Goal: Task Accomplishment & Management: Manage account settings

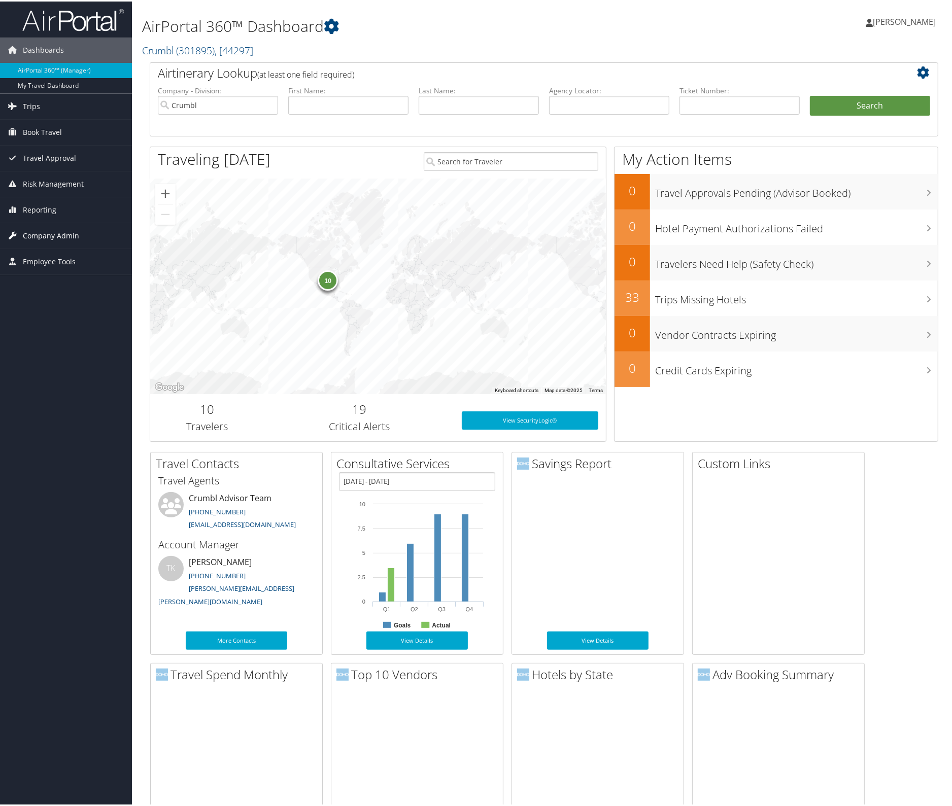
click at [52, 229] on span "Company Admin" at bounding box center [51, 234] width 56 height 25
click at [30, 282] on link "People" at bounding box center [66, 285] width 132 height 15
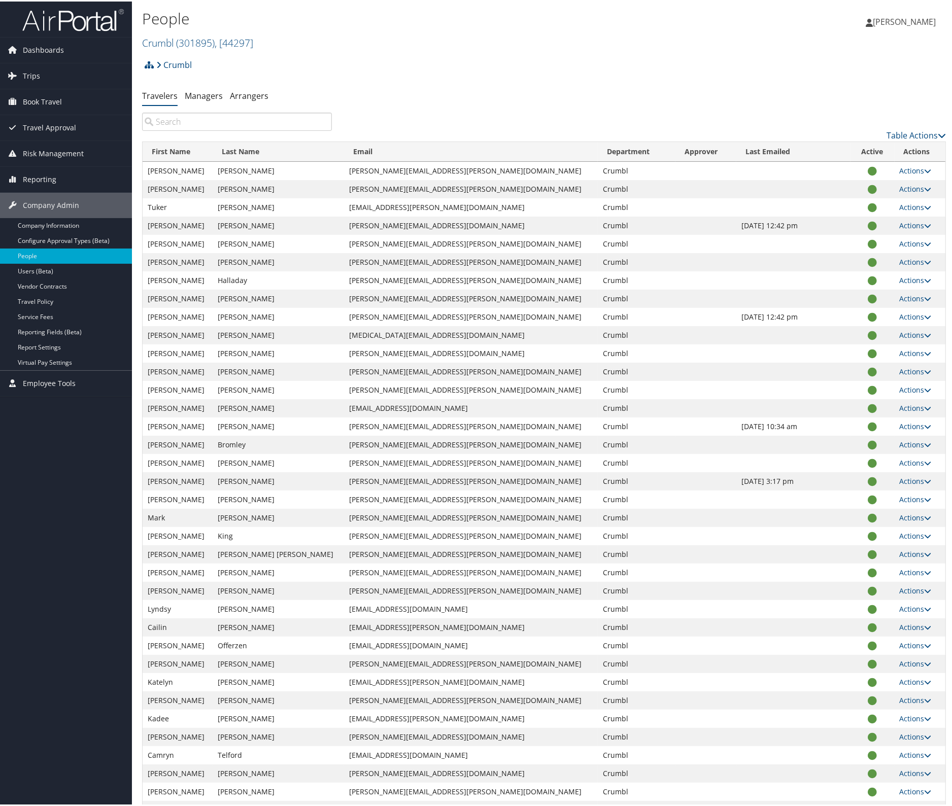
click at [197, 120] on input "search" at bounding box center [237, 120] width 190 height 18
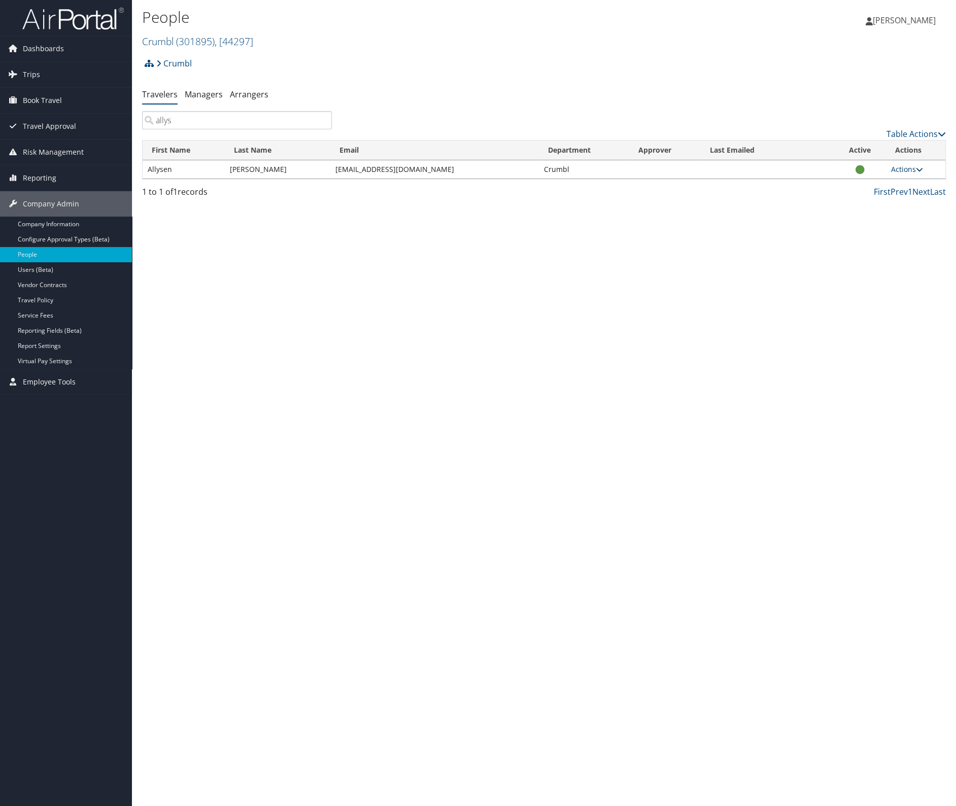
type input "allys"
click at [902, 168] on link "Actions" at bounding box center [907, 169] width 32 height 10
click at [863, 185] on link "User Settings" at bounding box center [874, 183] width 93 height 17
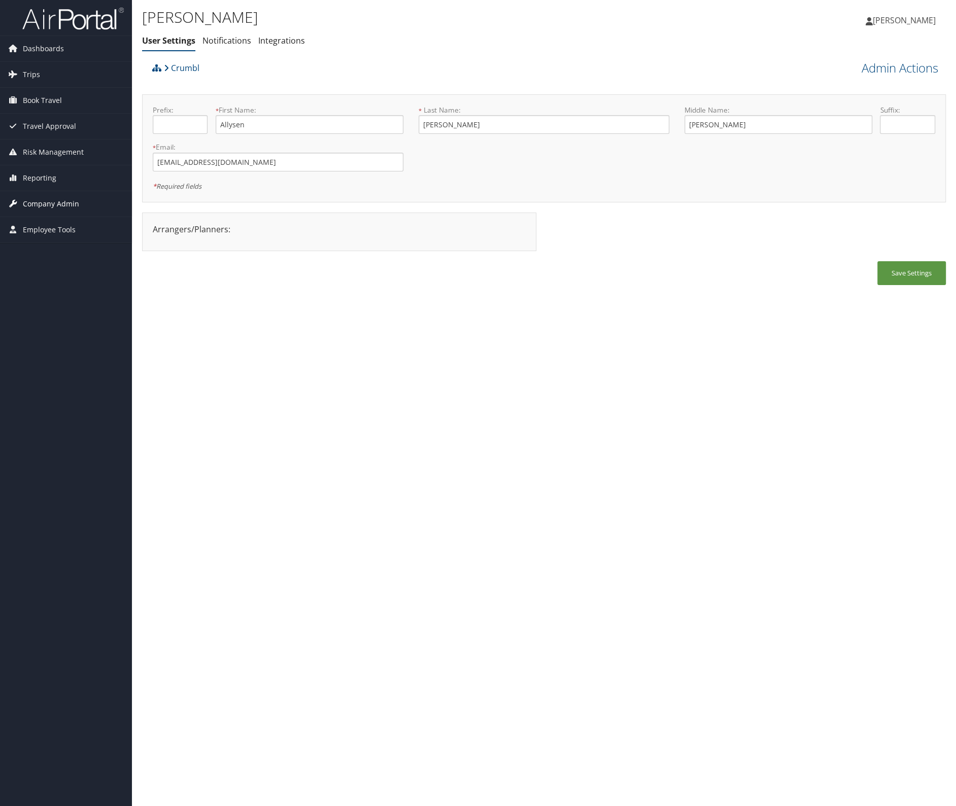
click at [37, 195] on span "Company Admin" at bounding box center [51, 203] width 56 height 25
click at [52, 265] on link "Users (Beta)" at bounding box center [66, 269] width 132 height 15
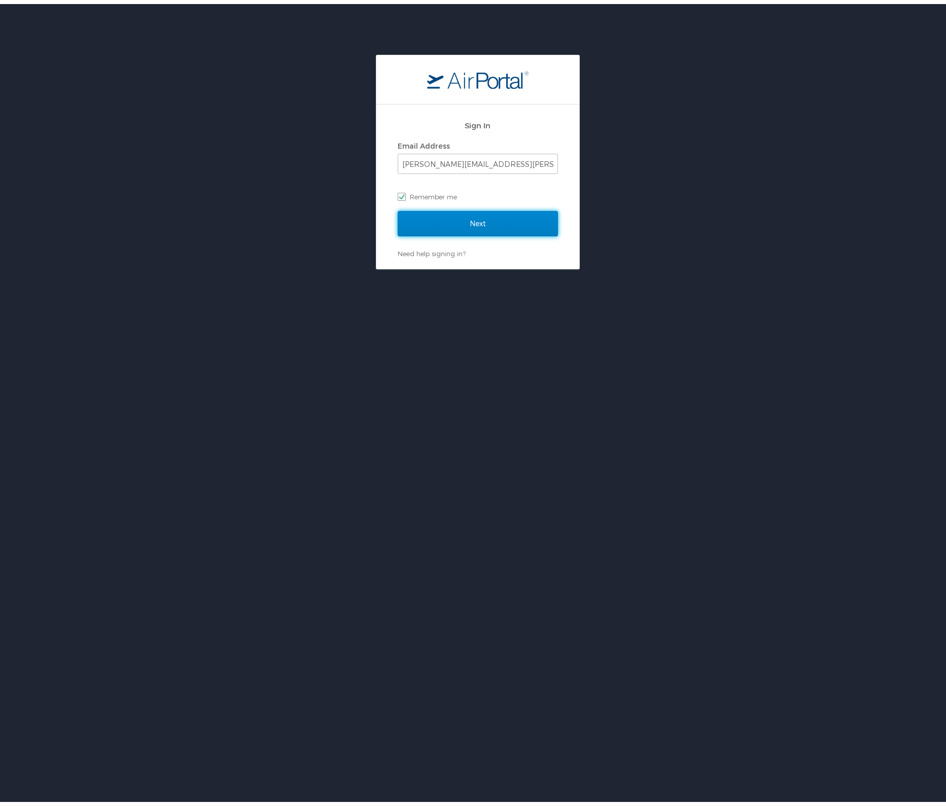
click at [462, 215] on input "Next" at bounding box center [478, 219] width 160 height 25
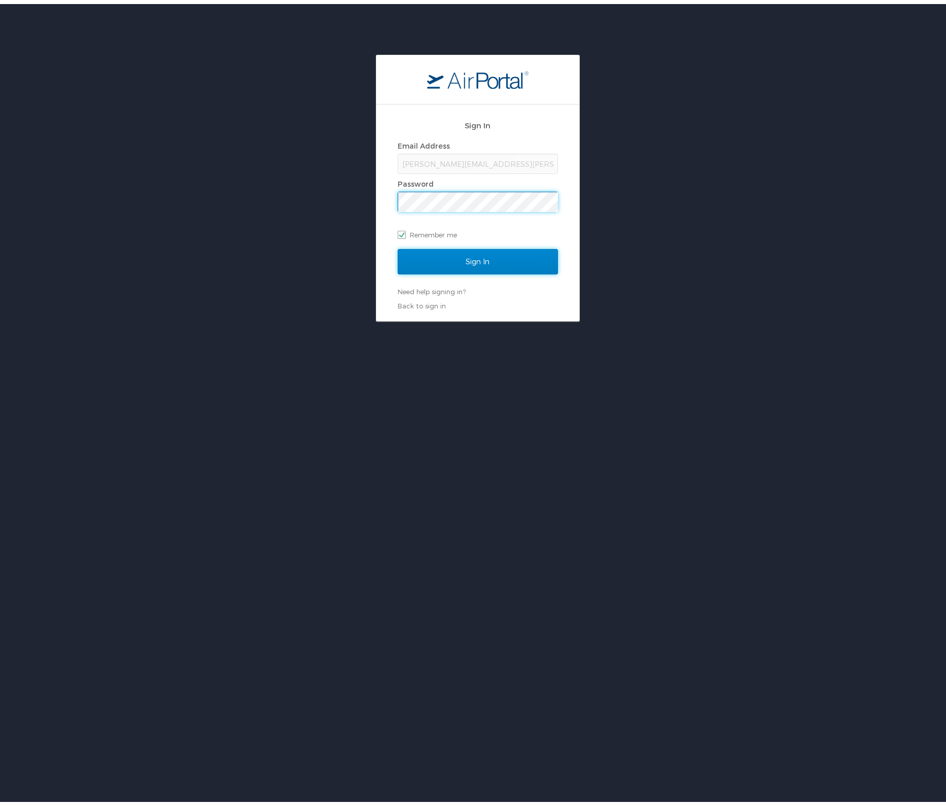
click at [467, 262] on input "Sign In" at bounding box center [478, 257] width 160 height 25
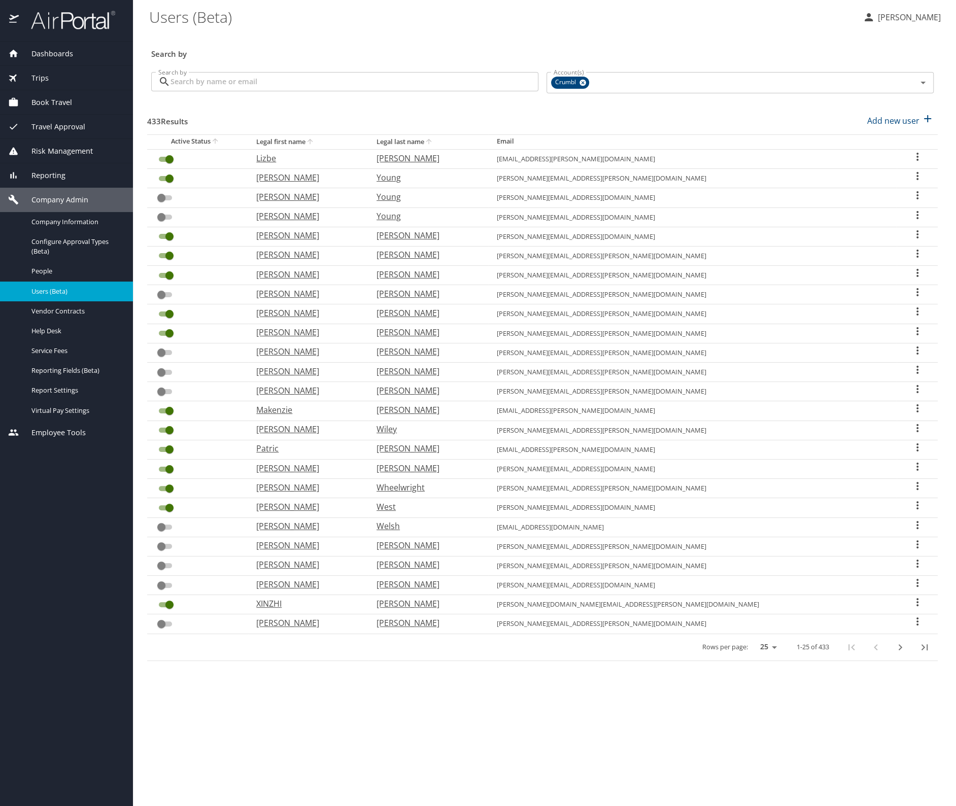
click at [233, 77] on input "Search by" at bounding box center [354, 81] width 368 height 19
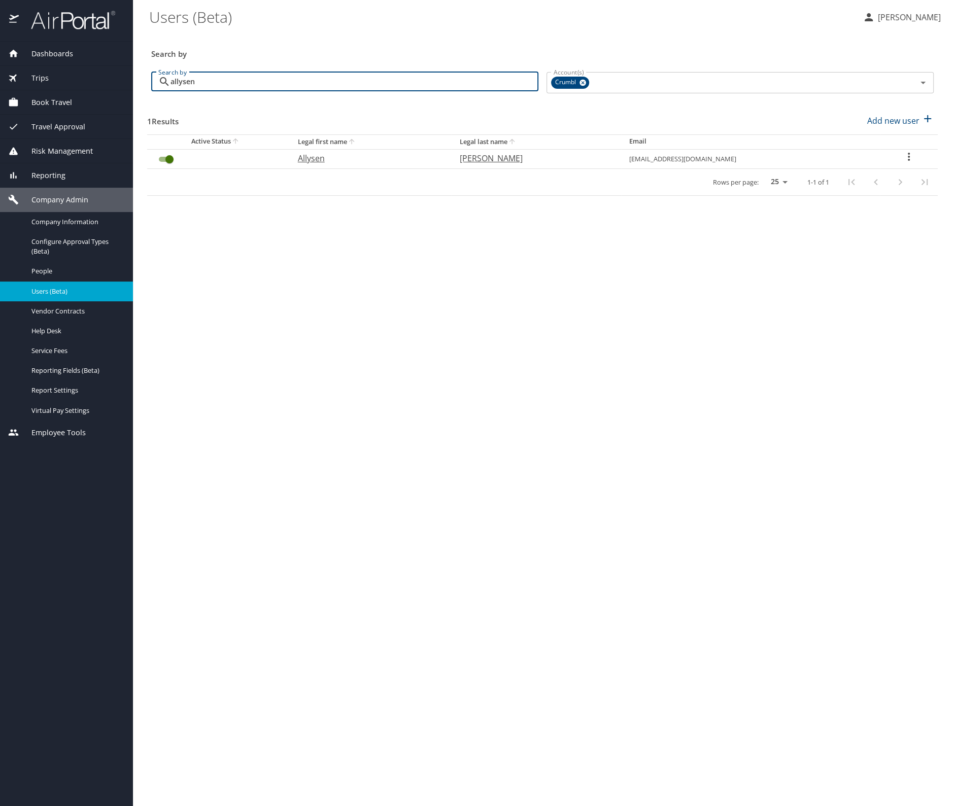
type input "allysen"
click at [903, 154] on icon "User Search Table" at bounding box center [909, 157] width 12 height 12
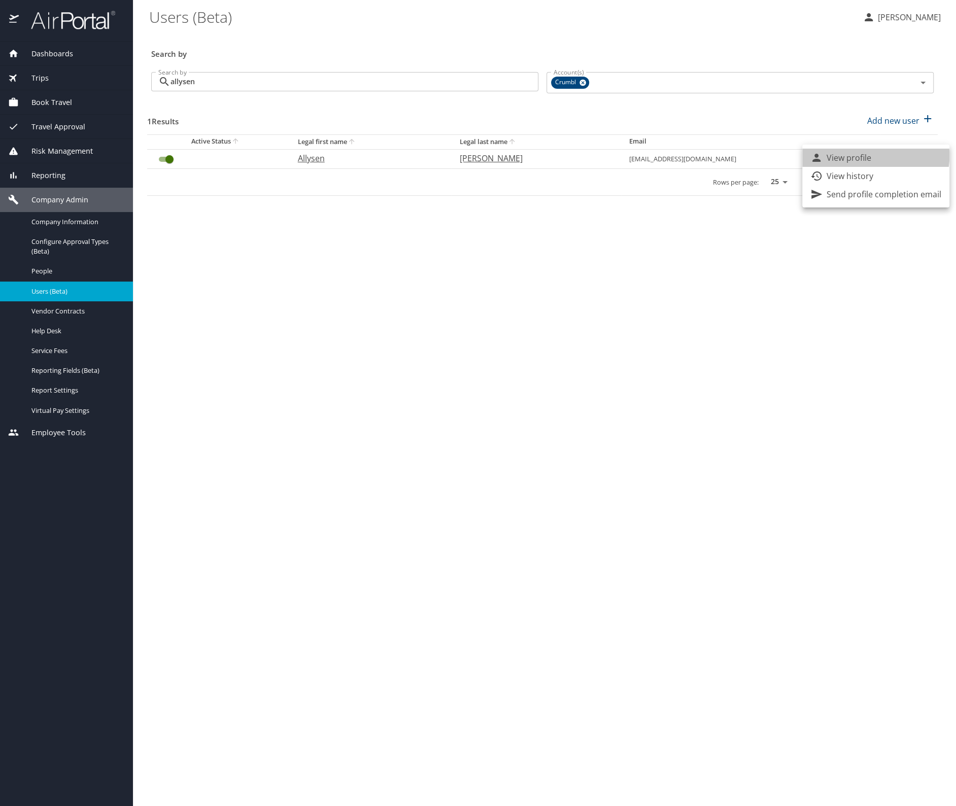
click at [859, 155] on p "View profile" at bounding box center [849, 158] width 45 height 12
select select "US"
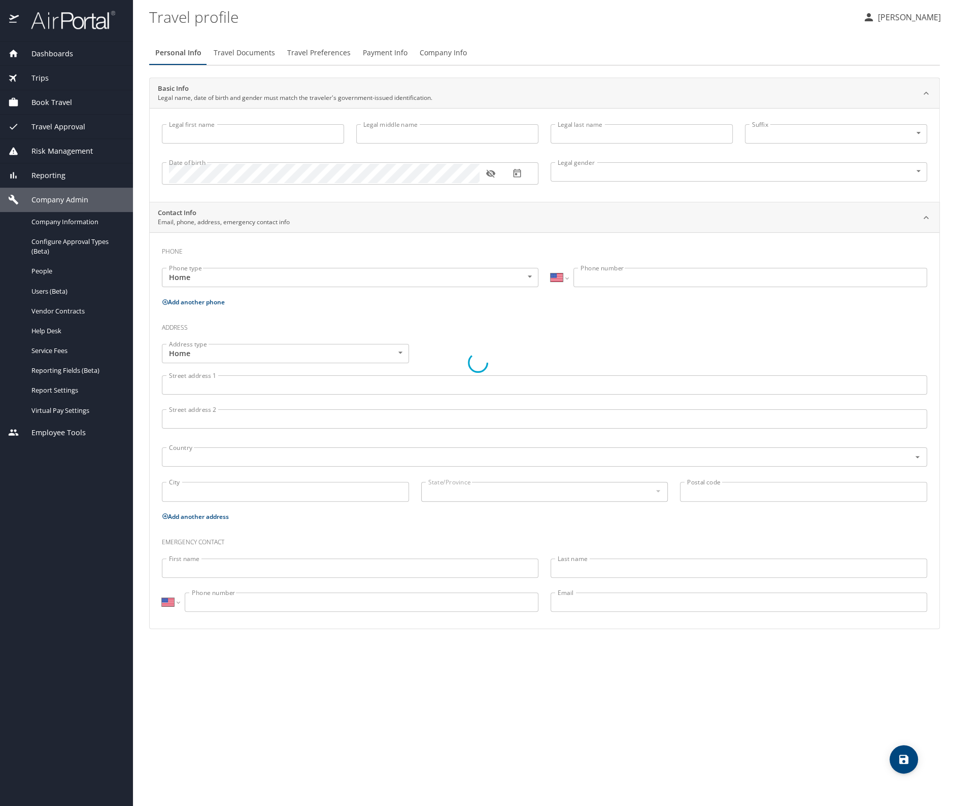
type input "Allysen"
type input "[PERSON_NAME]"
type input "Vera"
type input "[DEMOGRAPHIC_DATA]"
select select "US"
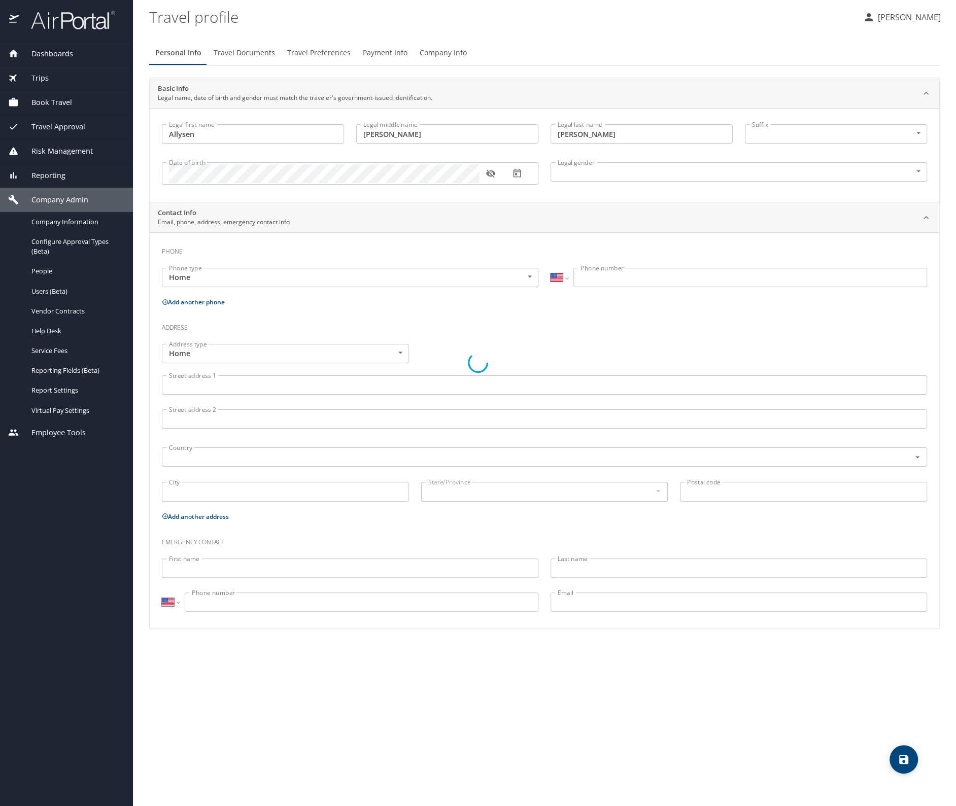
select select "US"
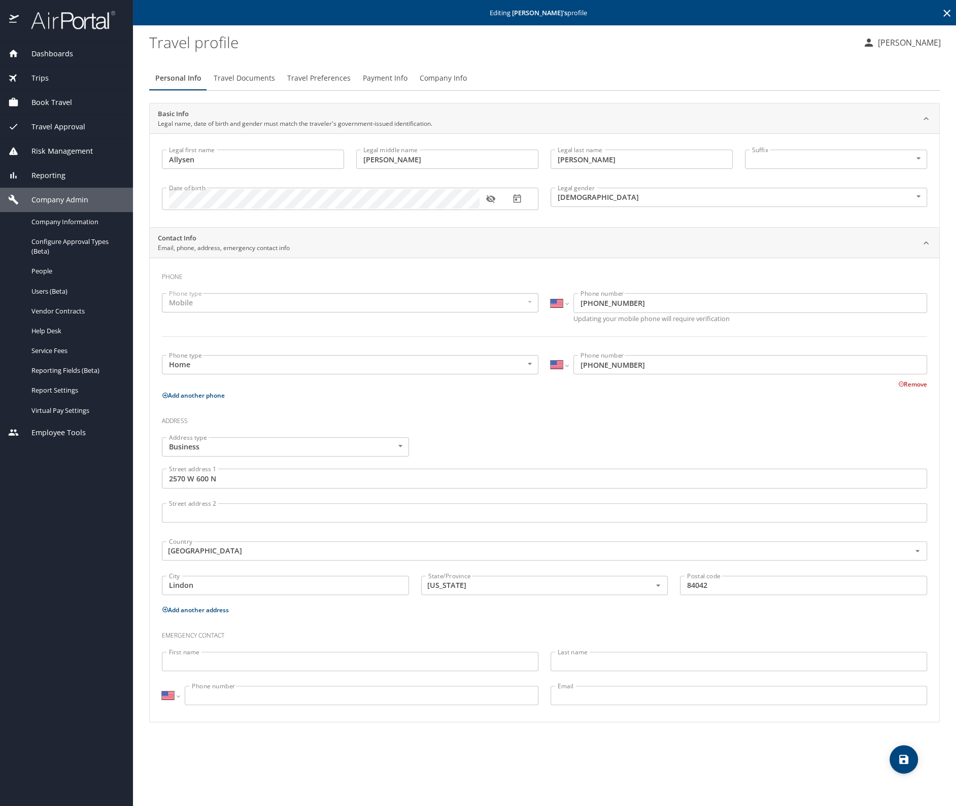
click at [438, 83] on span "Company Info" at bounding box center [443, 78] width 47 height 13
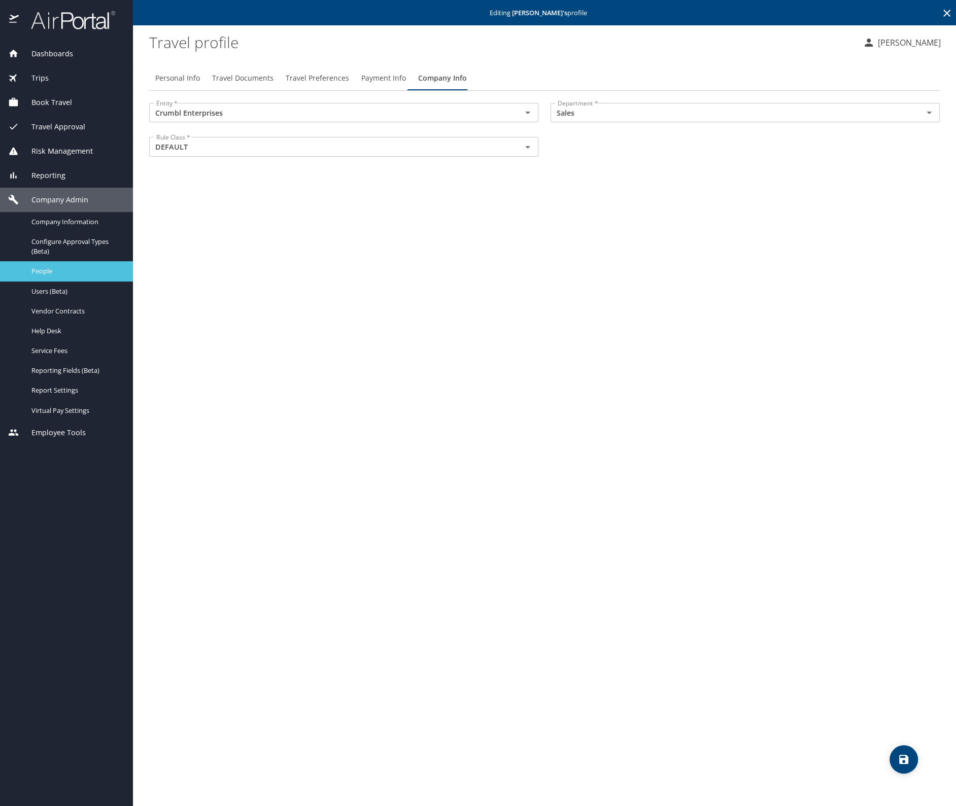
click at [39, 272] on span "People" at bounding box center [75, 271] width 89 height 10
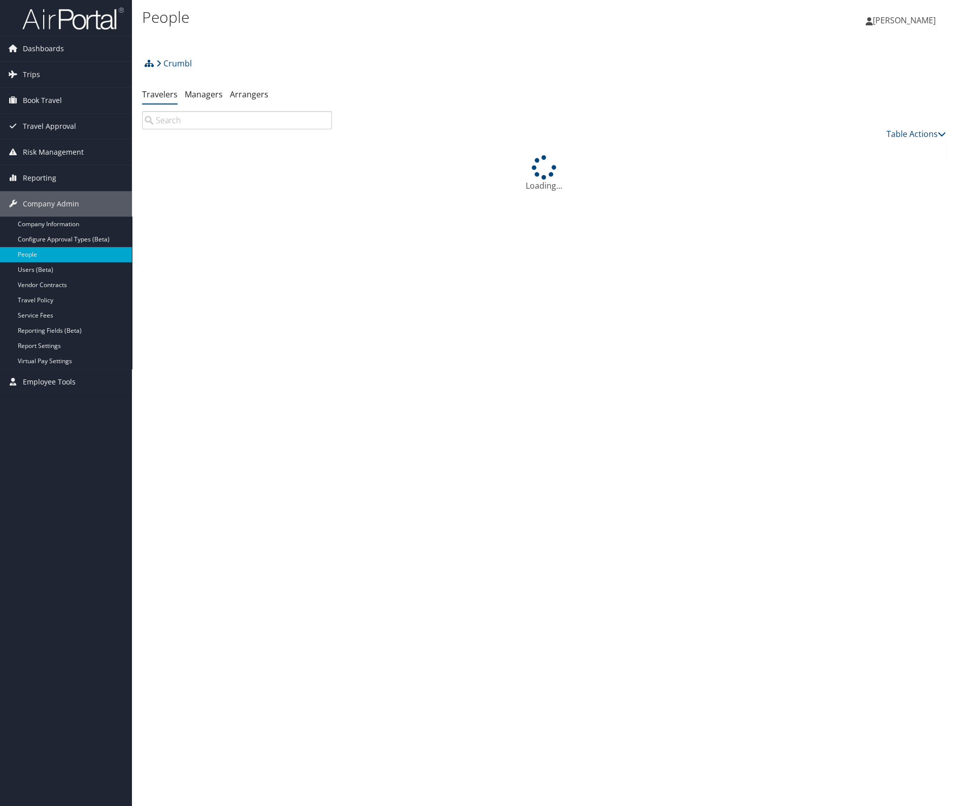
click at [208, 121] on input "search" at bounding box center [237, 120] width 190 height 18
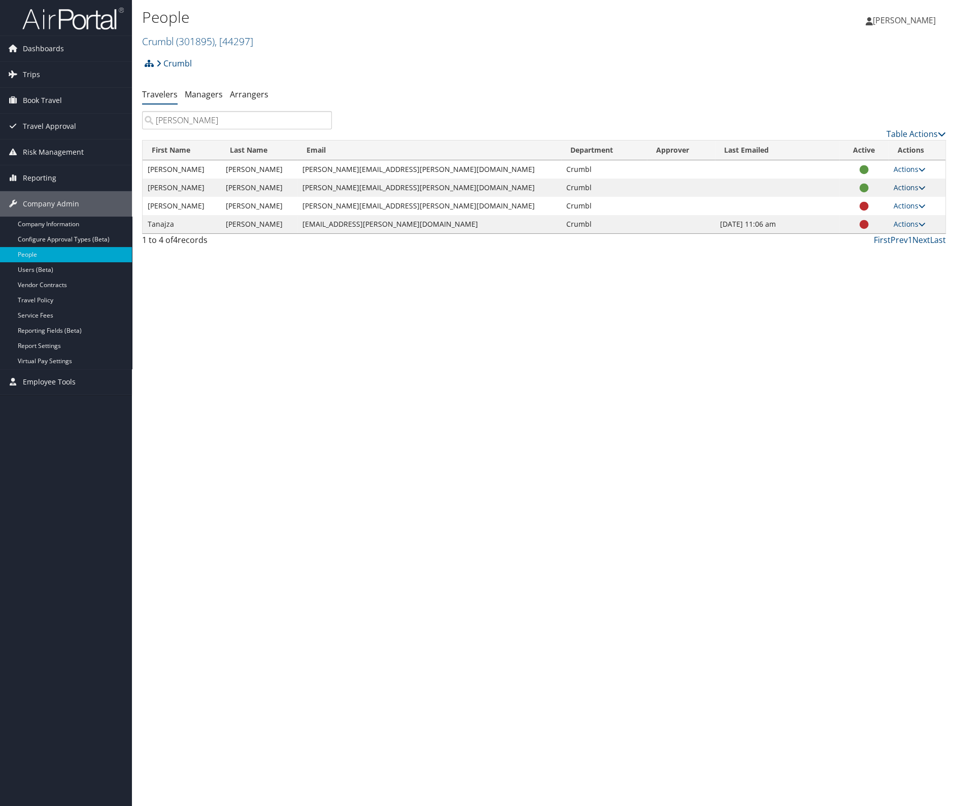
type input "jackson"
click at [902, 184] on link "Actions" at bounding box center [910, 188] width 32 height 10
click at [866, 199] on link "User Settings" at bounding box center [870, 201] width 93 height 17
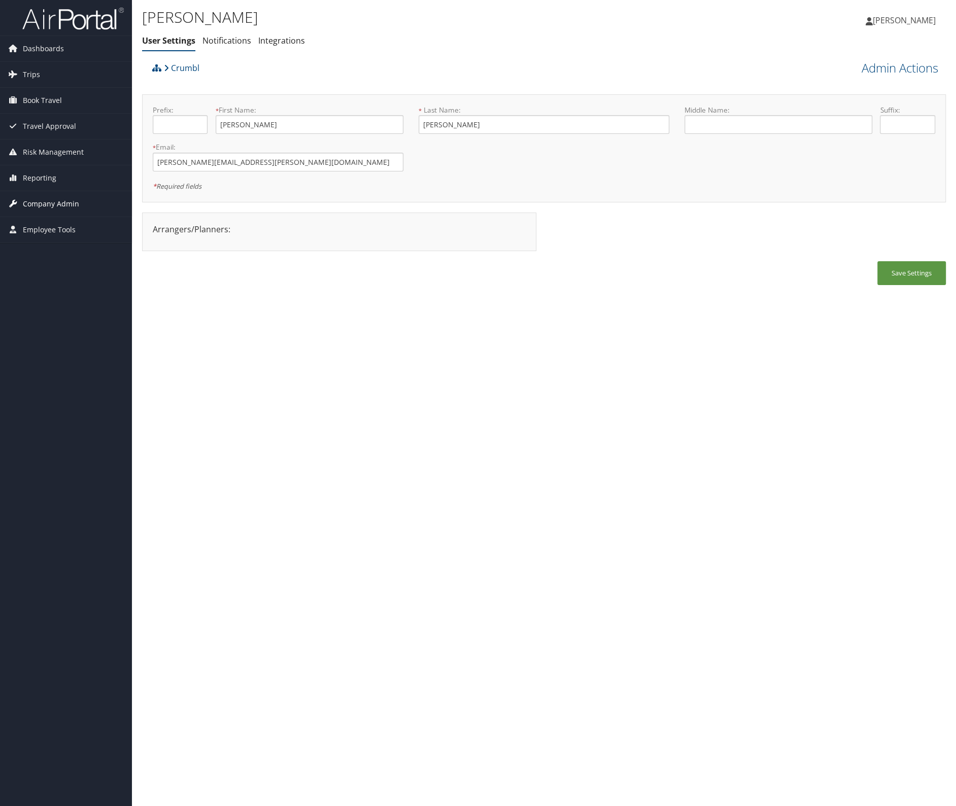
click at [43, 203] on span "Company Admin" at bounding box center [51, 203] width 56 height 25
click at [37, 266] on link "Users (Beta)" at bounding box center [66, 269] width 132 height 15
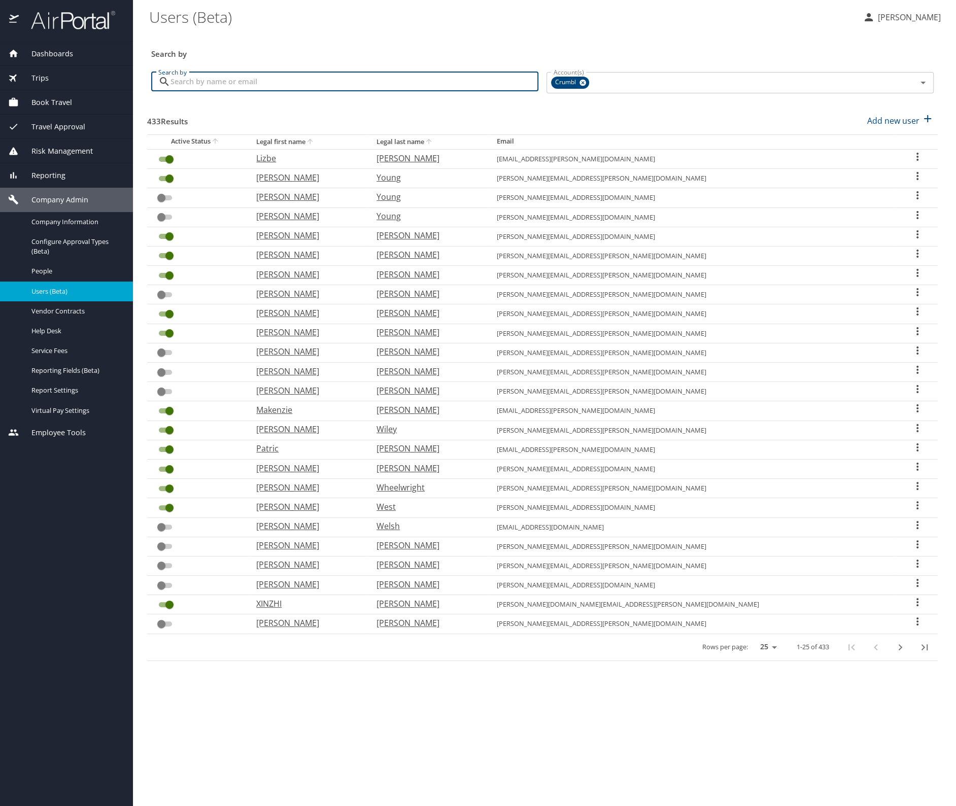
click at [186, 83] on input "Search by" at bounding box center [354, 81] width 368 height 19
type input "[PERSON_NAME]"
checkbox input "false"
checkbox input "true"
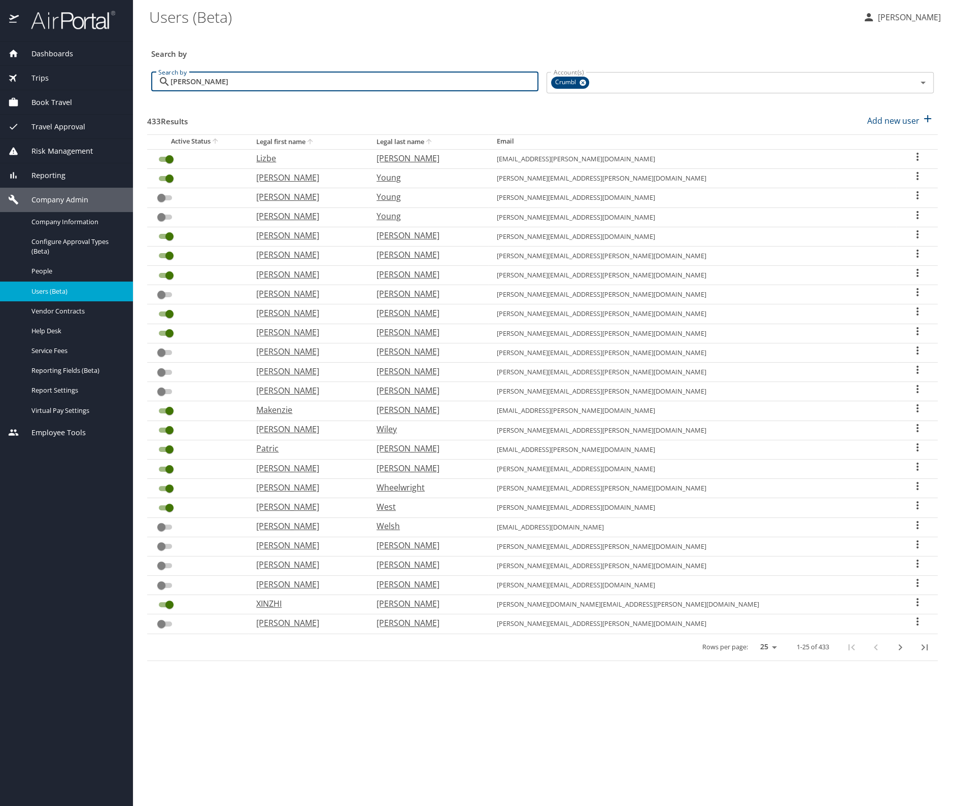
checkbox input "true"
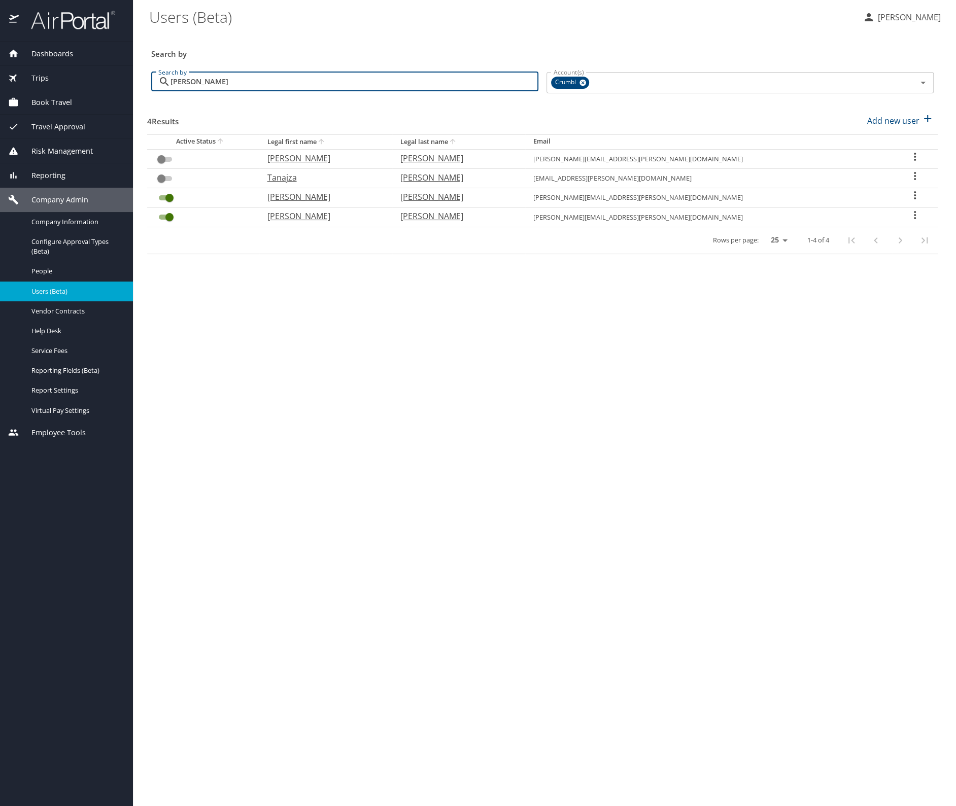
type input "[PERSON_NAME]"
click at [909, 215] on icon "User Search Table" at bounding box center [915, 215] width 12 height 12
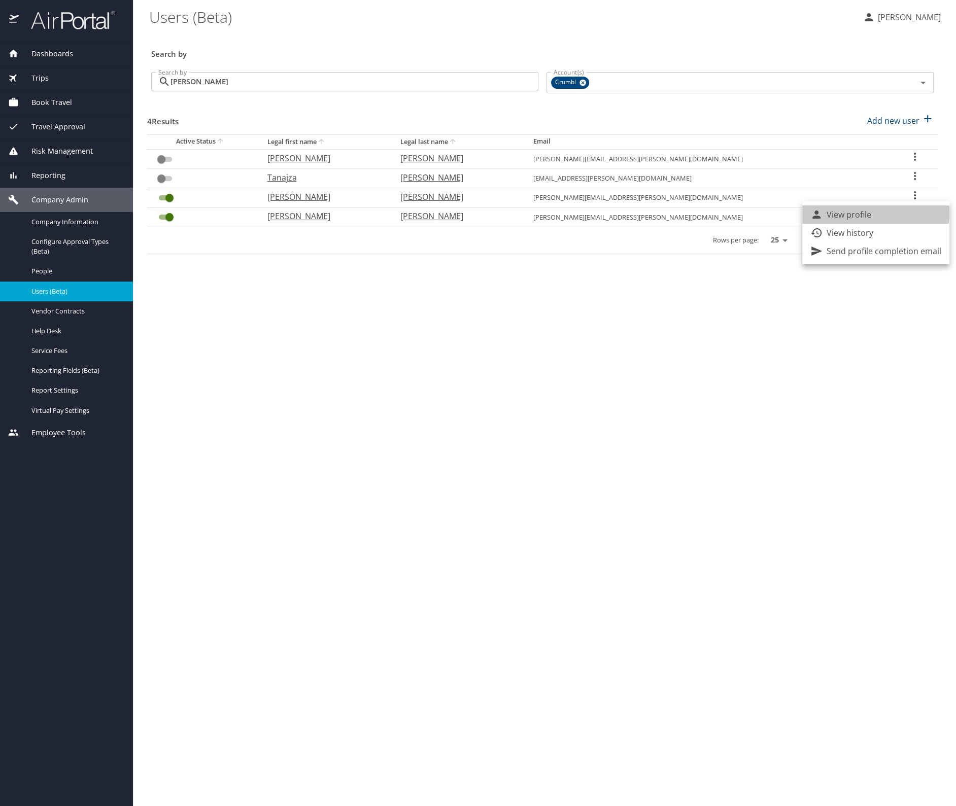
click at [872, 212] on li "View profile" at bounding box center [875, 215] width 147 height 18
select select "US"
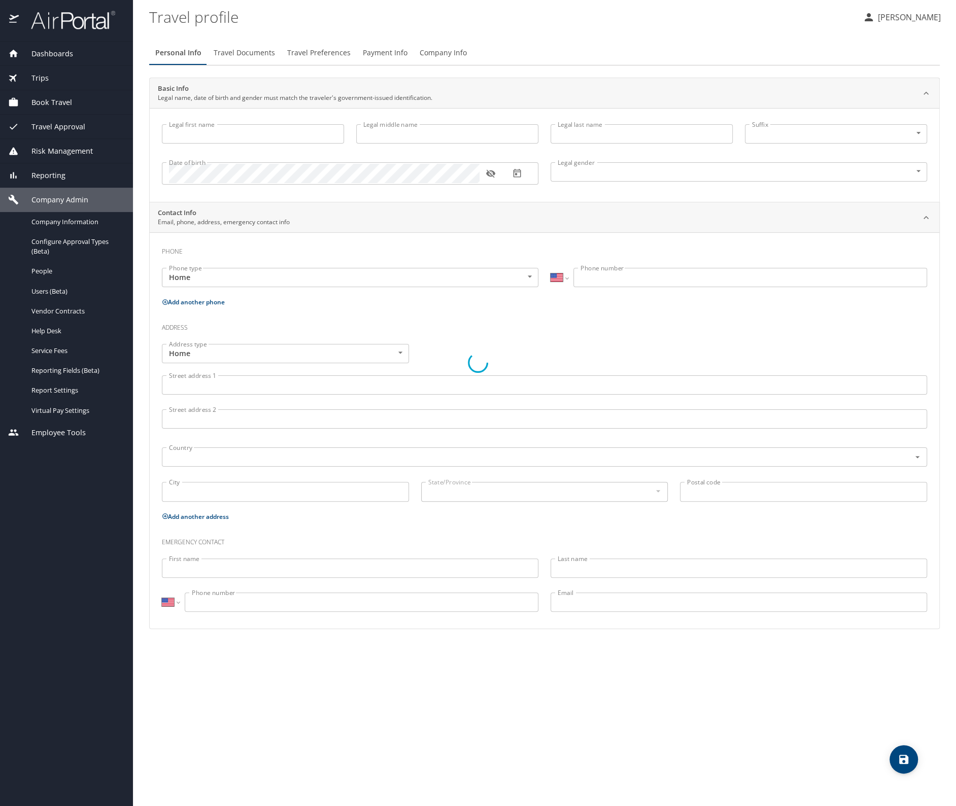
type input "[PERSON_NAME]"
type input "[DEMOGRAPHIC_DATA]"
select select "US"
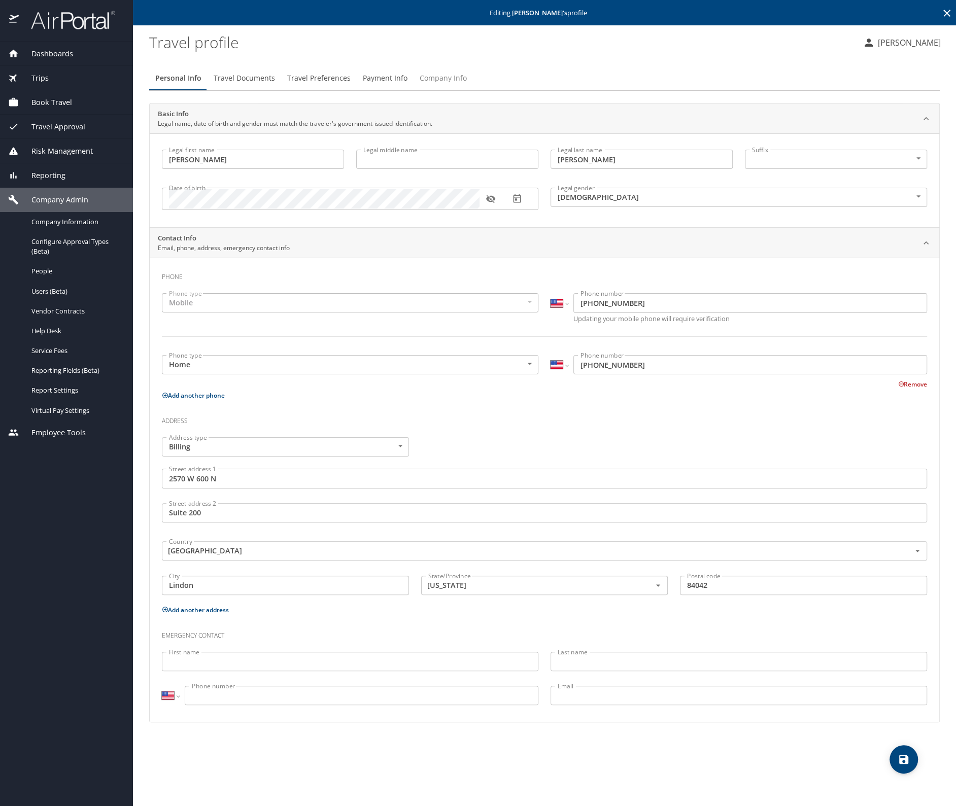
click at [438, 72] on button "Company Info" at bounding box center [443, 78] width 59 height 24
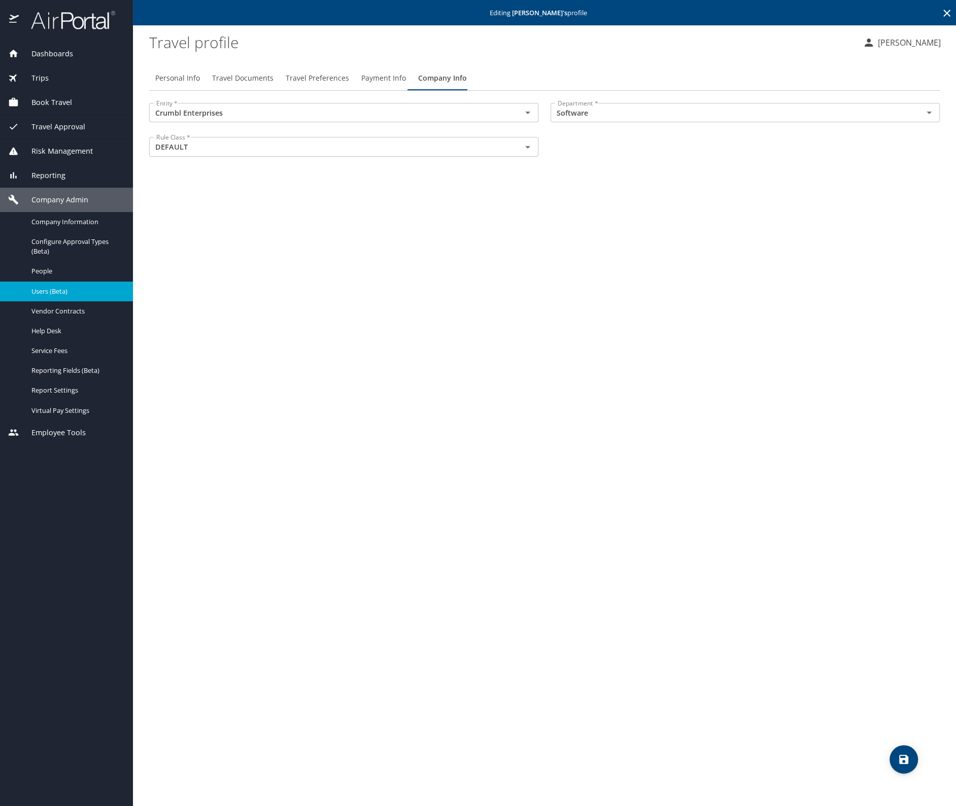
click at [50, 291] on span "Users (Beta)" at bounding box center [75, 292] width 89 height 10
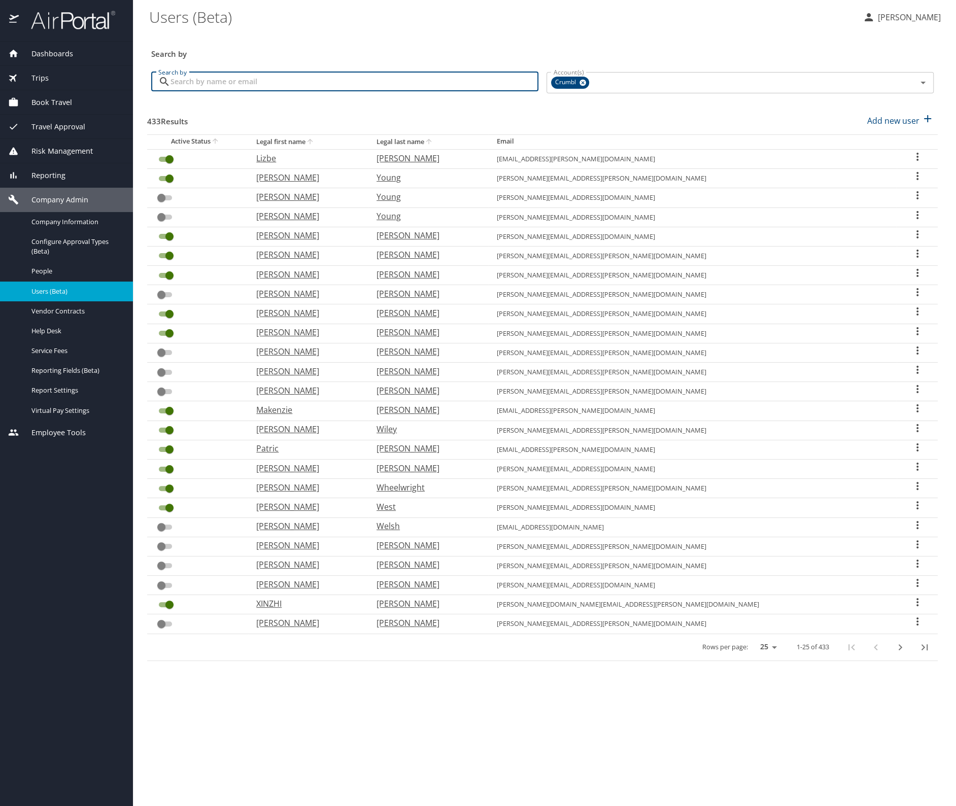
click at [206, 79] on input "Search by" at bounding box center [354, 81] width 368 height 19
type input "[PERSON_NAME]"
checkbox input "false"
checkbox input "true"
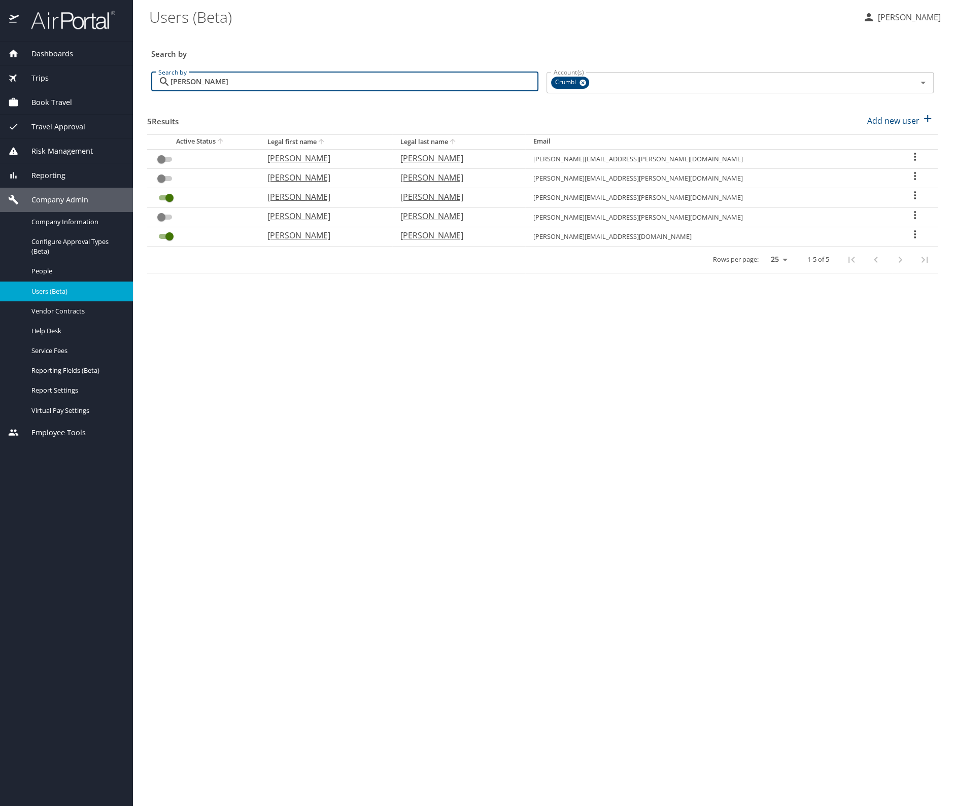
type input "[PERSON_NAME]"
click at [909, 233] on icon "User Search Table" at bounding box center [915, 234] width 12 height 12
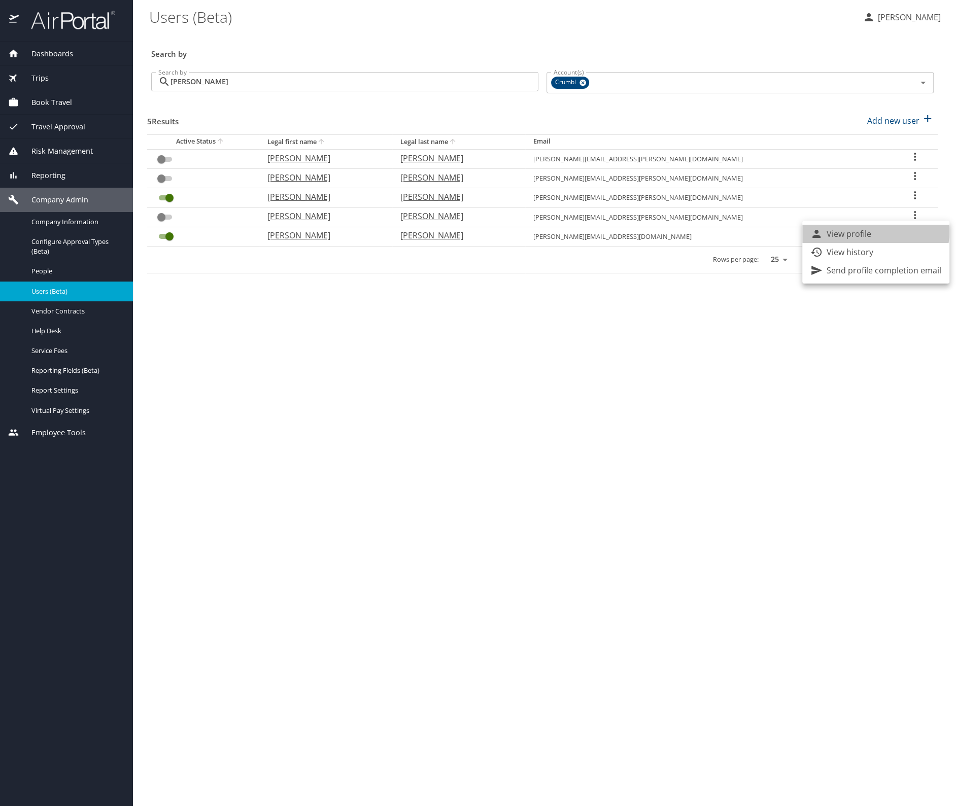
click at [872, 231] on li "View profile" at bounding box center [875, 234] width 147 height 18
select select "US"
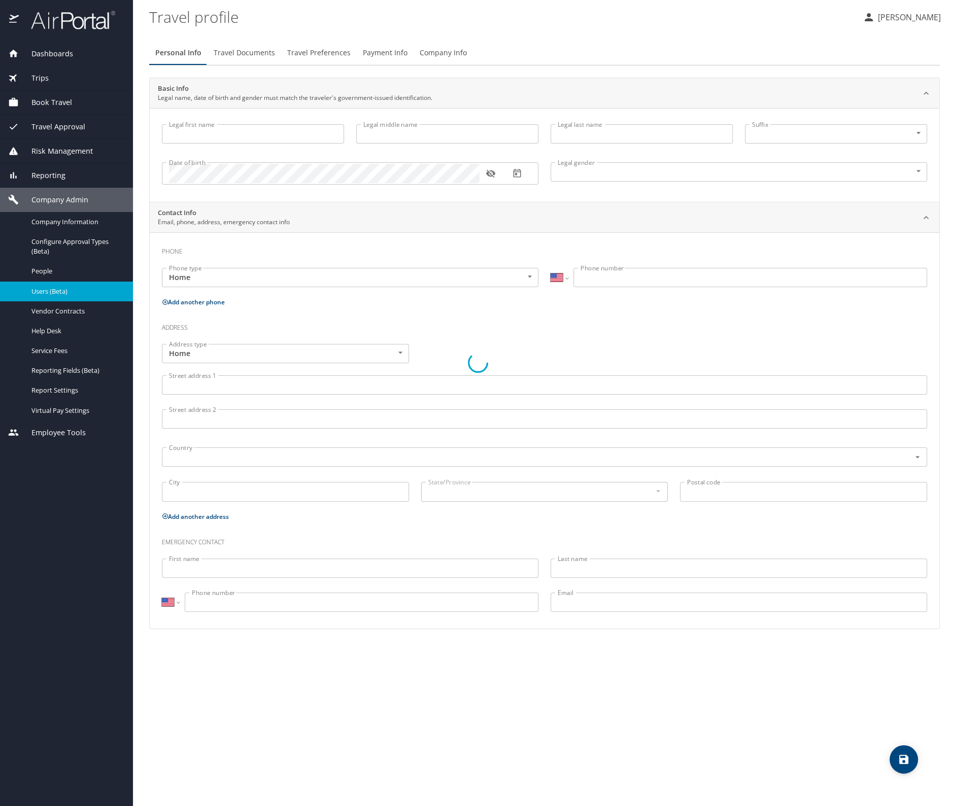
type input "[PERSON_NAME]"
type input "[DEMOGRAPHIC_DATA]"
select select "US"
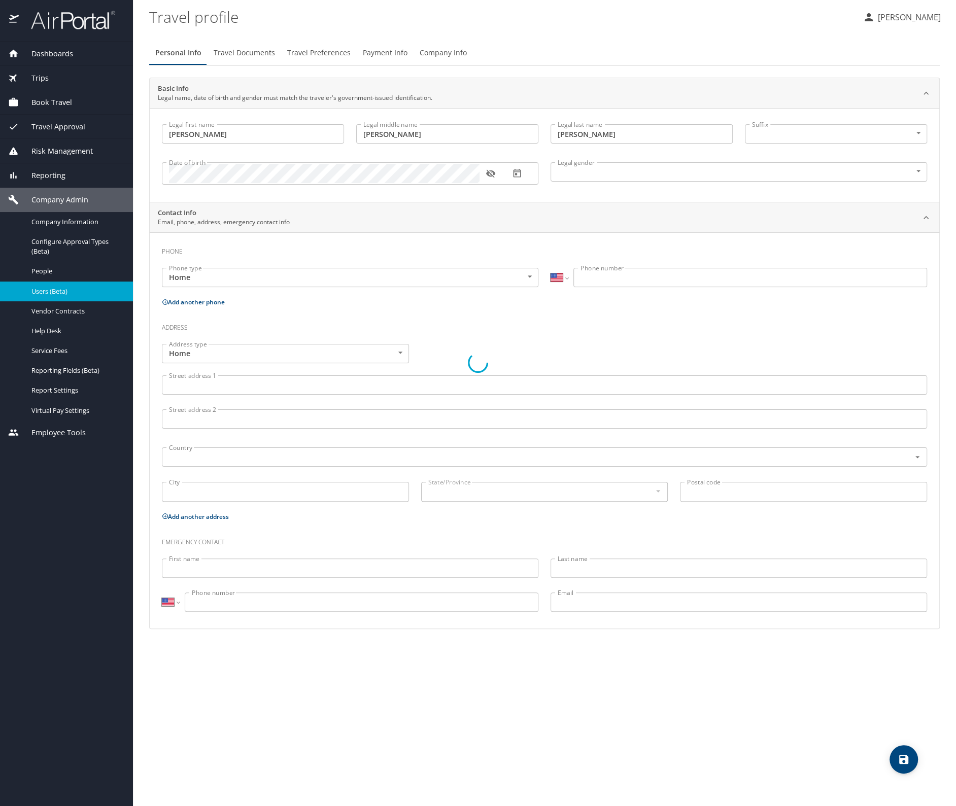
select select "US"
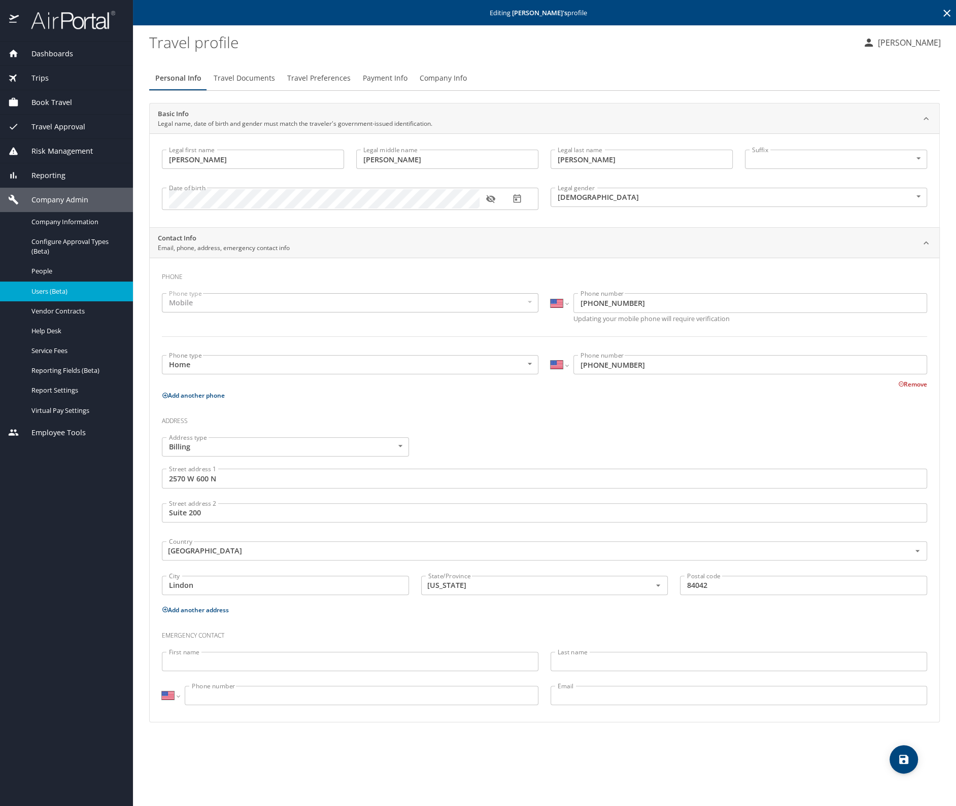
click at [422, 77] on span "Company Info" at bounding box center [443, 78] width 47 height 13
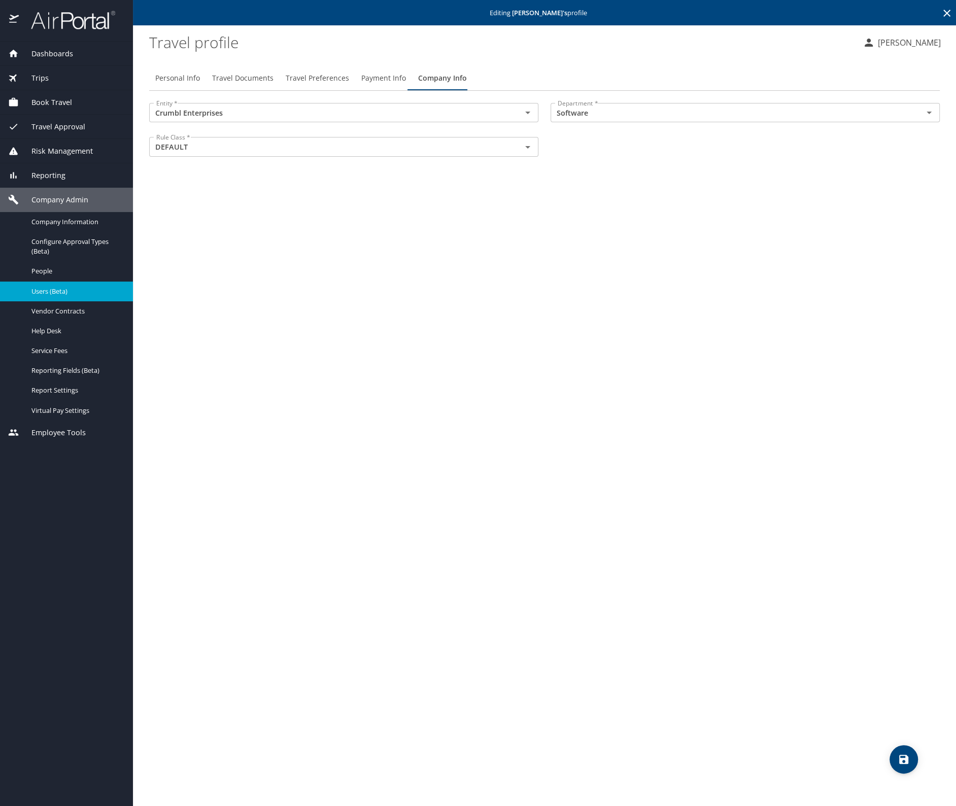
click at [948, 12] on icon at bounding box center [947, 13] width 12 height 12
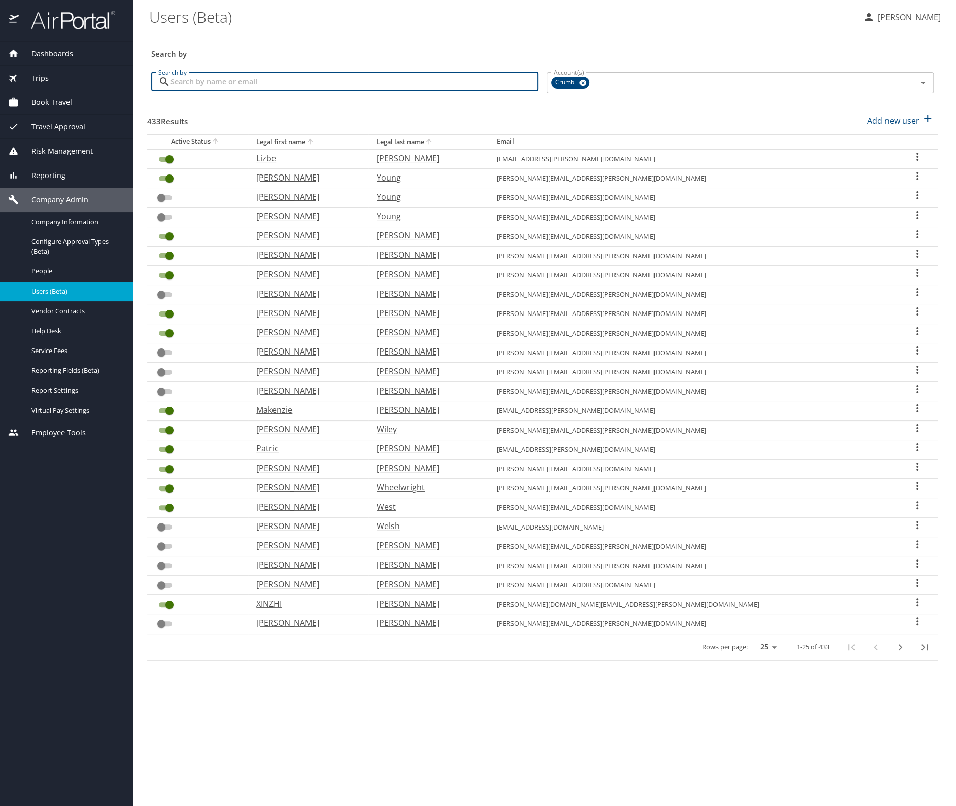
click at [217, 83] on input "Search by" at bounding box center [354, 81] width 368 height 19
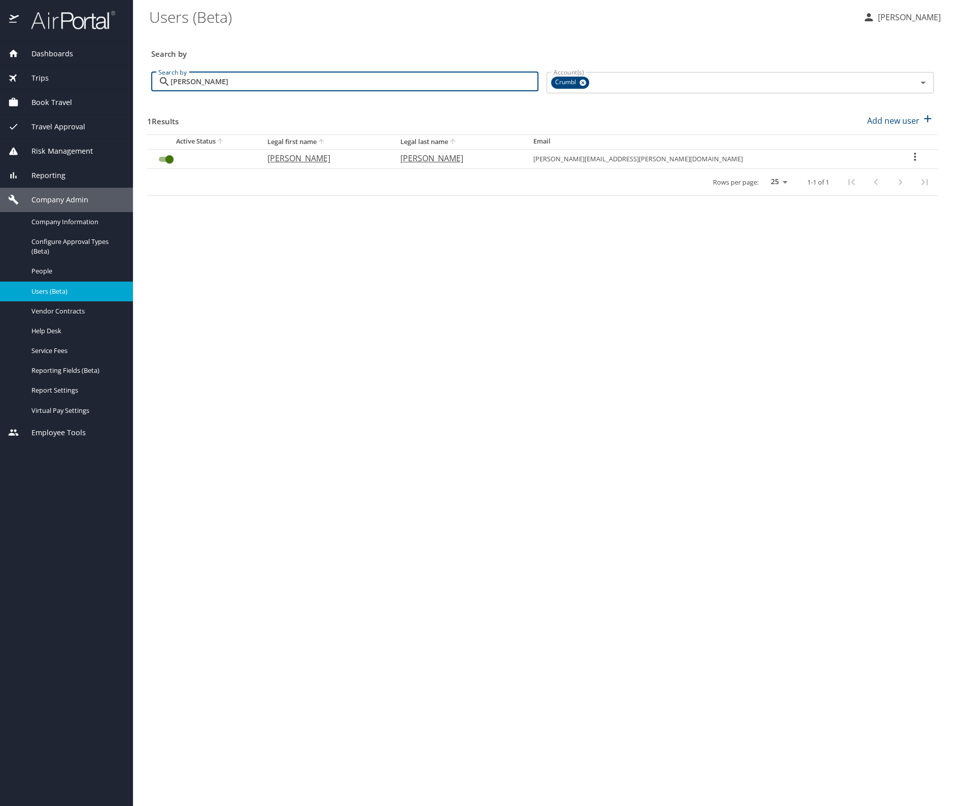
type input "[PERSON_NAME]"
click at [909, 155] on icon "User Search Table" at bounding box center [915, 157] width 12 height 12
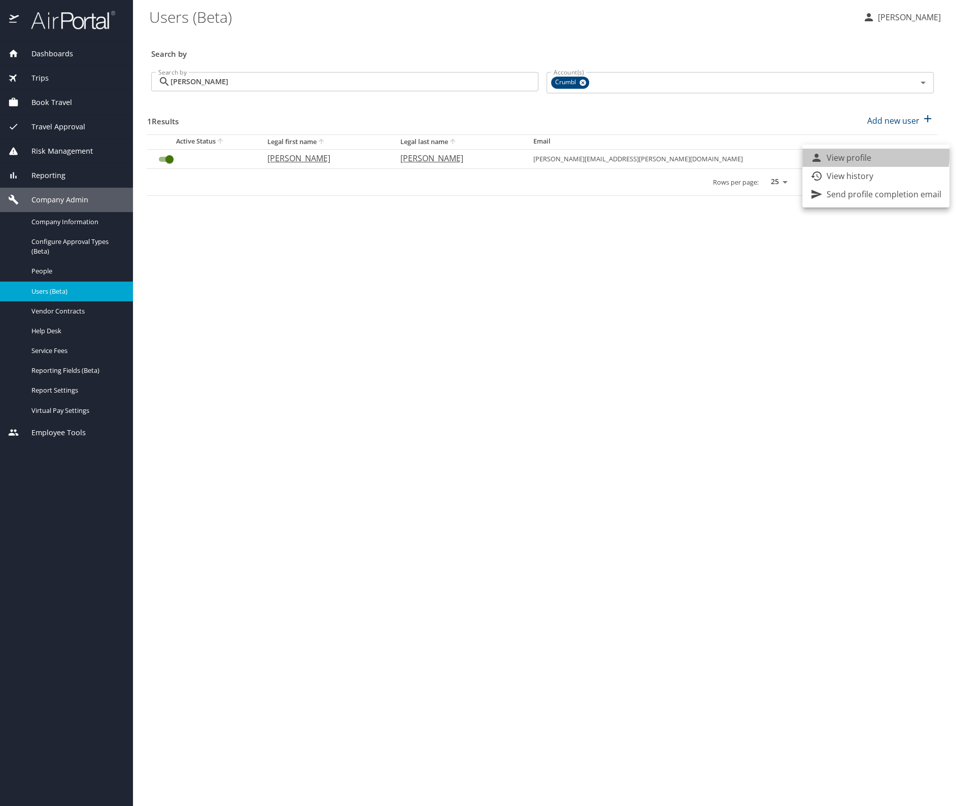
click at [841, 154] on p "View profile" at bounding box center [849, 158] width 45 height 12
select select "US"
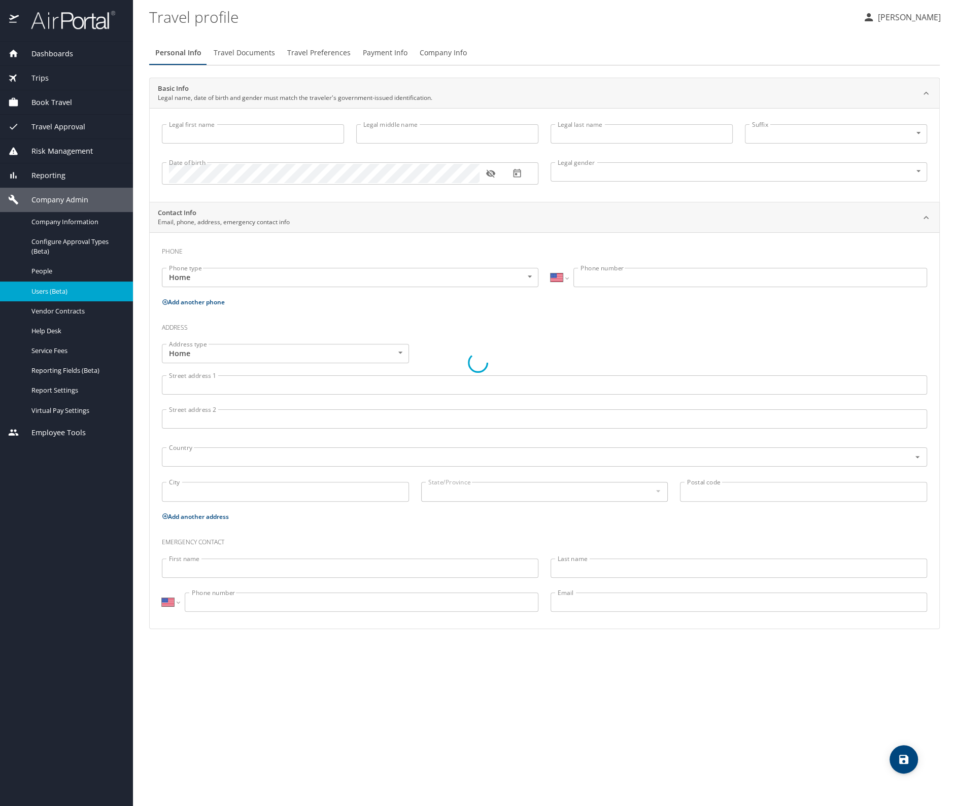
type input "[PERSON_NAME]"
type input "Undisclosed"
select select "US"
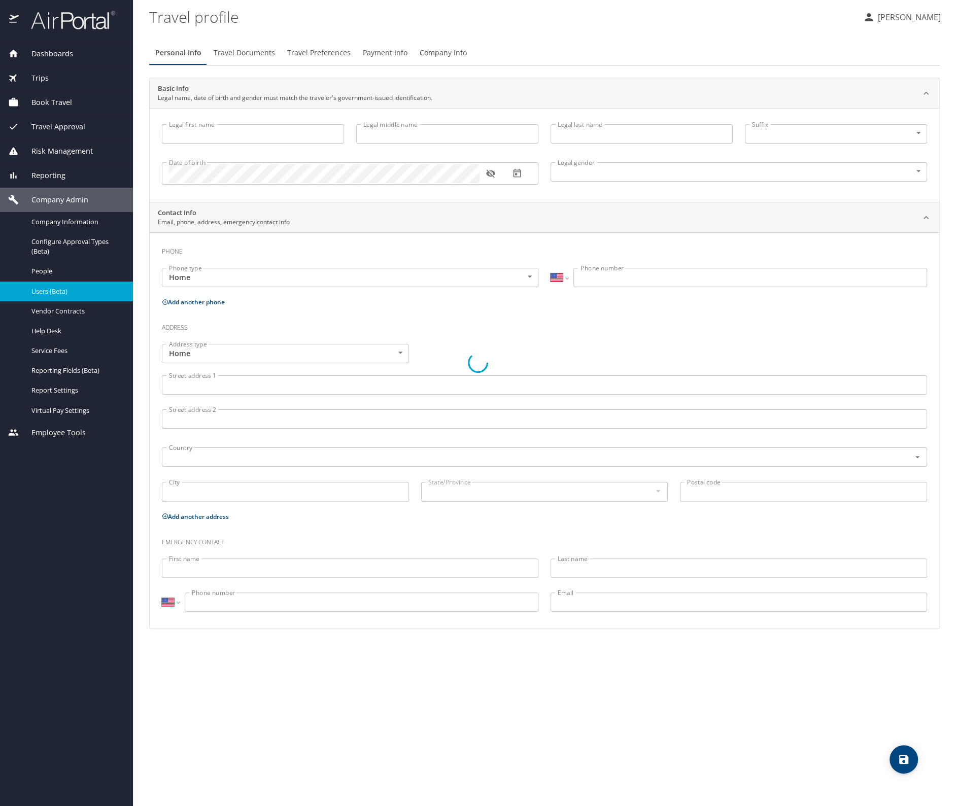
select select "US"
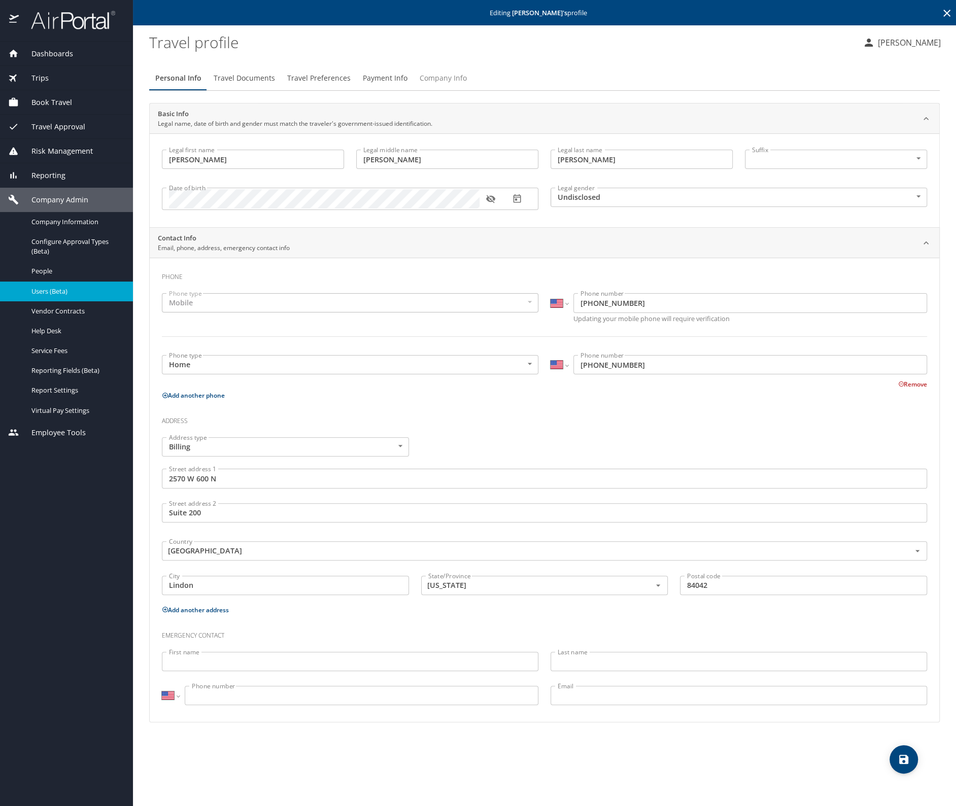
click at [440, 79] on span "Company Info" at bounding box center [443, 78] width 47 height 13
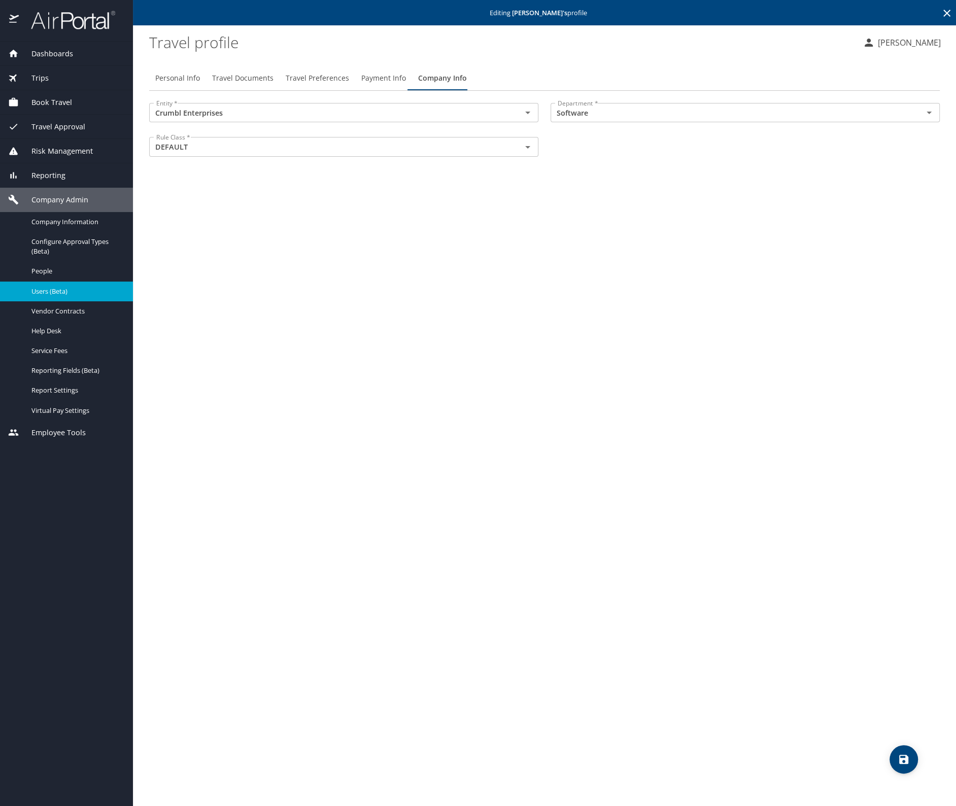
click at [946, 13] on icon at bounding box center [946, 13] width 7 height 7
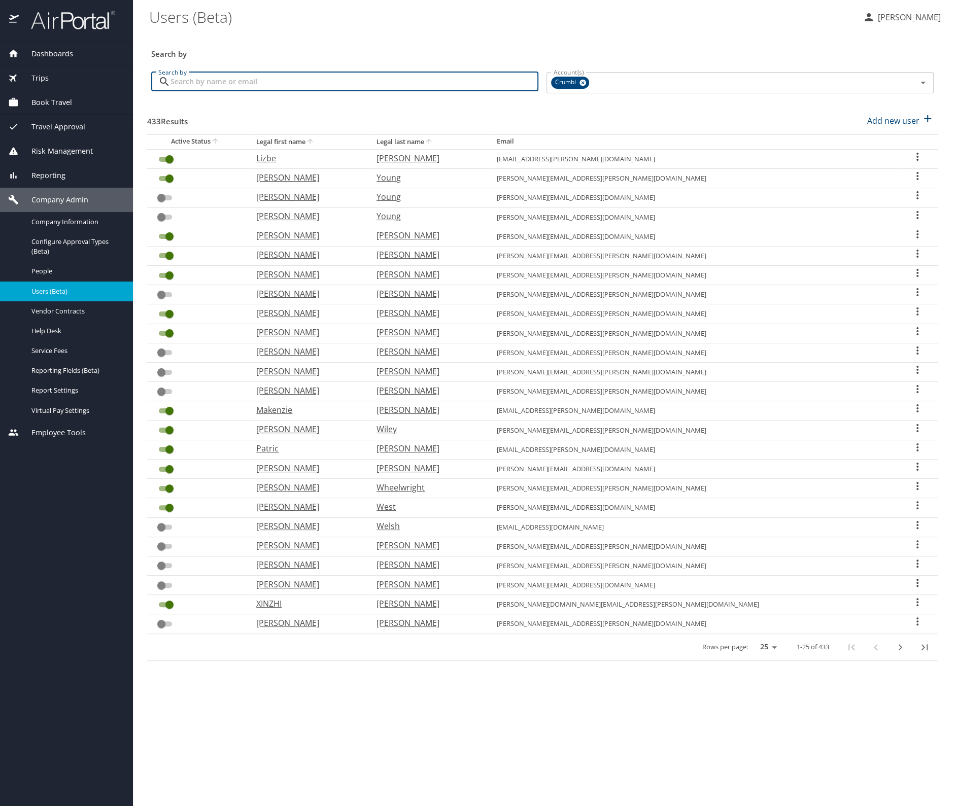
click at [191, 79] on input "Search by" at bounding box center [354, 81] width 368 height 19
type input "jonath"
checkbox input "false"
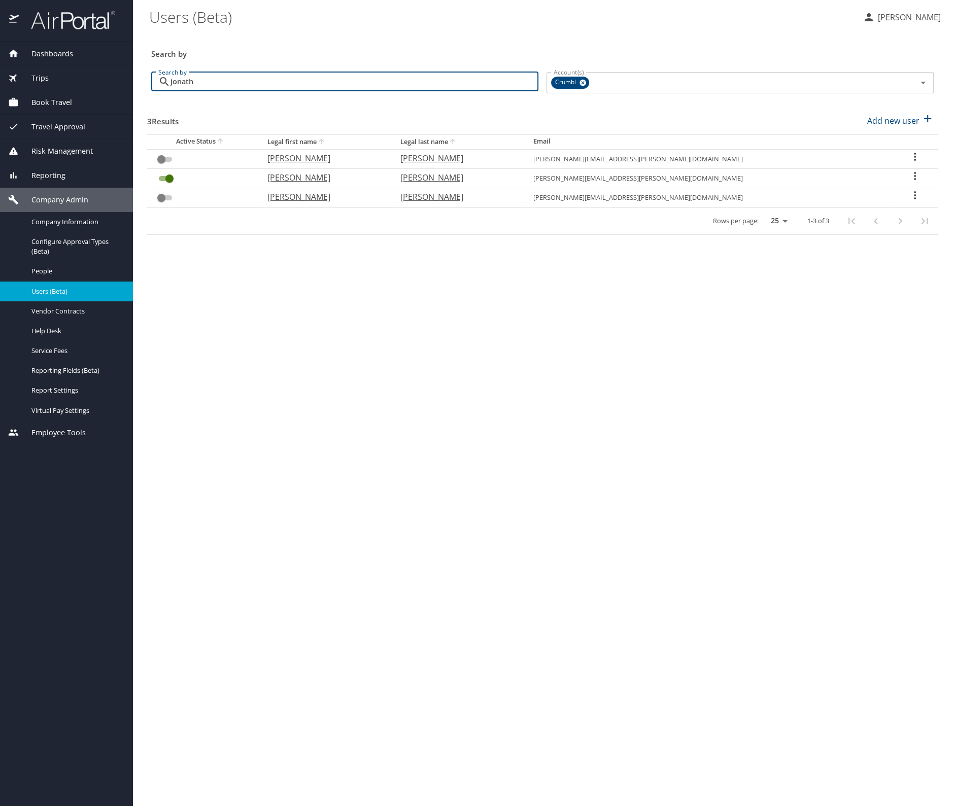
type input "jonath"
click at [914, 175] on icon "User Search Table" at bounding box center [915, 176] width 2 height 8
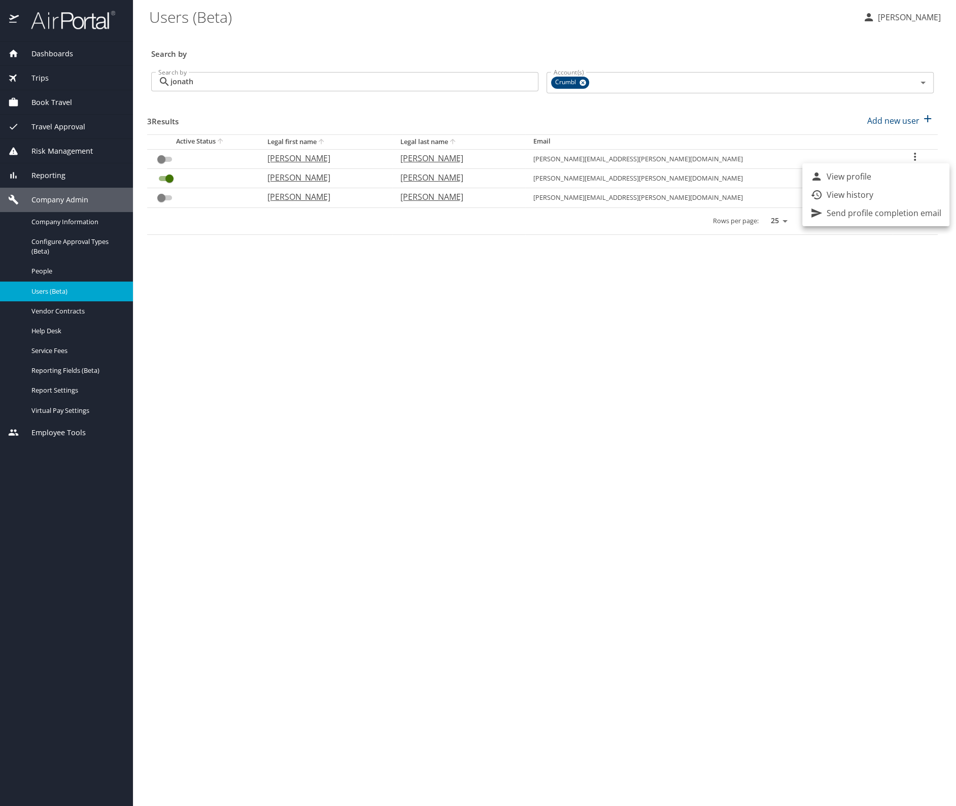
click at [853, 178] on p "View profile" at bounding box center [849, 176] width 45 height 12
select select "US"
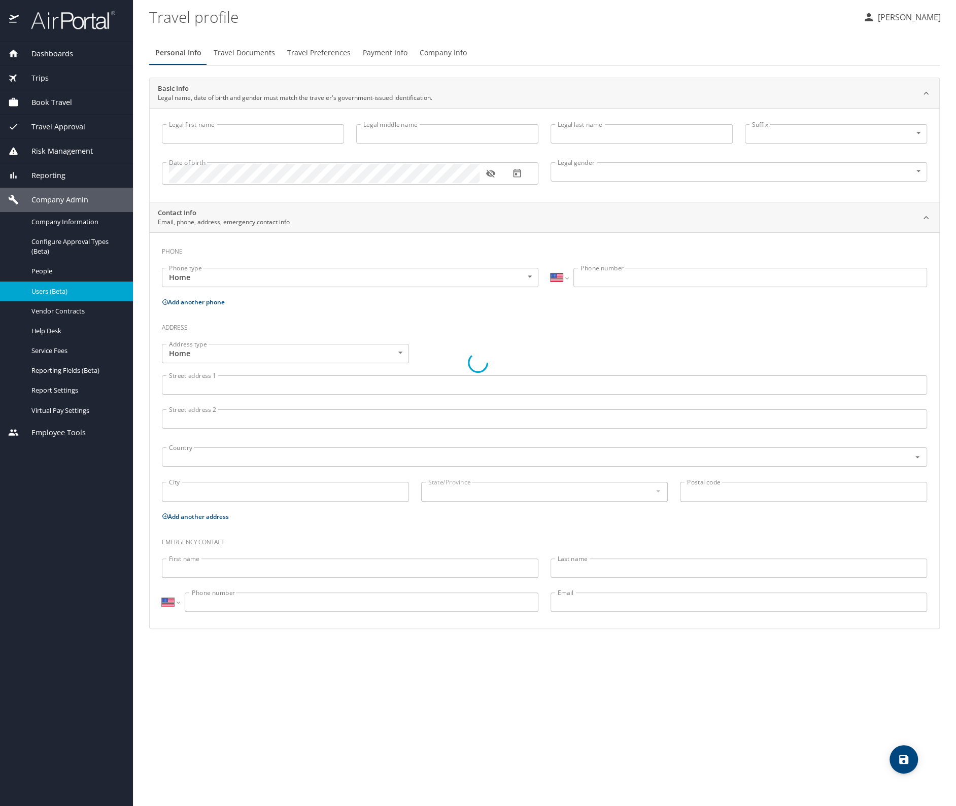
type input "[PERSON_NAME]"
type input "[DEMOGRAPHIC_DATA]"
select select "US"
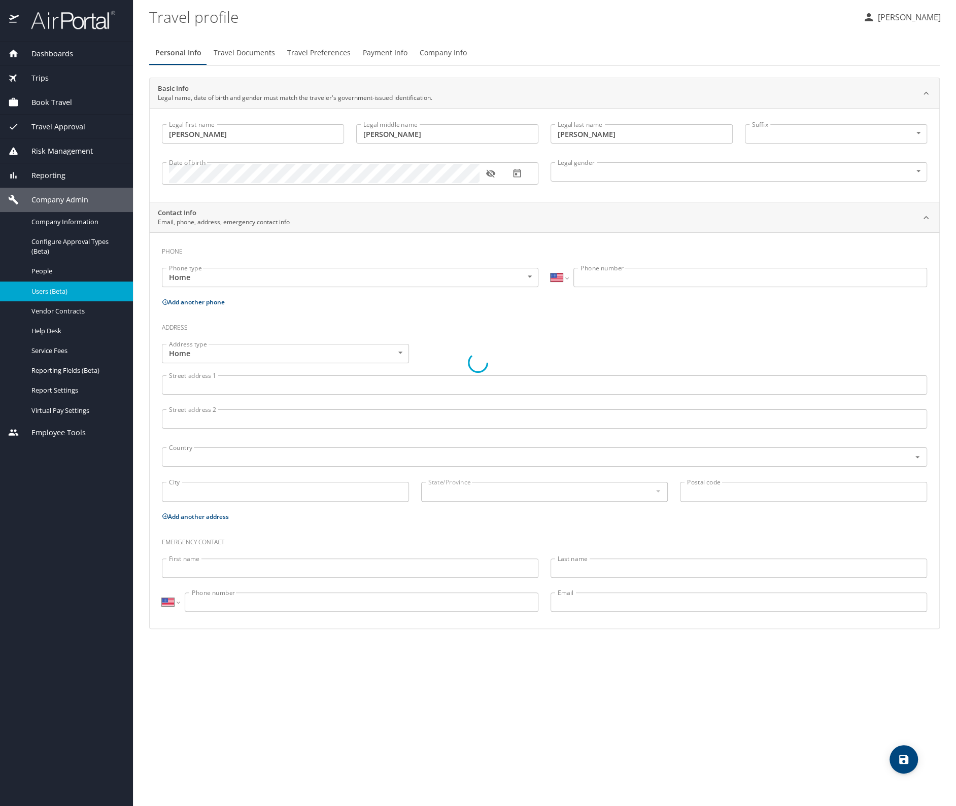
select select "US"
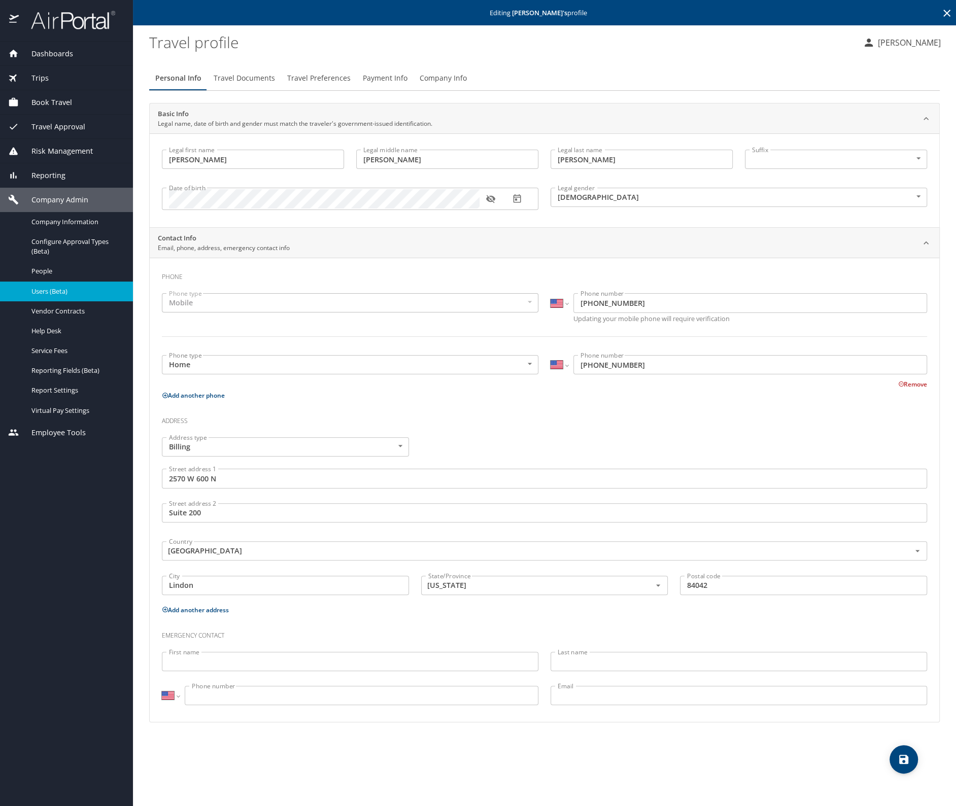
click at [432, 80] on span "Company Info" at bounding box center [443, 78] width 47 height 13
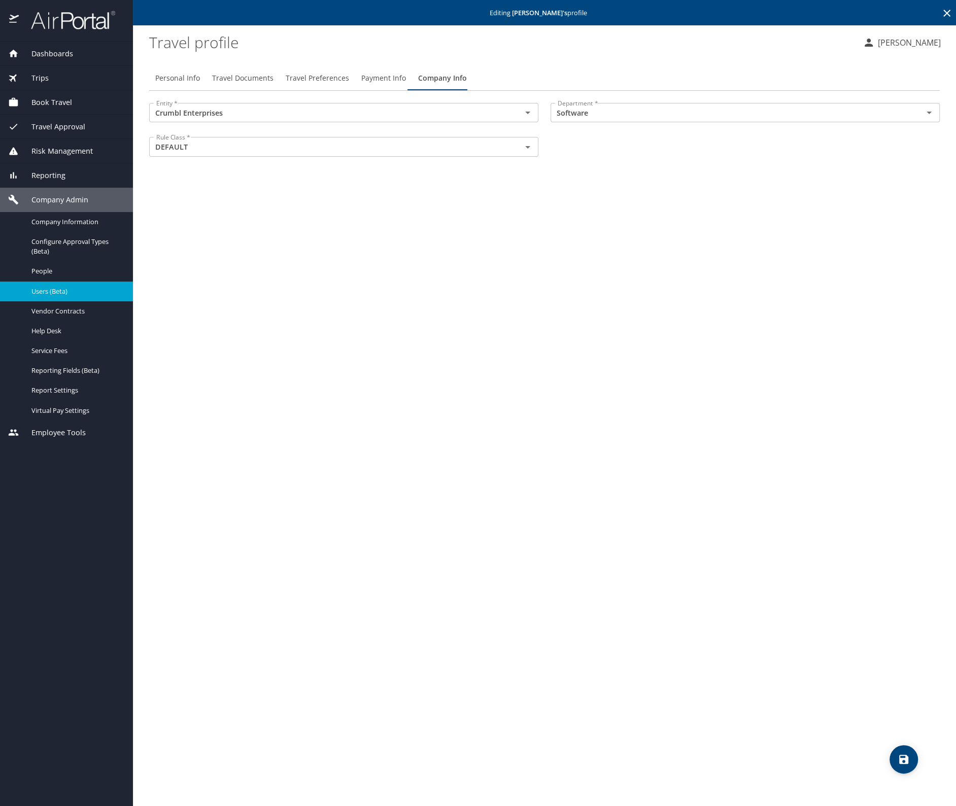
click at [945, 13] on icon at bounding box center [947, 13] width 12 height 12
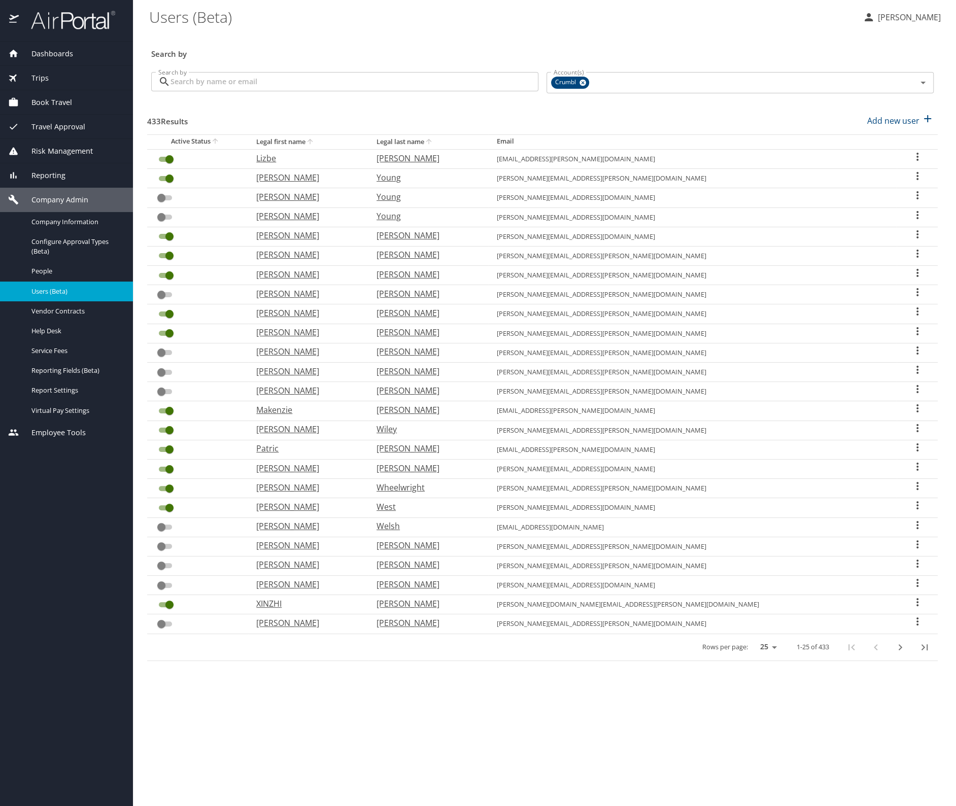
click at [251, 79] on input "Search by" at bounding box center [354, 81] width 368 height 19
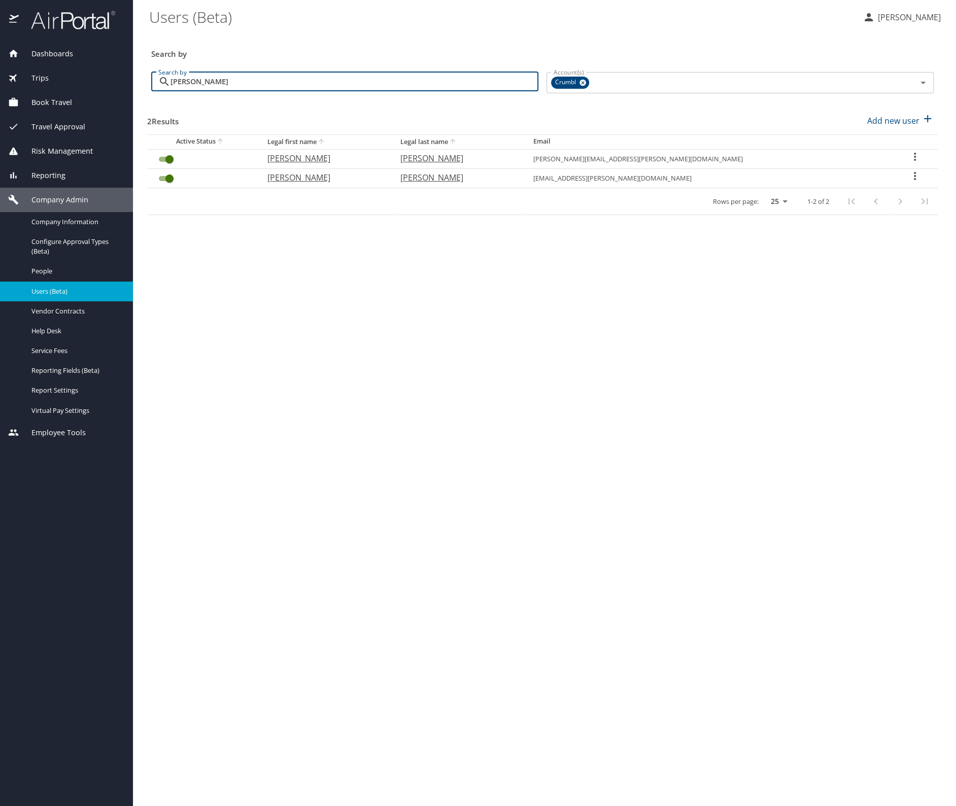
type input "[PERSON_NAME]"
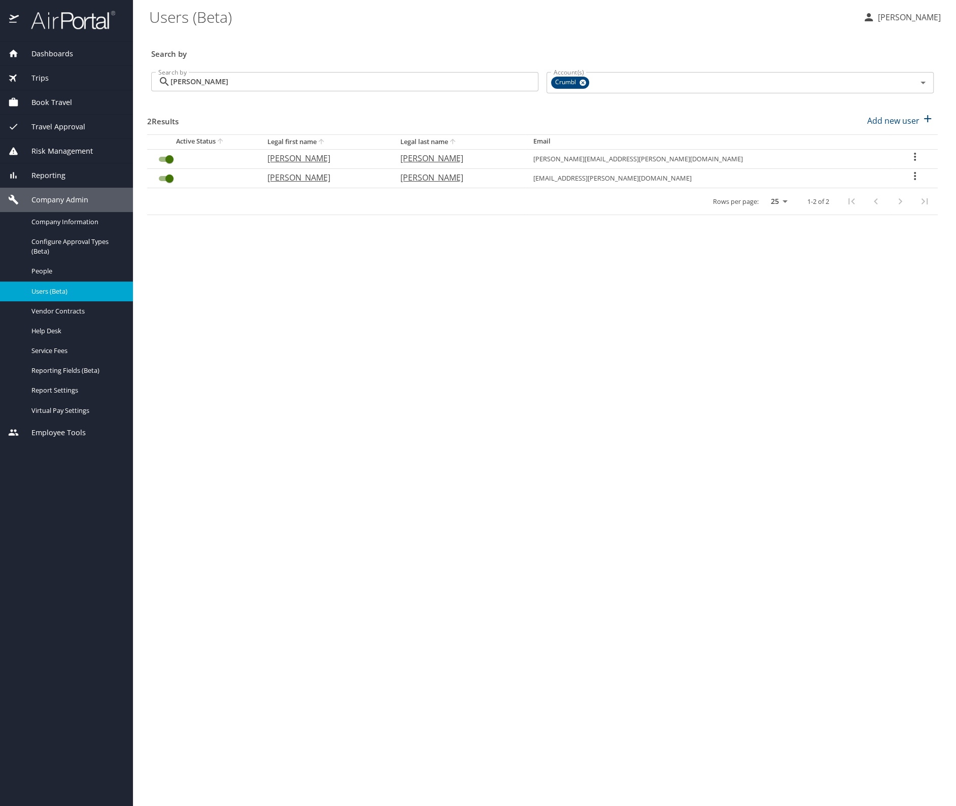
click at [909, 155] on icon "User Search Table" at bounding box center [915, 157] width 12 height 12
click at [863, 156] on p "View profile" at bounding box center [849, 158] width 45 height 12
select select "US"
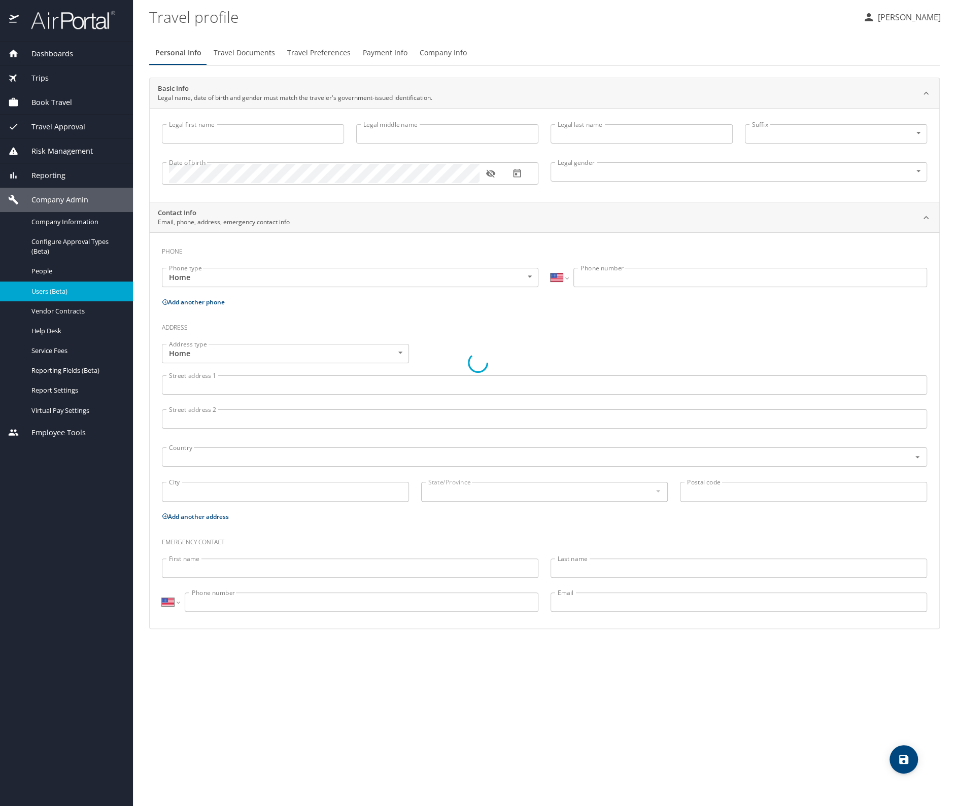
type input "[PERSON_NAME]"
type input "[DEMOGRAPHIC_DATA]"
select select "US"
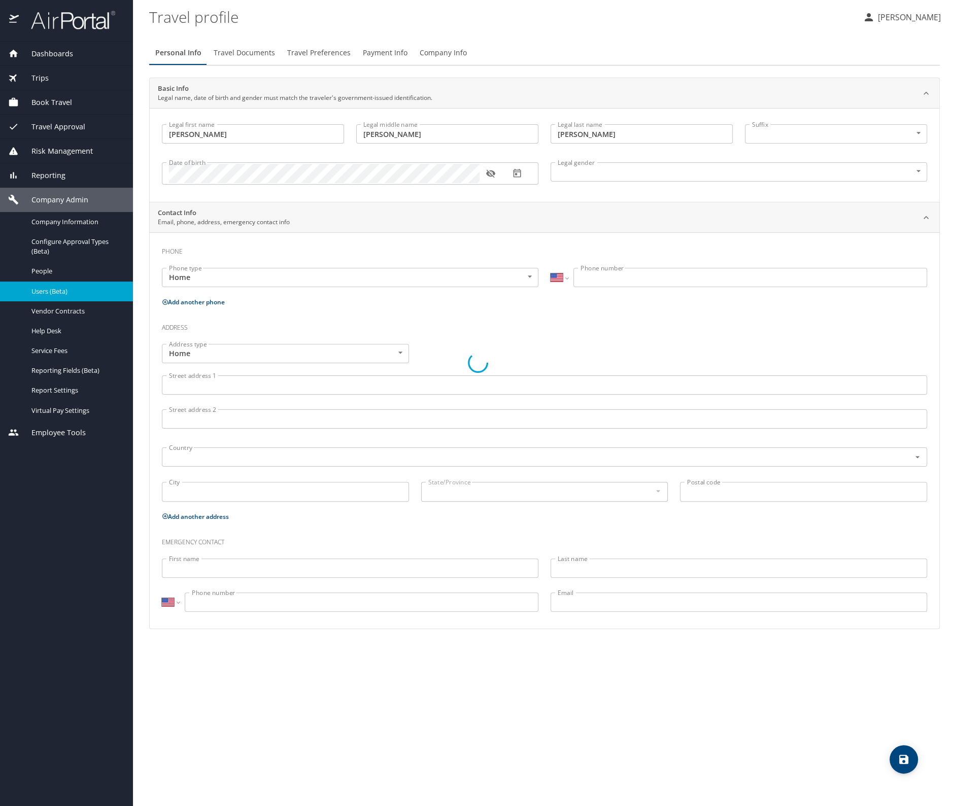
select select "US"
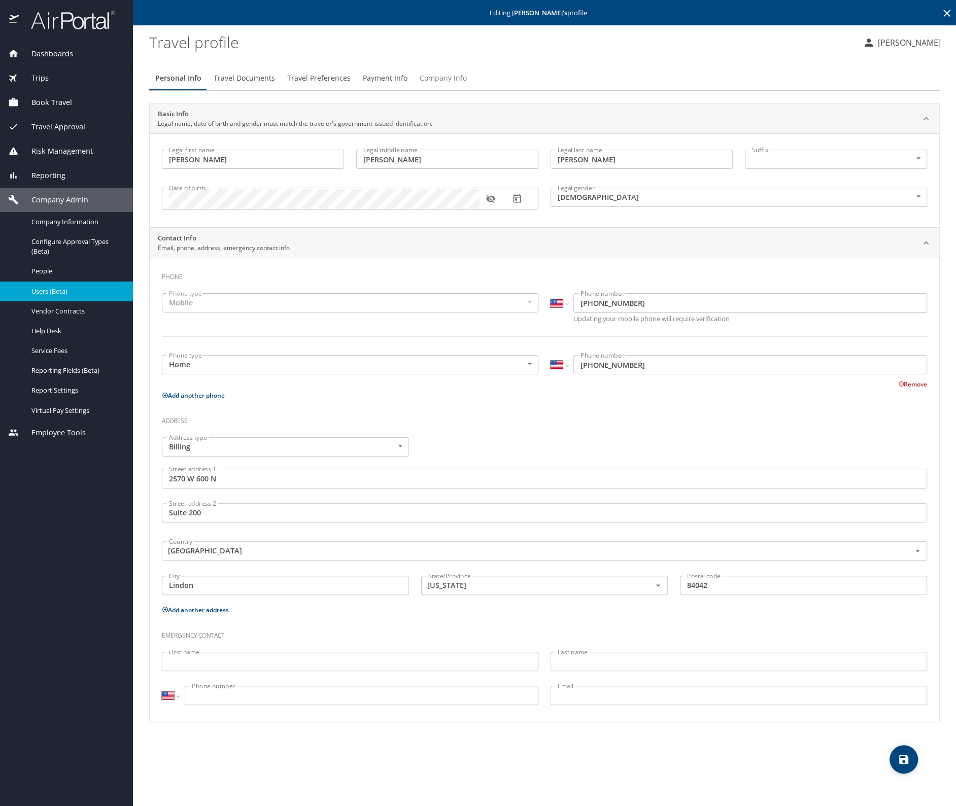
click at [437, 73] on span "Company Info" at bounding box center [443, 78] width 47 height 13
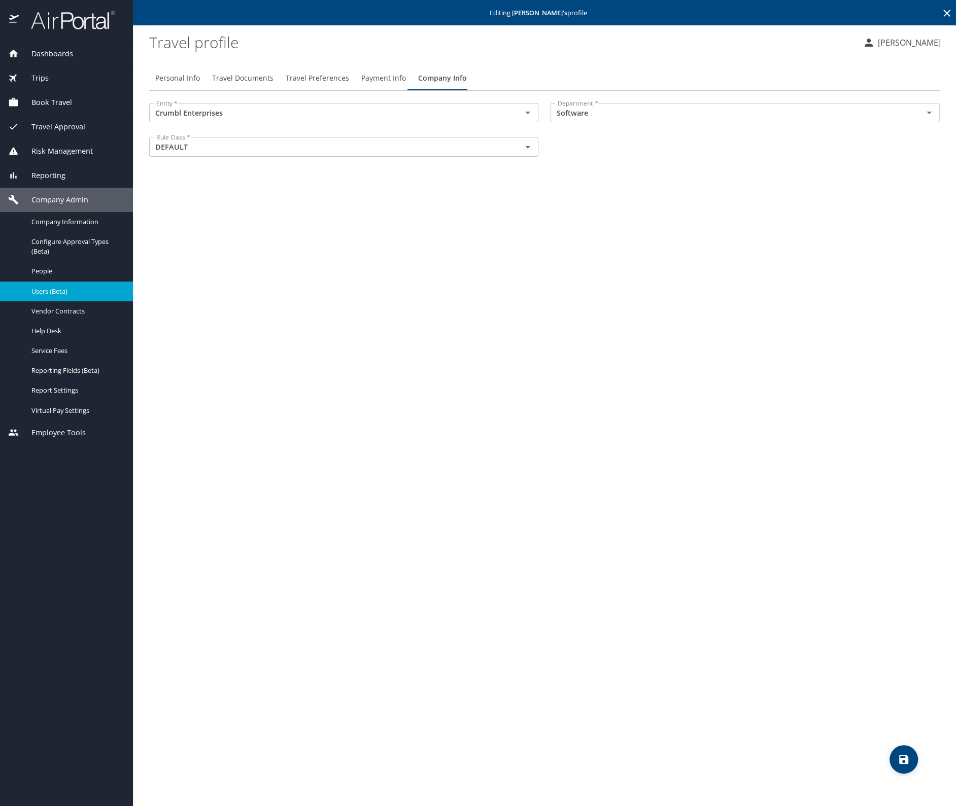
click at [945, 13] on icon at bounding box center [947, 13] width 12 height 12
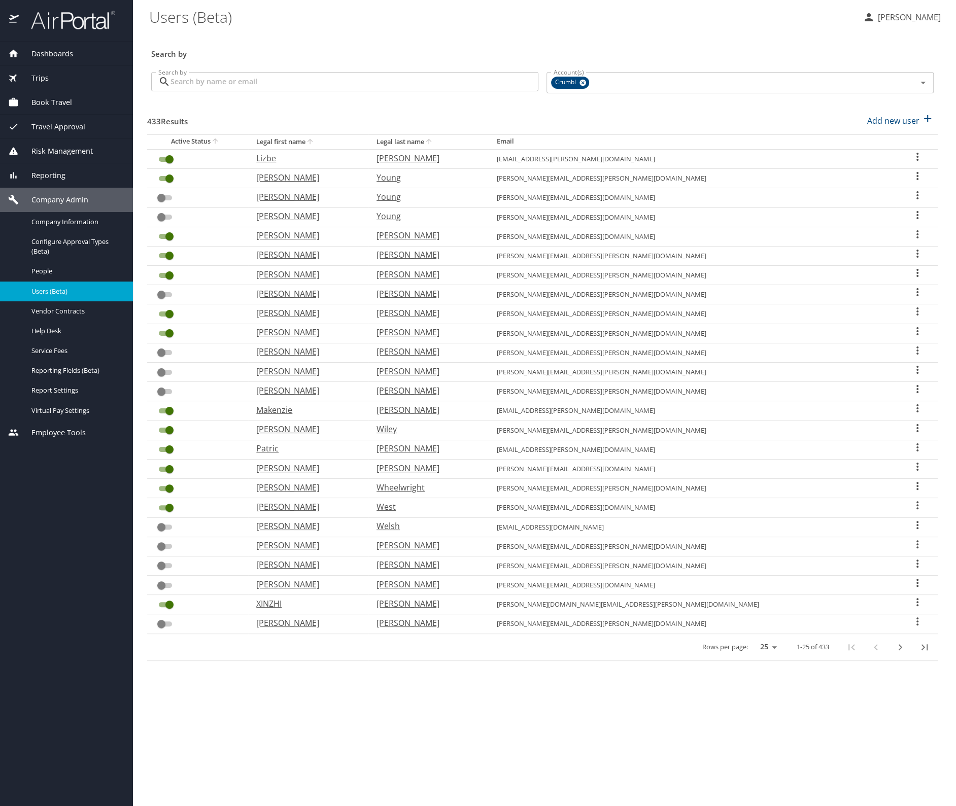
click at [255, 72] on div "Search by Search by" at bounding box center [344, 83] width 395 height 38
click at [252, 81] on input "Search by" at bounding box center [354, 81] width 368 height 19
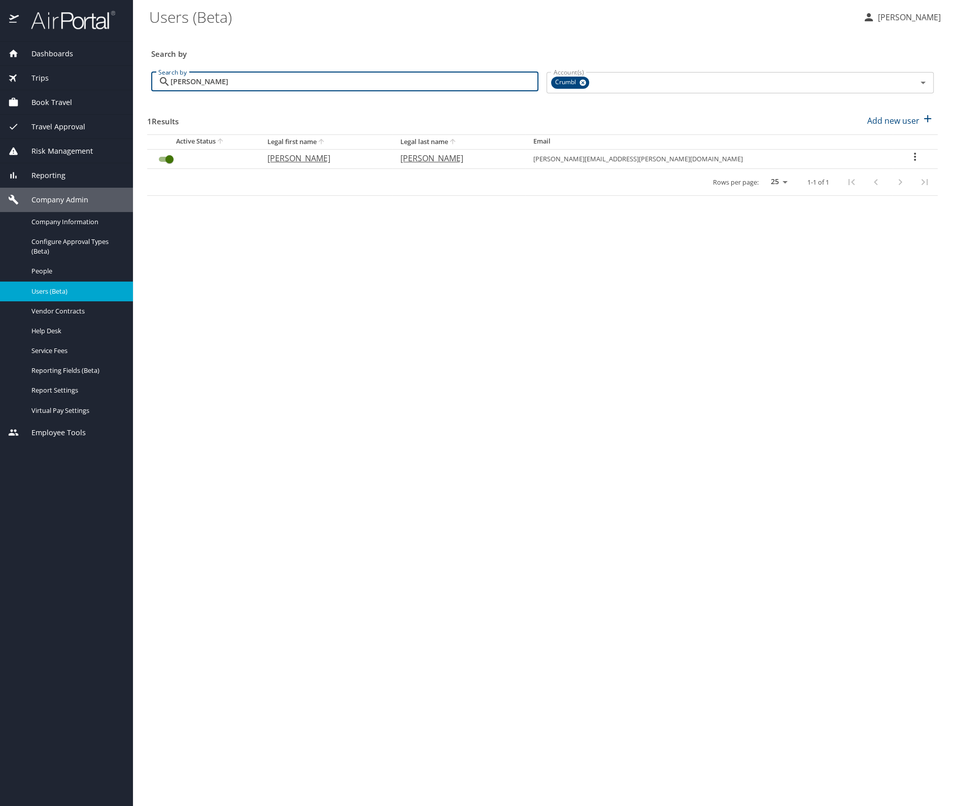
type input "[PERSON_NAME]"
click at [909, 156] on icon "User Search Table" at bounding box center [915, 157] width 12 height 12
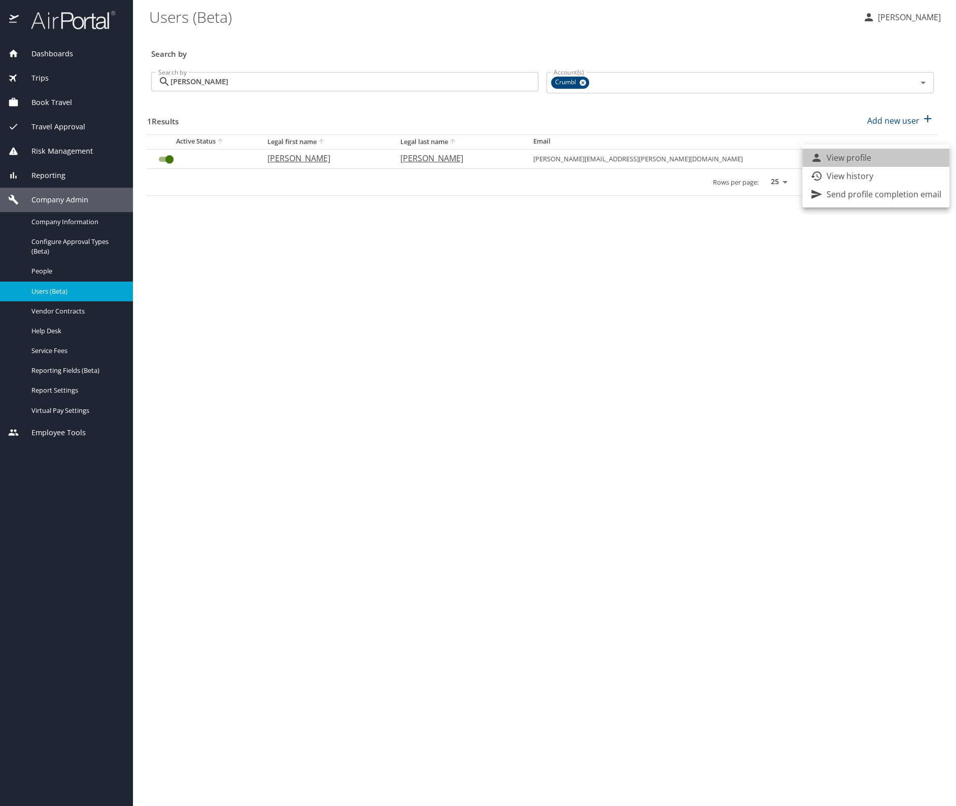
click at [876, 154] on li "View profile" at bounding box center [875, 158] width 147 height 18
select select "US"
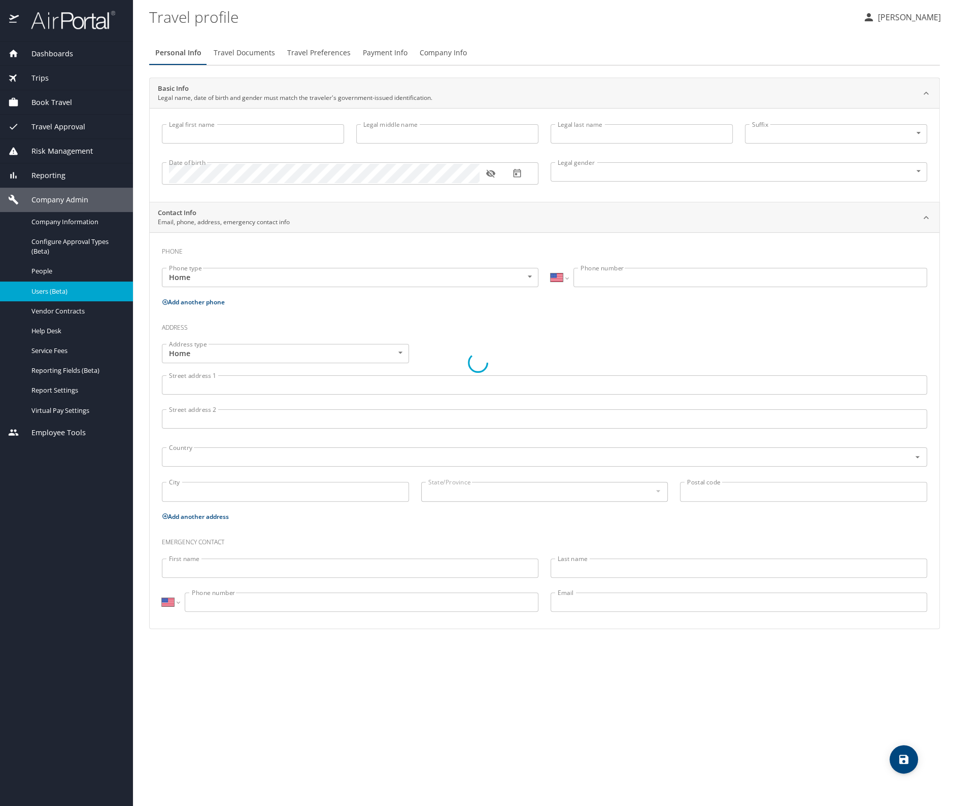
click at [446, 54] on div at bounding box center [478, 362] width 956 height 887
type input "[PERSON_NAME]"
type input "[DEMOGRAPHIC_DATA]"
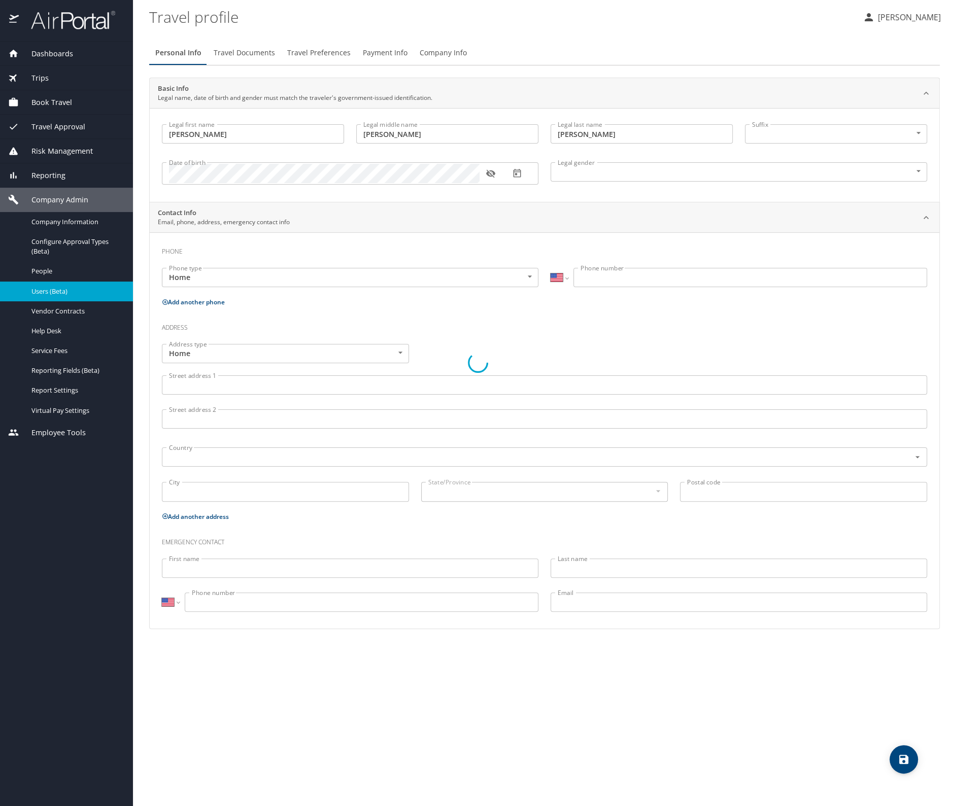
select select "US"
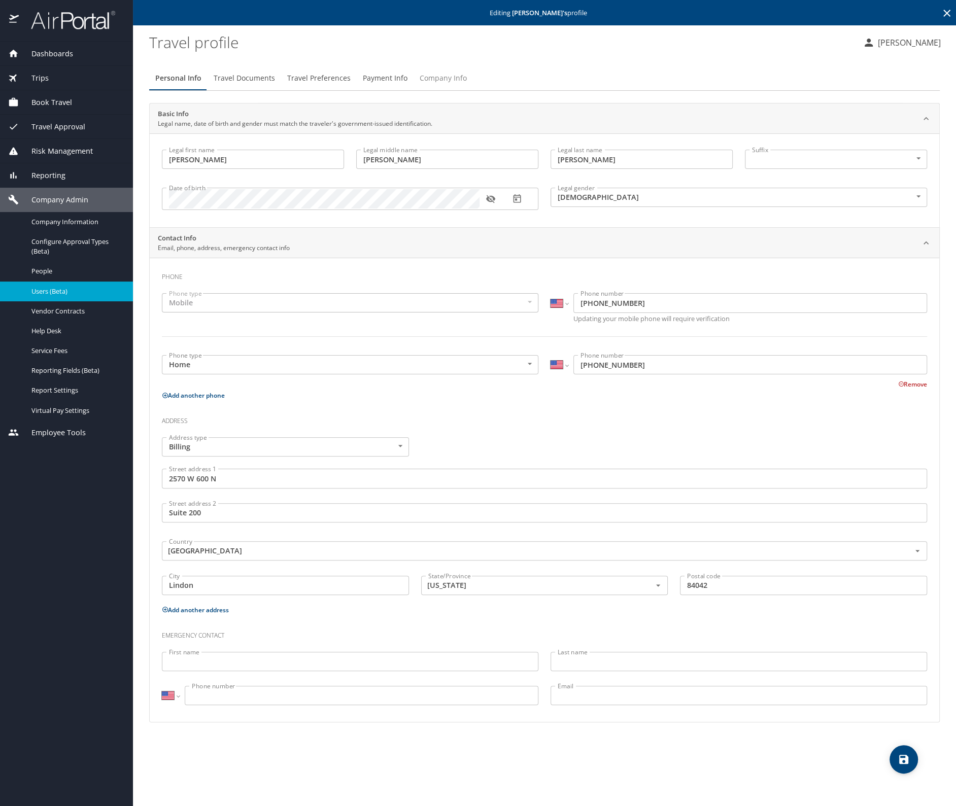
click at [432, 75] on span "Company Info" at bounding box center [443, 78] width 47 height 13
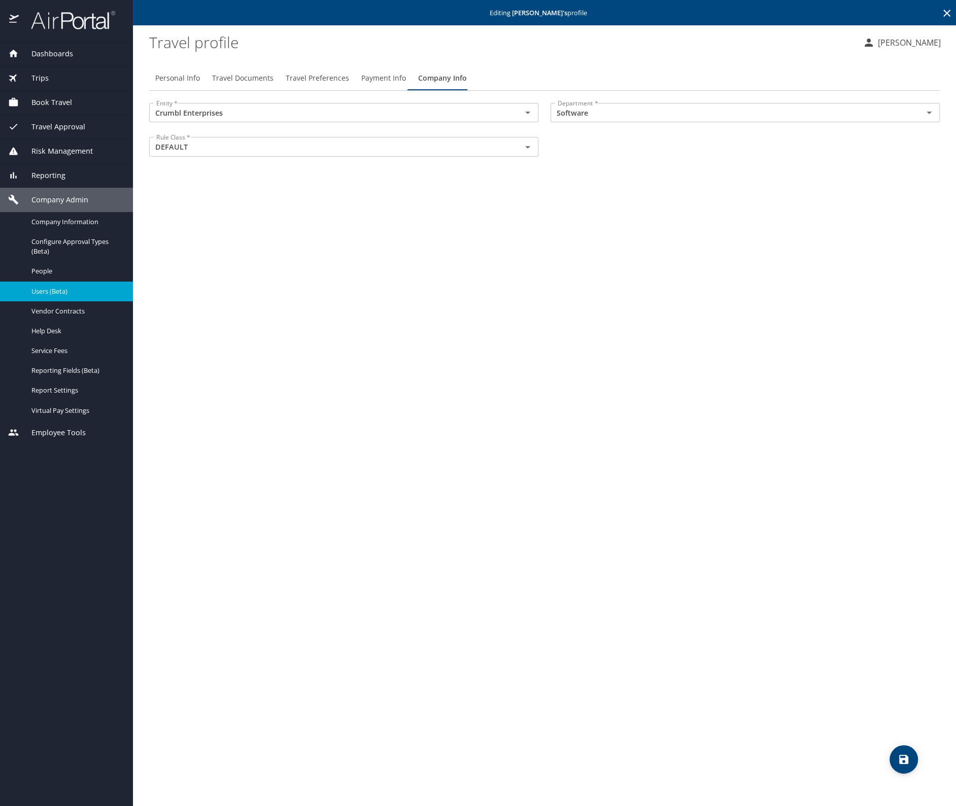
click at [946, 11] on icon at bounding box center [947, 13] width 12 height 12
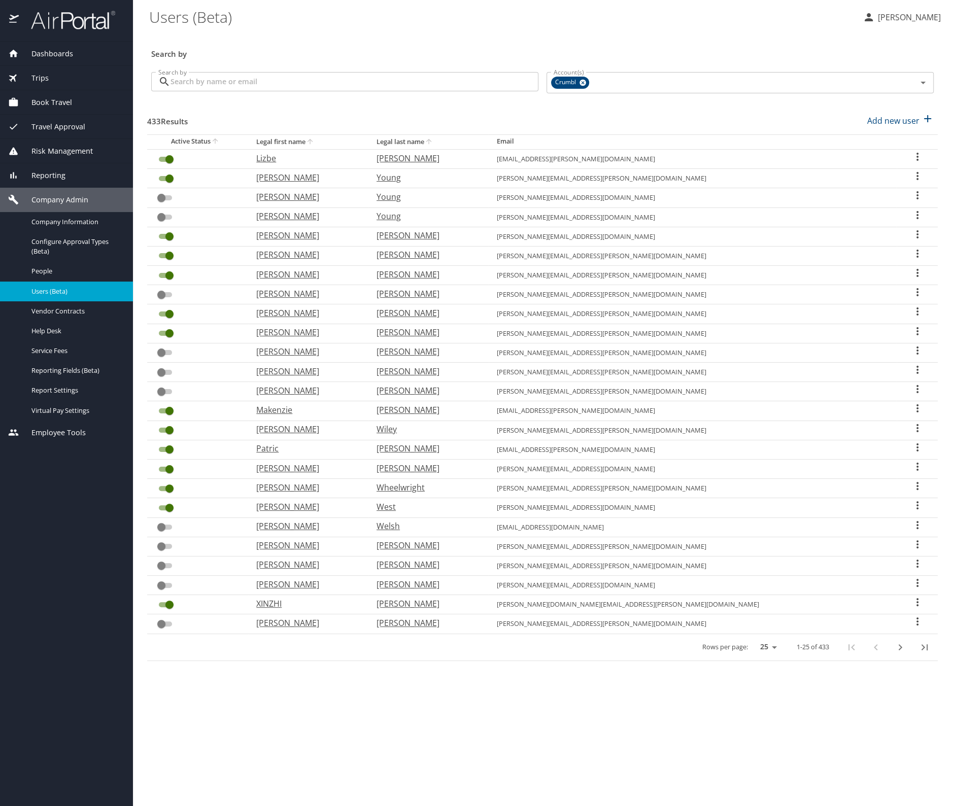
click at [370, 81] on input "Search by" at bounding box center [354, 81] width 368 height 19
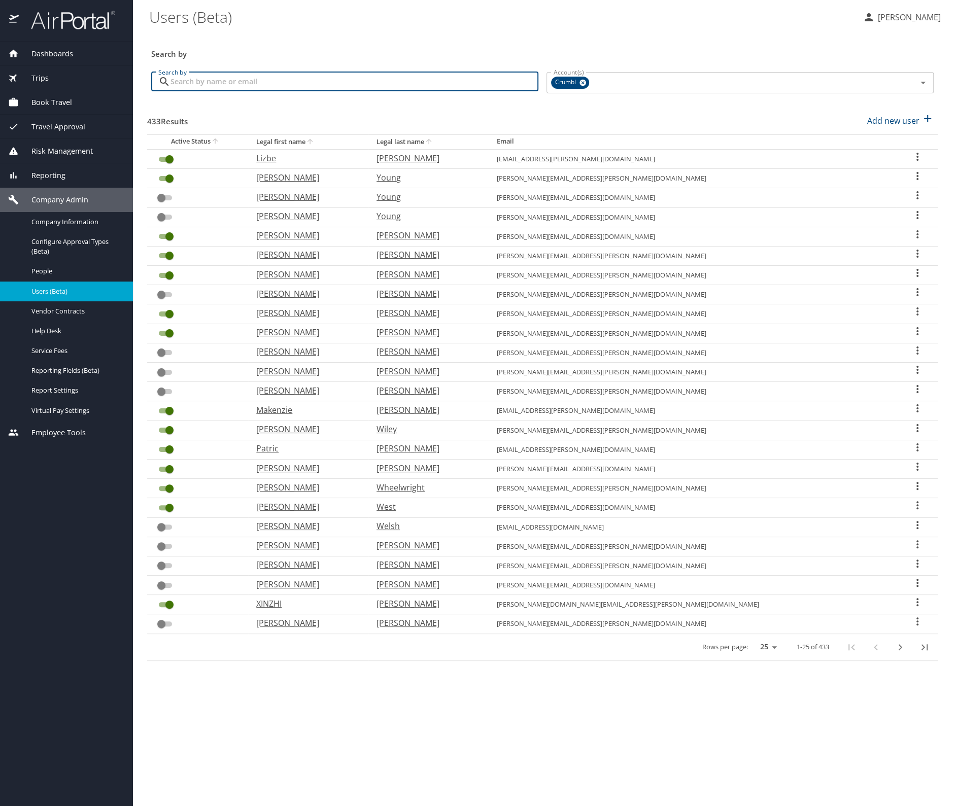
click at [223, 80] on input "Search by" at bounding box center [354, 81] width 368 height 19
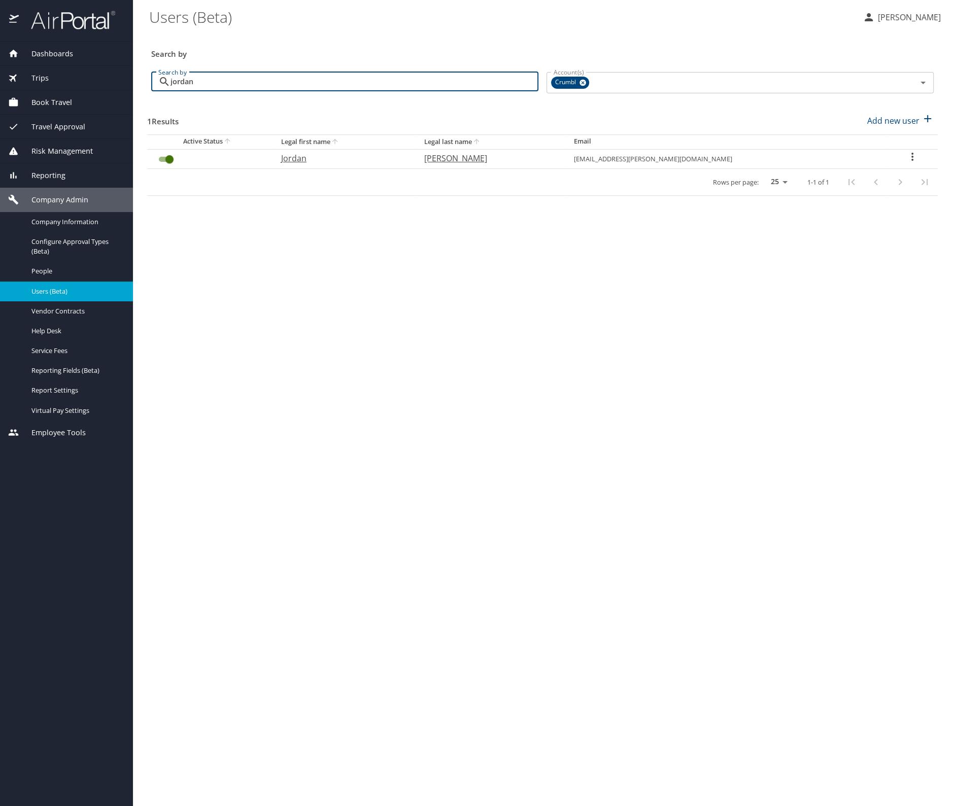
type input "jordan"
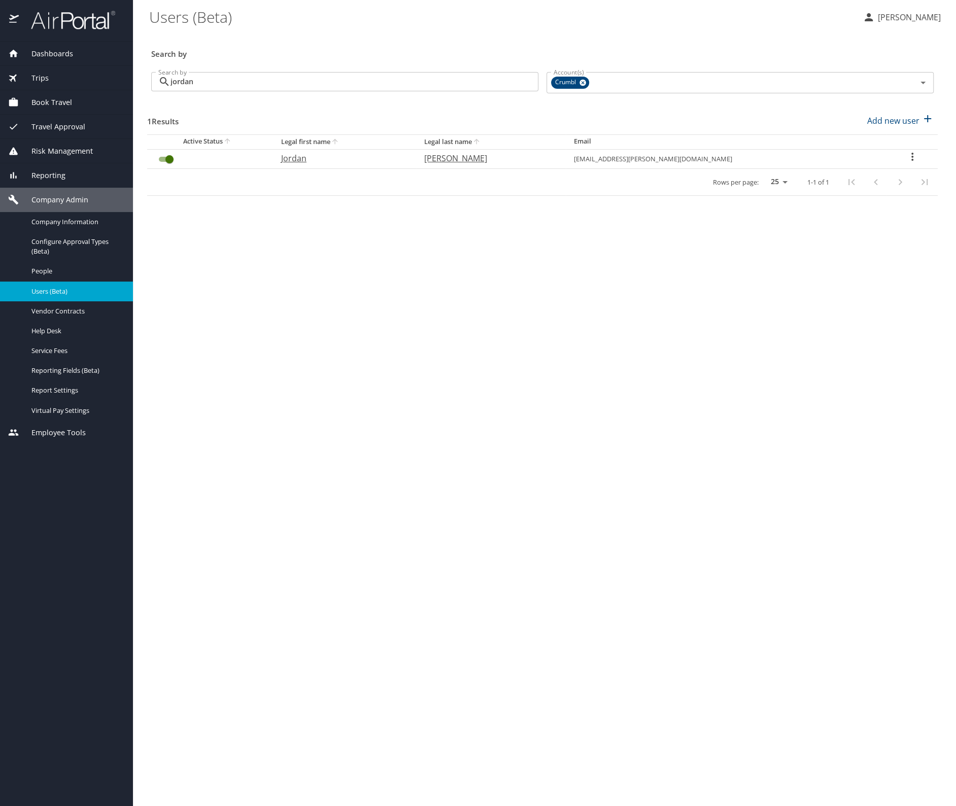
click at [906, 156] on icon "User Search Table" at bounding box center [912, 157] width 12 height 12
click at [845, 152] on p "View profile" at bounding box center [849, 158] width 45 height 12
select select "US"
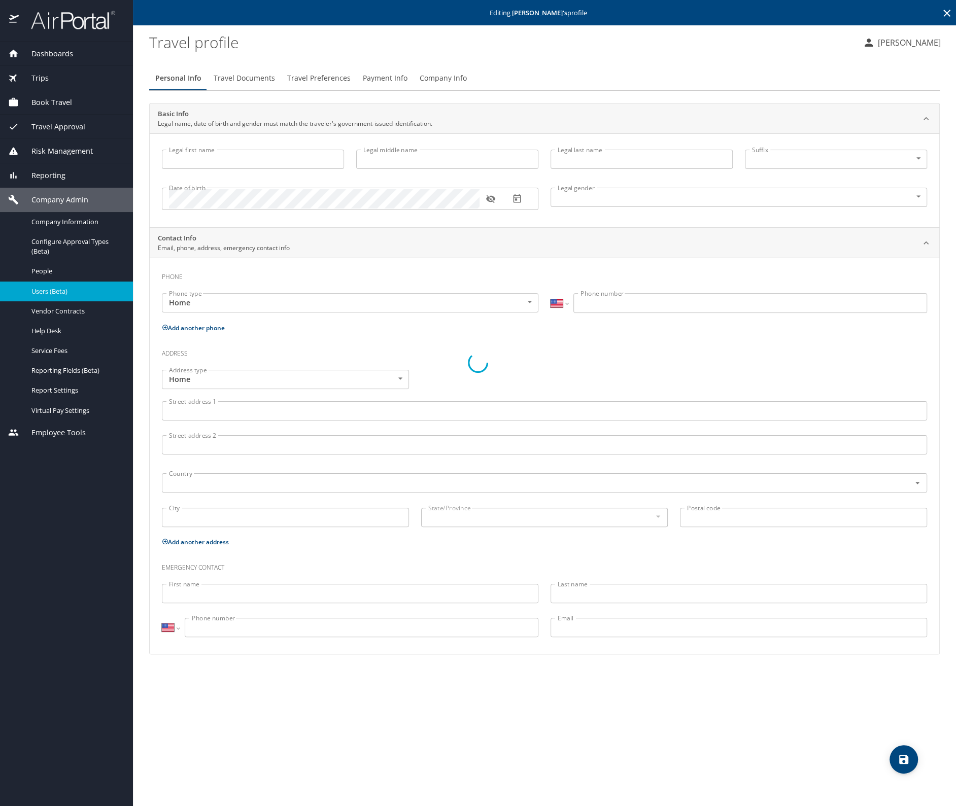
type input "Jordan"
type input "[PERSON_NAME]"
type input "[DEMOGRAPHIC_DATA]"
select select "US"
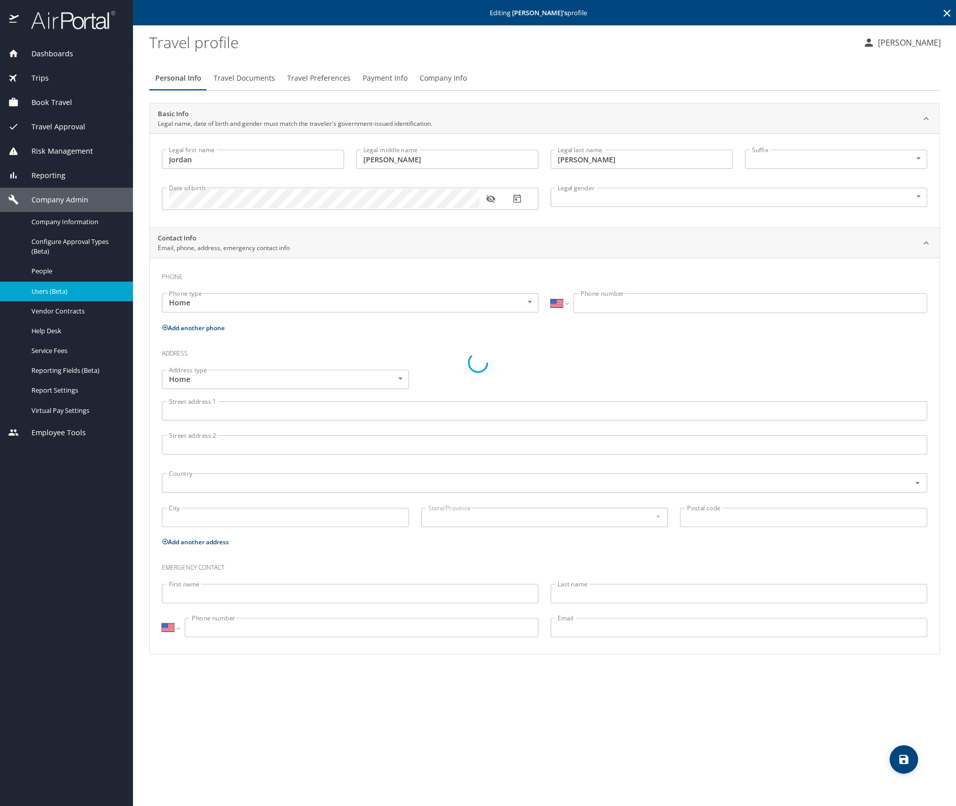
select select "US"
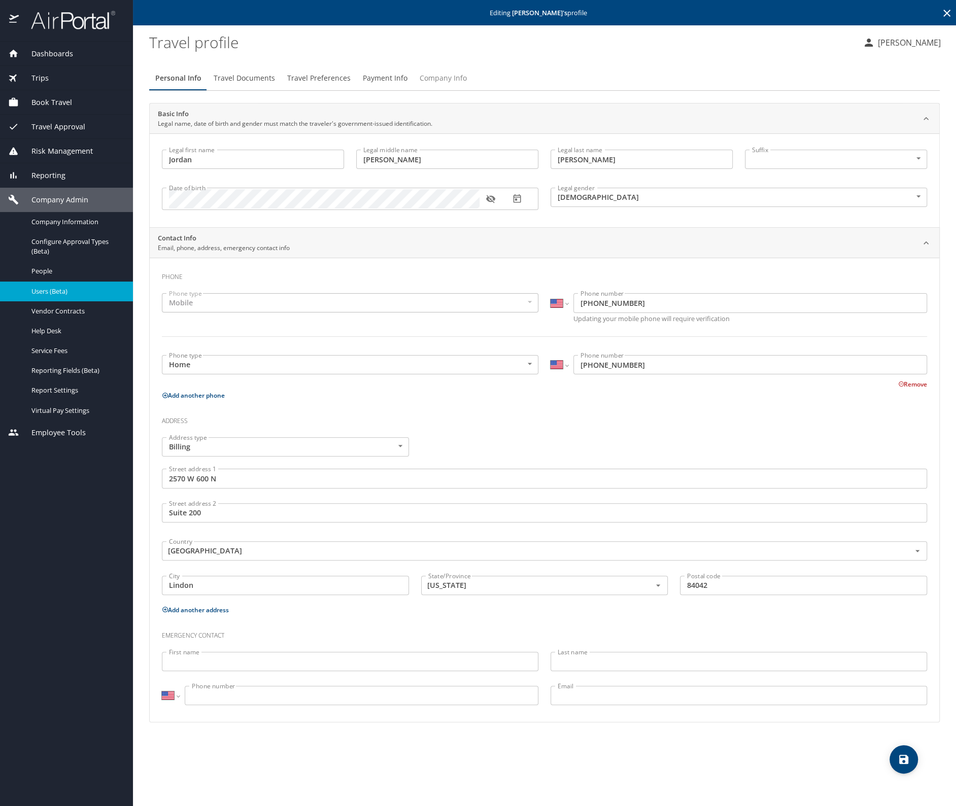
click at [436, 80] on span "Company Info" at bounding box center [443, 78] width 47 height 13
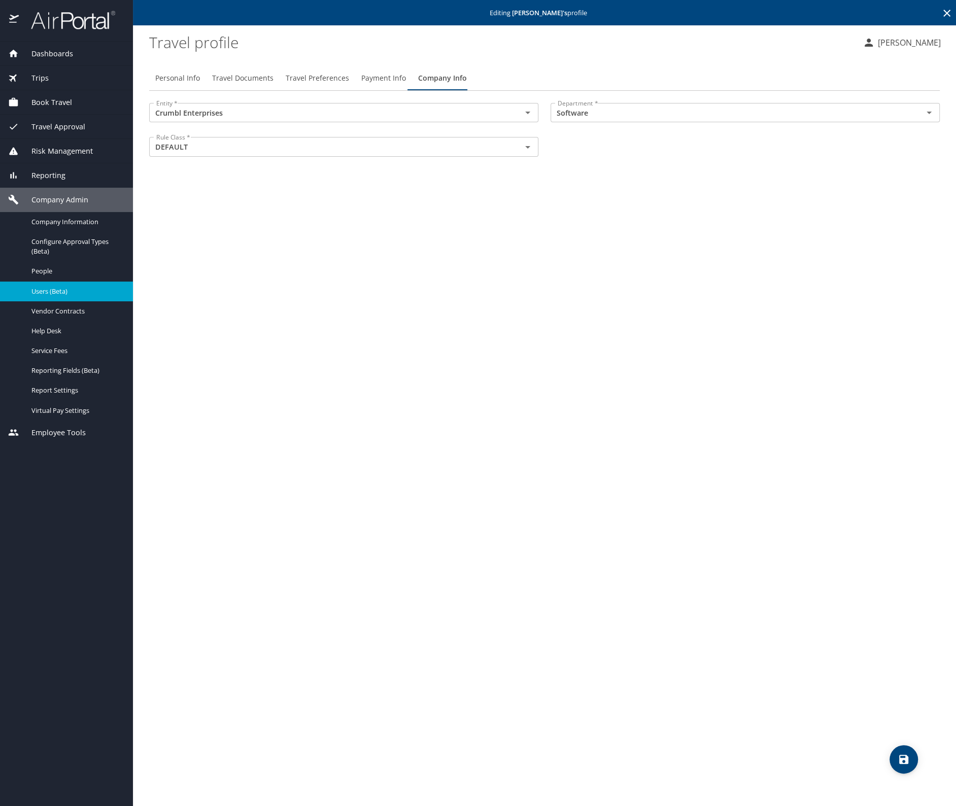
click at [947, 11] on icon at bounding box center [947, 13] width 12 height 12
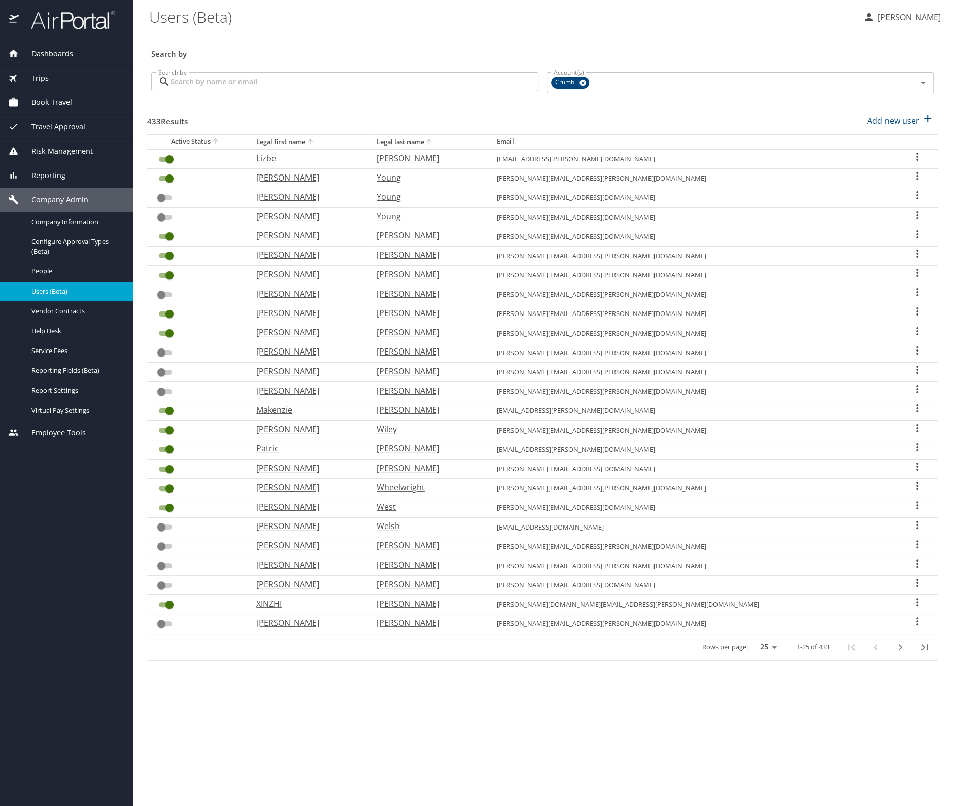
click at [205, 82] on input "Search by" at bounding box center [354, 81] width 368 height 19
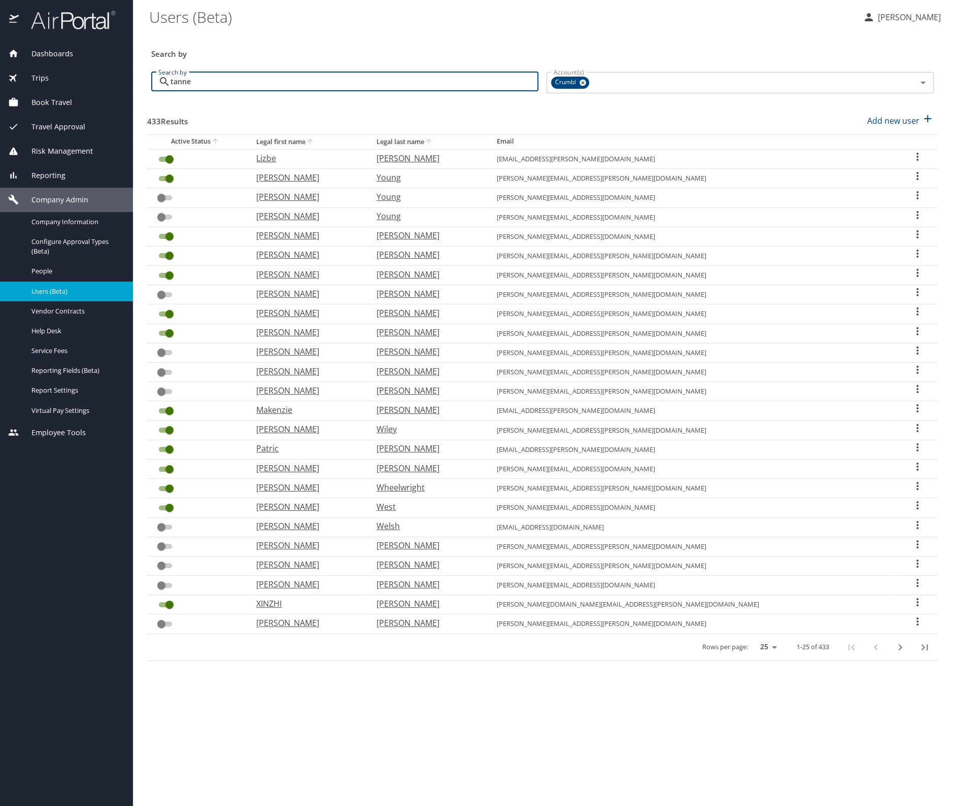
type input "[PERSON_NAME]"
checkbox input "false"
checkbox input "true"
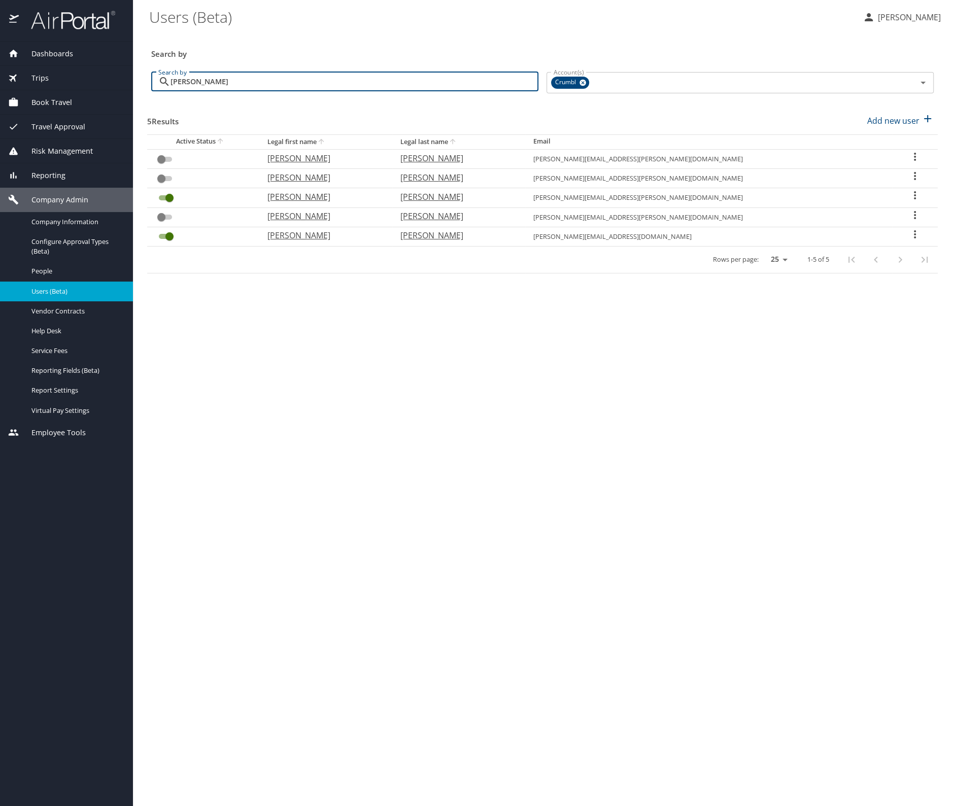
type input "[PERSON_NAME]"
click at [910, 232] on icon "User Search Table" at bounding box center [915, 234] width 12 height 12
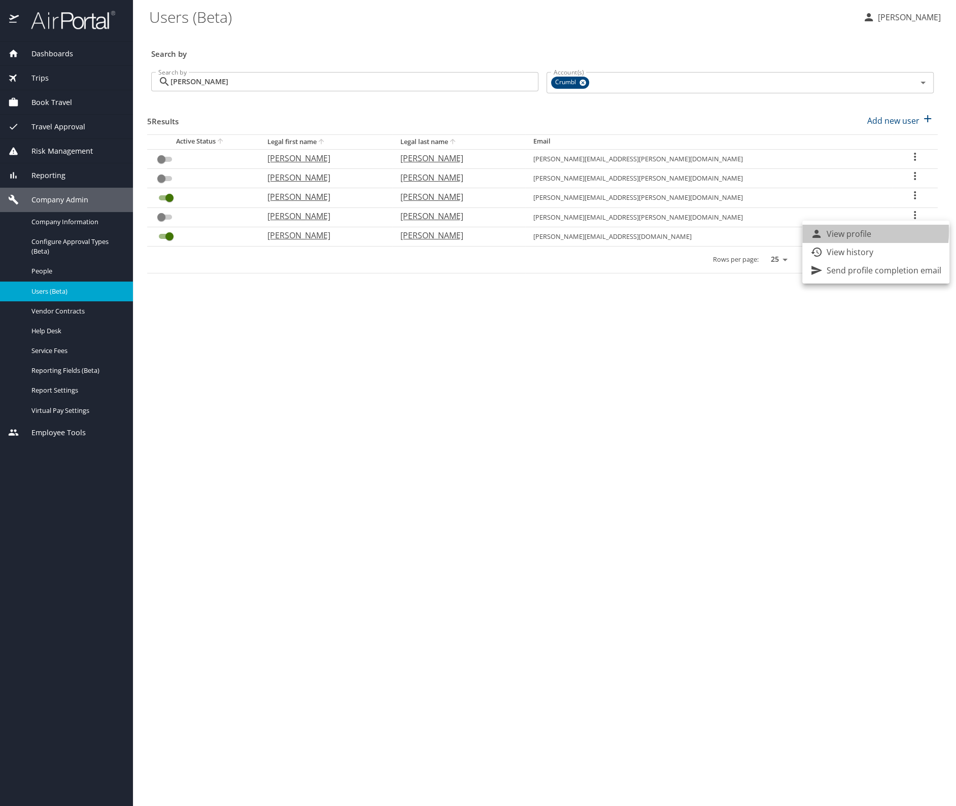
click at [847, 231] on p "View profile" at bounding box center [849, 234] width 45 height 12
select select "US"
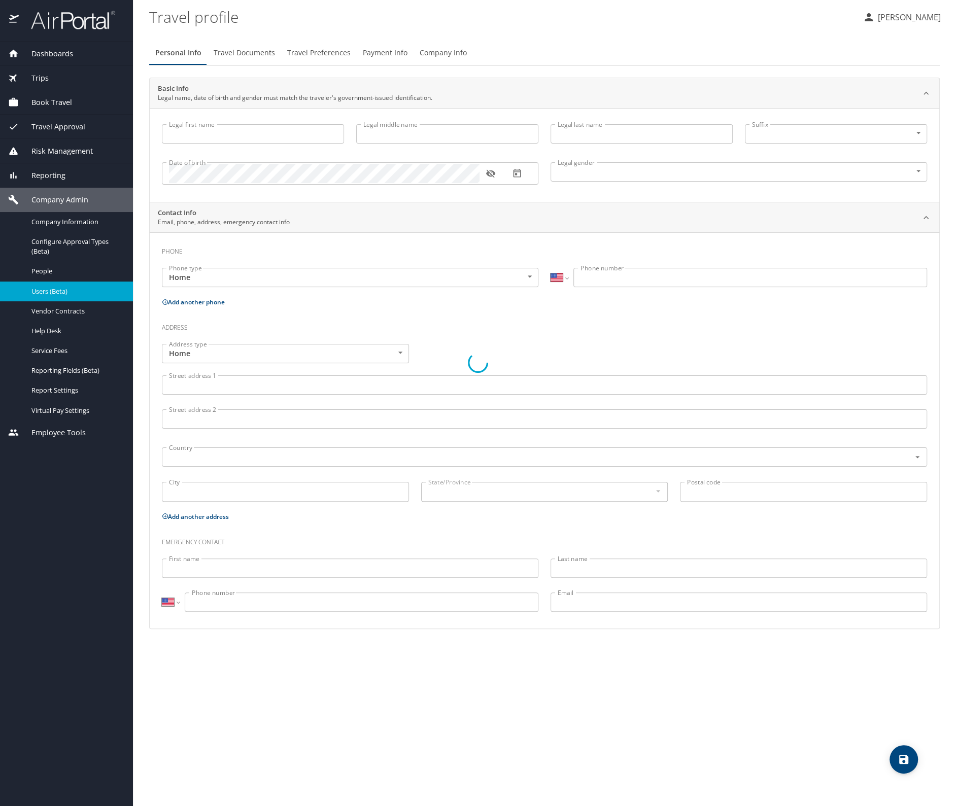
type input "[PERSON_NAME]"
type input "[DEMOGRAPHIC_DATA]"
select select "US"
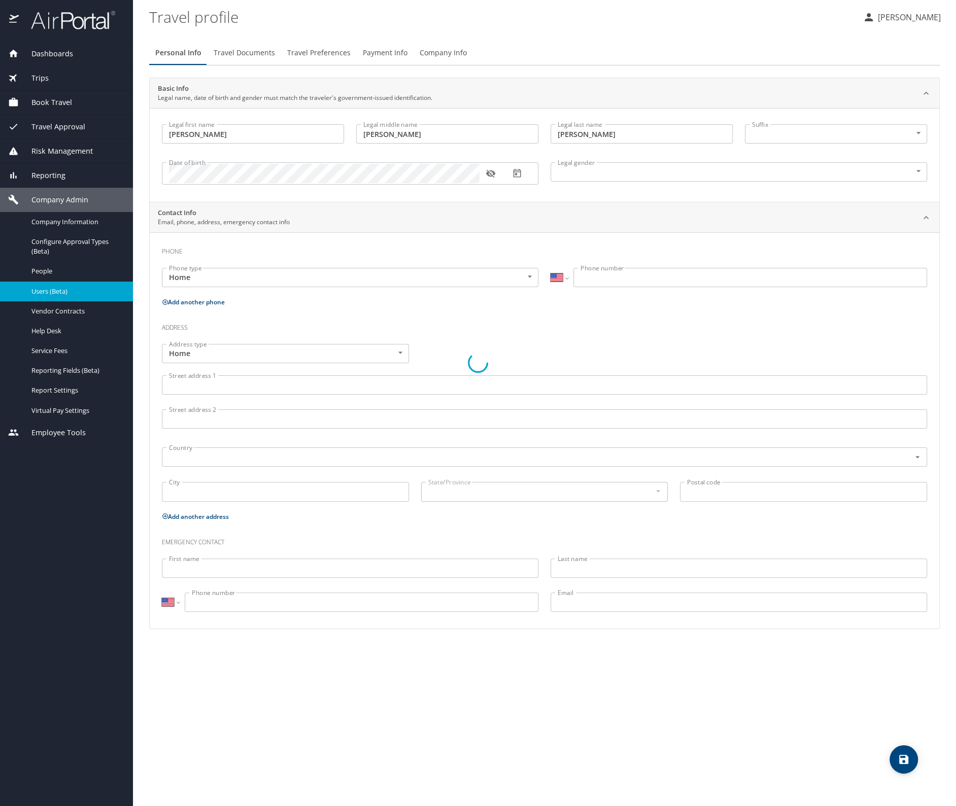
select select "US"
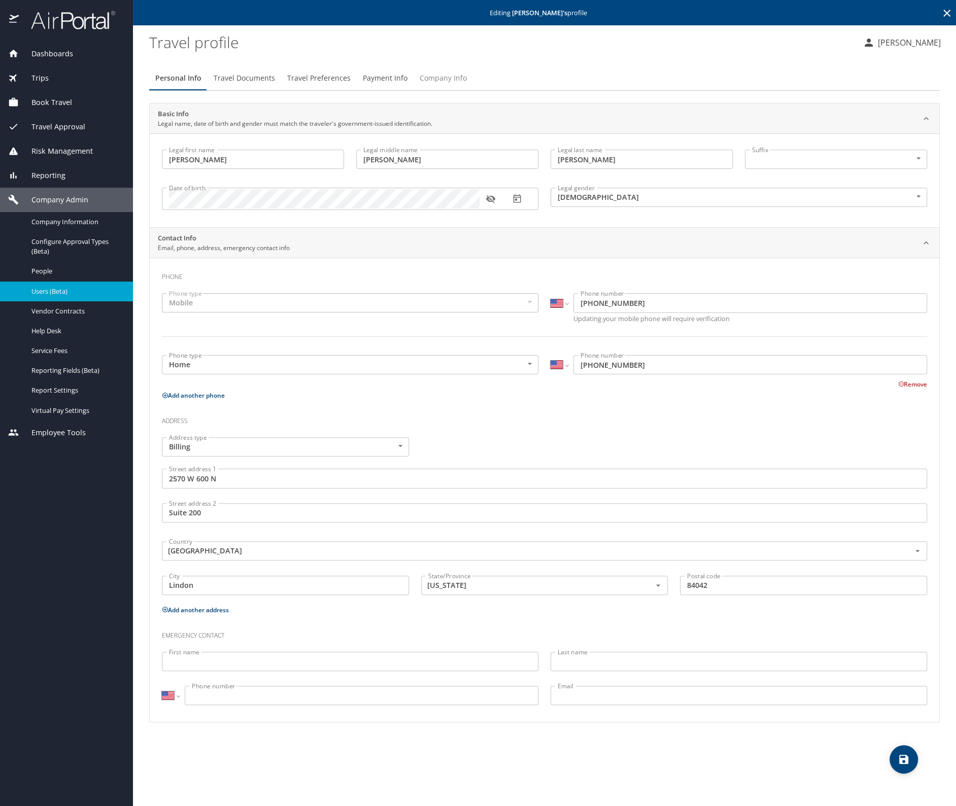
click at [443, 76] on span "Company Info" at bounding box center [443, 78] width 47 height 13
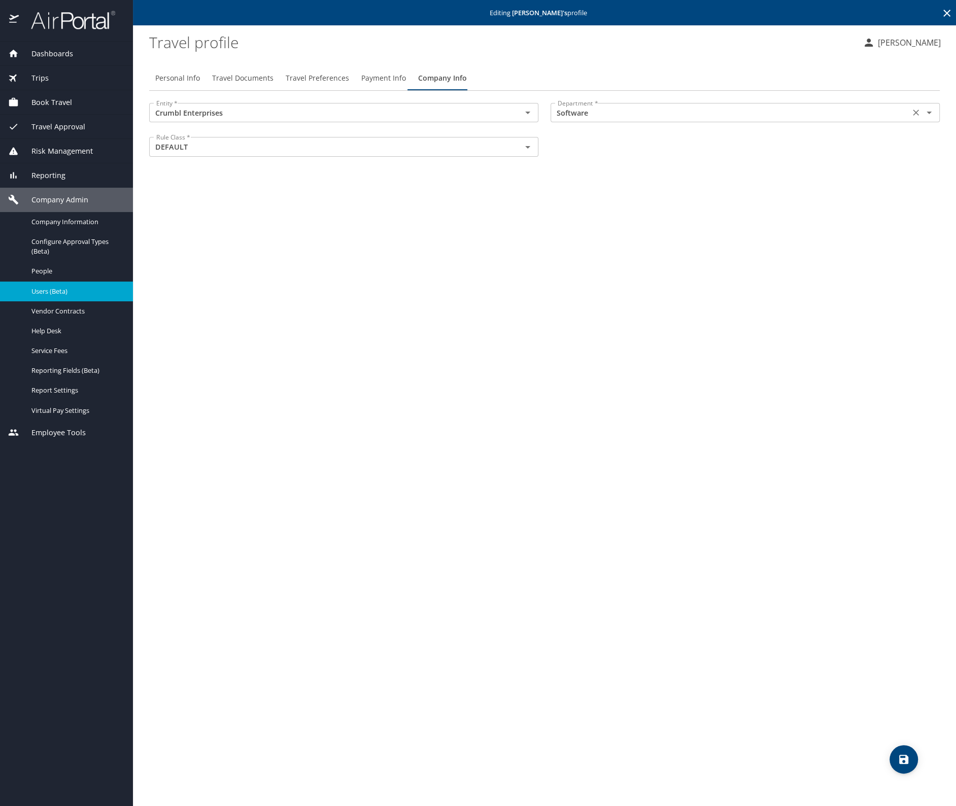
click at [593, 111] on input "Software" at bounding box center [730, 112] width 353 height 13
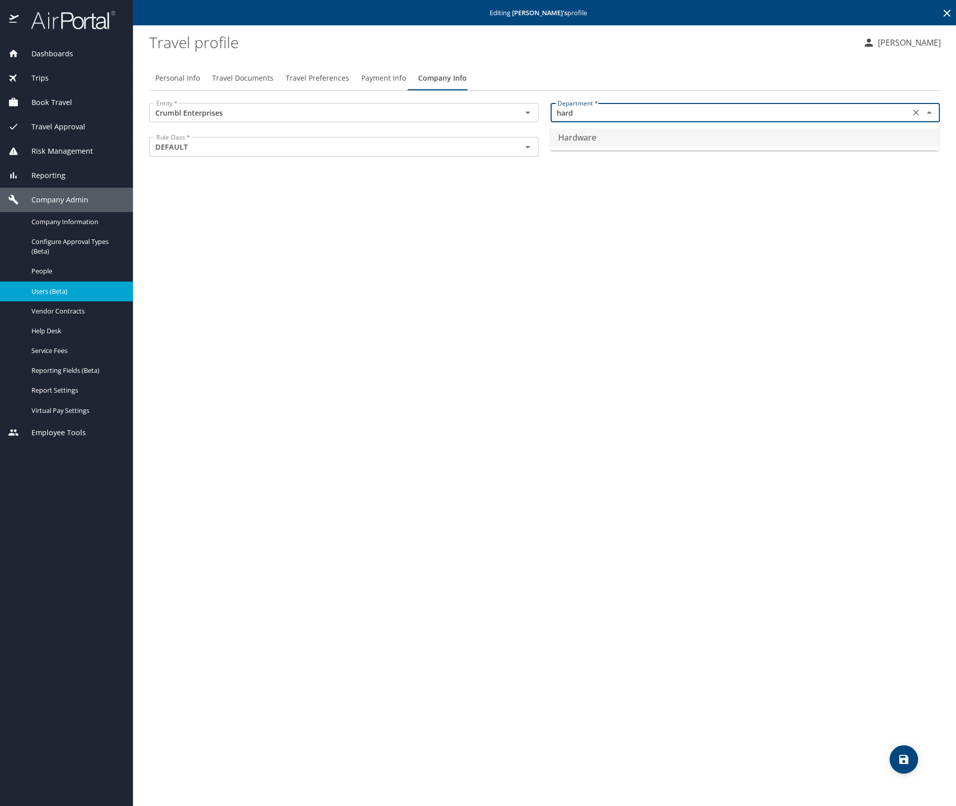
click at [595, 135] on li "Hardware" at bounding box center [744, 137] width 389 height 18
type input "Hardware"
click at [898, 754] on icon "save" at bounding box center [904, 760] width 12 height 12
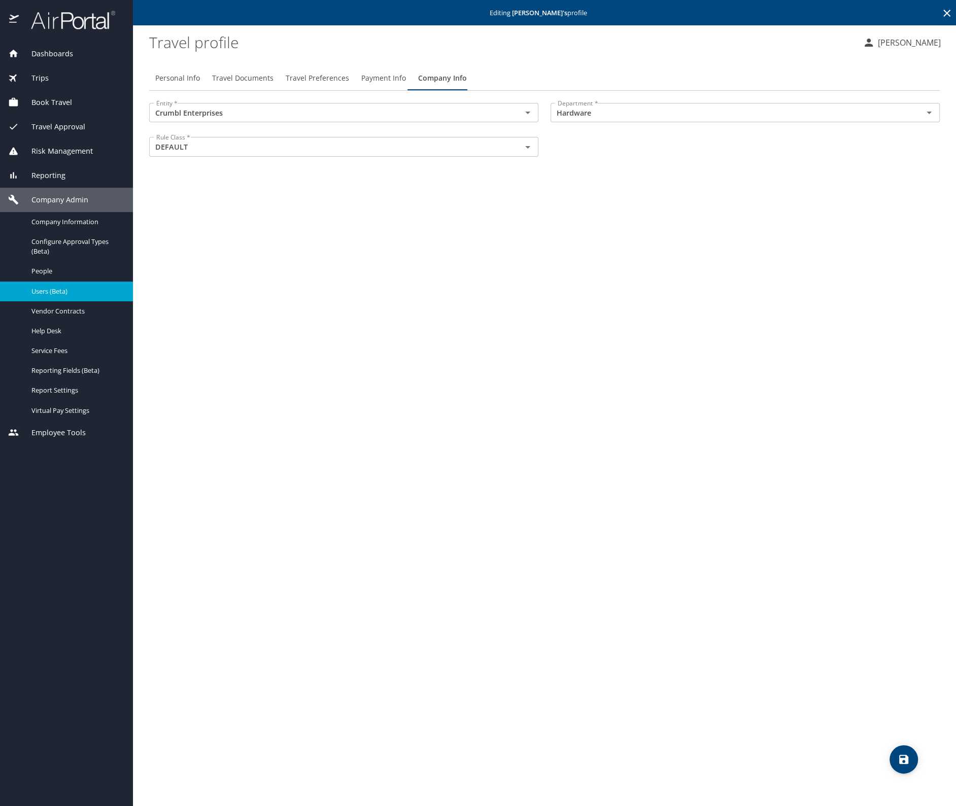
click at [948, 14] on icon at bounding box center [946, 13] width 7 height 7
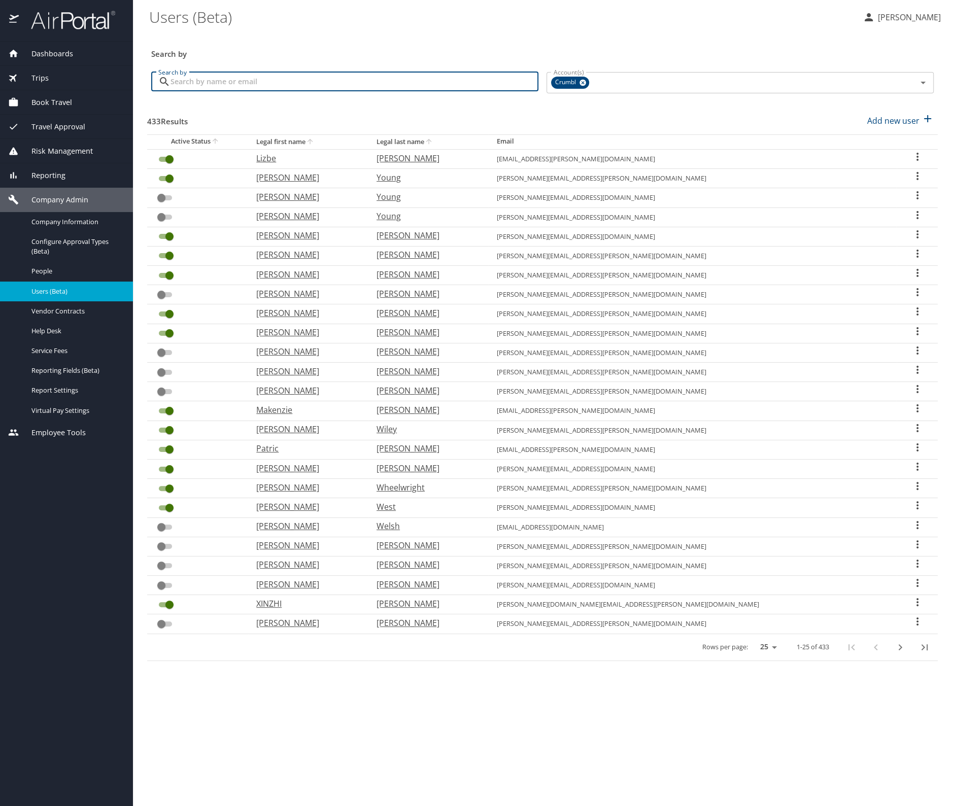
click at [246, 79] on input "Search by" at bounding box center [354, 81] width 368 height 19
type input "jordan"
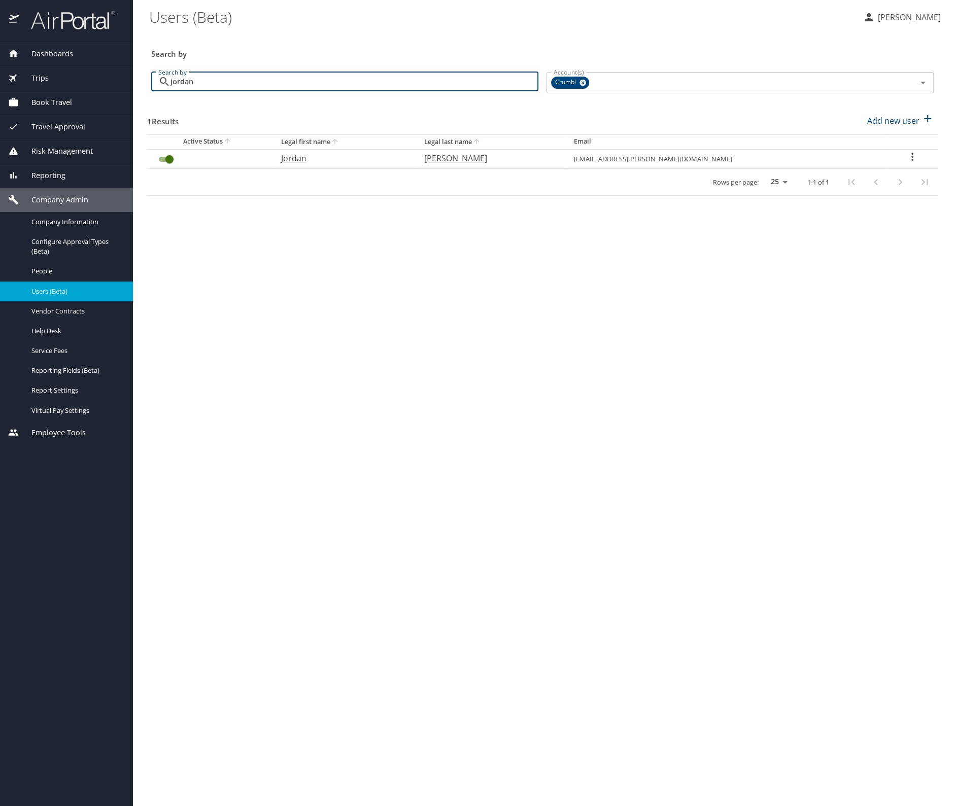
click at [908, 167] on td "User Search Table" at bounding box center [911, 158] width 51 height 19
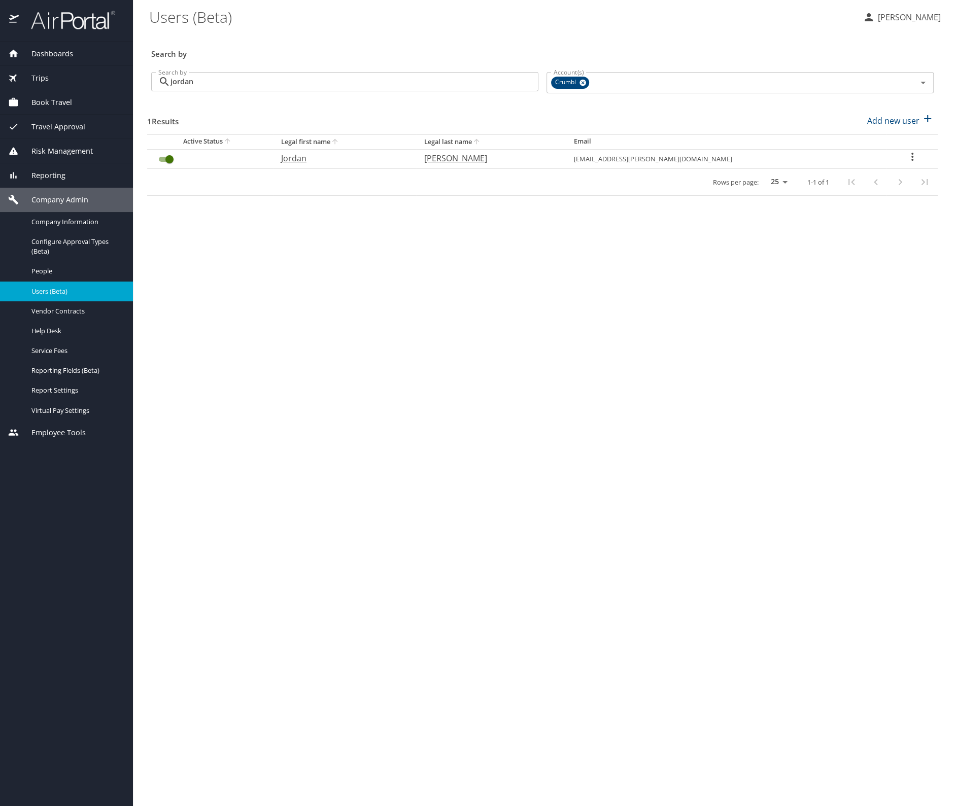
click at [906, 161] on icon "User Search Table" at bounding box center [912, 157] width 12 height 12
click at [853, 163] on p "View profile" at bounding box center [849, 158] width 45 height 12
select select "US"
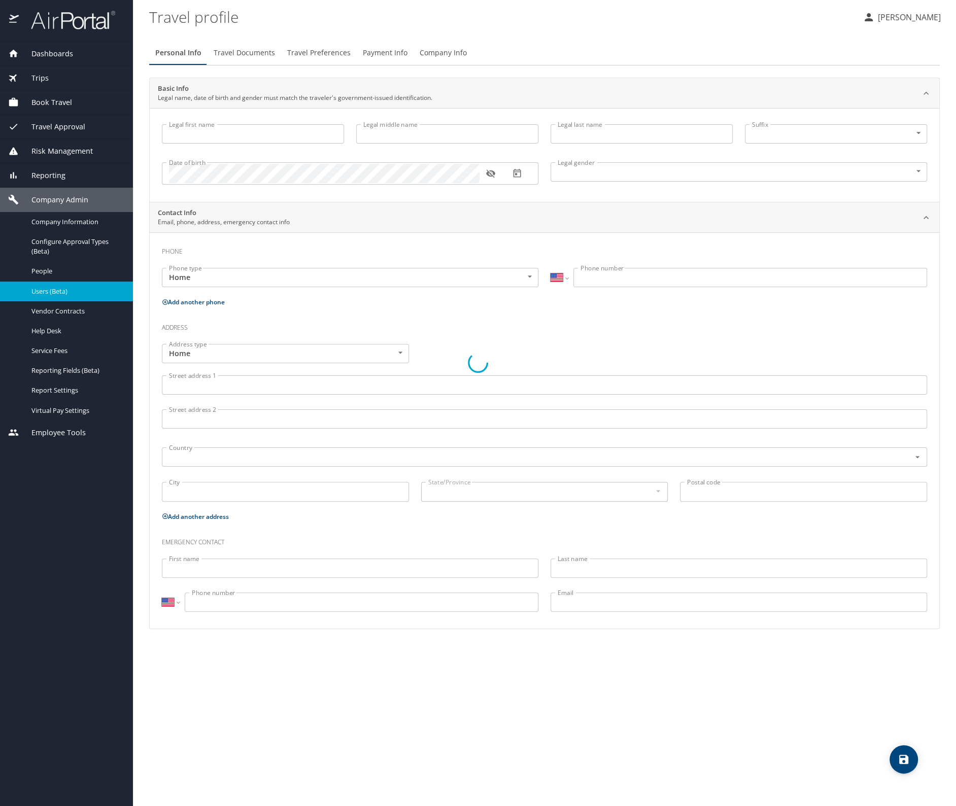
type input "Jordan"
type input "[PERSON_NAME]"
type input "[DEMOGRAPHIC_DATA]"
select select "US"
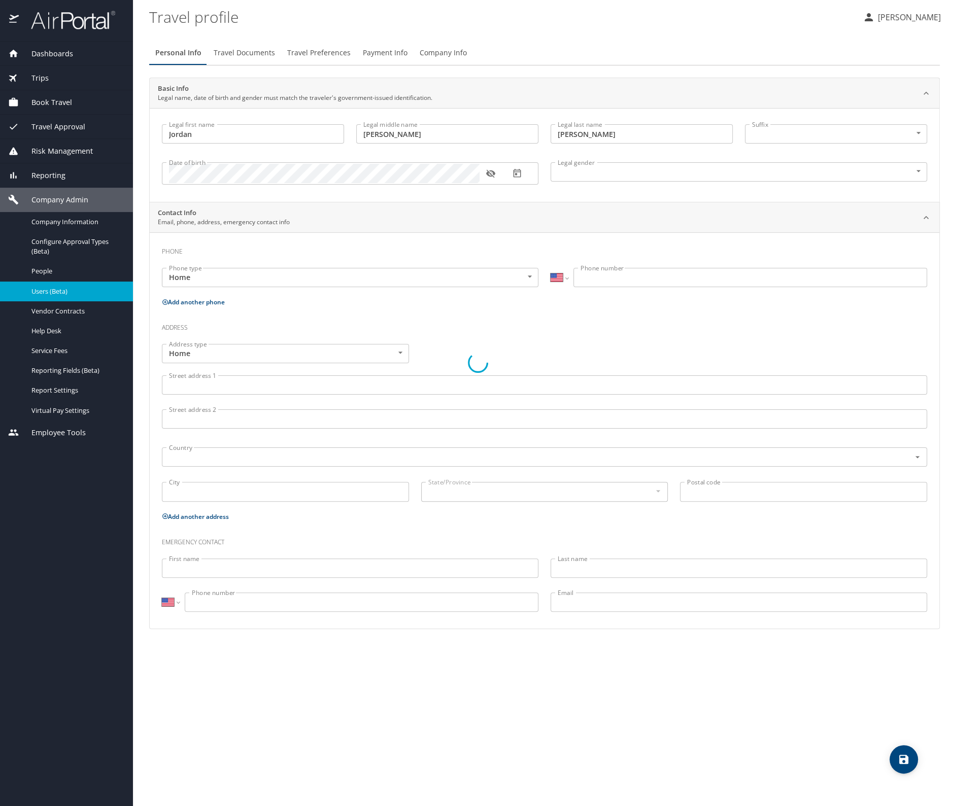
select select "US"
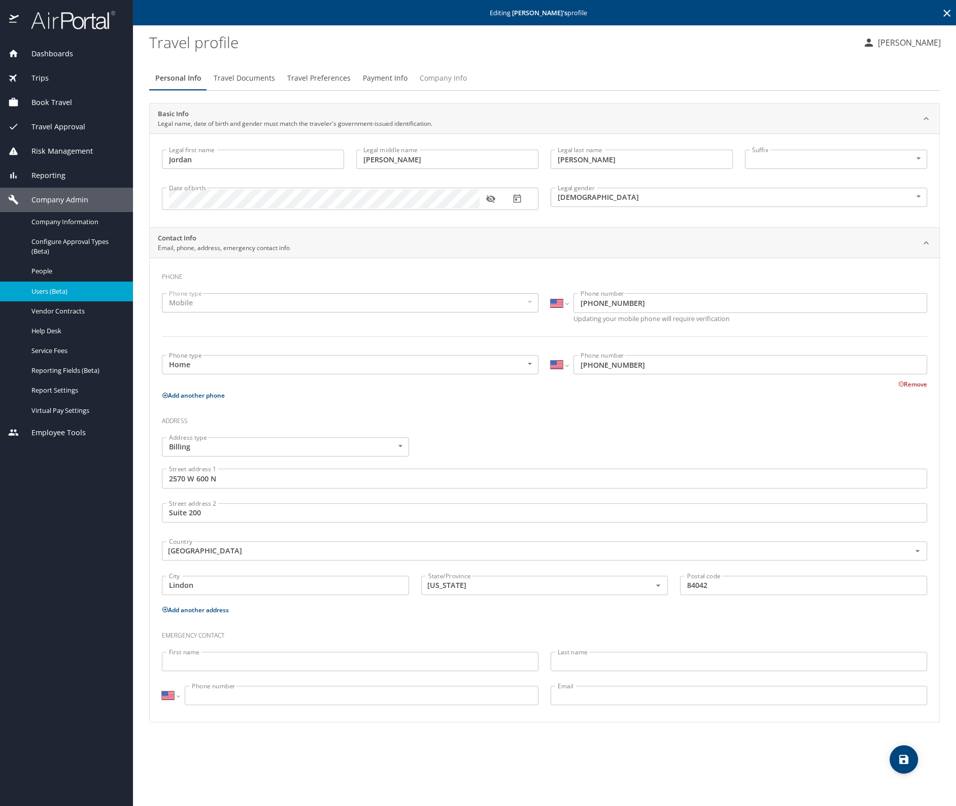
click at [453, 76] on span "Company Info" at bounding box center [443, 78] width 47 height 13
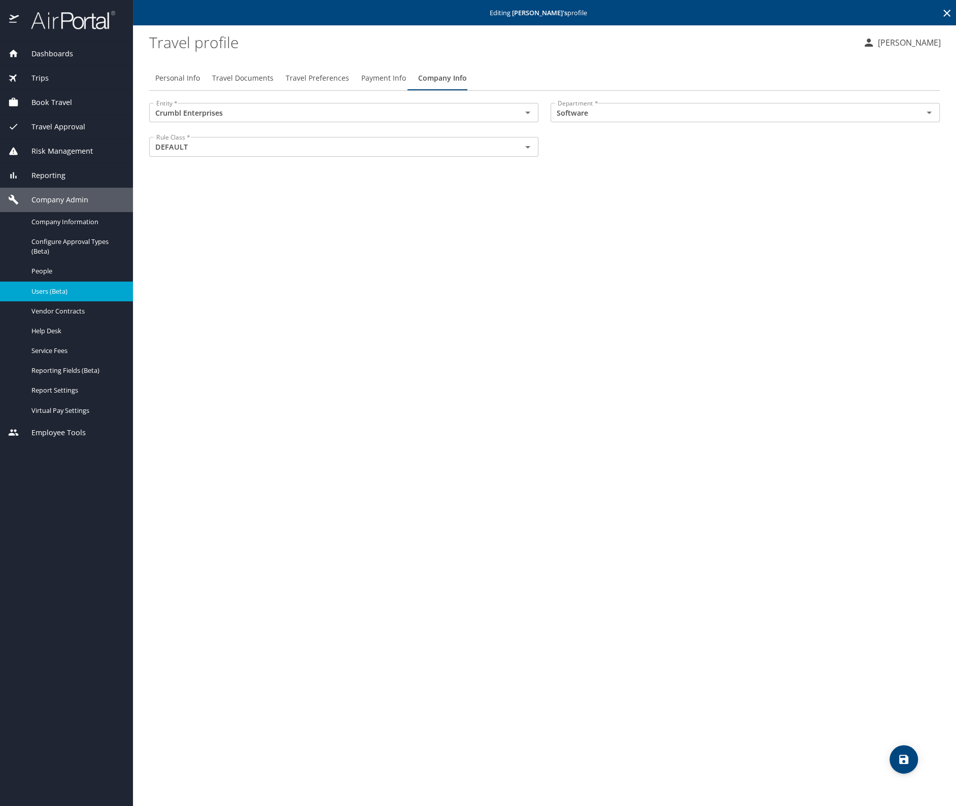
click at [947, 13] on icon at bounding box center [946, 13] width 7 height 7
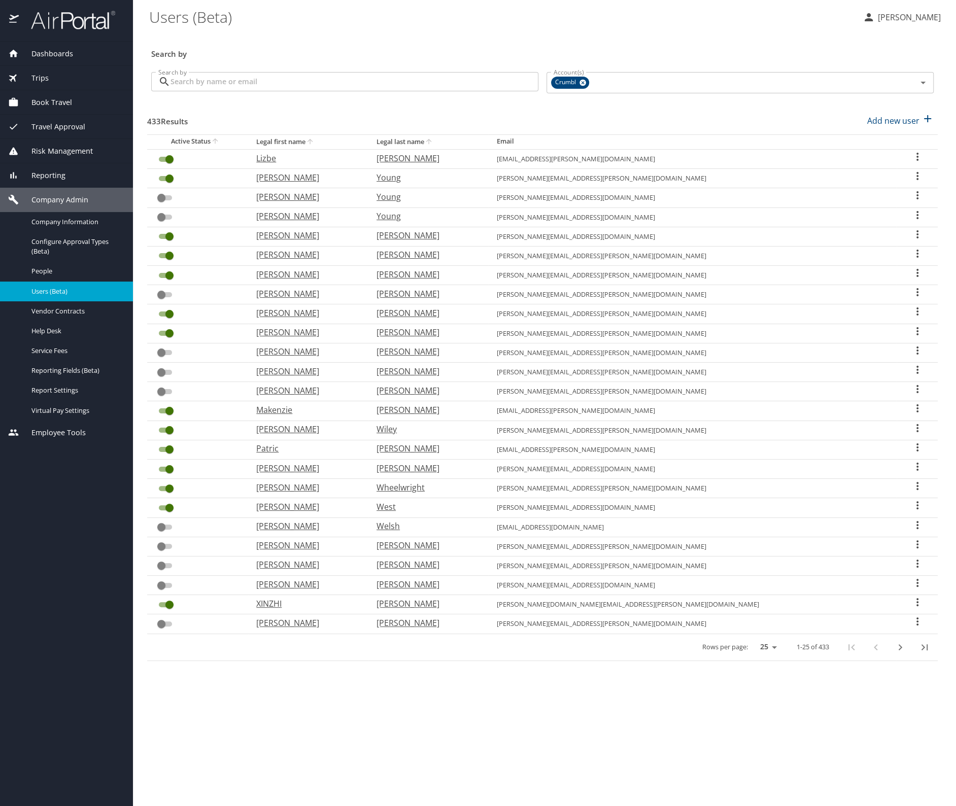
click at [195, 85] on input "Search by" at bounding box center [354, 81] width 368 height 19
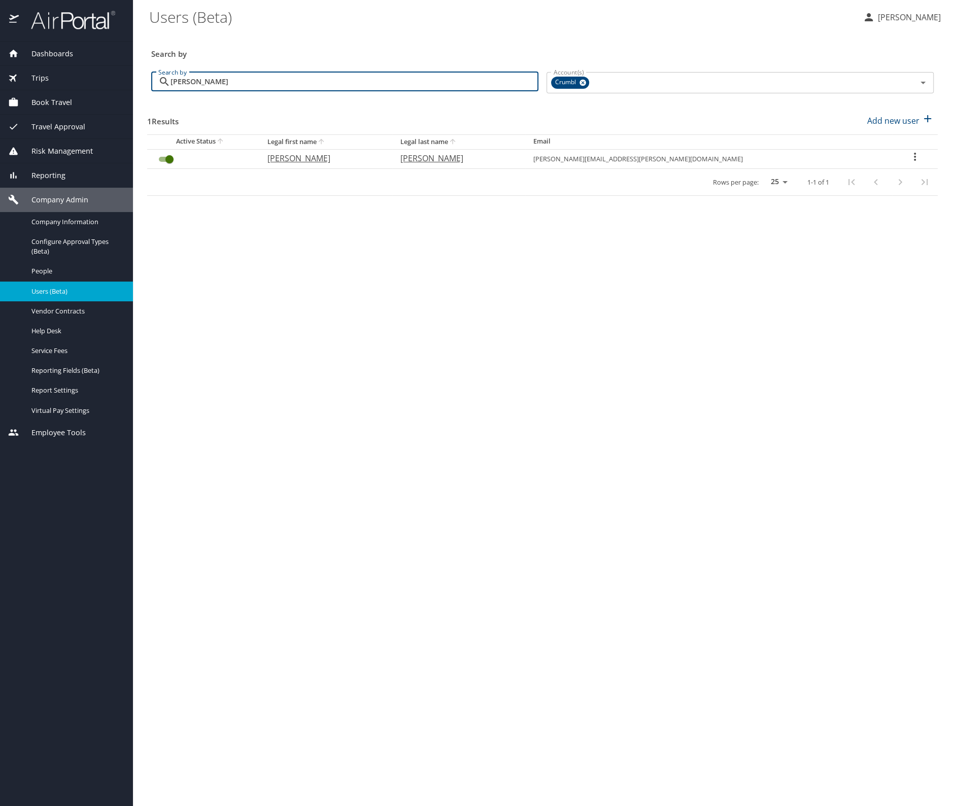
type input "[PERSON_NAME]"
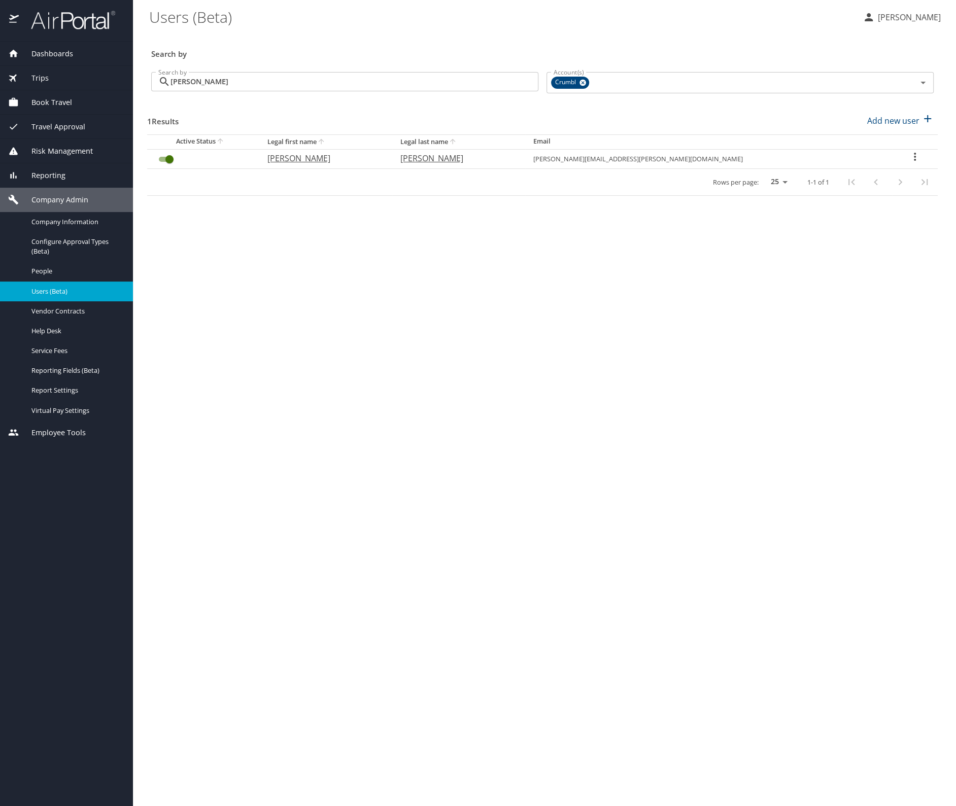
click at [909, 156] on icon "User Search Table" at bounding box center [915, 157] width 12 height 12
click at [872, 159] on li "View profile" at bounding box center [875, 158] width 147 height 18
select select "US"
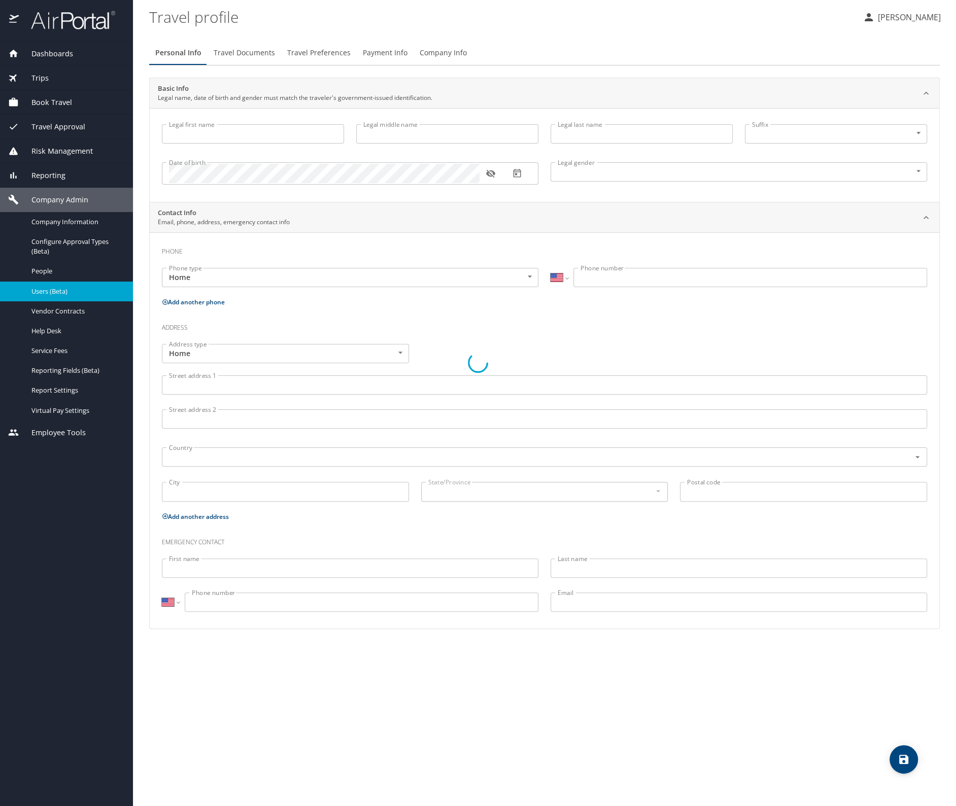
type input "[PERSON_NAME]"
type input "Angel"
type input "[PERSON_NAME]"
type input "[DEMOGRAPHIC_DATA]"
select select "US"
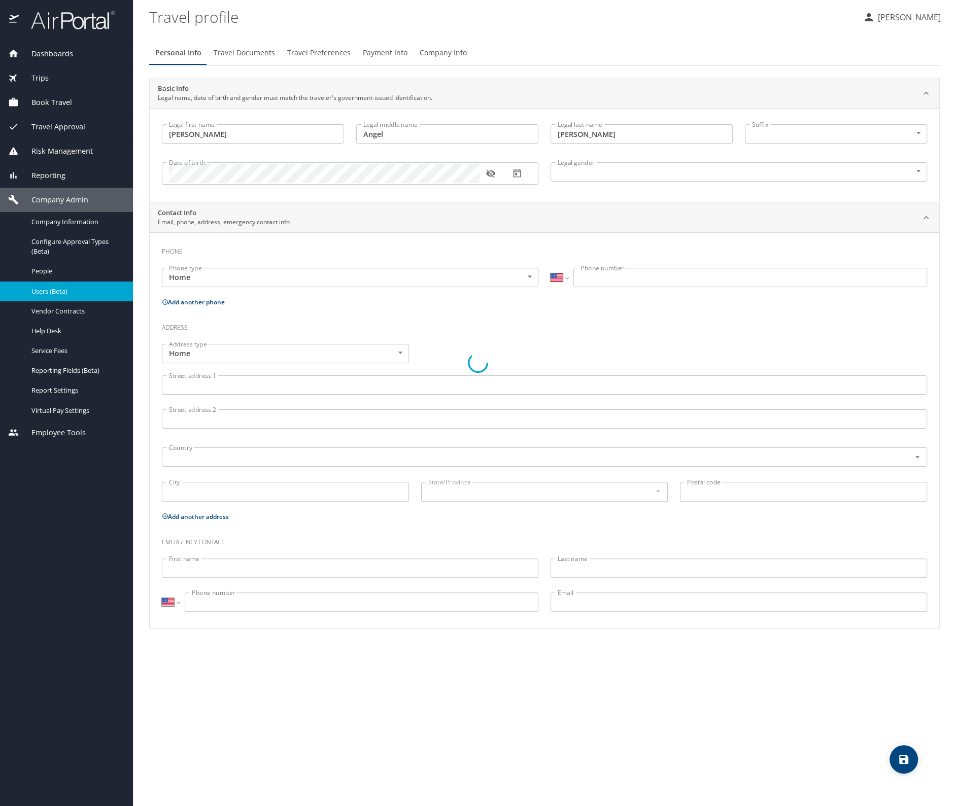
select select "US"
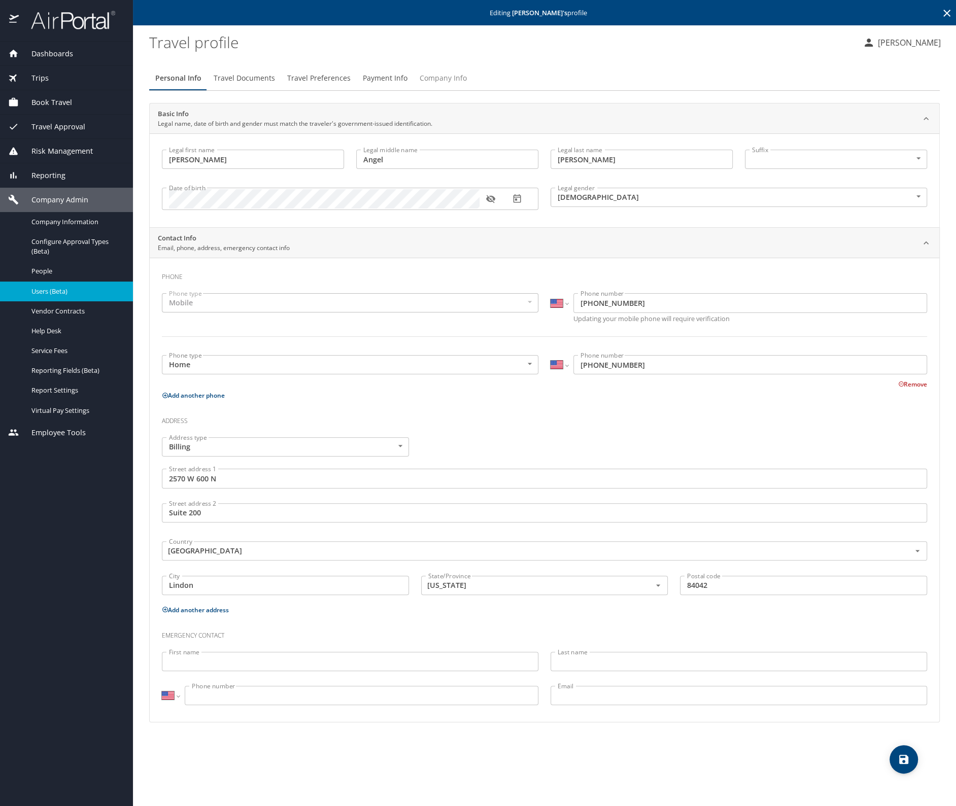
click at [430, 80] on span "Company Info" at bounding box center [443, 78] width 47 height 13
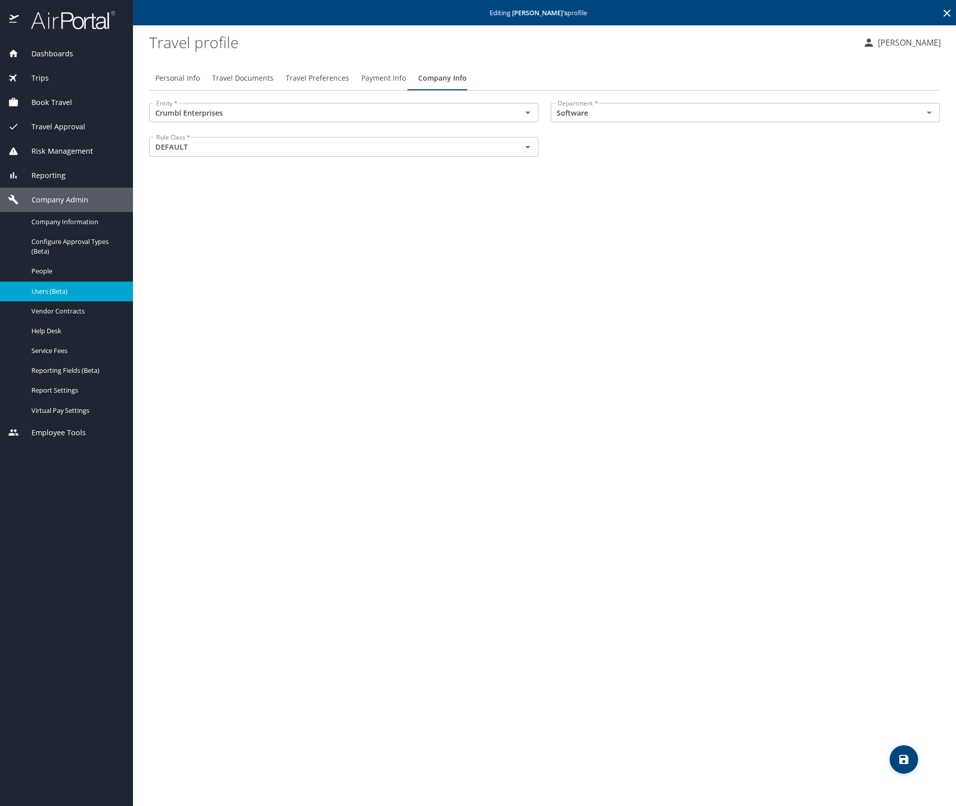
click at [945, 12] on icon at bounding box center [947, 13] width 12 height 12
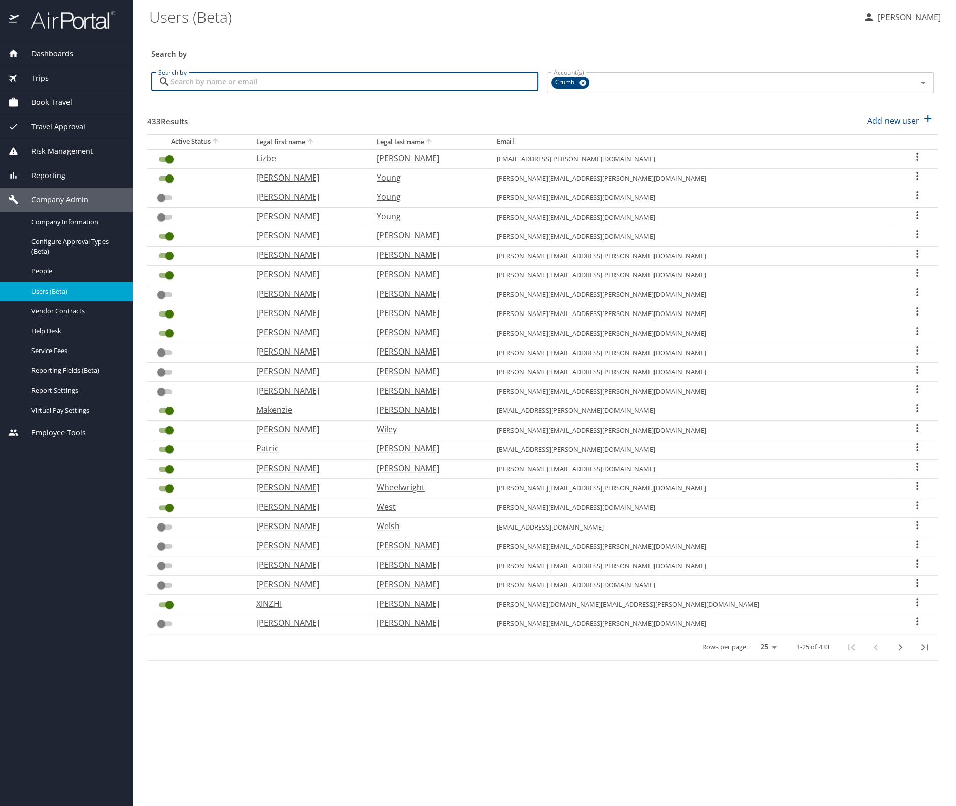
click at [241, 84] on input "Search by" at bounding box center [354, 81] width 368 height 19
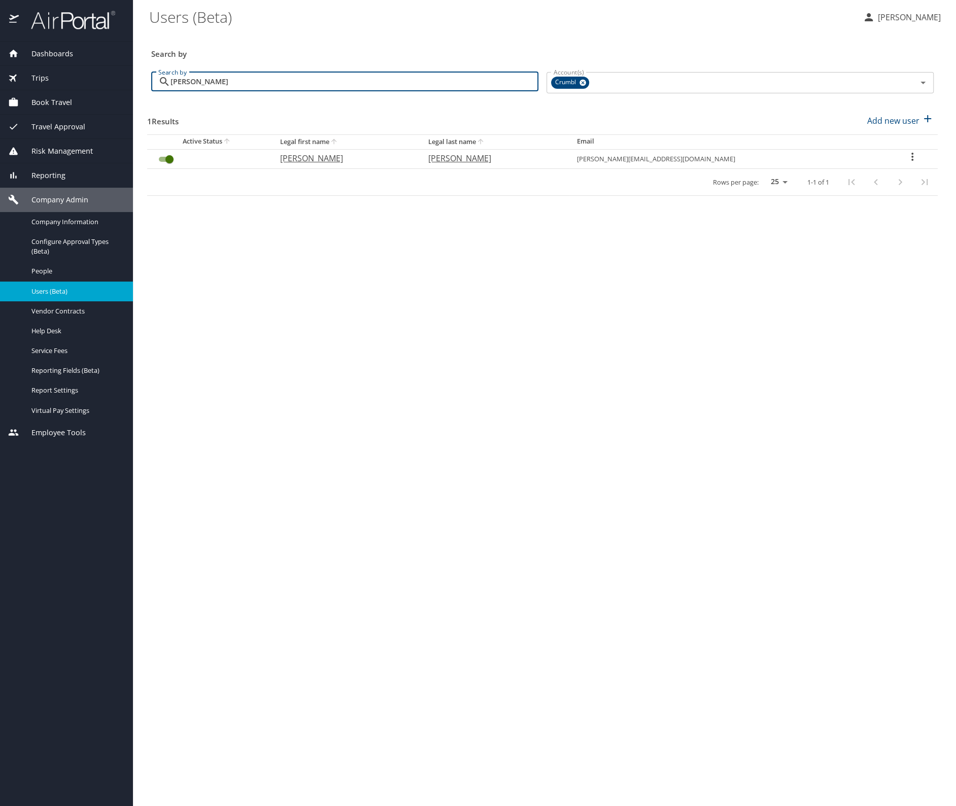
type input "[PERSON_NAME]"
click at [906, 157] on icon "User Search Table" at bounding box center [912, 157] width 12 height 12
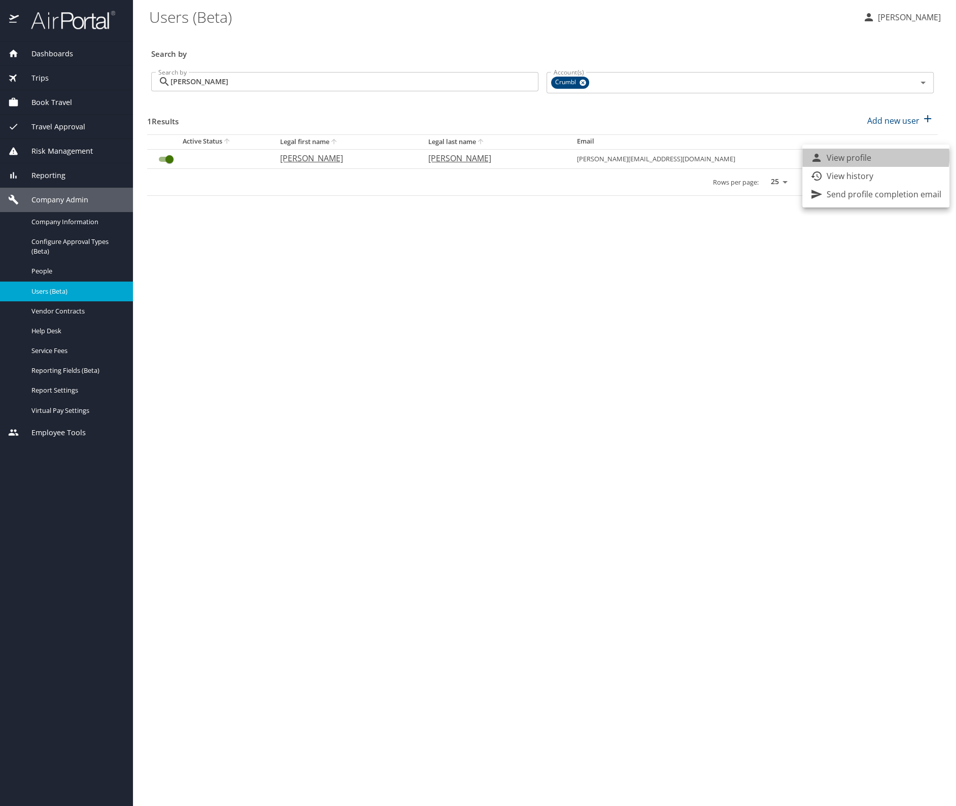
click at [867, 156] on p "View profile" at bounding box center [849, 158] width 45 height 12
select select "US"
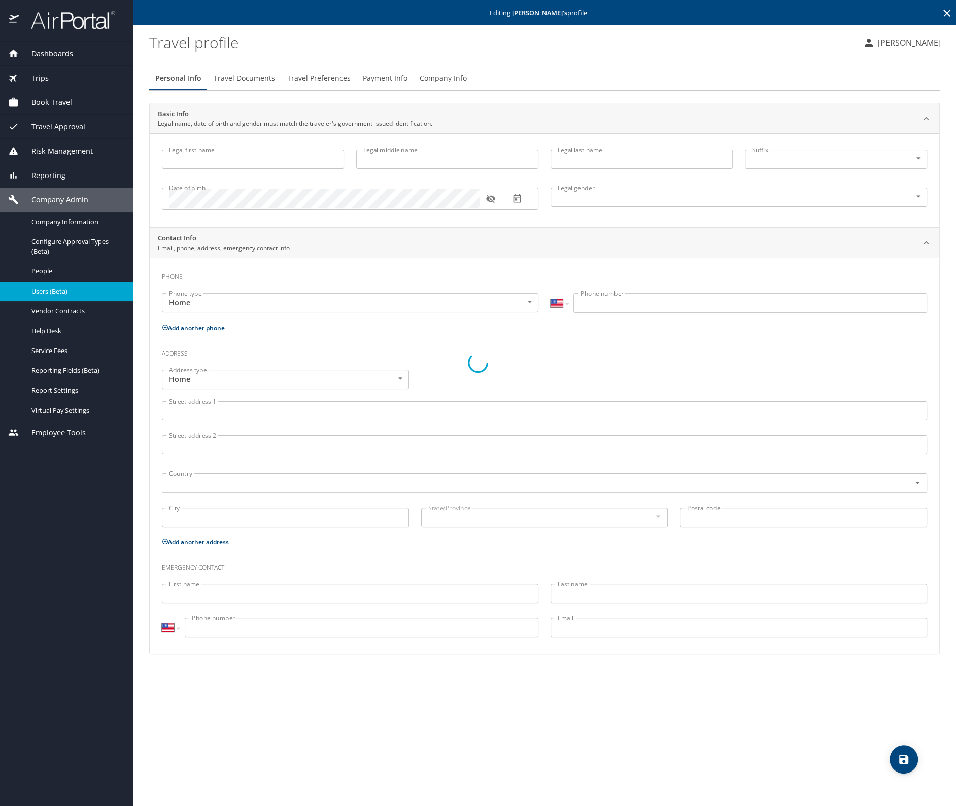
type input "[PERSON_NAME]"
type input "[DEMOGRAPHIC_DATA]"
select select "US"
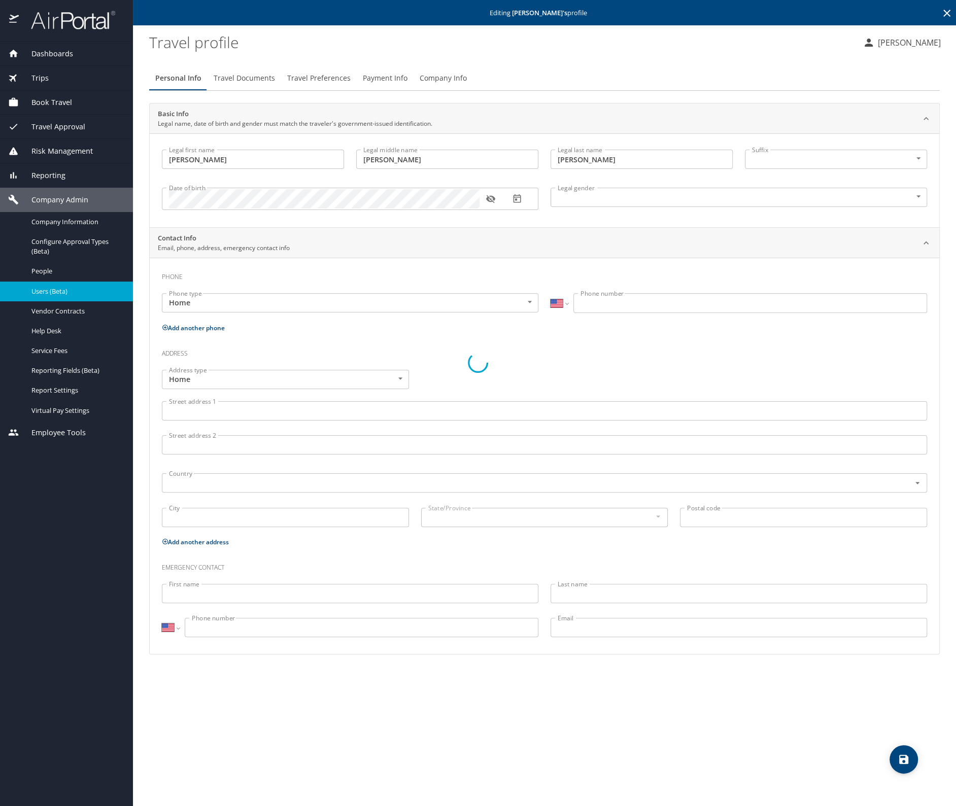
select select "US"
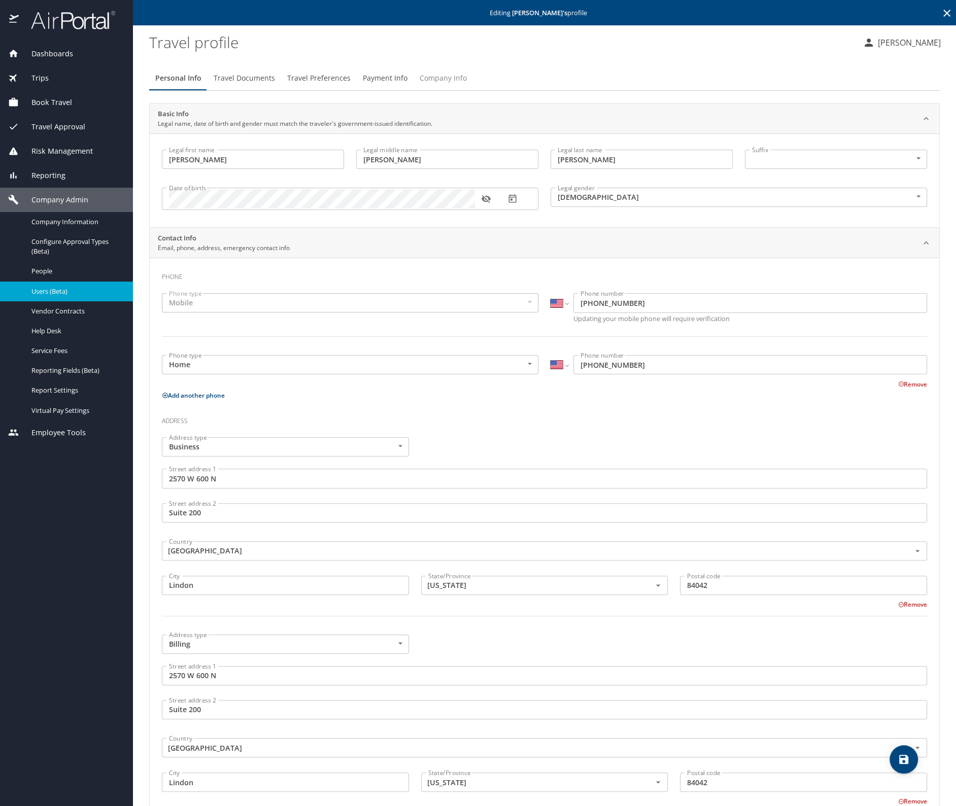
click at [442, 78] on span "Company Info" at bounding box center [443, 78] width 47 height 13
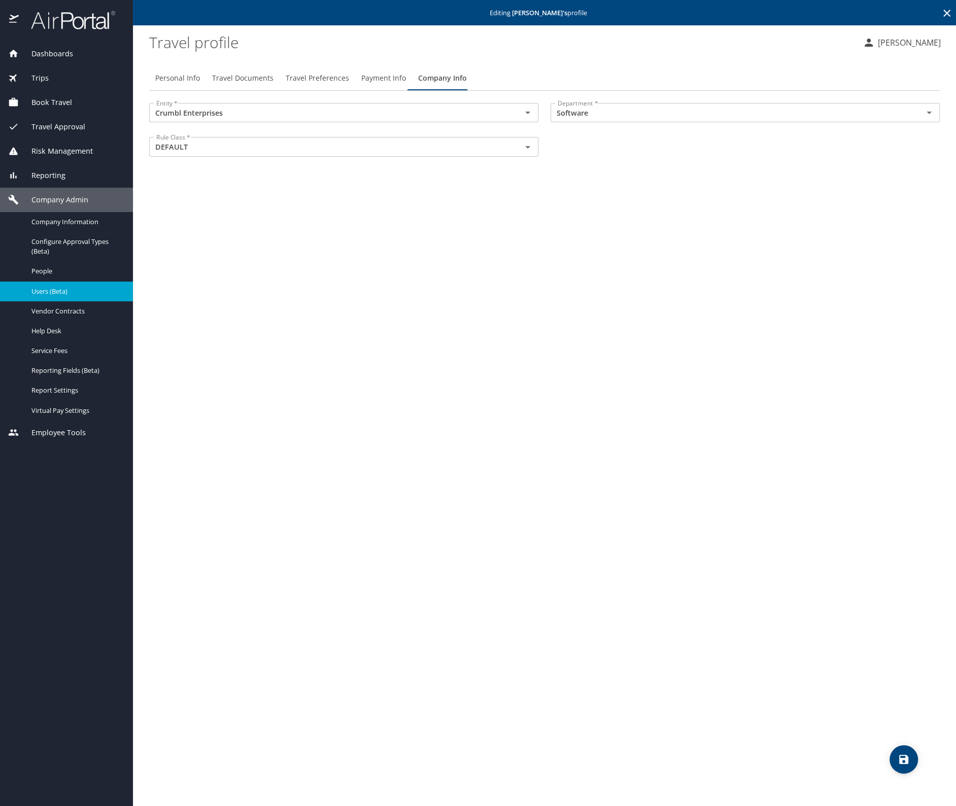
click at [943, 9] on icon at bounding box center [947, 13] width 12 height 12
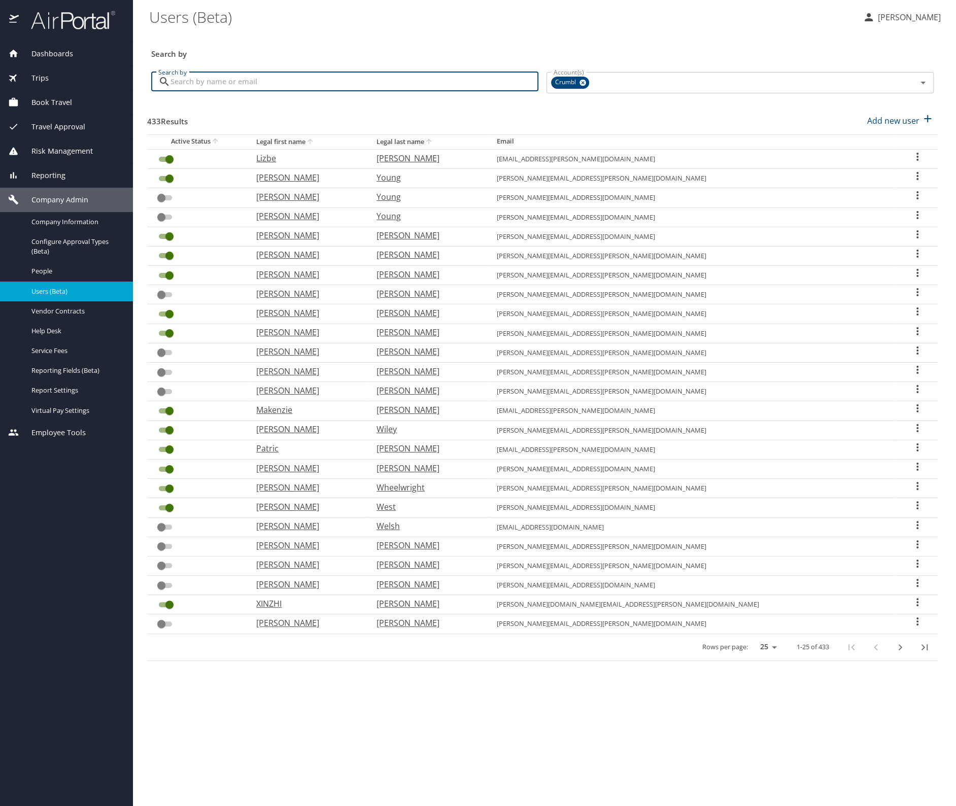
click at [215, 80] on input "Search by" at bounding box center [354, 81] width 368 height 19
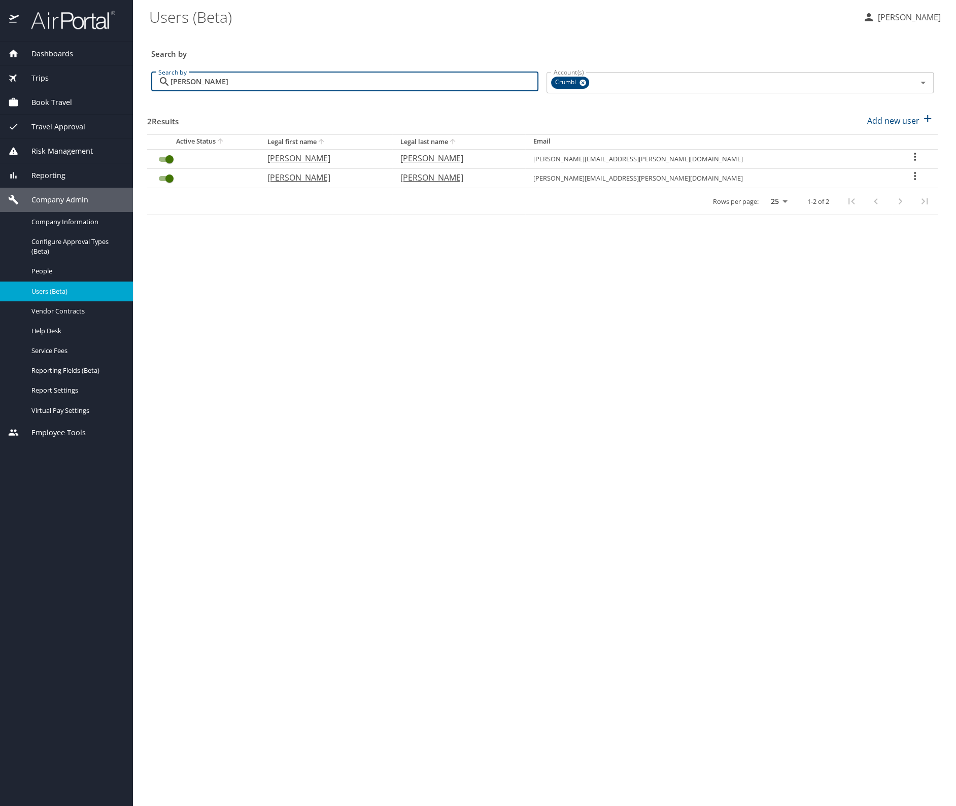
type input "[PERSON_NAME]"
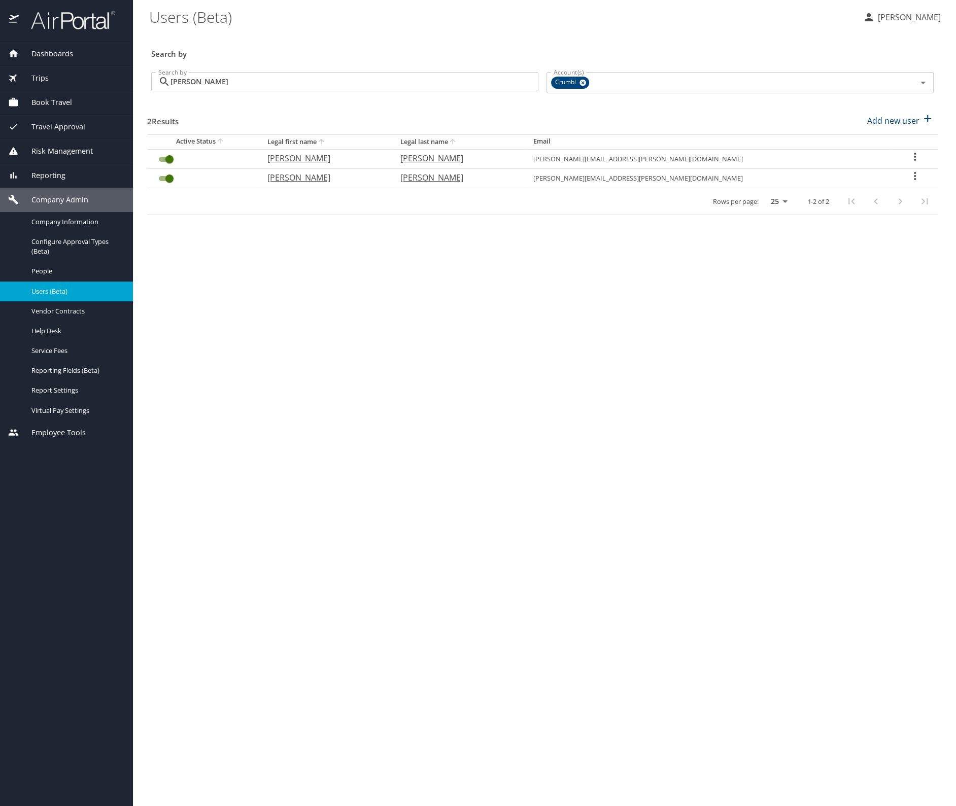
click at [914, 173] on icon "User Search Table" at bounding box center [915, 176] width 2 height 8
click at [859, 175] on p "View profile" at bounding box center [849, 176] width 45 height 12
select select "US"
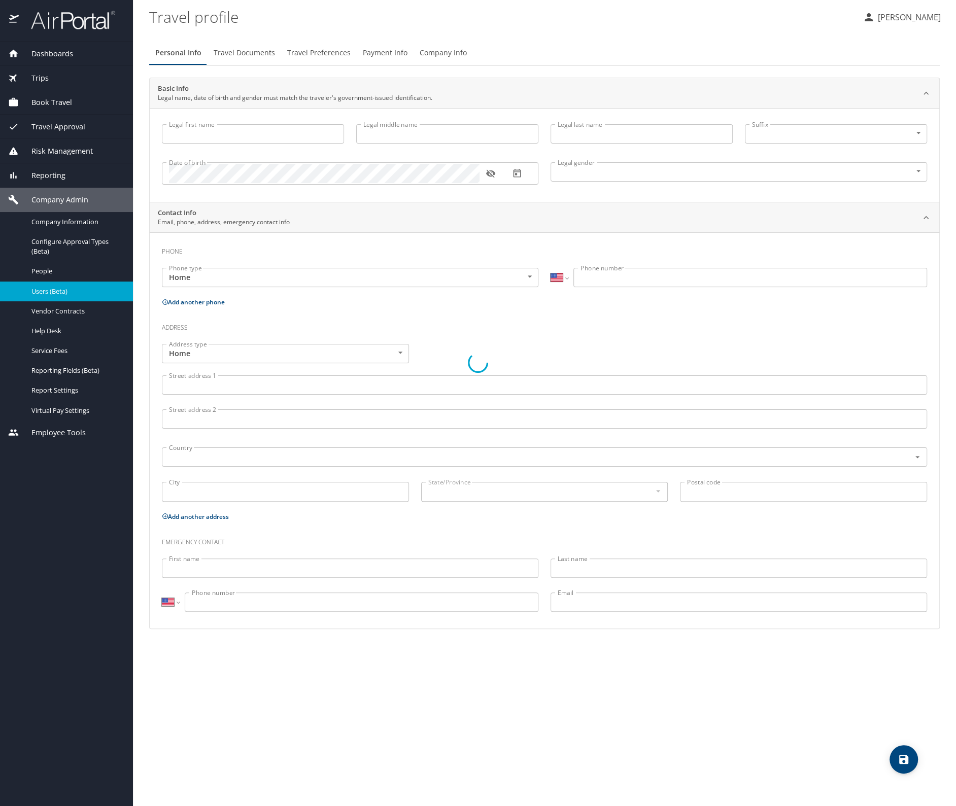
type input "[PERSON_NAME]"
type input "[DEMOGRAPHIC_DATA]"
select select "US"
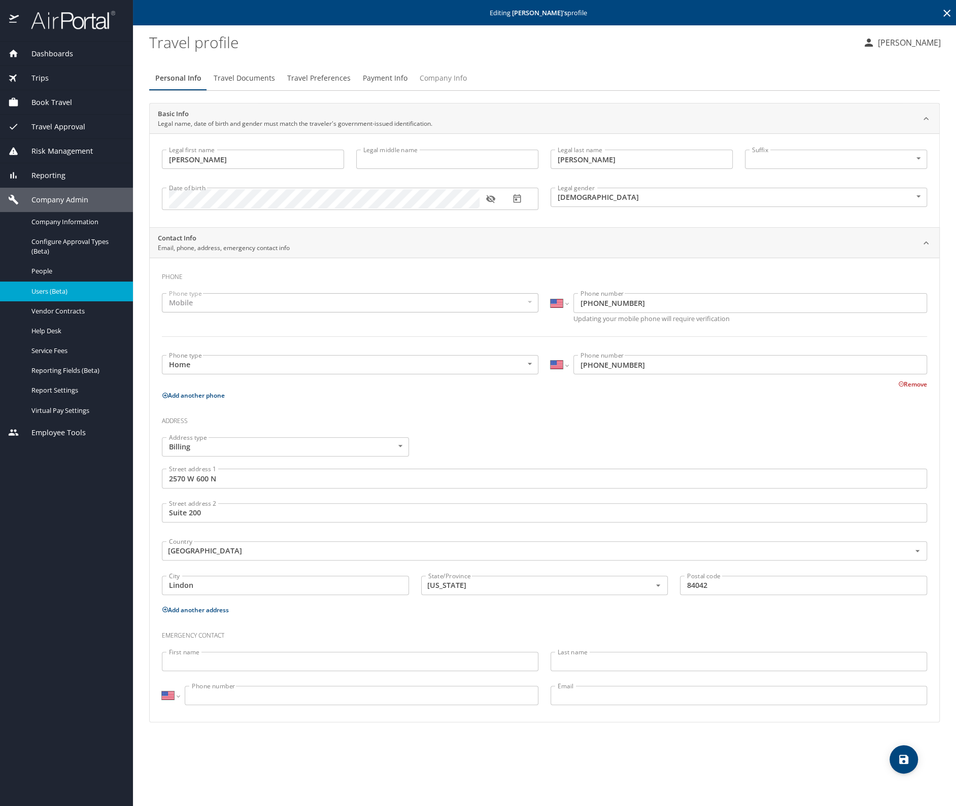
click at [449, 78] on span "Company Info" at bounding box center [443, 78] width 47 height 13
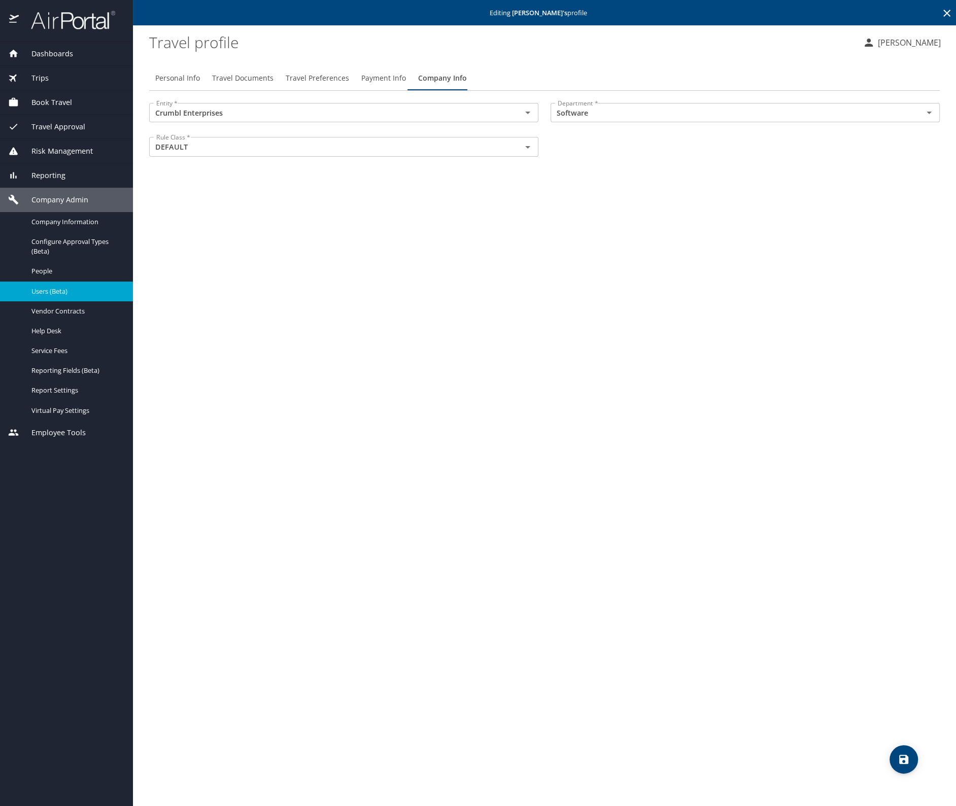
click at [946, 11] on icon at bounding box center [947, 13] width 12 height 12
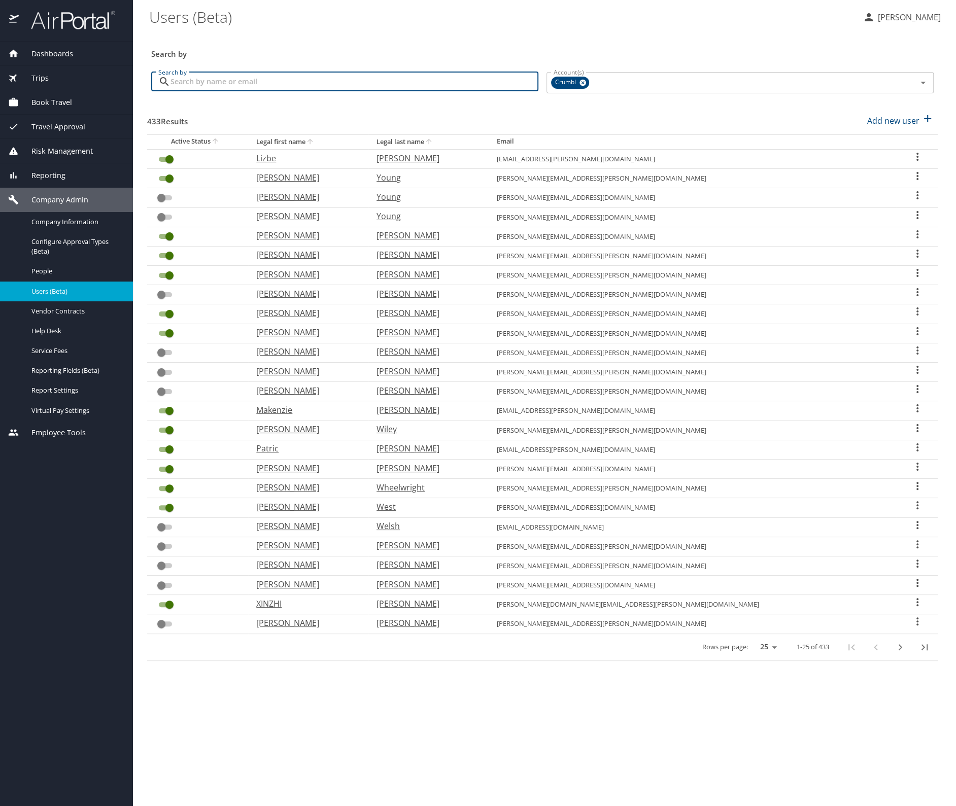
click at [285, 78] on input "Search by" at bounding box center [354, 81] width 368 height 19
type input "[PERSON_NAME]"
checkbox input "false"
checkbox input "true"
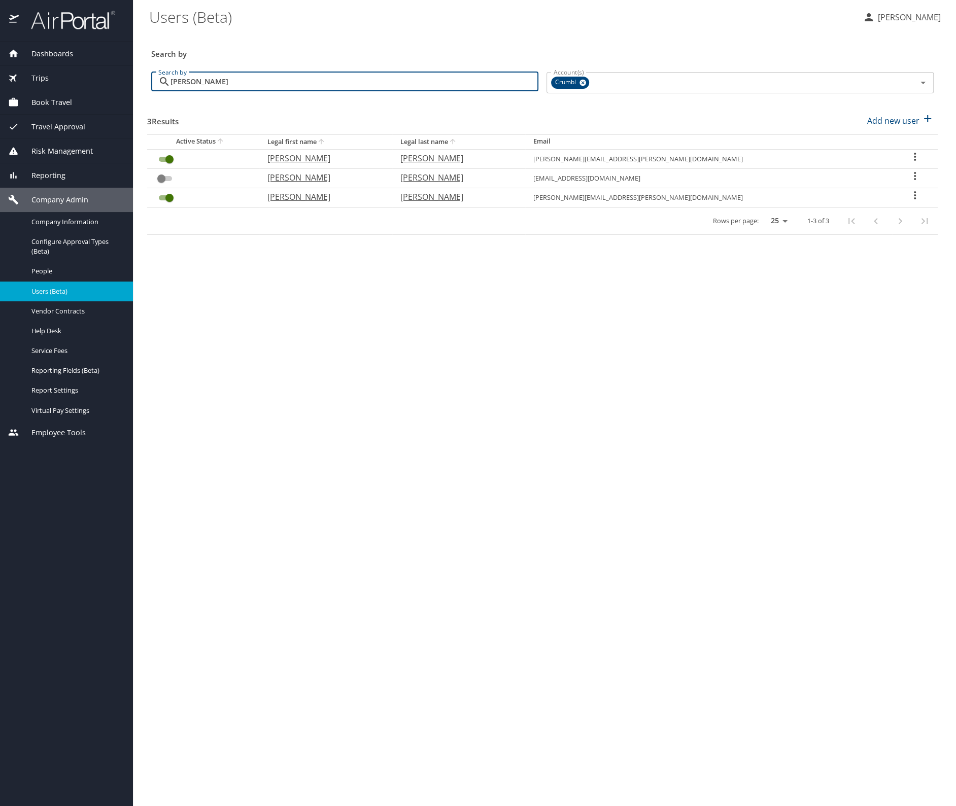
type input "[PERSON_NAME]"
click at [909, 154] on icon "User Search Table" at bounding box center [915, 157] width 12 height 12
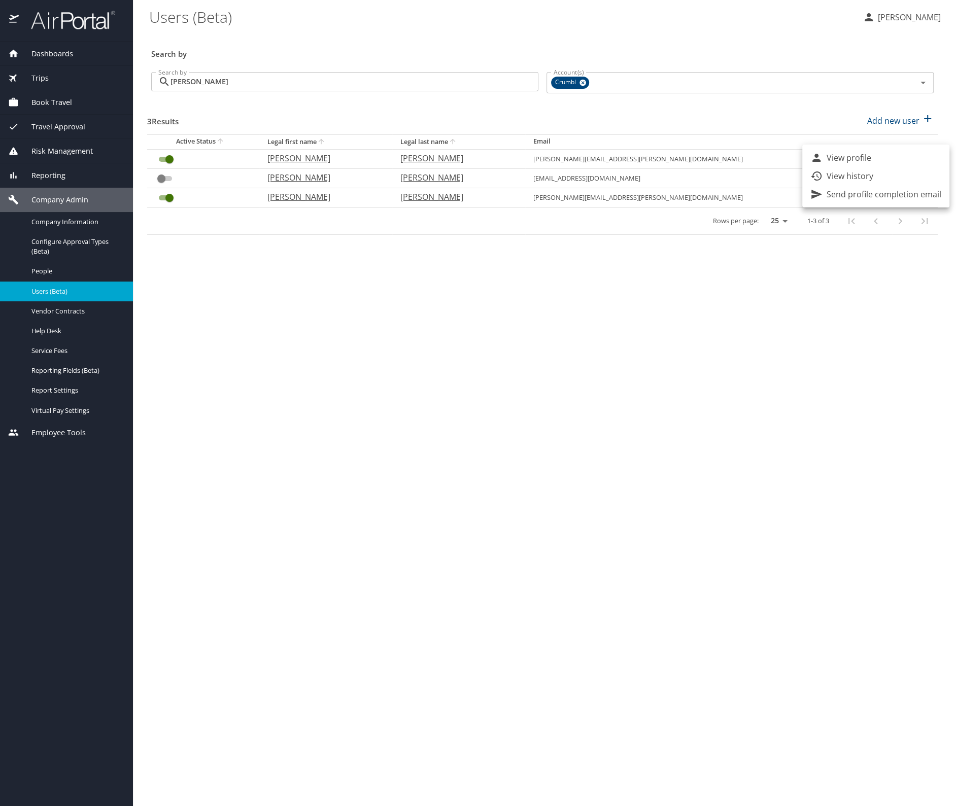
click at [867, 155] on p "View profile" at bounding box center [849, 158] width 45 height 12
select select "US"
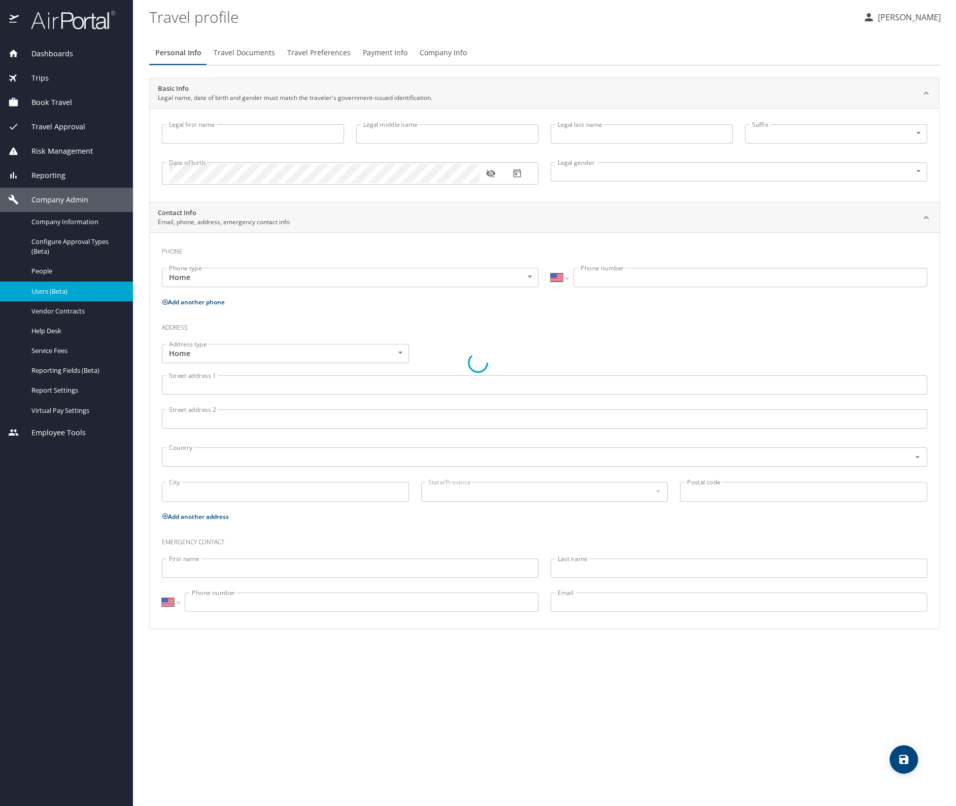
type input "[PERSON_NAME]"
type input "[DEMOGRAPHIC_DATA]"
select select "US"
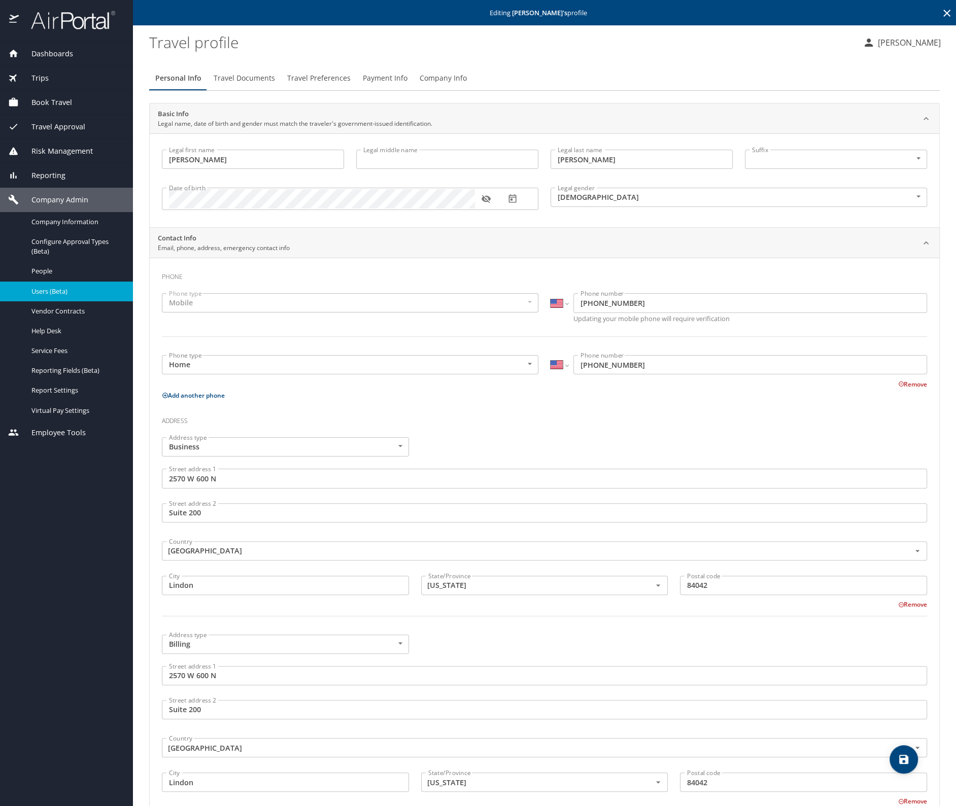
click at [434, 76] on span "Company Info" at bounding box center [443, 78] width 47 height 13
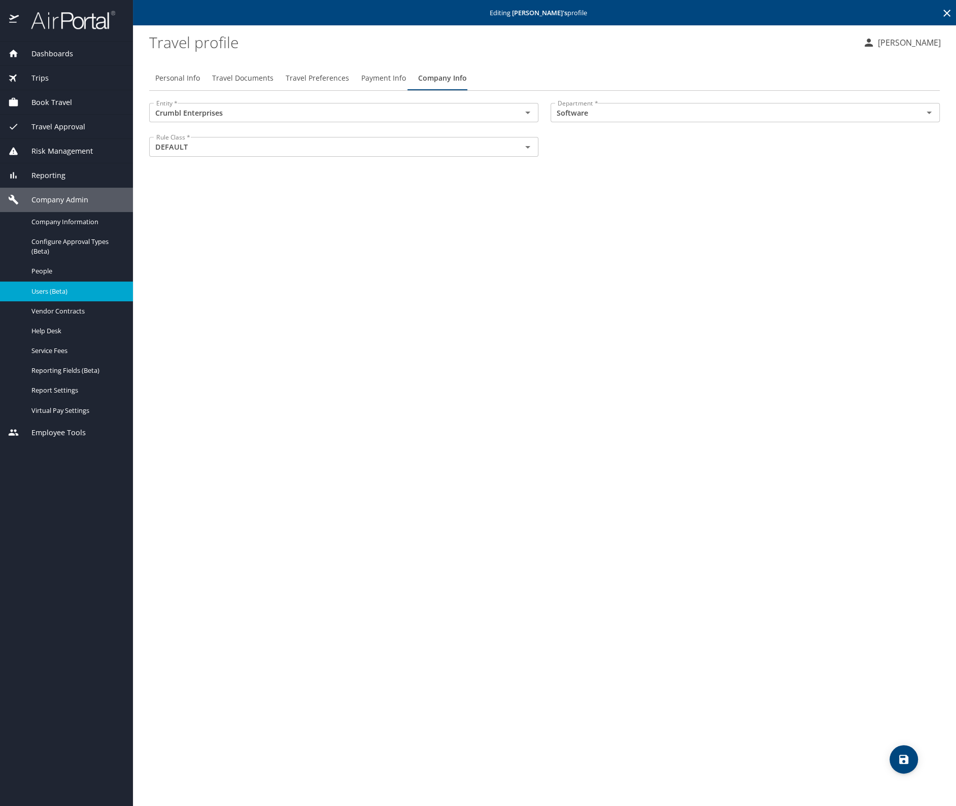
click at [944, 12] on icon at bounding box center [947, 13] width 12 height 12
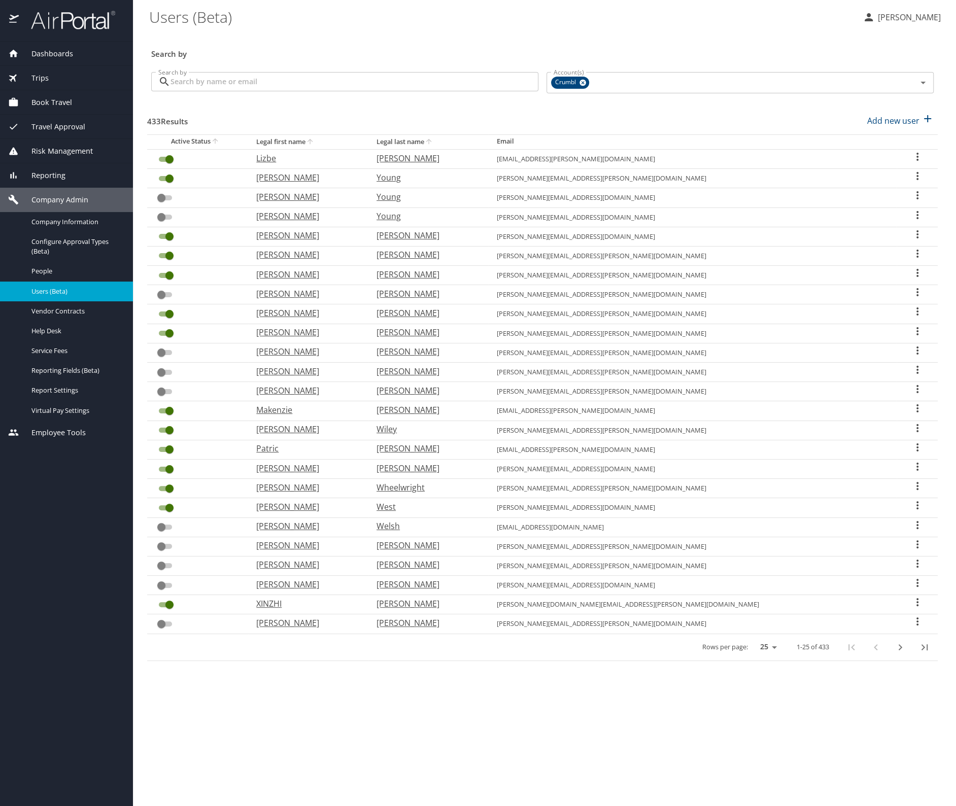
click at [226, 84] on input "Search by" at bounding box center [354, 81] width 368 height 19
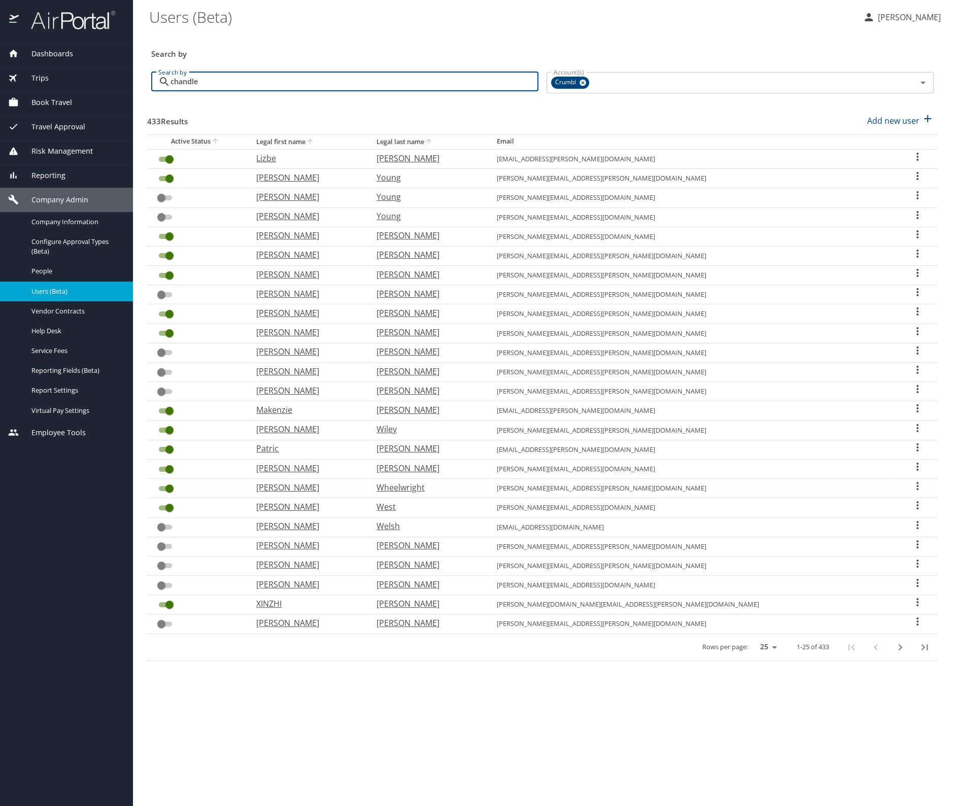
type input "[PERSON_NAME]"
checkbox input "false"
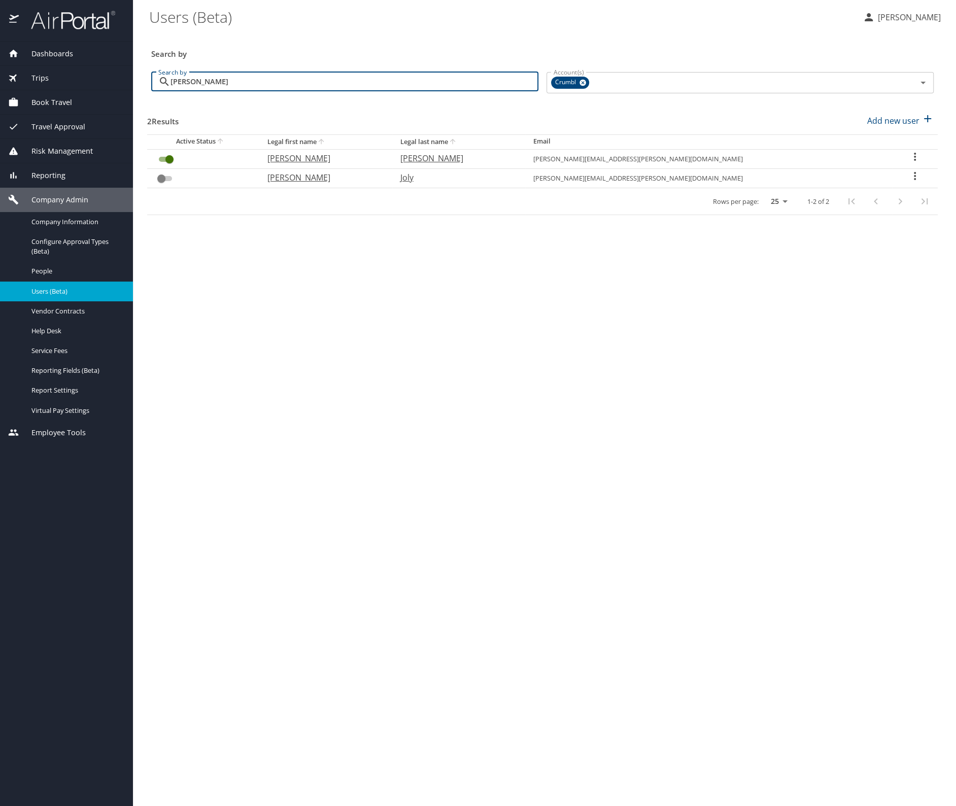
type input "[PERSON_NAME]"
click at [914, 154] on icon "User Search Table" at bounding box center [915, 157] width 2 height 8
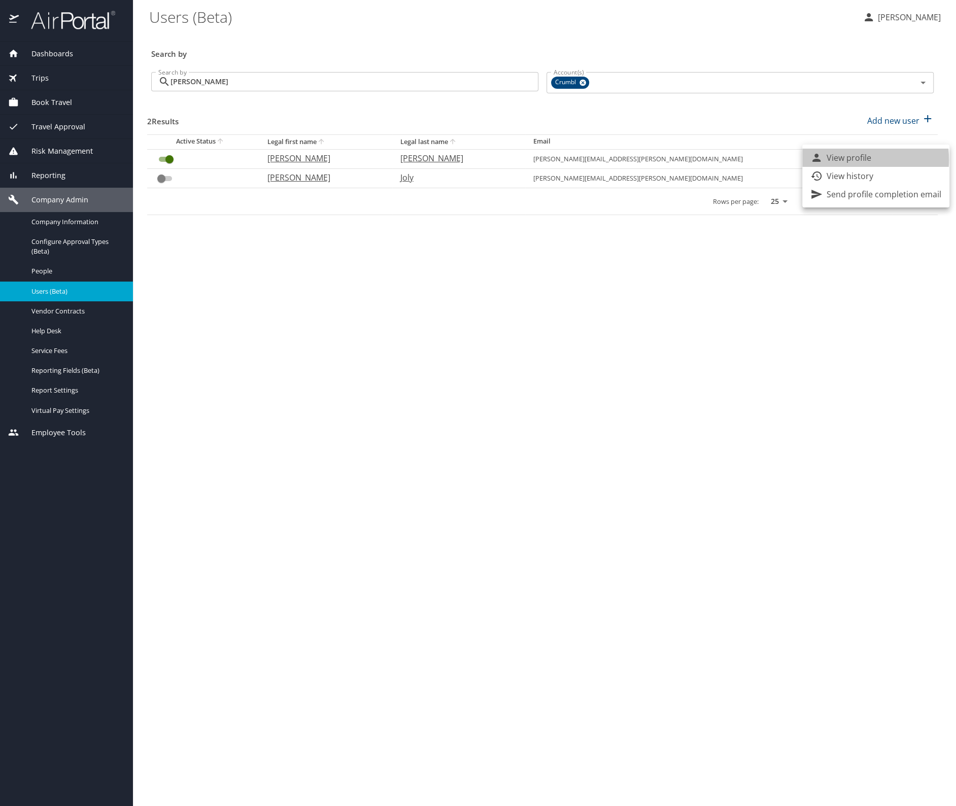
click at [837, 160] on p "View profile" at bounding box center [849, 158] width 45 height 12
select select "US"
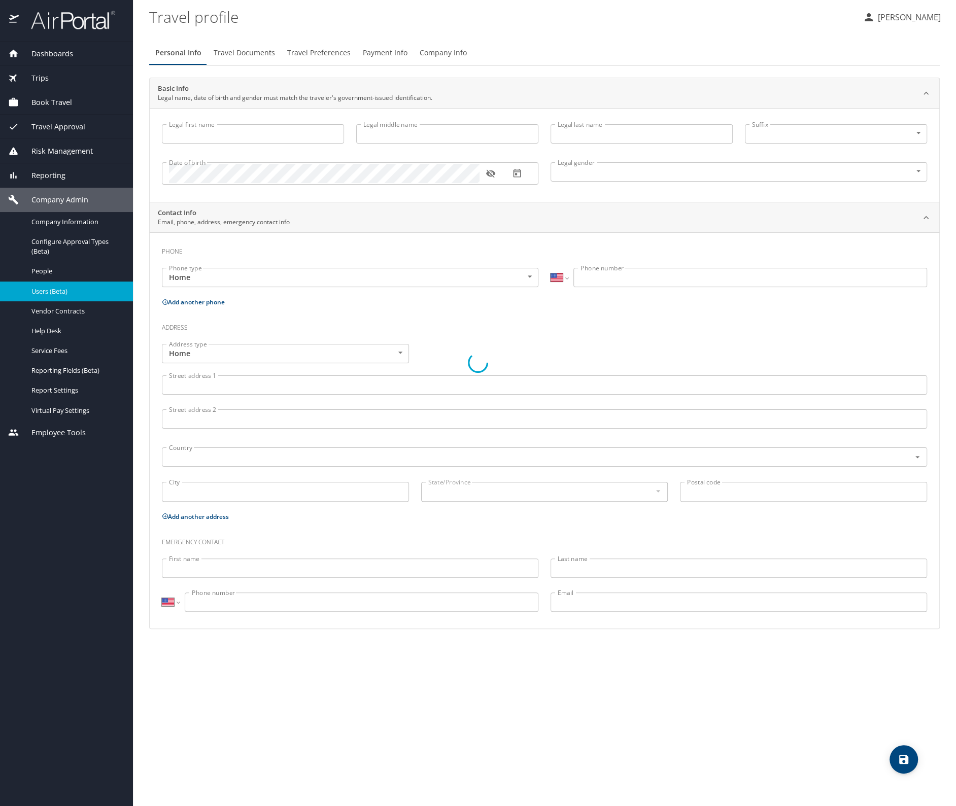
type input "[PERSON_NAME]"
type input "[DEMOGRAPHIC_DATA]"
select select "US"
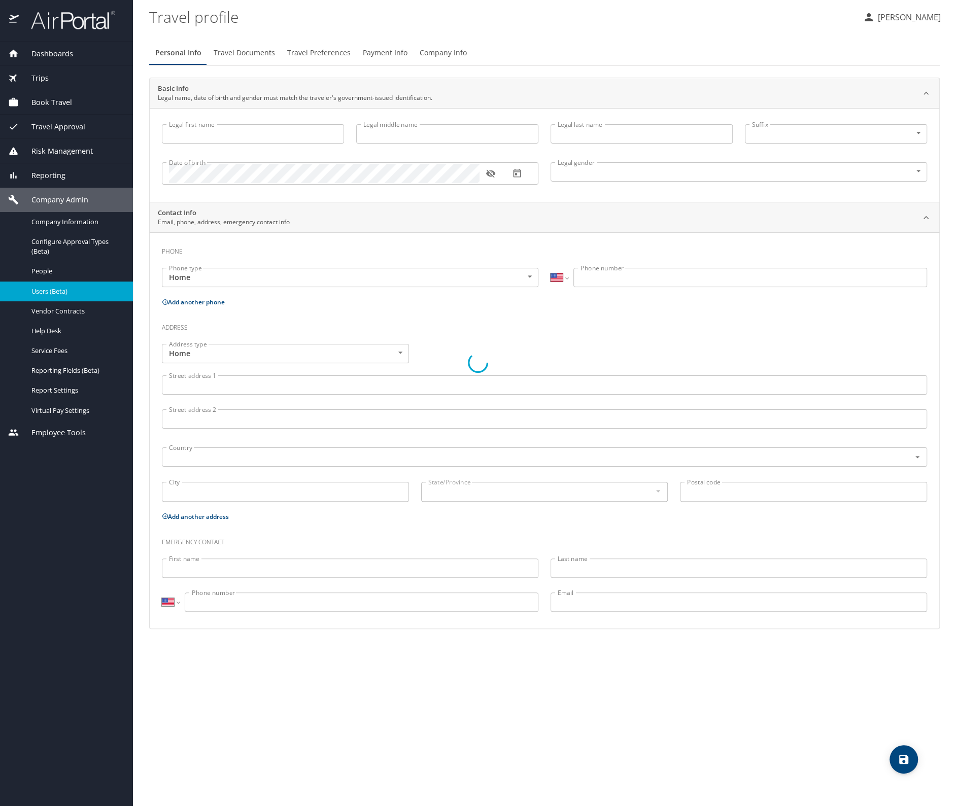
select select "US"
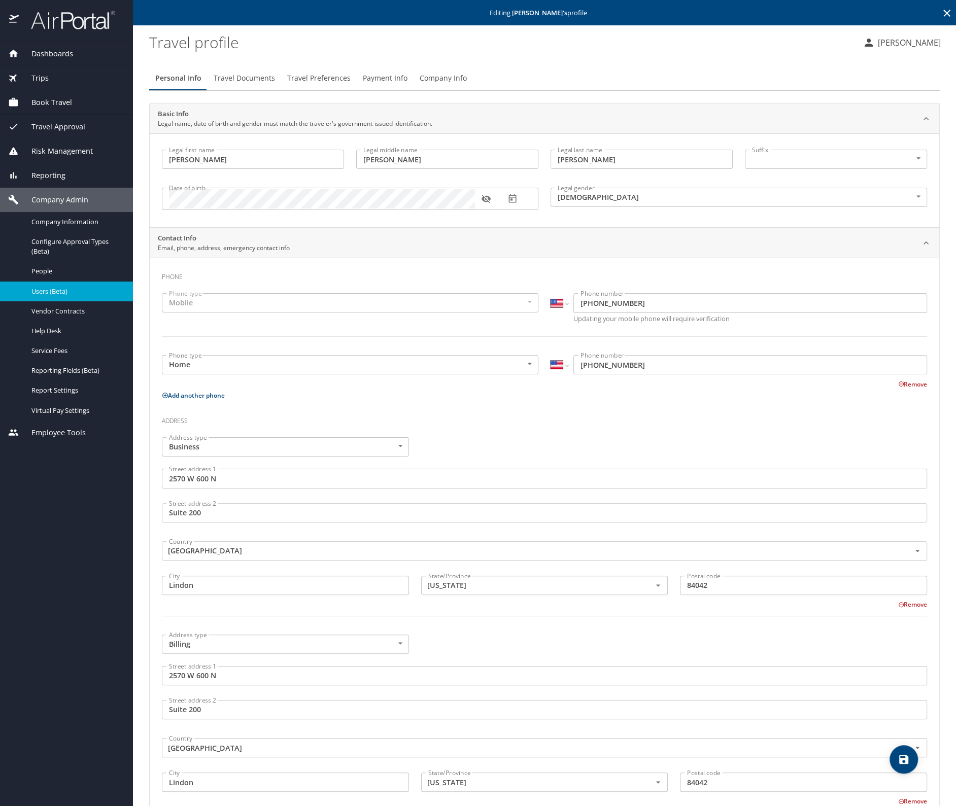
click at [428, 77] on span "Company Info" at bounding box center [443, 78] width 47 height 13
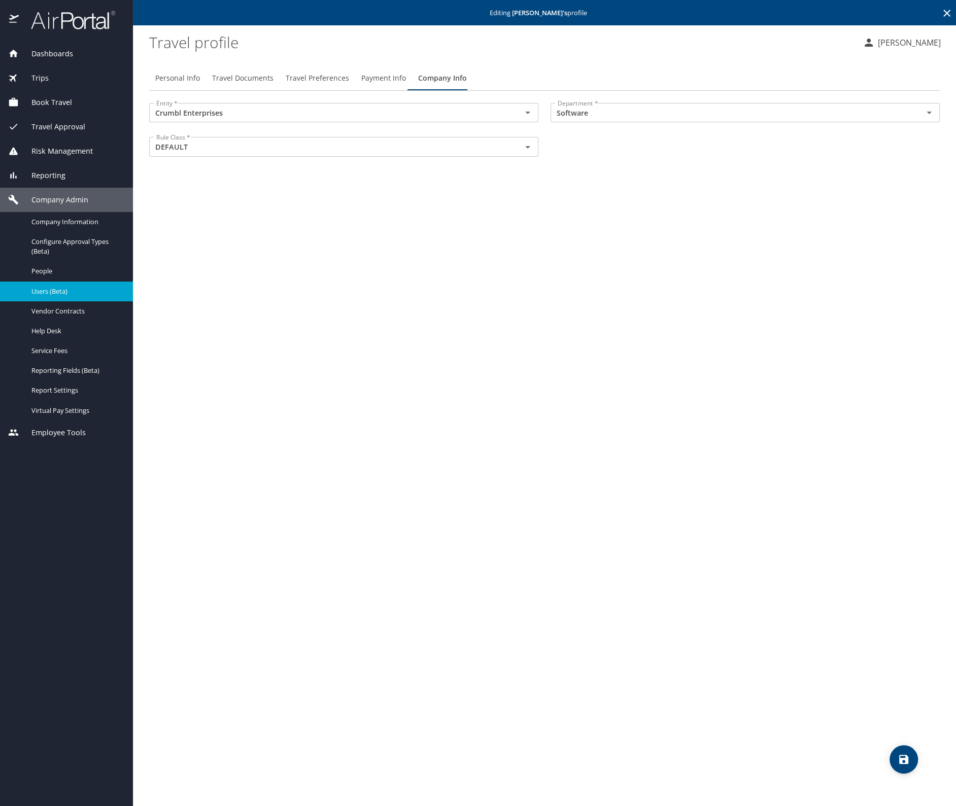
click at [947, 12] on icon at bounding box center [946, 13] width 7 height 7
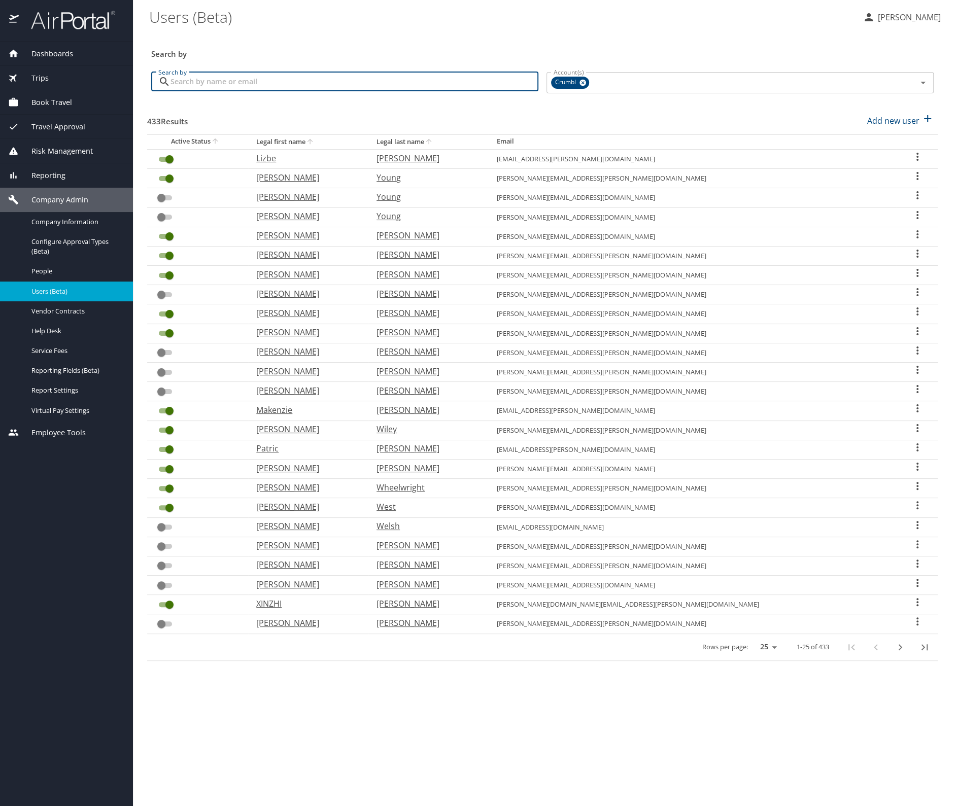
click at [247, 80] on input "Search by" at bounding box center [354, 81] width 368 height 19
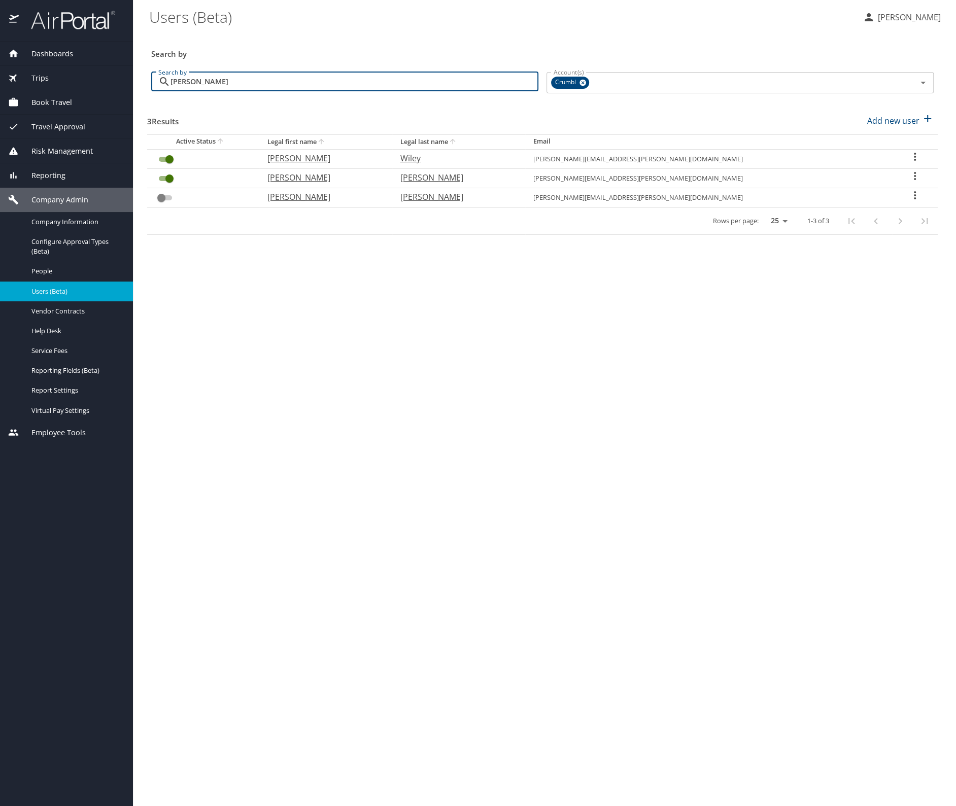
type input "[PERSON_NAME]"
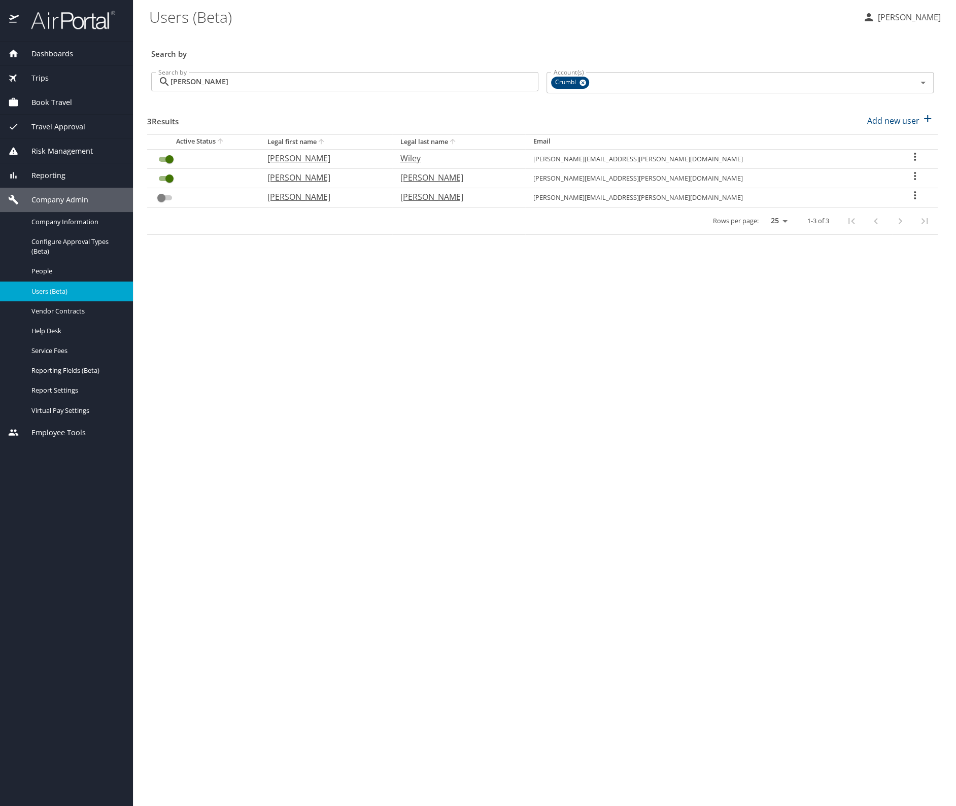
click at [909, 151] on icon "User Search Table" at bounding box center [915, 157] width 12 height 12
click at [865, 159] on p "View profile" at bounding box center [849, 158] width 45 height 12
select select "US"
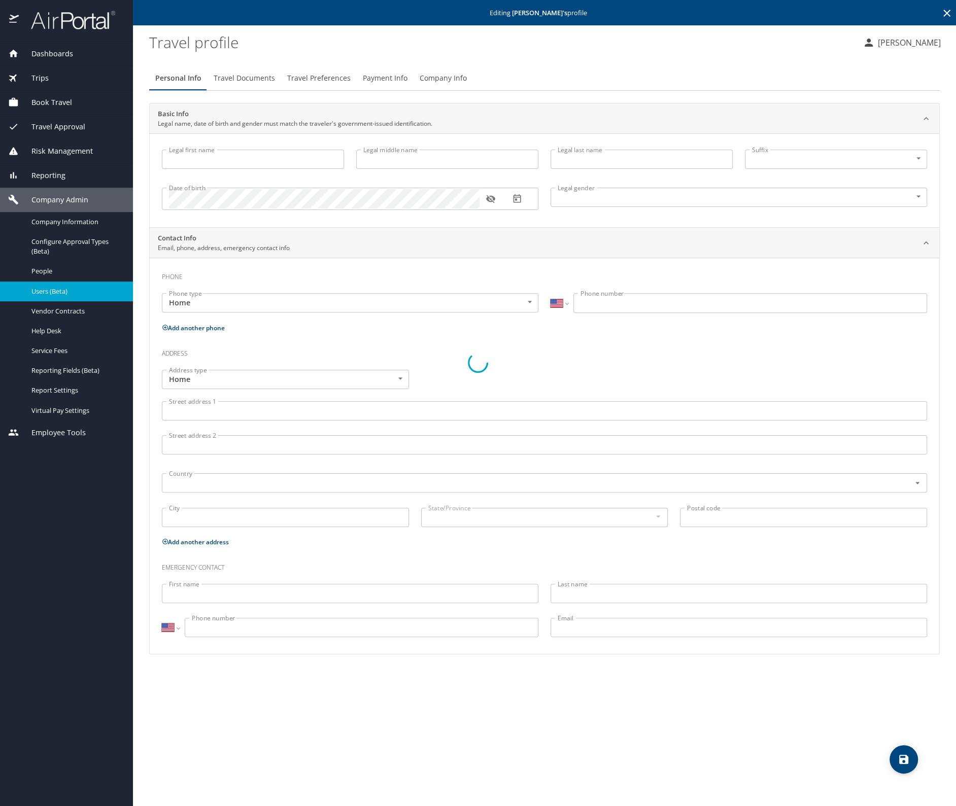
type input "[PERSON_NAME]"
type input "Wiley"
type input "[DEMOGRAPHIC_DATA]"
select select "US"
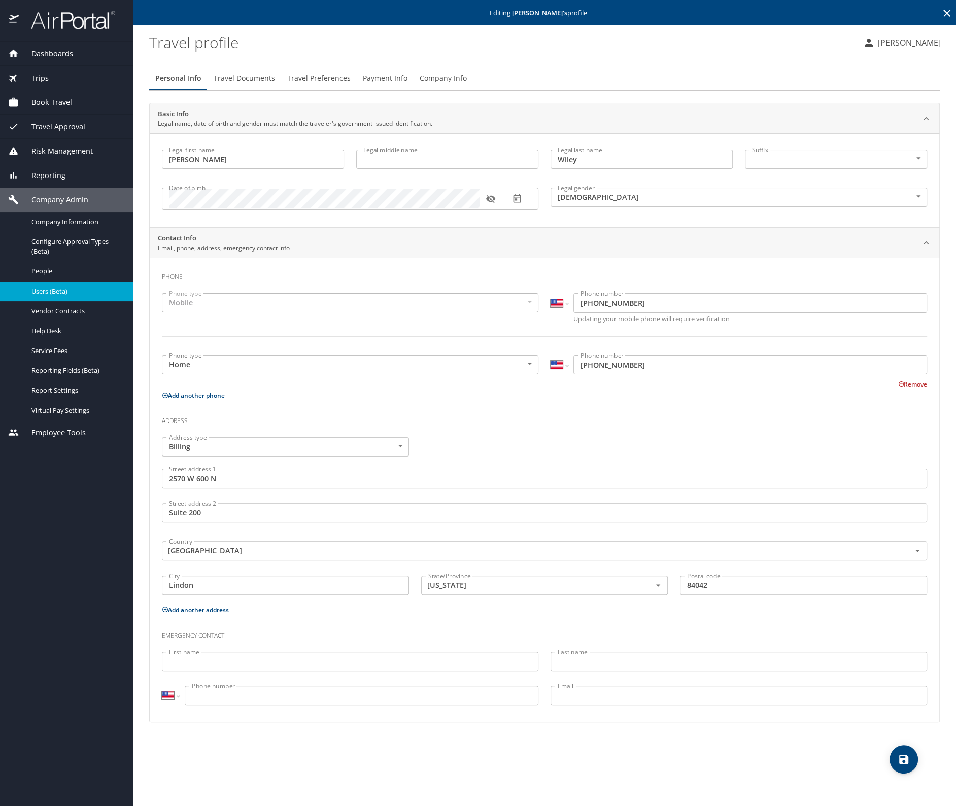
click at [945, 14] on icon at bounding box center [947, 13] width 12 height 12
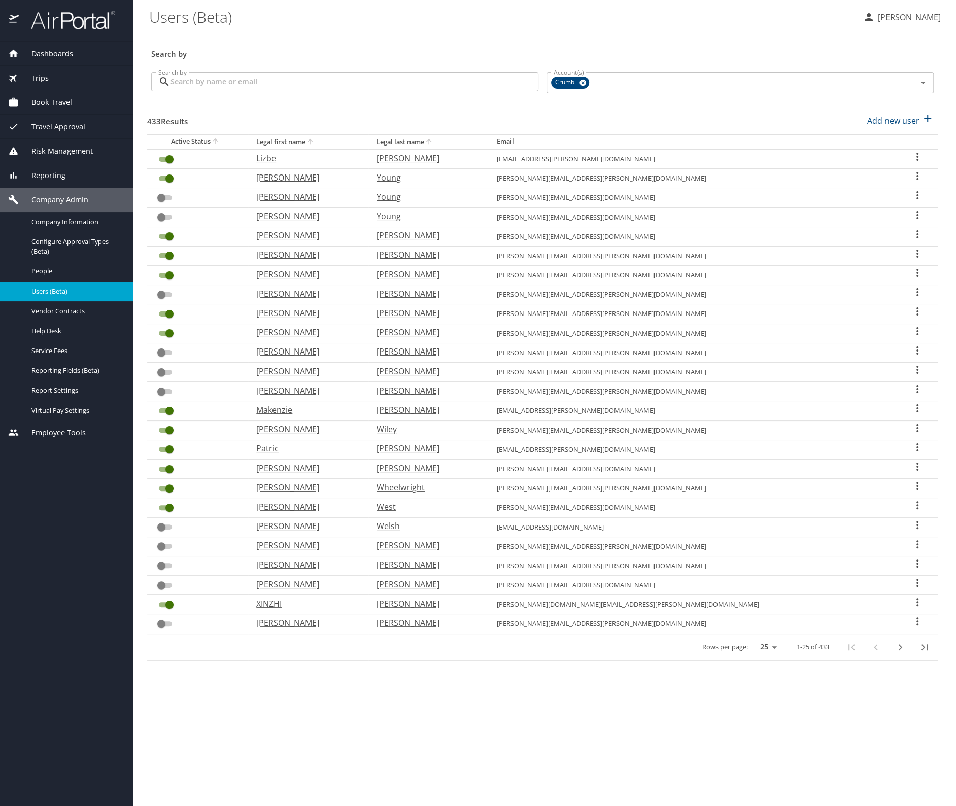
click at [273, 84] on input "Search by" at bounding box center [354, 81] width 368 height 19
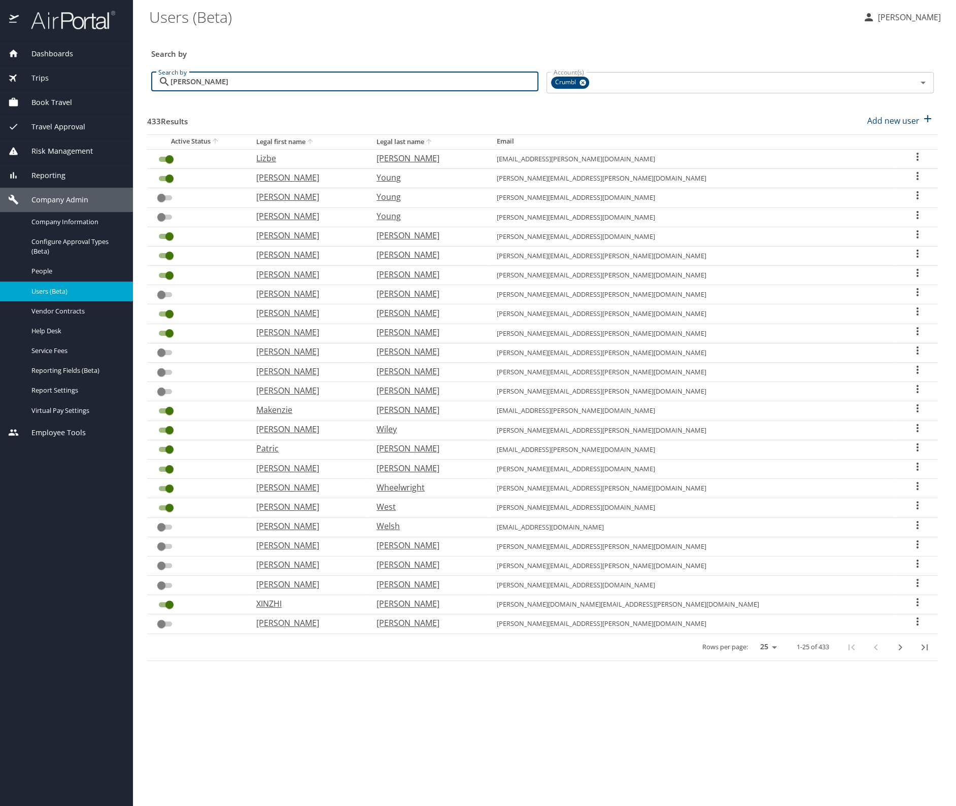
type input "[DEMOGRAPHIC_DATA]"
checkbox input "false"
checkbox input "true"
checkbox input "false"
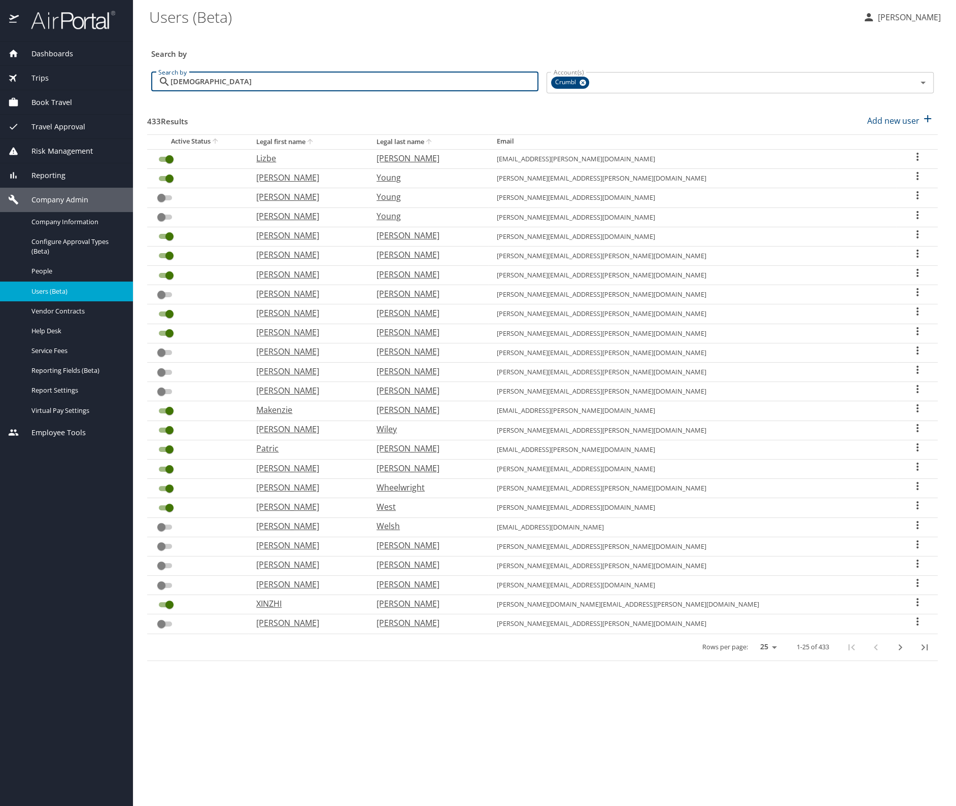
checkbox input "true"
checkbox input "false"
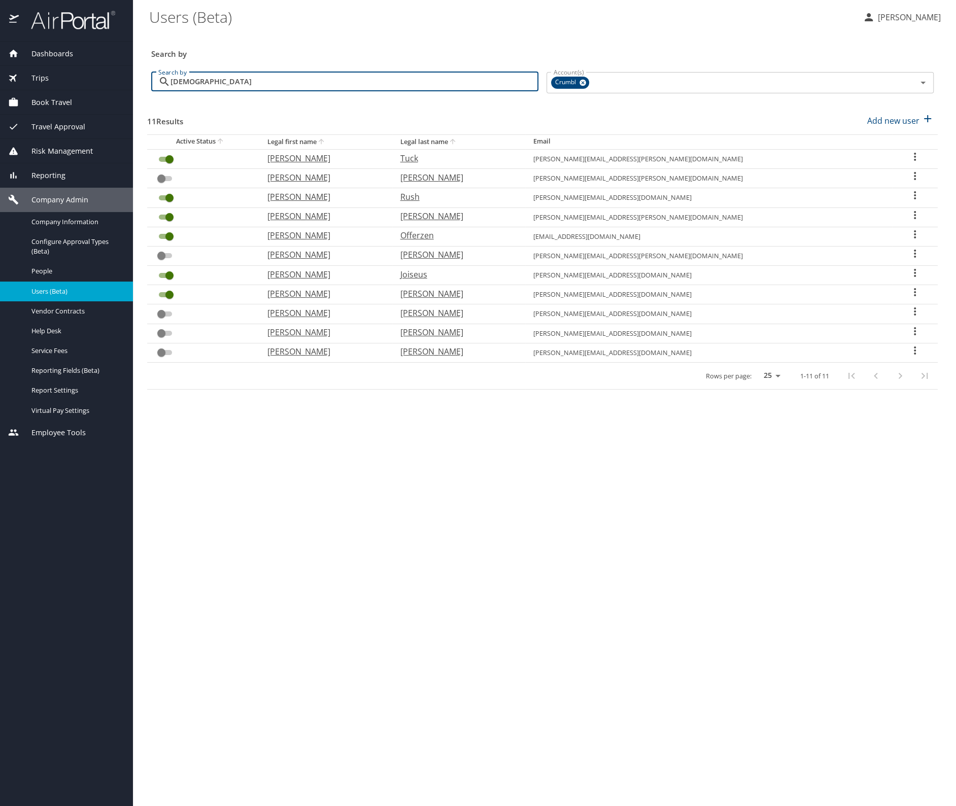
checkbox input "false"
checkbox input "true"
checkbox input "false"
type input "[DEMOGRAPHIC_DATA]"
click at [910, 250] on icon "User Search Table" at bounding box center [915, 254] width 12 height 12
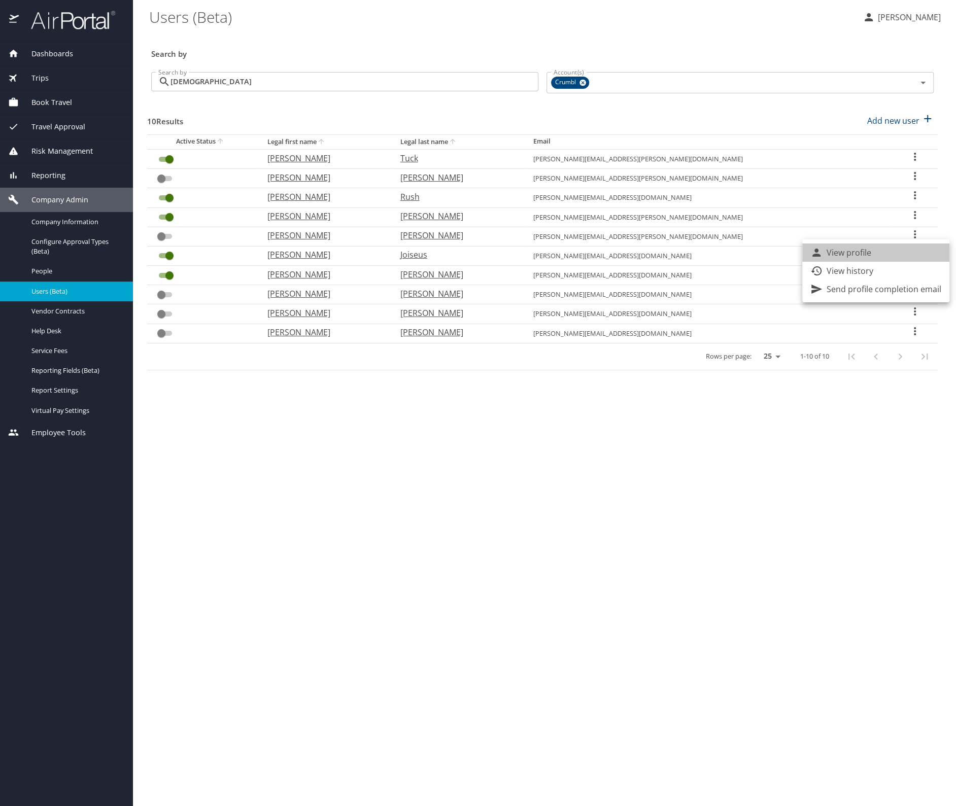
click at [880, 248] on li "View profile" at bounding box center [875, 253] width 147 height 18
select select "US"
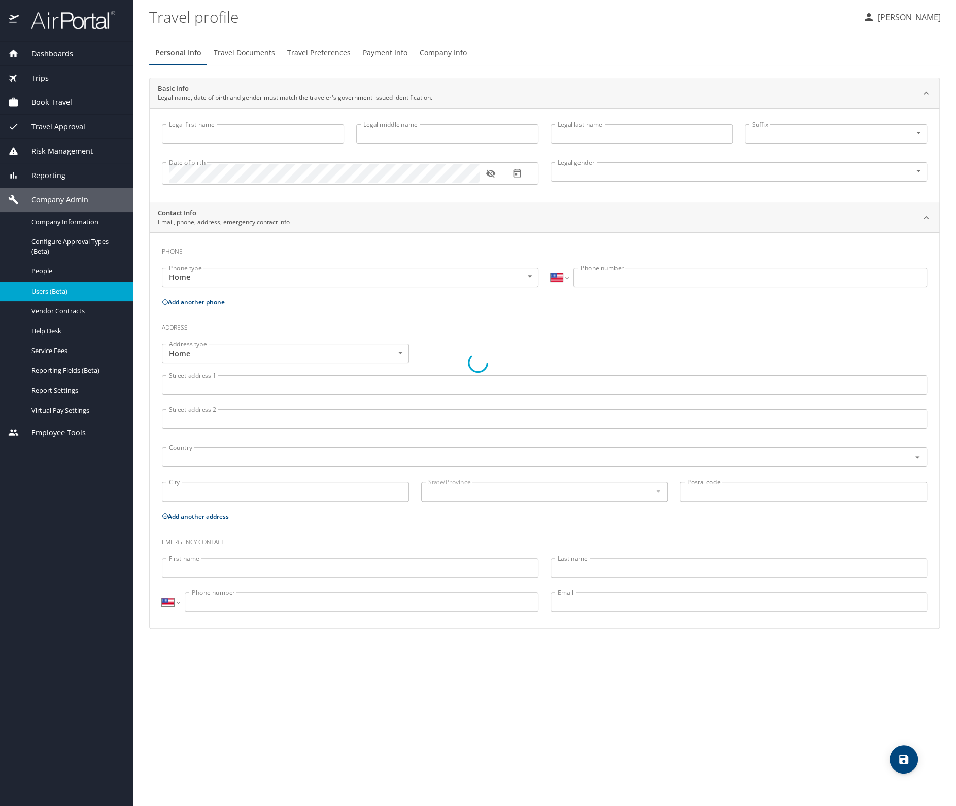
type input "[PERSON_NAME]"
type input "Joiseus"
type input "[DEMOGRAPHIC_DATA]"
select select "US"
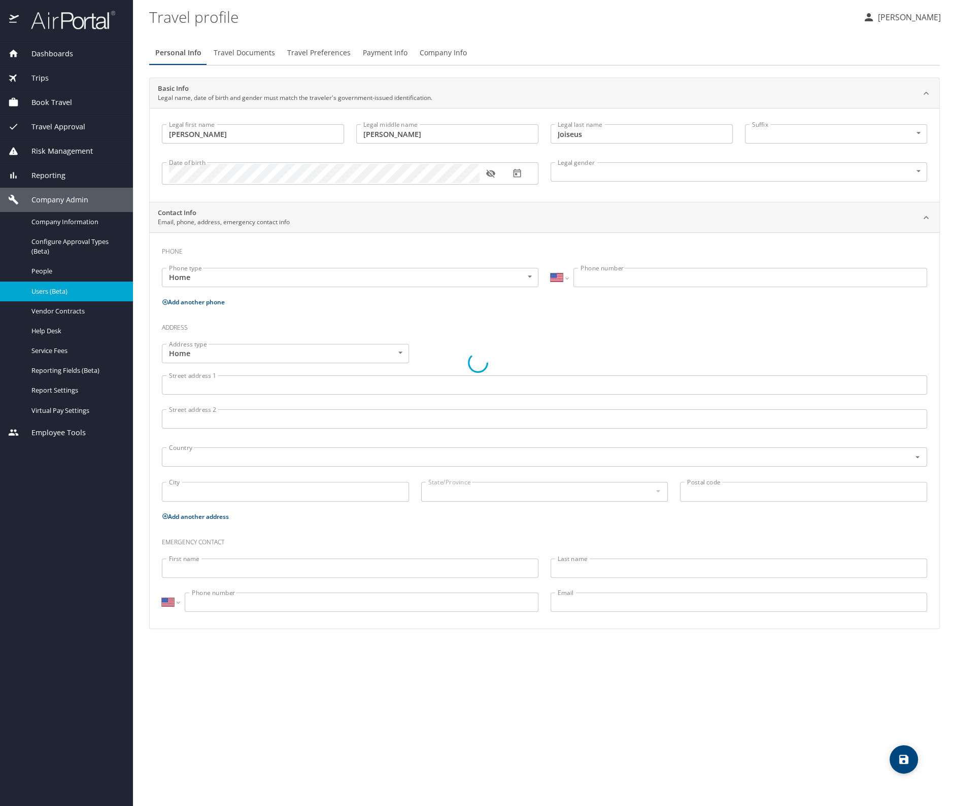
select select "US"
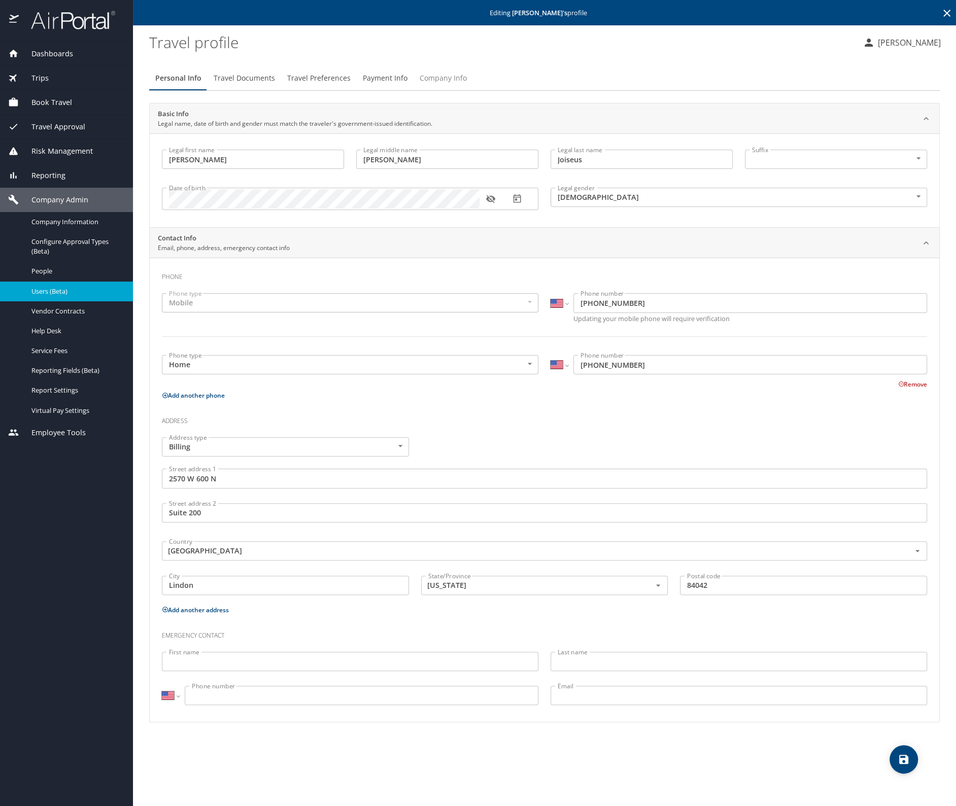
click at [446, 77] on span "Company Info" at bounding box center [443, 78] width 47 height 13
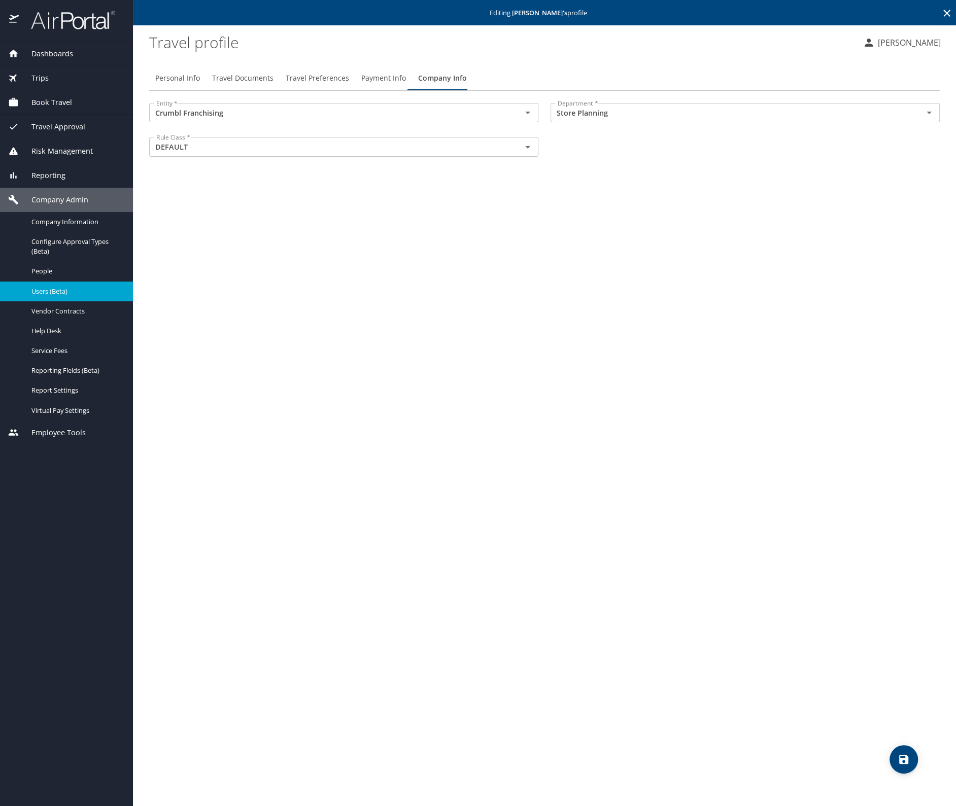
click at [945, 11] on icon at bounding box center [946, 13] width 7 height 7
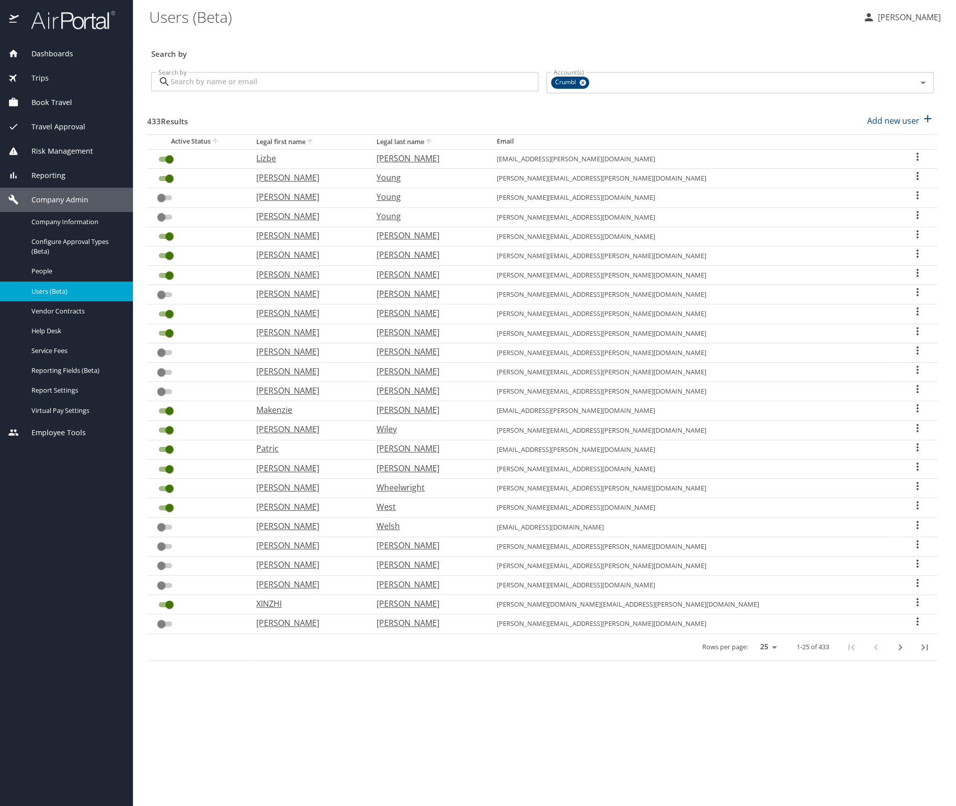
click at [186, 86] on input "Search by" at bounding box center [354, 81] width 368 height 19
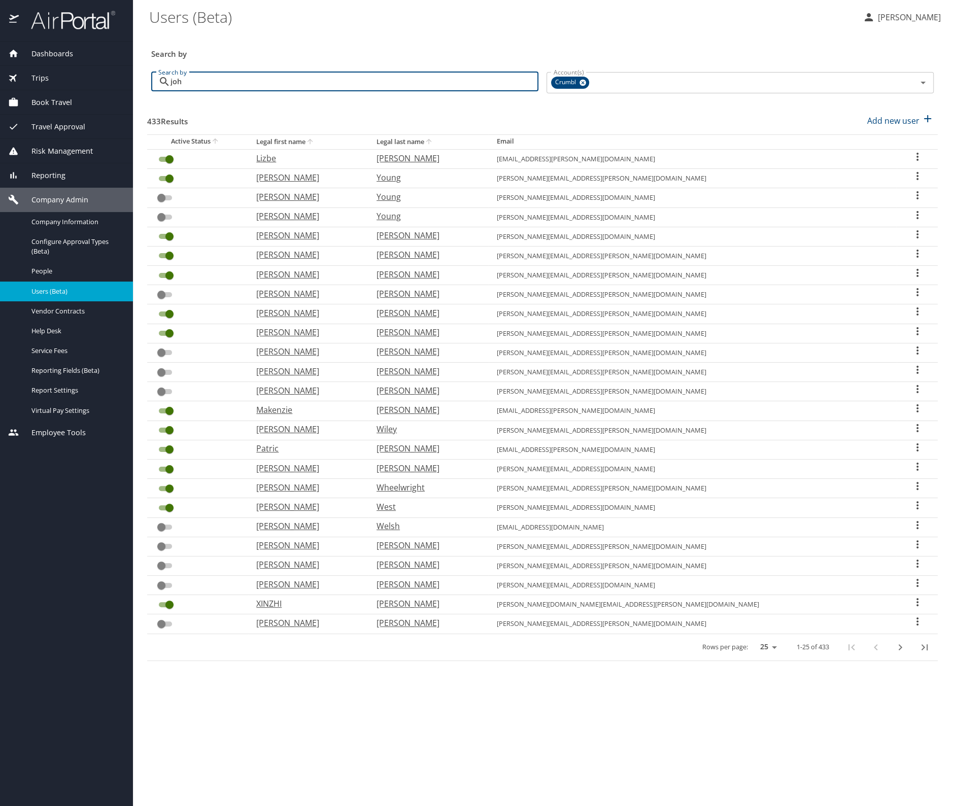
type input "[PERSON_NAME]"
checkbox input "true"
checkbox input "false"
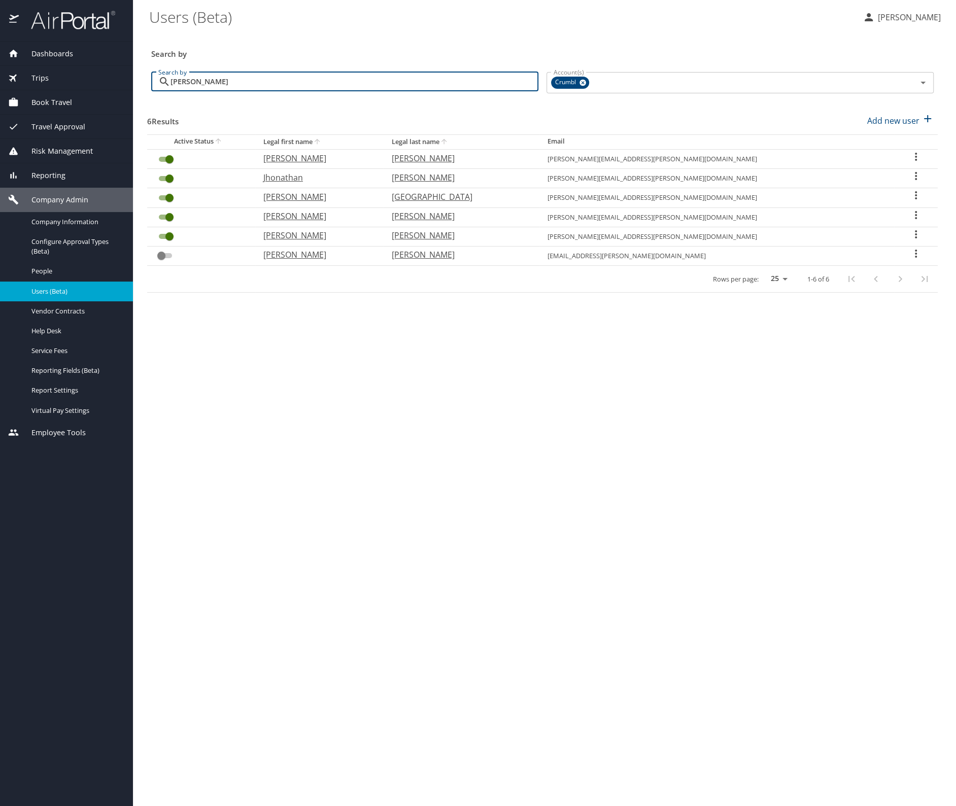
type input "[PERSON_NAME]"
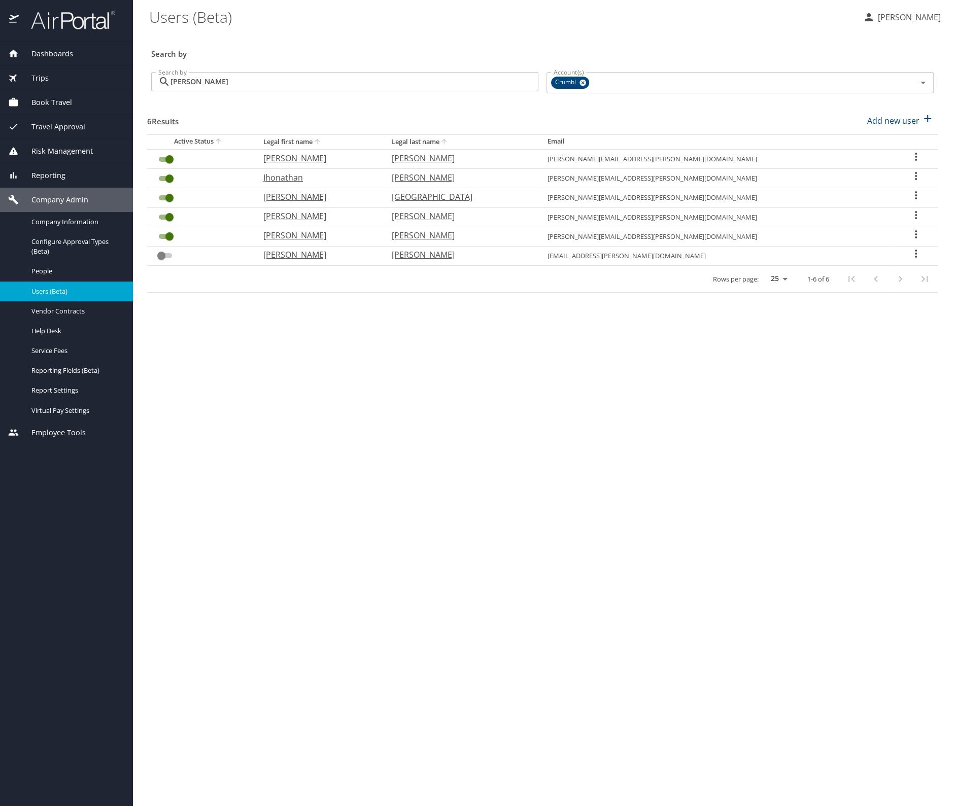
click at [910, 193] on icon "User Search Table" at bounding box center [916, 195] width 12 height 12
click at [822, 192] on icon at bounding box center [816, 196] width 12 height 12
select select "US"
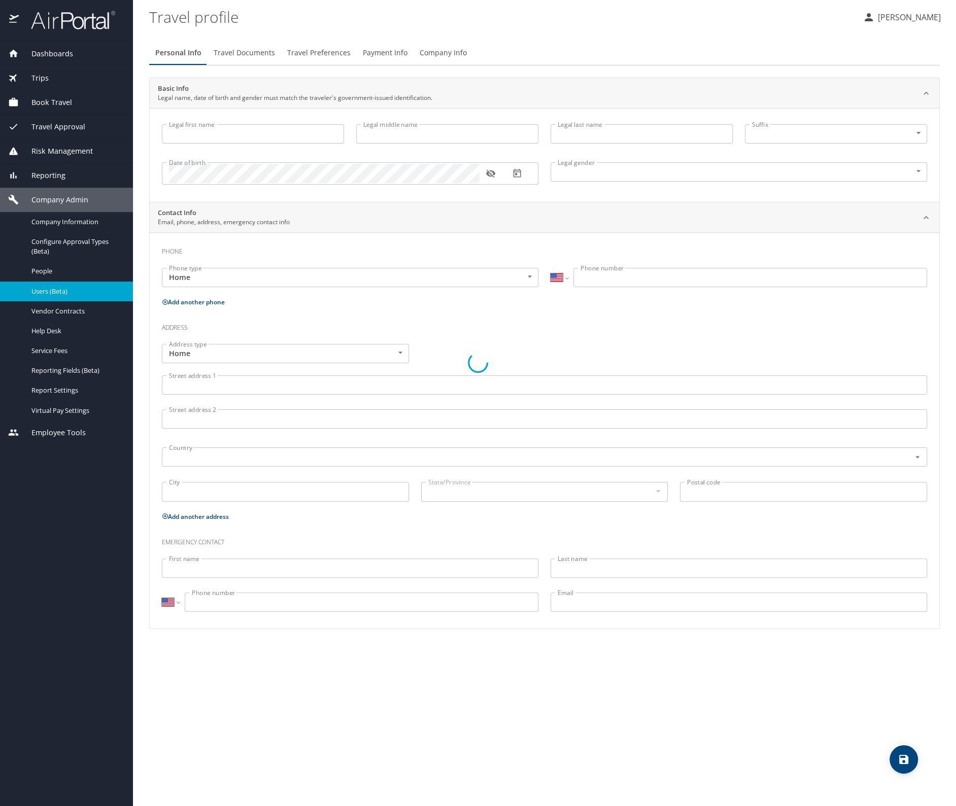
type input "[PERSON_NAME]"
type input "[GEOGRAPHIC_DATA]"
type input "[DEMOGRAPHIC_DATA]"
select select "US"
select select "MM"
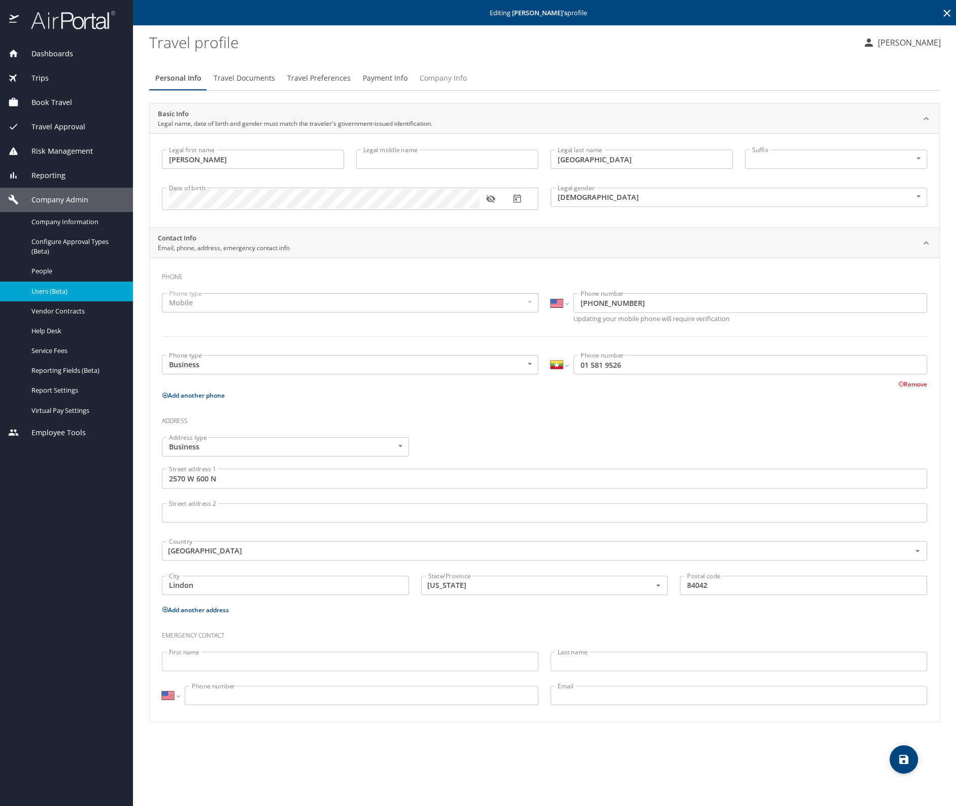
click at [451, 75] on span "Company Info" at bounding box center [443, 78] width 47 height 13
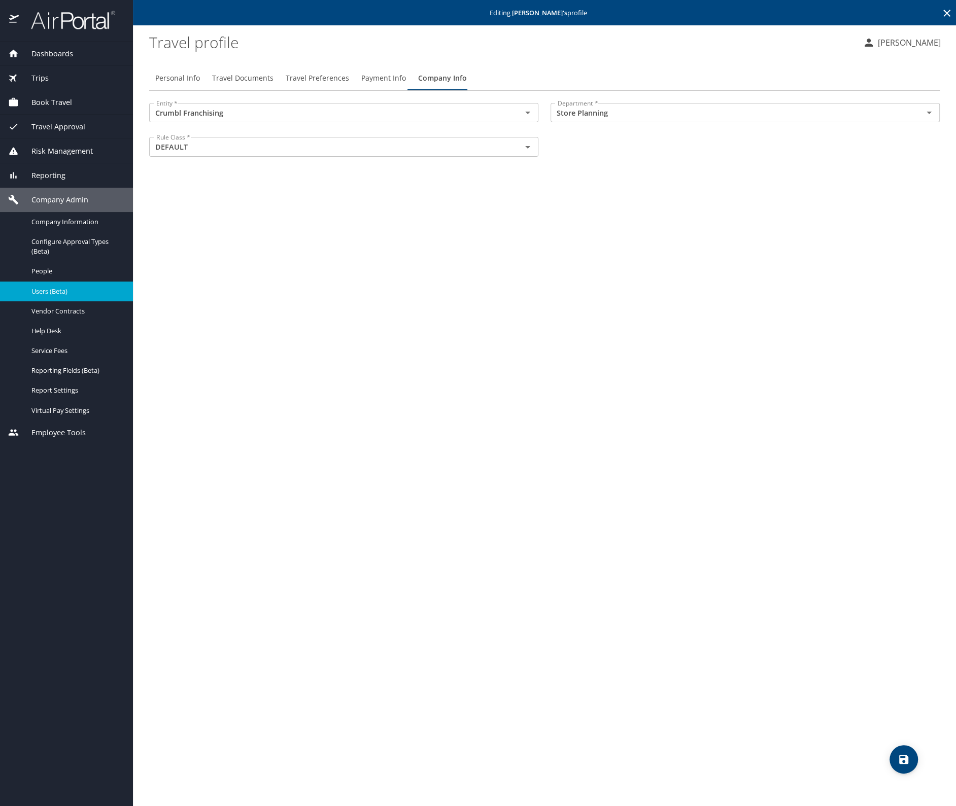
click at [943, 12] on icon at bounding box center [947, 13] width 12 height 12
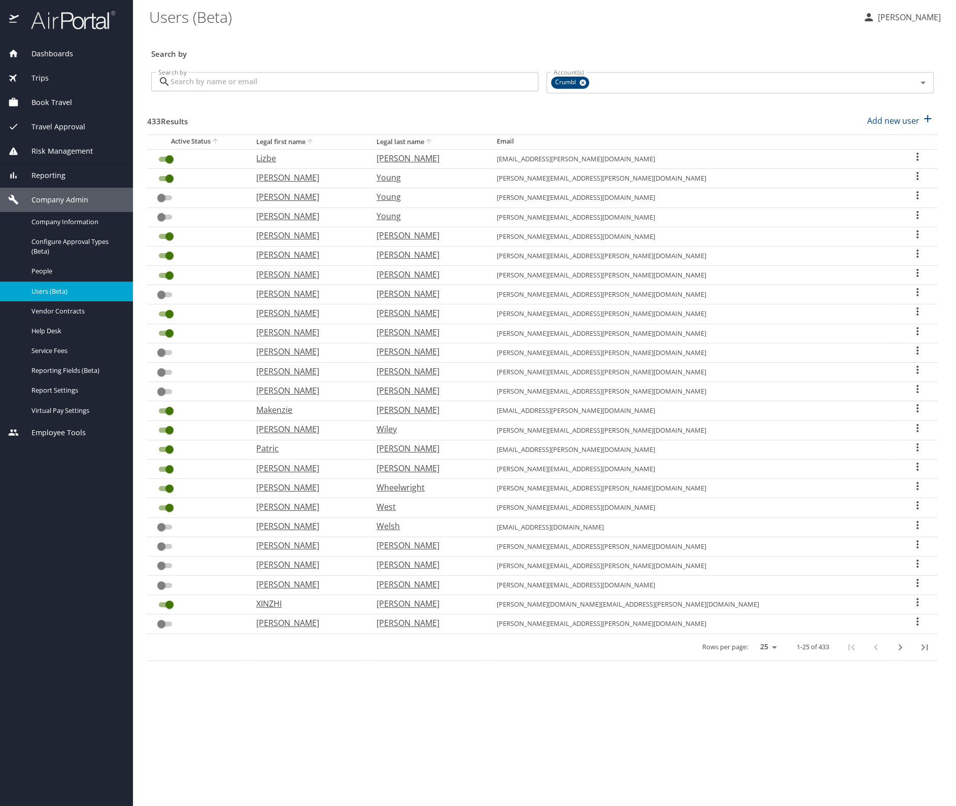
click at [278, 72] on input "Search by" at bounding box center [354, 81] width 368 height 19
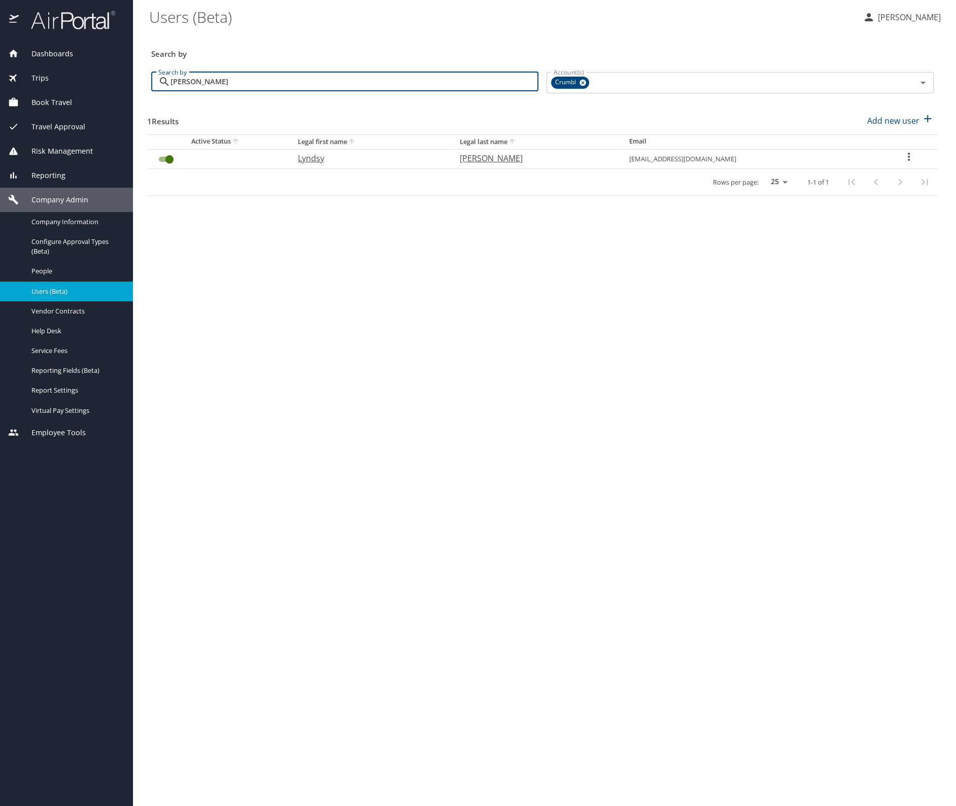
type input "[PERSON_NAME]"
click at [903, 156] on icon "User Search Table" at bounding box center [909, 157] width 12 height 12
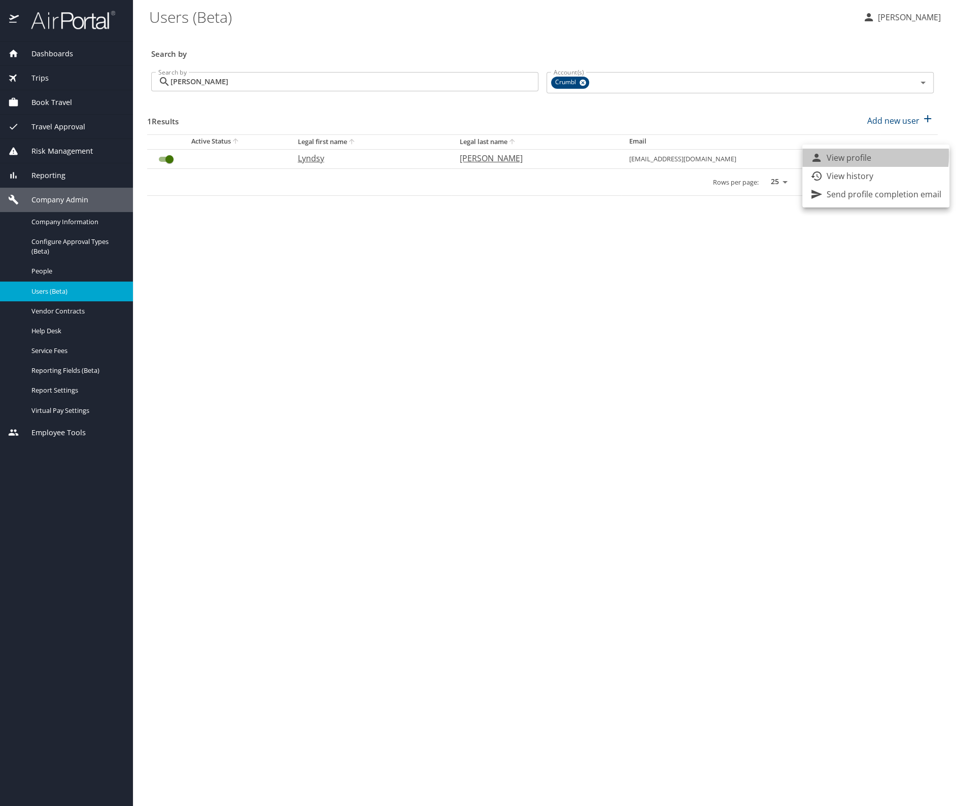
click at [847, 155] on p "View profile" at bounding box center [849, 158] width 45 height 12
select select "US"
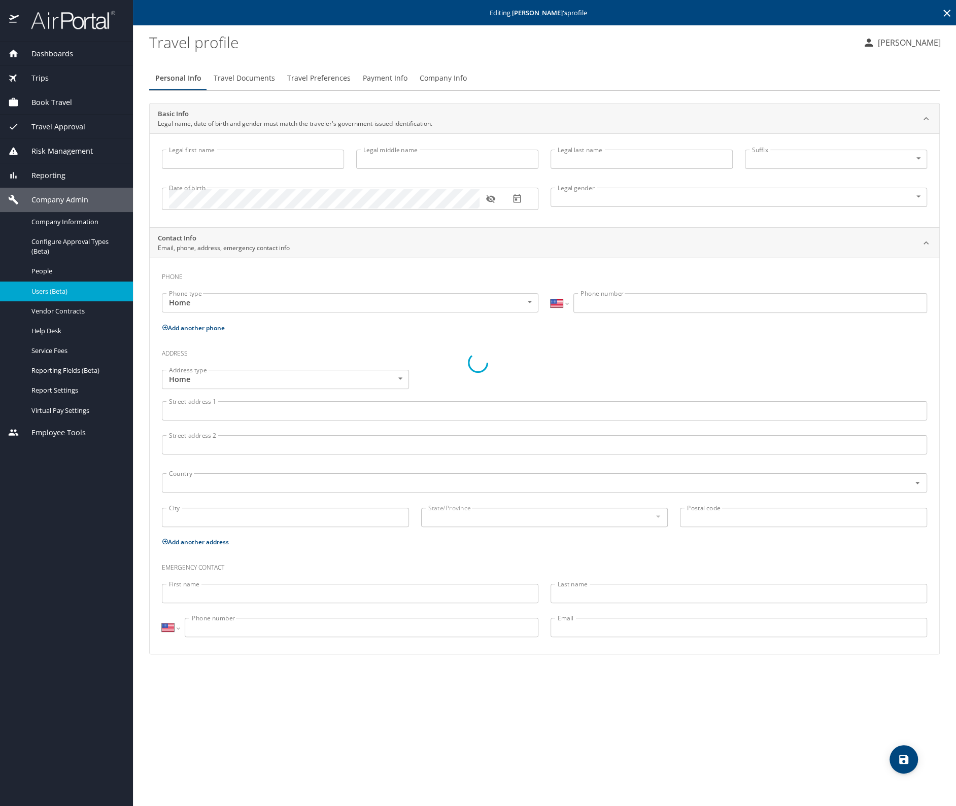
type input "Lyndsy"
type input "[PERSON_NAME]"
type input "[DEMOGRAPHIC_DATA]"
select select "US"
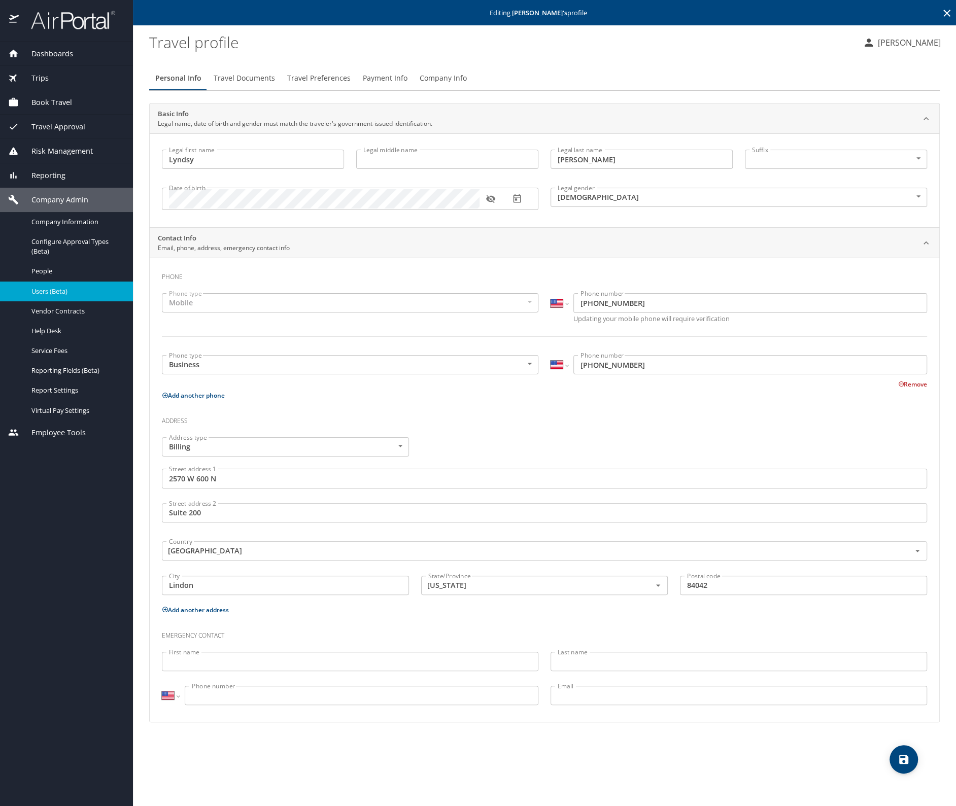
click at [440, 82] on span "Company Info" at bounding box center [443, 78] width 47 height 13
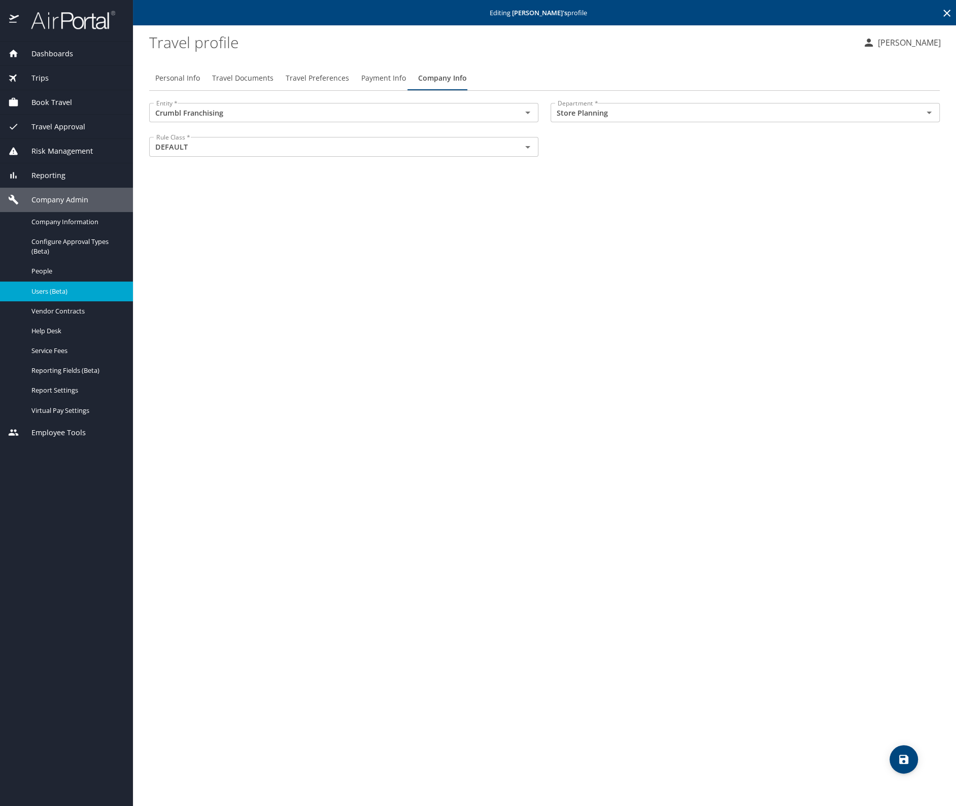
click at [948, 12] on icon at bounding box center [947, 13] width 12 height 12
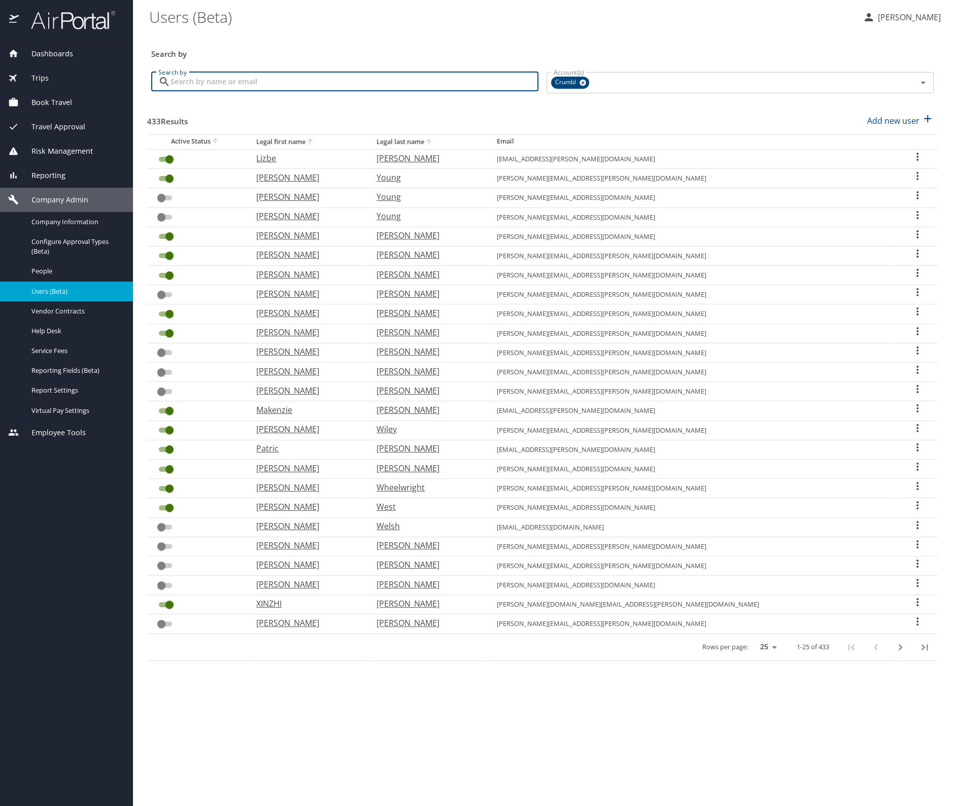
click at [305, 79] on input "Search by" at bounding box center [354, 81] width 368 height 19
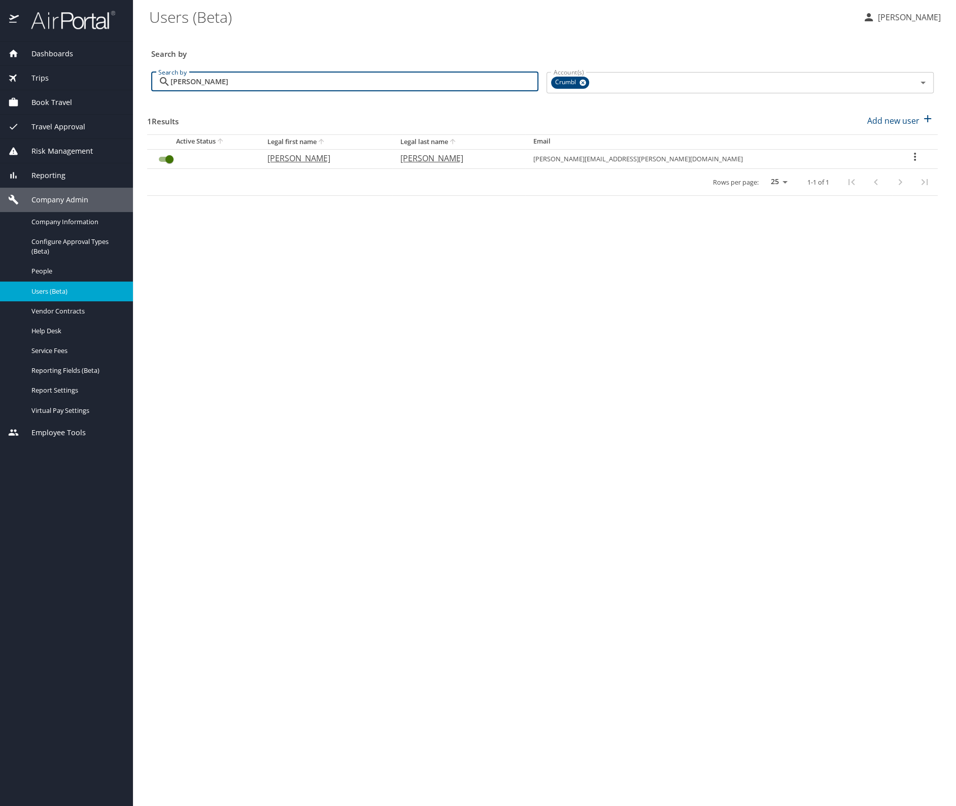
type input "[PERSON_NAME]"
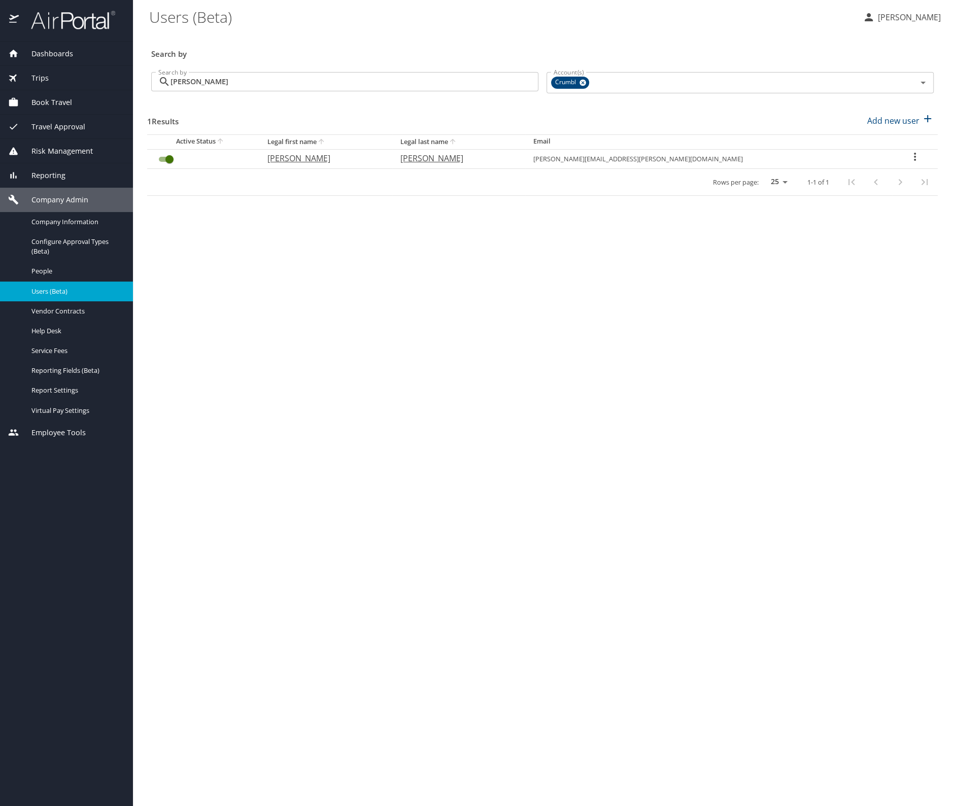
click at [909, 157] on icon "User Search Table" at bounding box center [915, 157] width 12 height 12
click at [855, 157] on p "View profile" at bounding box center [849, 158] width 45 height 12
select select "US"
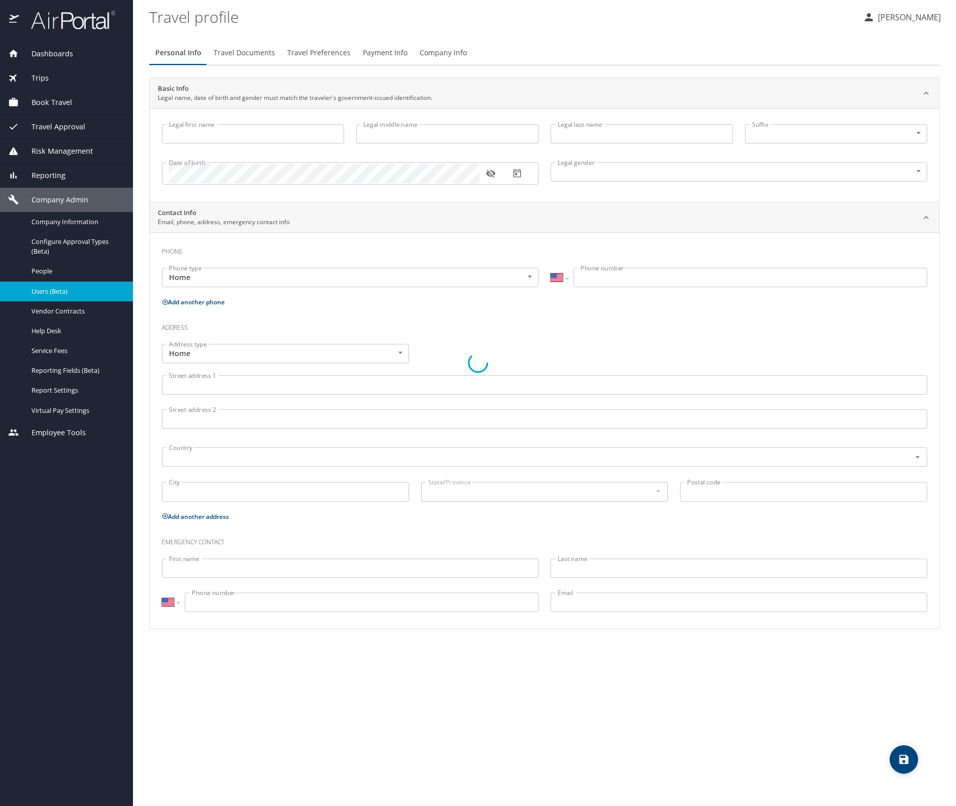
type input "[PERSON_NAME]"
type input "[DEMOGRAPHIC_DATA]"
select select "US"
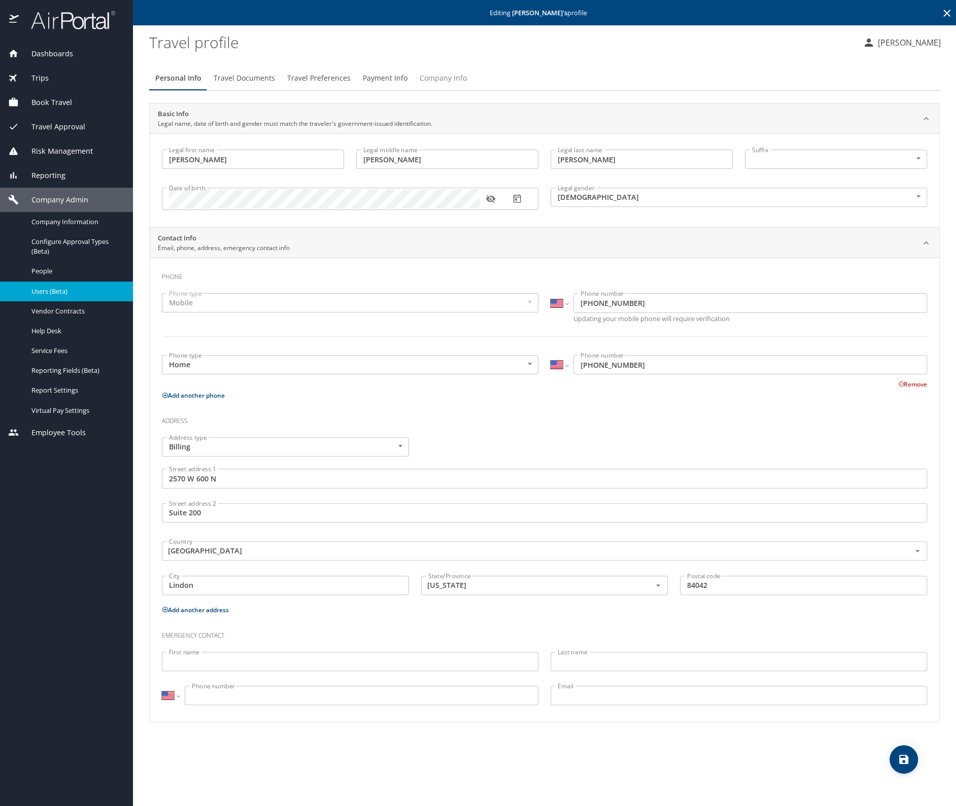
click at [431, 78] on span "Company Info" at bounding box center [443, 78] width 47 height 13
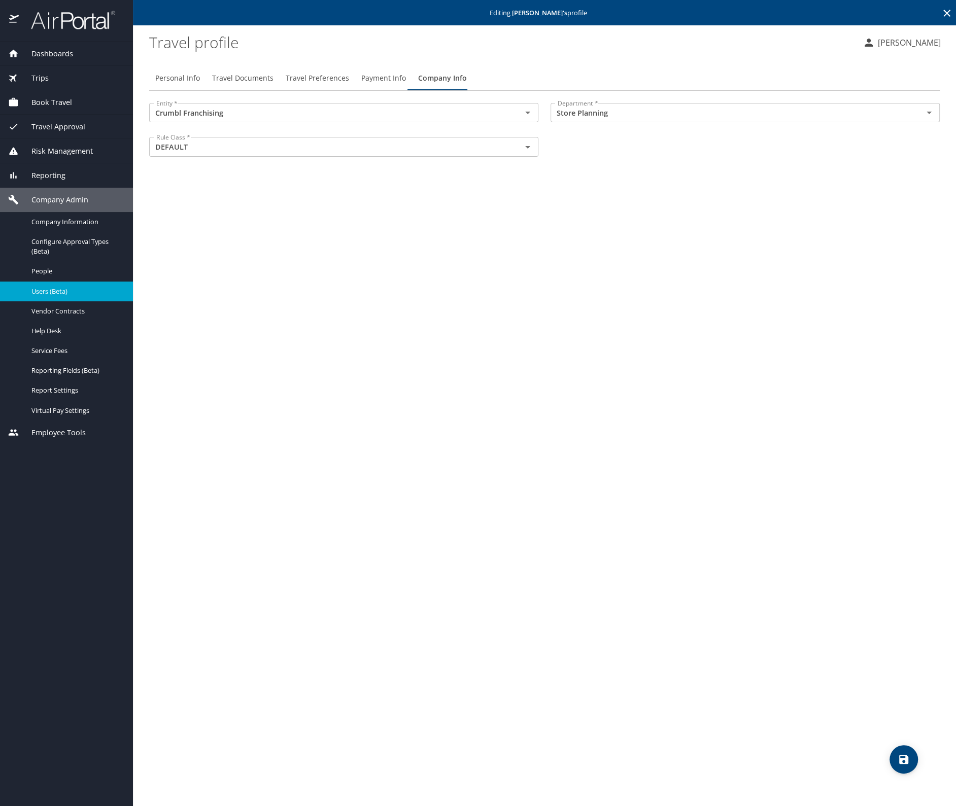
click at [951, 11] on icon at bounding box center [947, 13] width 12 height 12
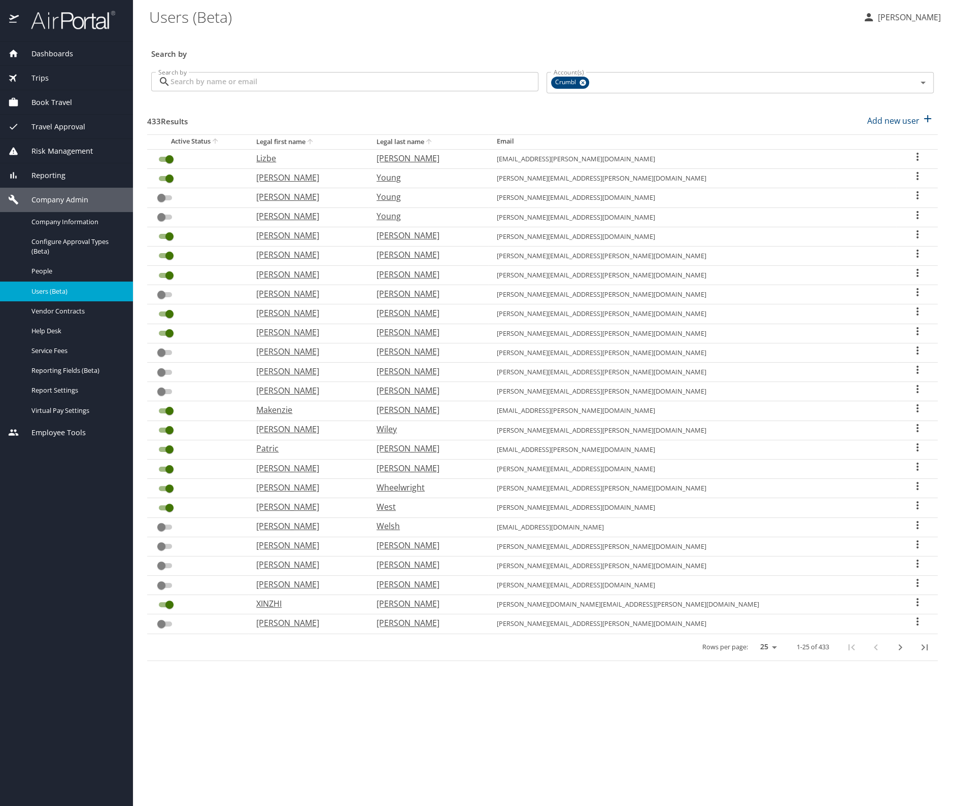
click at [323, 81] on input "Search by" at bounding box center [354, 81] width 368 height 19
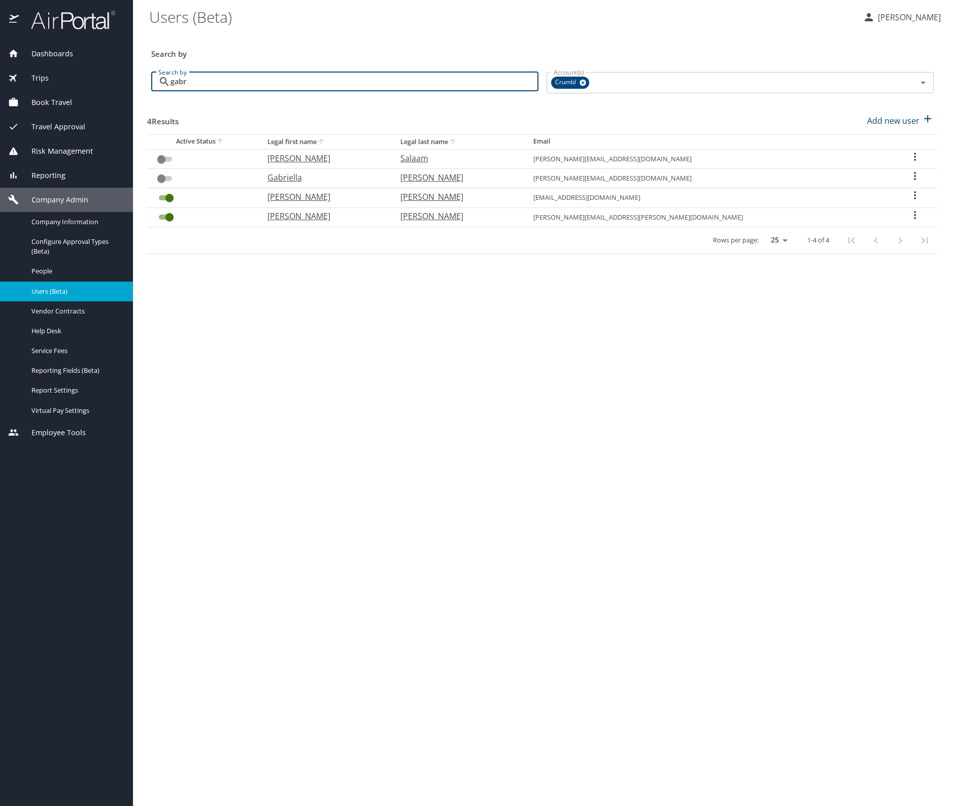
click at [909, 194] on icon "User Search Table" at bounding box center [915, 195] width 12 height 12
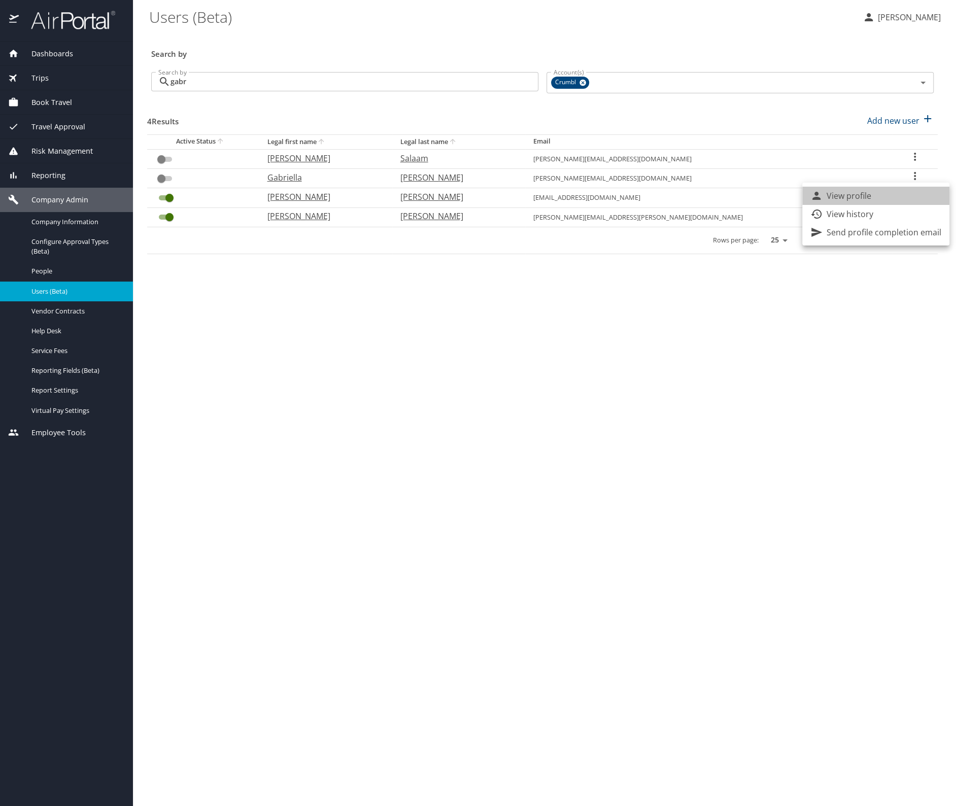
click at [877, 189] on li "View profile" at bounding box center [875, 196] width 147 height 18
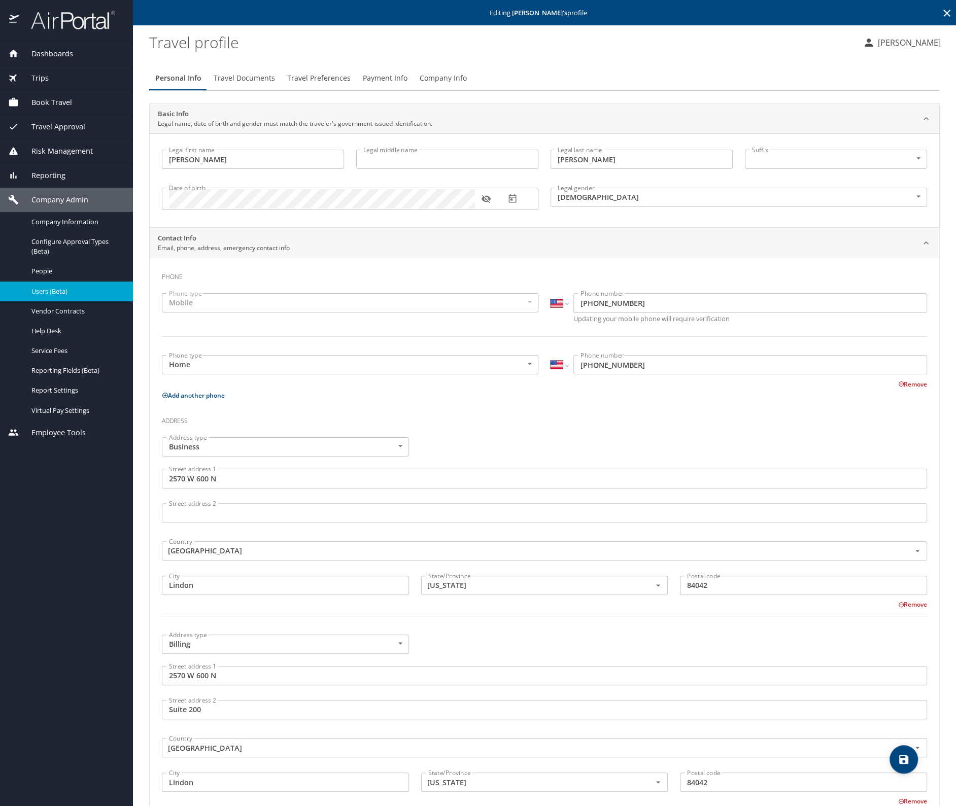
click at [431, 76] on span "Company Info" at bounding box center [443, 78] width 47 height 13
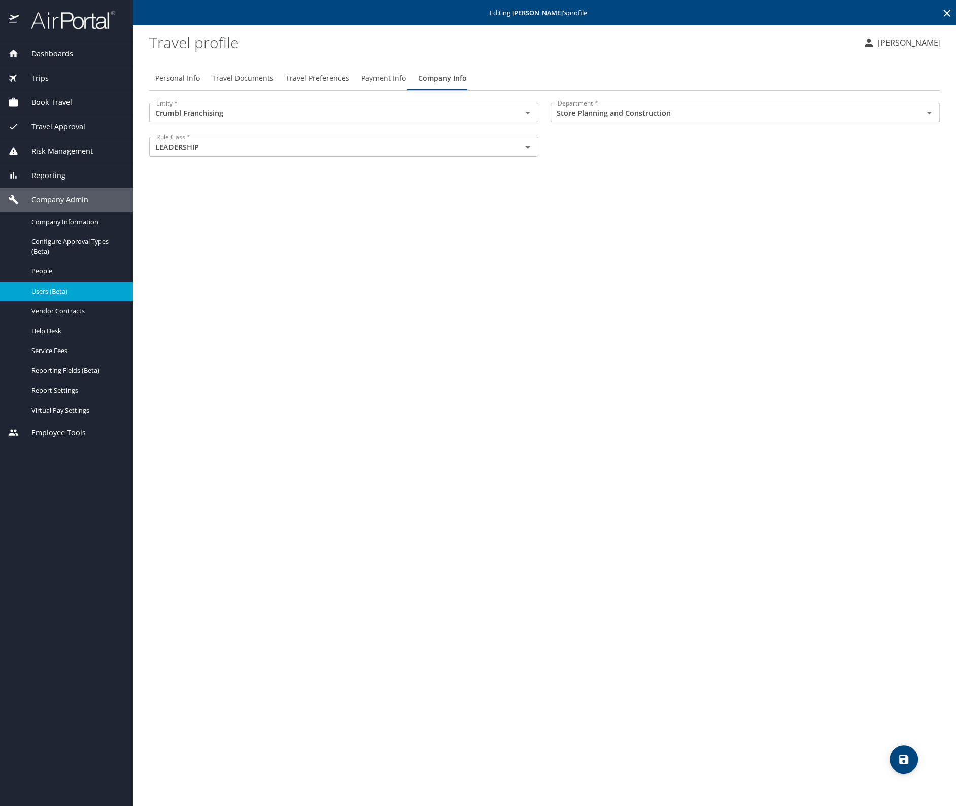
click at [949, 14] on icon at bounding box center [947, 13] width 12 height 12
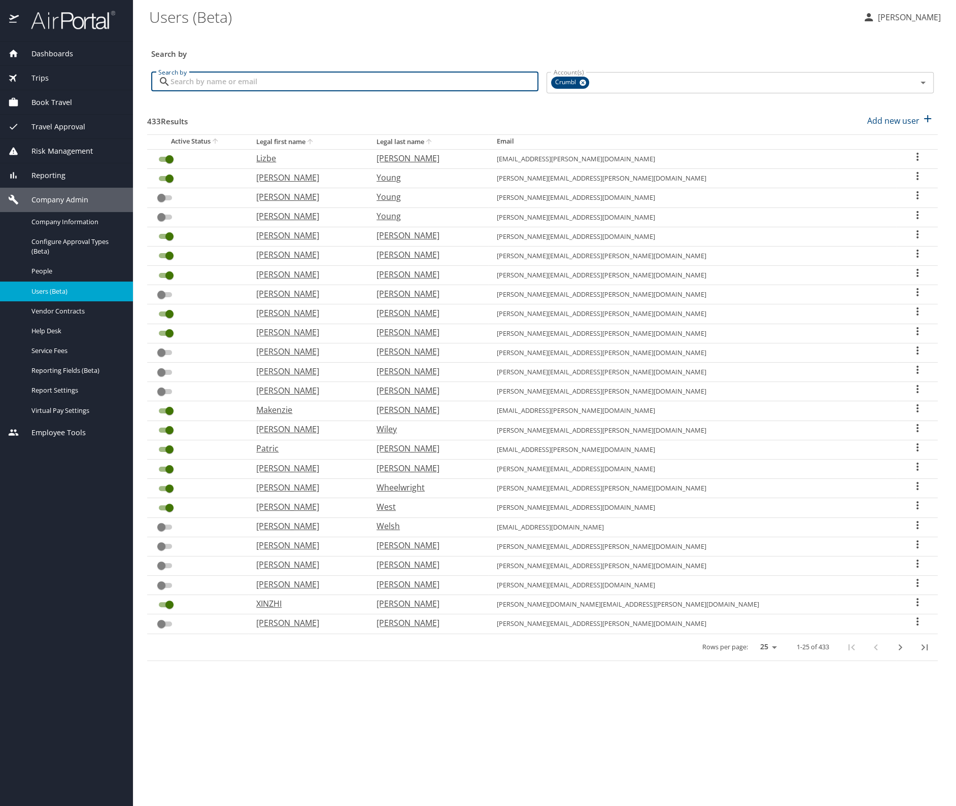
click at [287, 83] on input "Search by" at bounding box center [354, 81] width 368 height 19
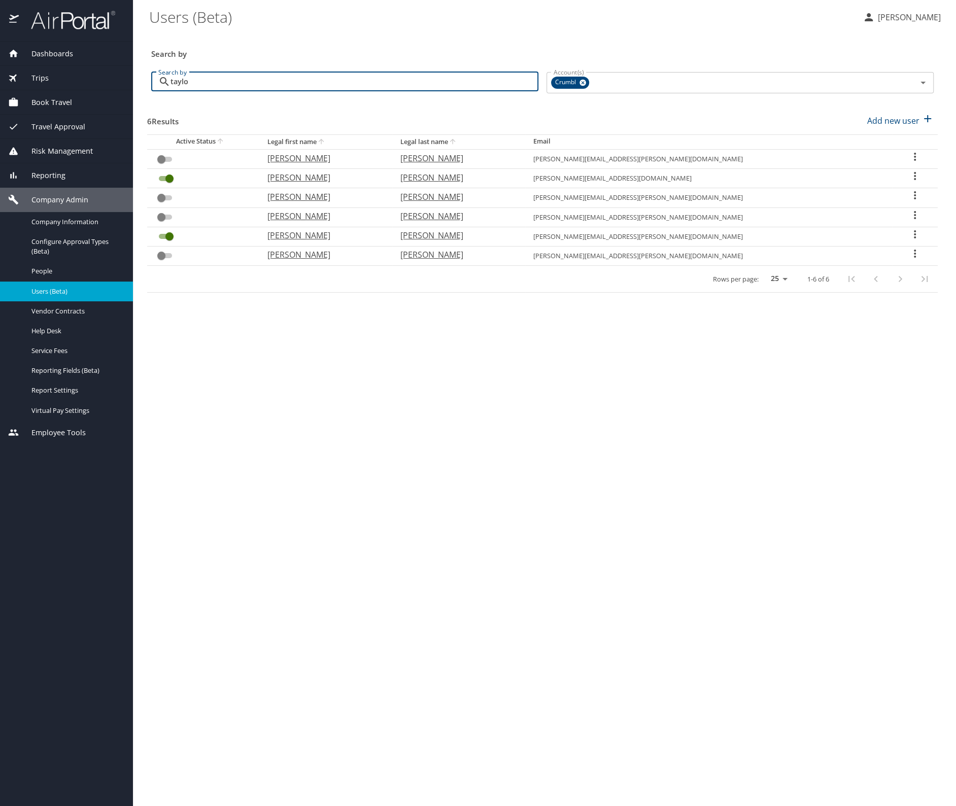
click at [910, 176] on icon "User Search Table" at bounding box center [915, 176] width 12 height 12
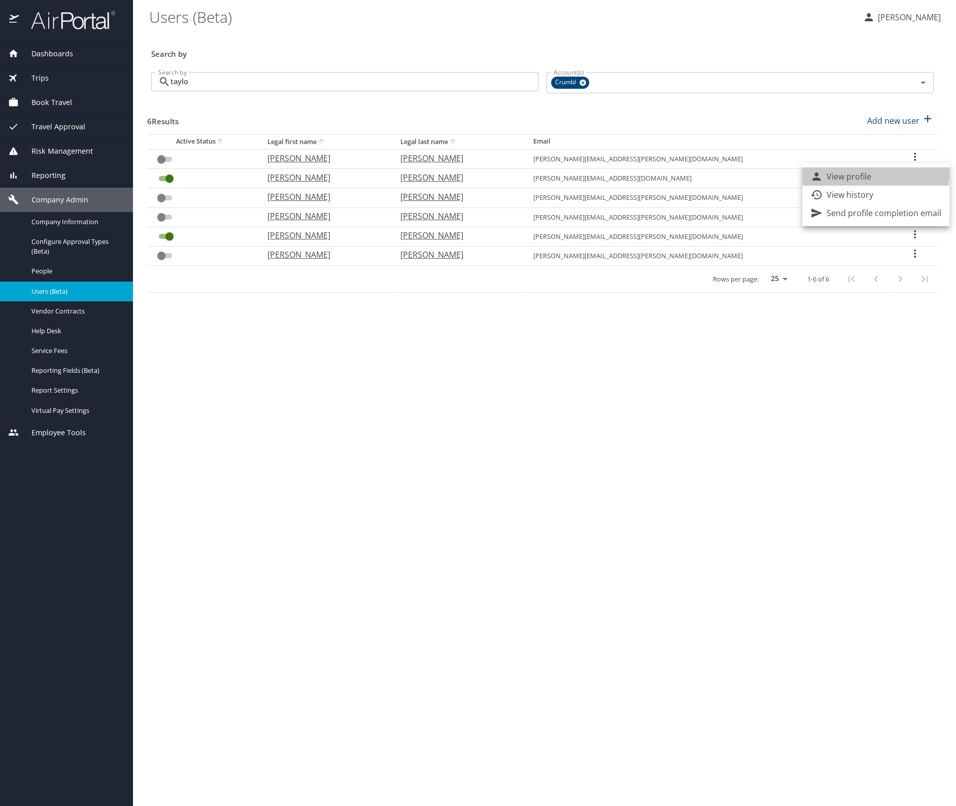
click at [866, 173] on p "View profile" at bounding box center [849, 176] width 45 height 12
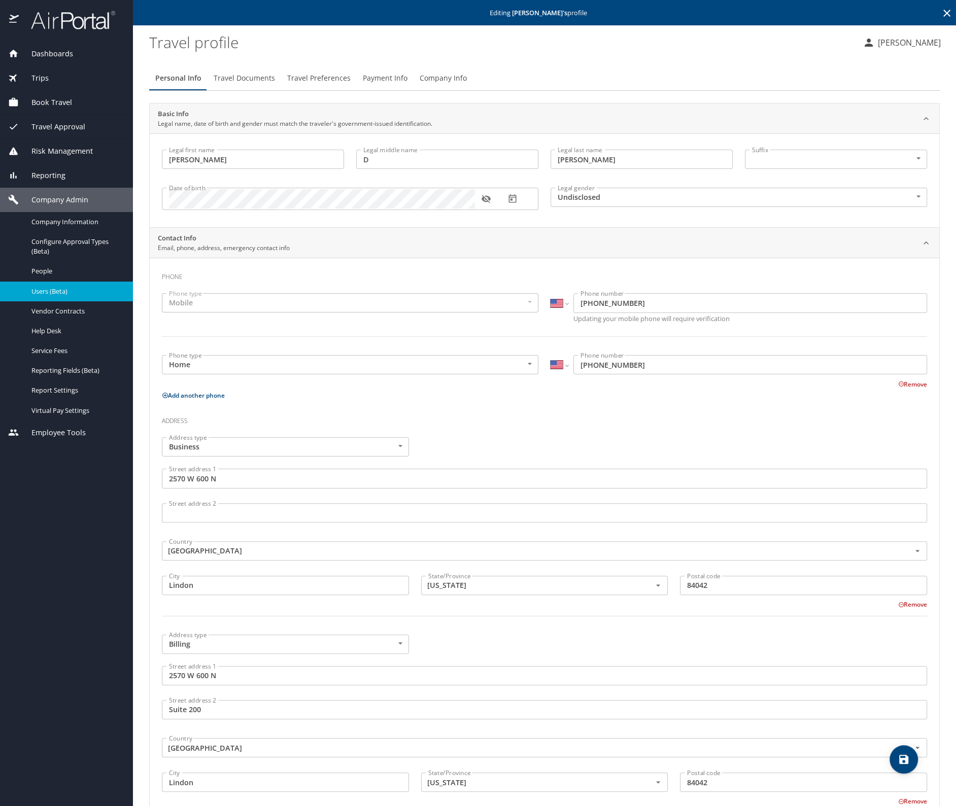
click at [446, 79] on span "Company Info" at bounding box center [443, 78] width 47 height 13
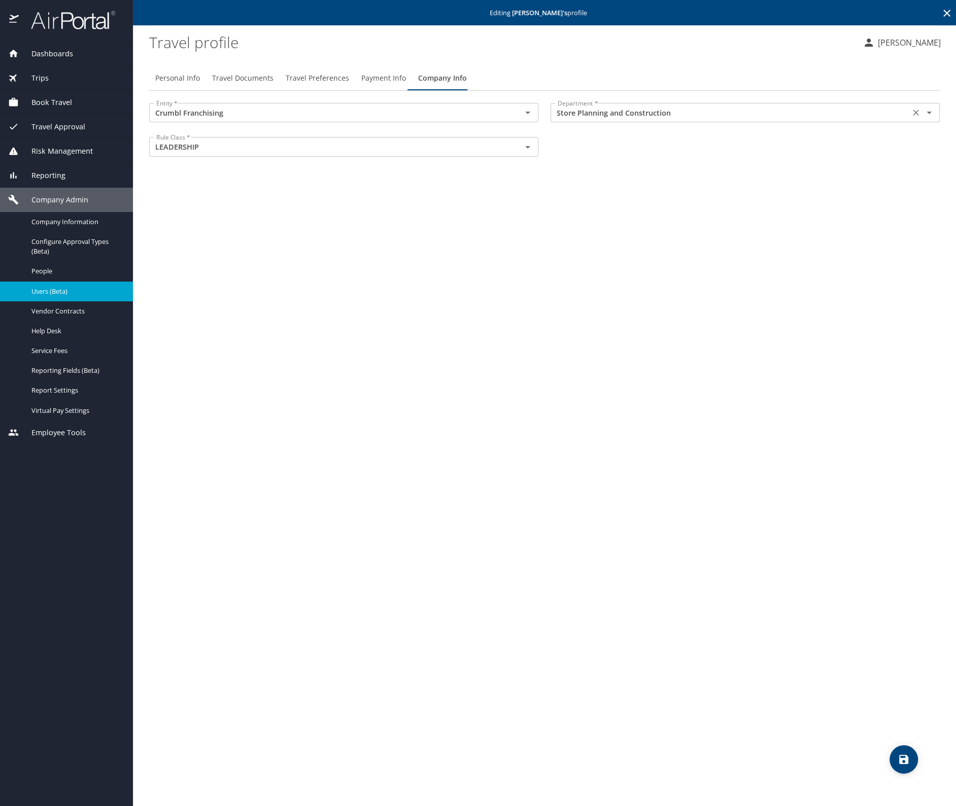
click at [588, 114] on input "Store Planning and Construction" at bounding box center [730, 112] width 353 height 13
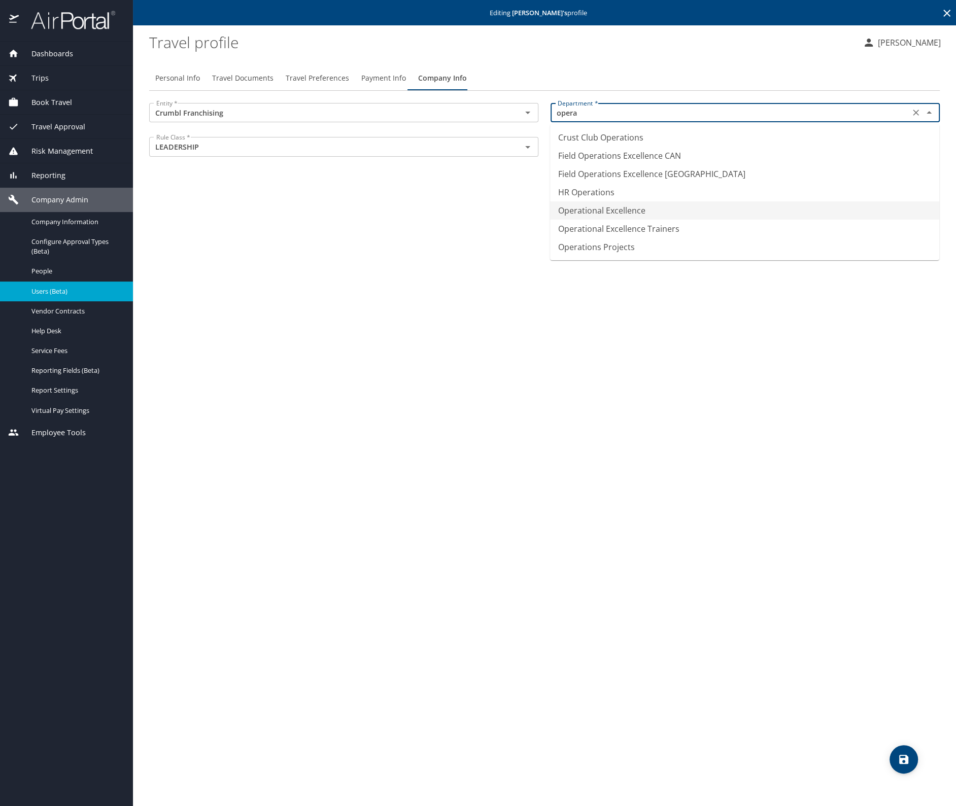
click at [654, 207] on li "Operational Excellence" at bounding box center [744, 210] width 389 height 18
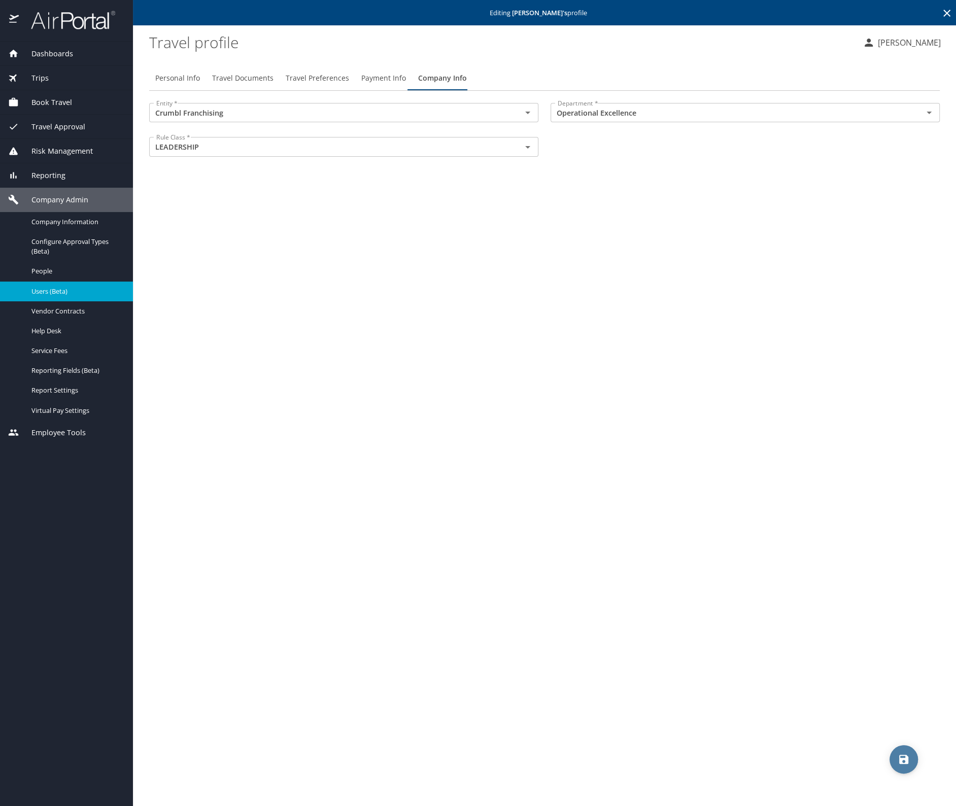
click at [903, 758] on icon "save" at bounding box center [904, 760] width 12 height 12
click at [949, 14] on icon at bounding box center [947, 13] width 12 height 12
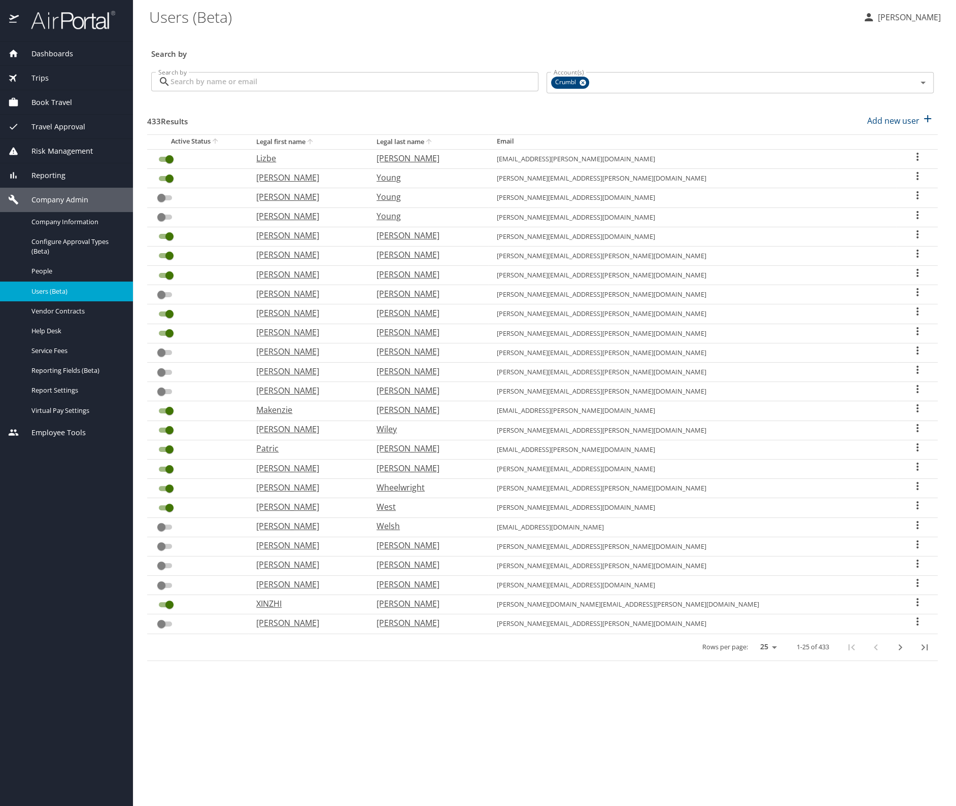
click at [426, 77] on input "Search by" at bounding box center [354, 81] width 368 height 19
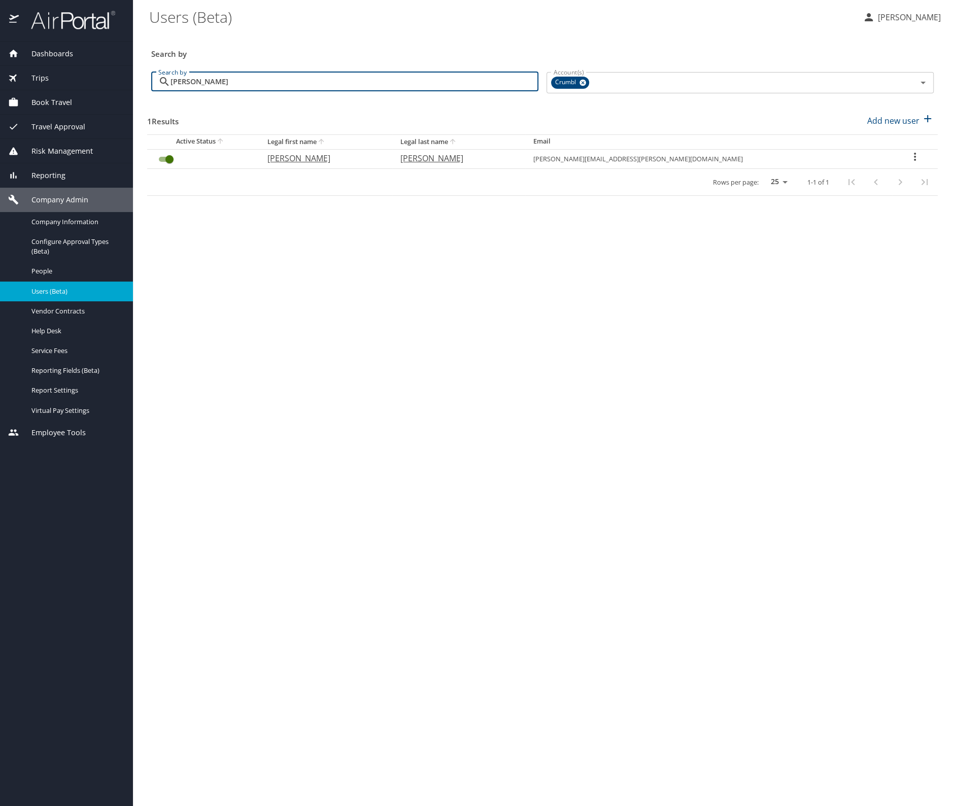
click at [909, 157] on icon "User Search Table" at bounding box center [915, 157] width 12 height 12
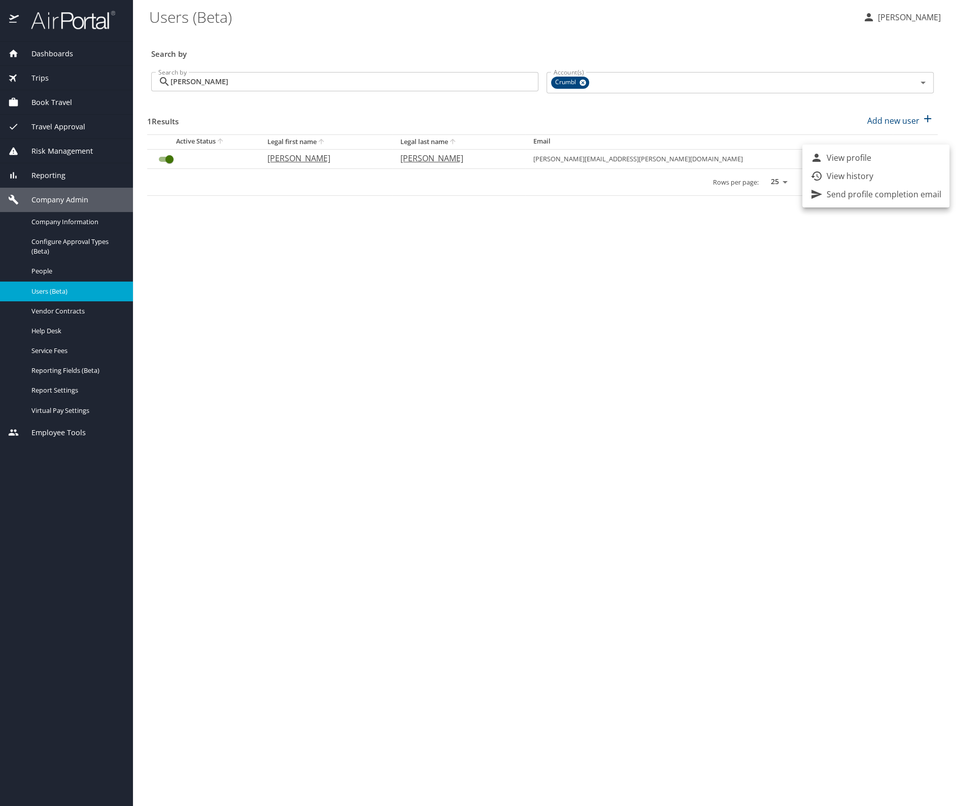
click at [841, 152] on p "View profile" at bounding box center [849, 158] width 45 height 12
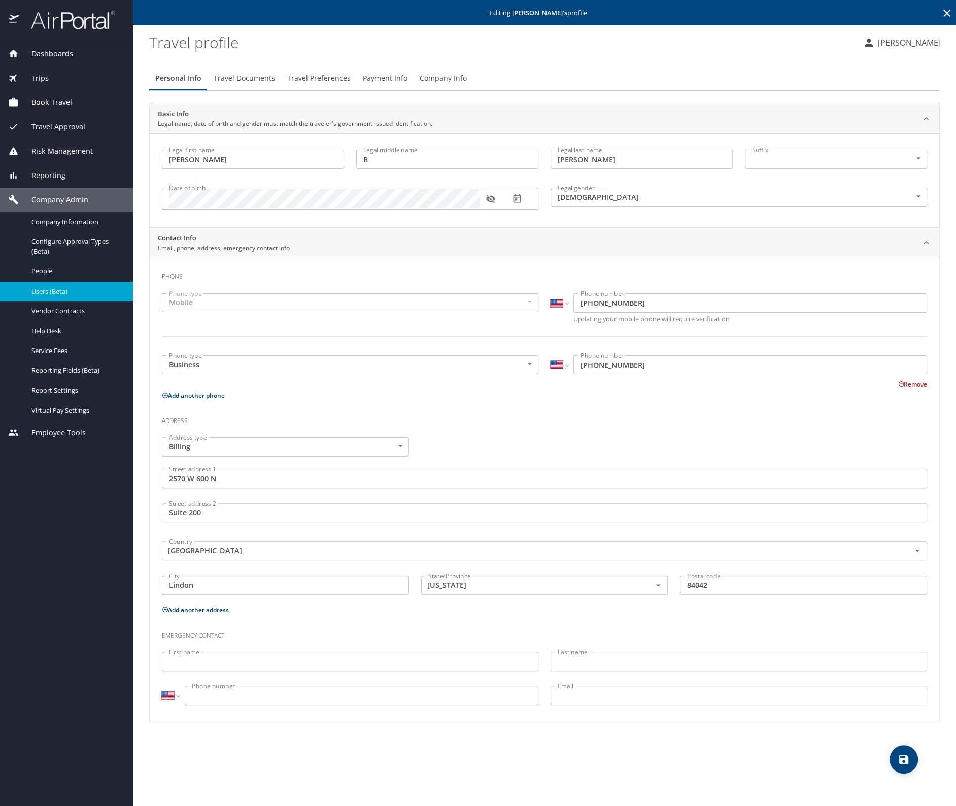
click at [445, 80] on span "Company Info" at bounding box center [443, 78] width 47 height 13
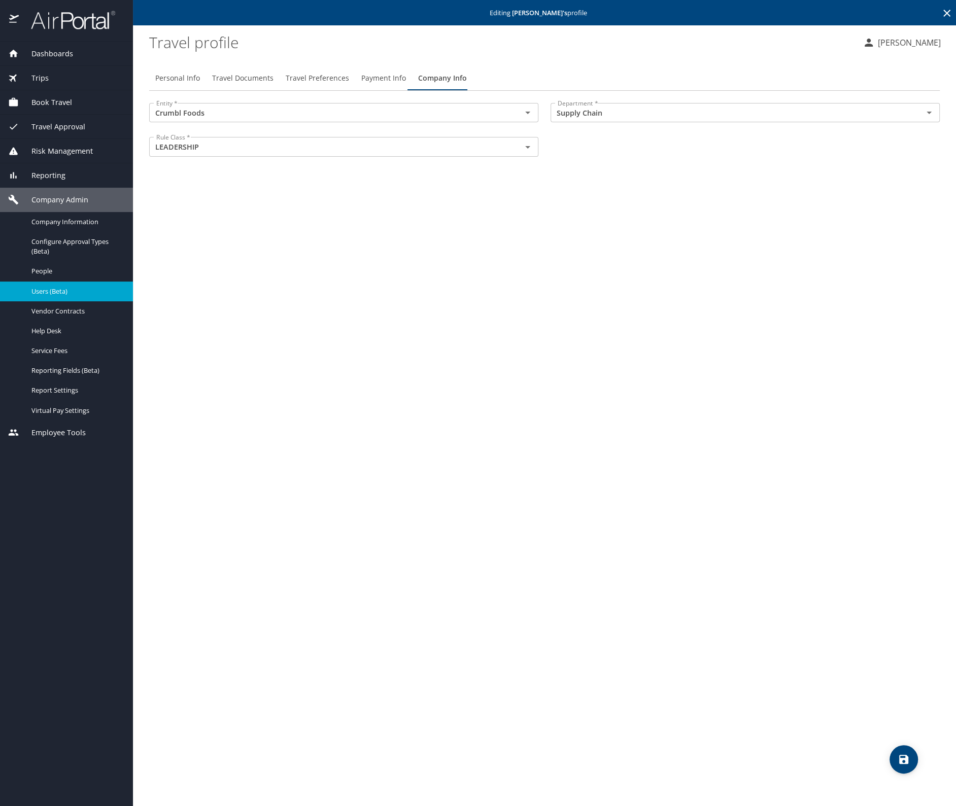
click at [947, 9] on icon at bounding box center [947, 13] width 12 height 12
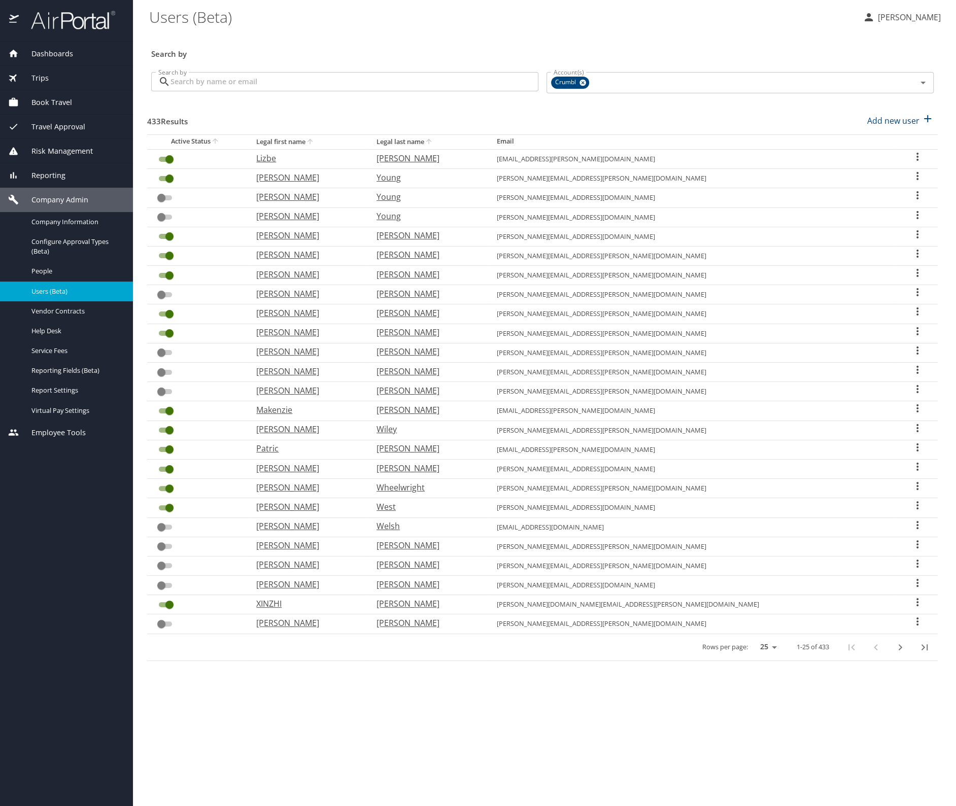
click at [209, 84] on input "Search by" at bounding box center [354, 81] width 368 height 19
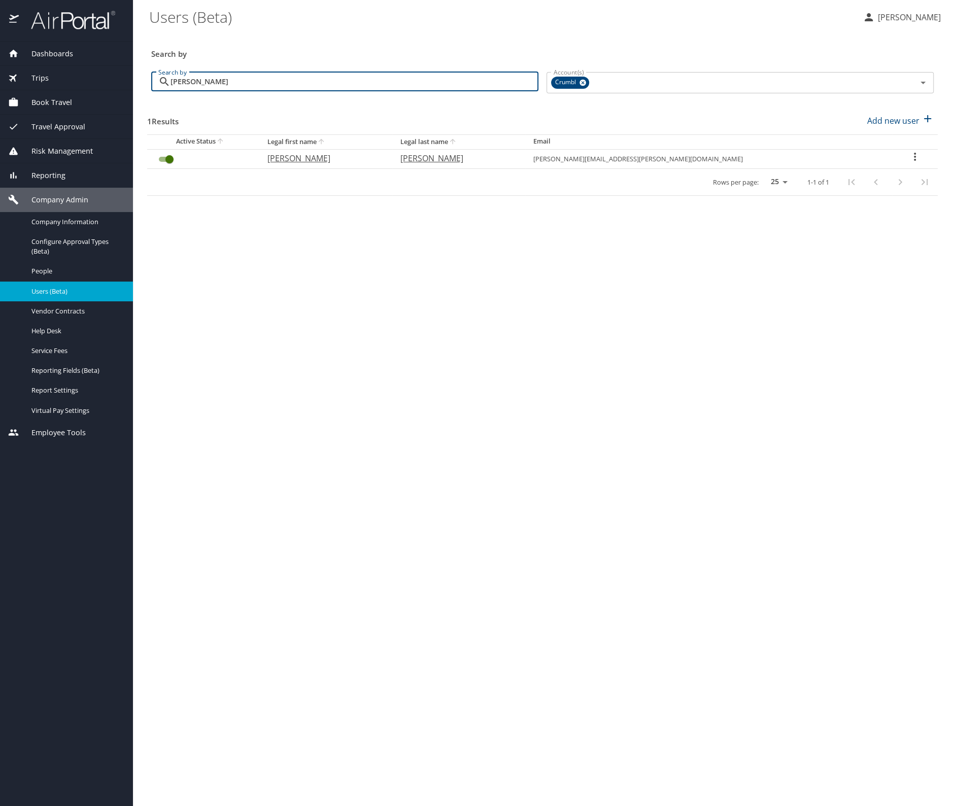
click at [909, 155] on icon "User Search Table" at bounding box center [915, 157] width 12 height 12
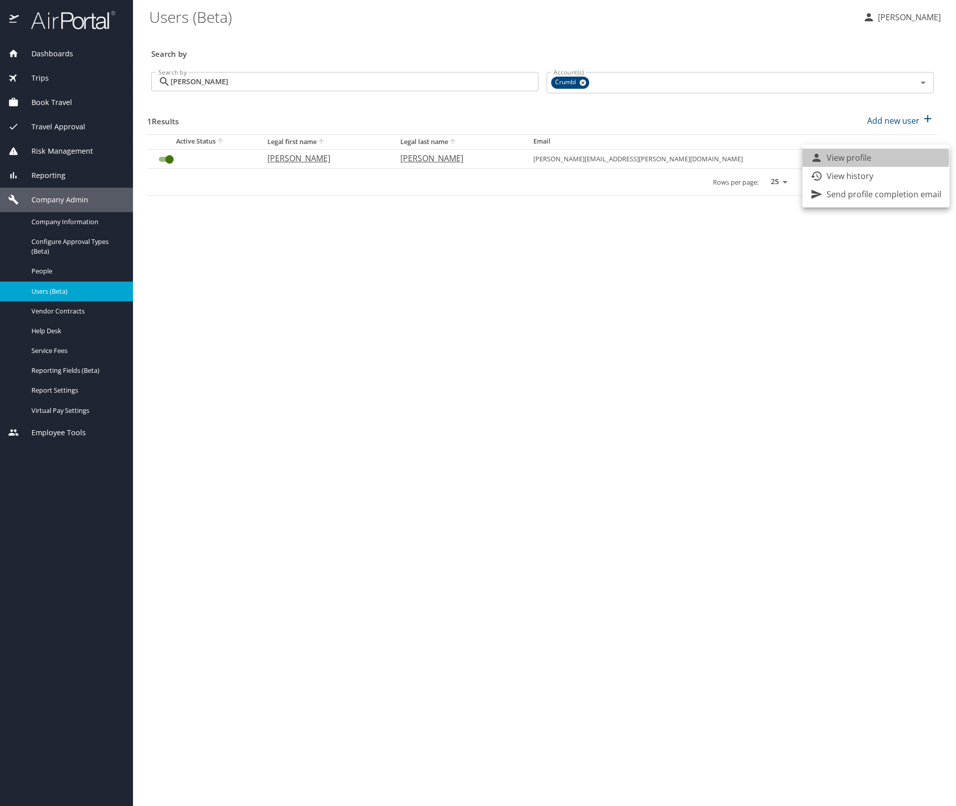
click at [828, 159] on p "View profile" at bounding box center [849, 158] width 45 height 12
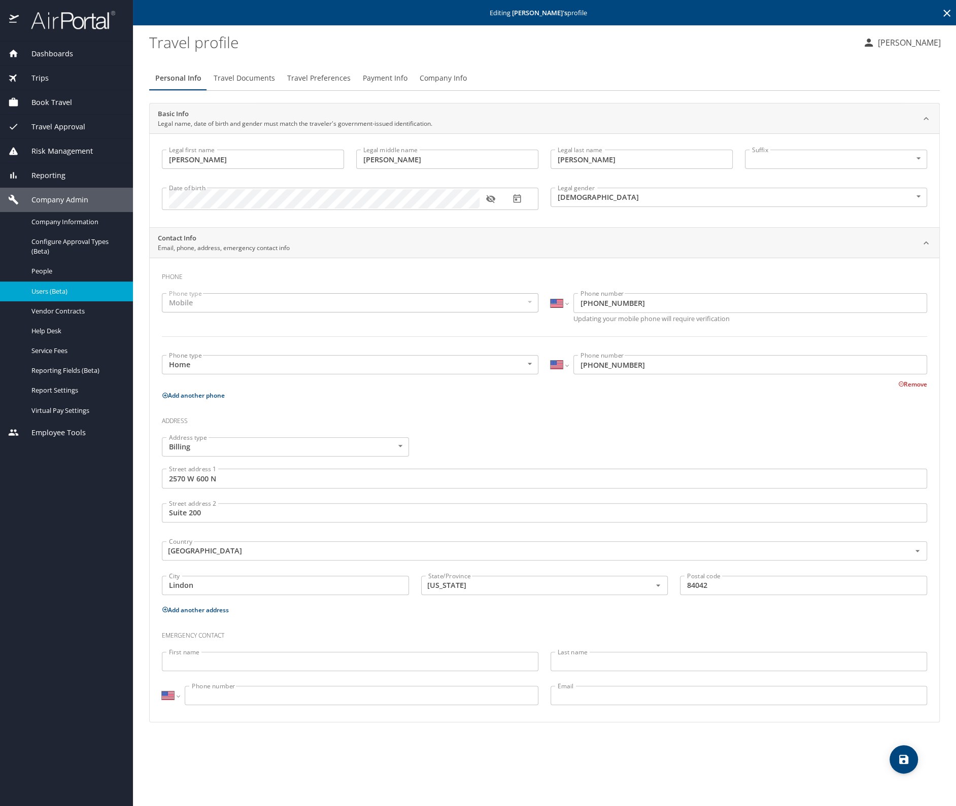
click at [438, 82] on span "Company Info" at bounding box center [443, 78] width 47 height 13
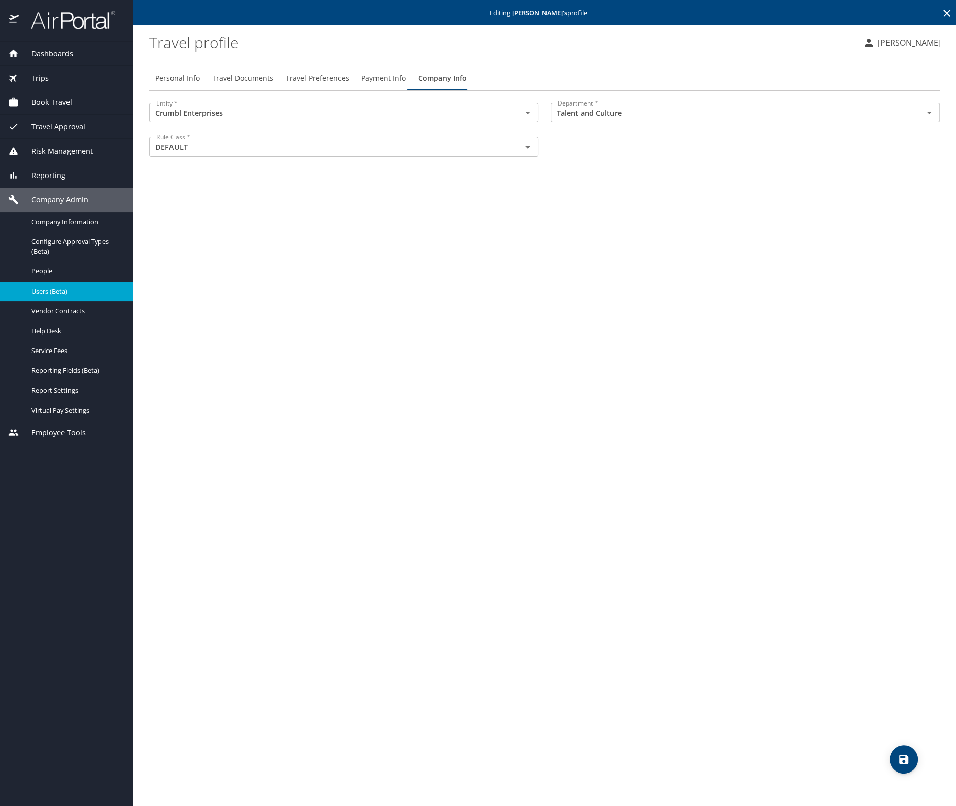
click at [946, 11] on icon at bounding box center [947, 13] width 12 height 12
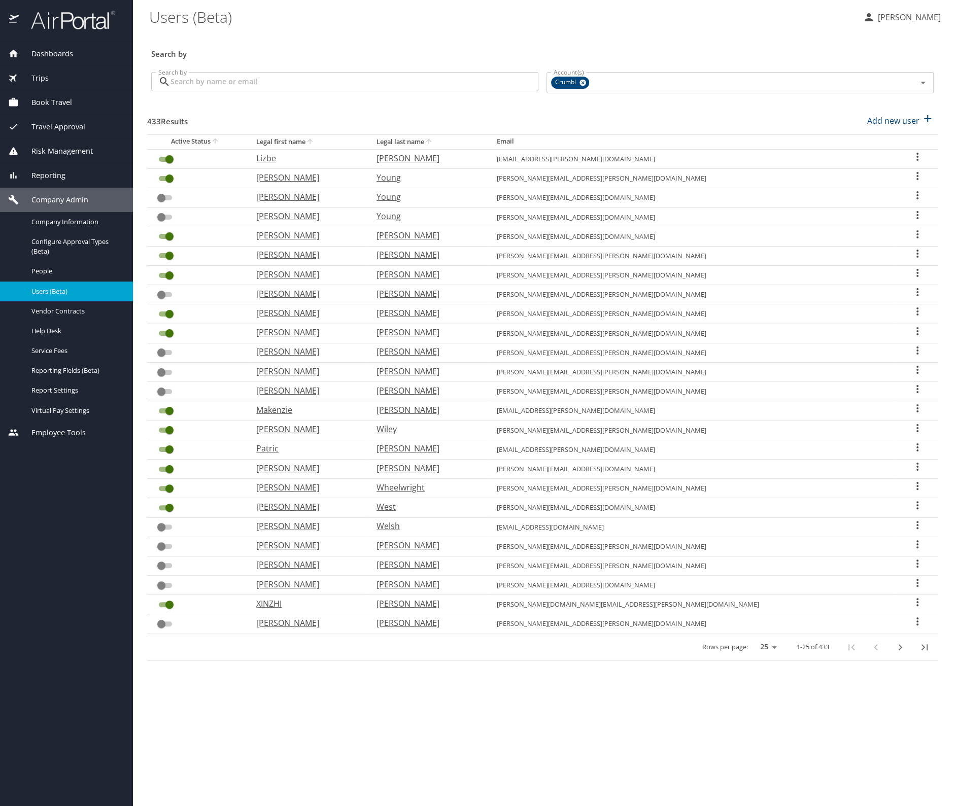
click at [215, 75] on input "Search by" at bounding box center [354, 81] width 368 height 19
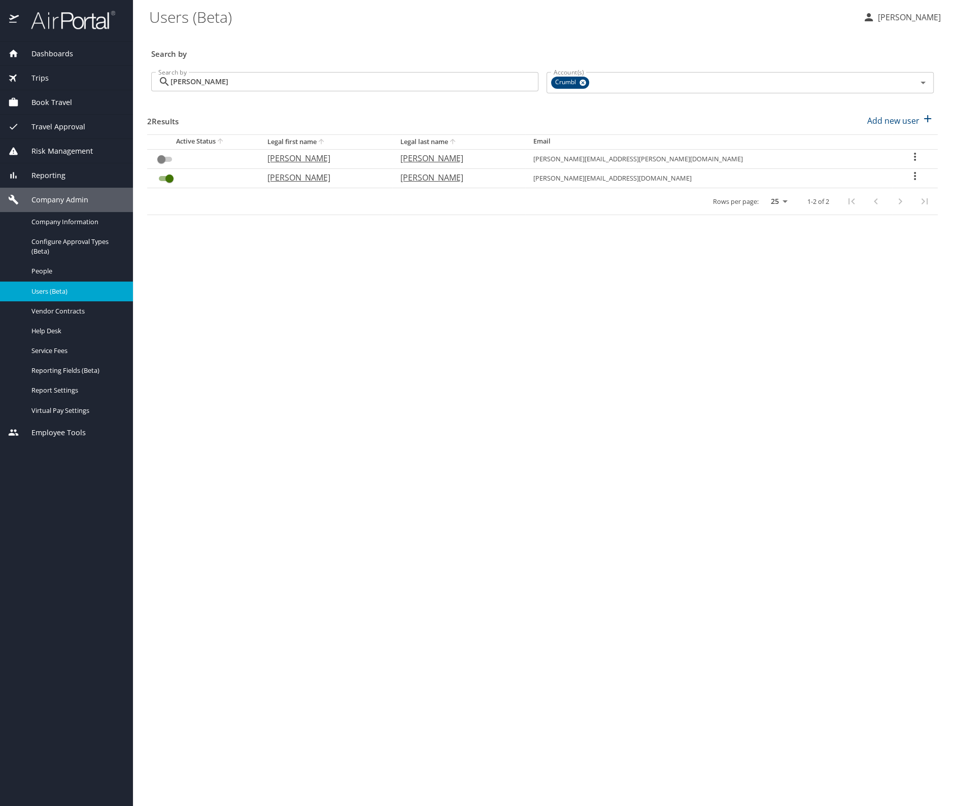
click at [909, 177] on icon "User Search Table" at bounding box center [915, 176] width 12 height 12
click at [852, 178] on p "View profile" at bounding box center [849, 176] width 45 height 12
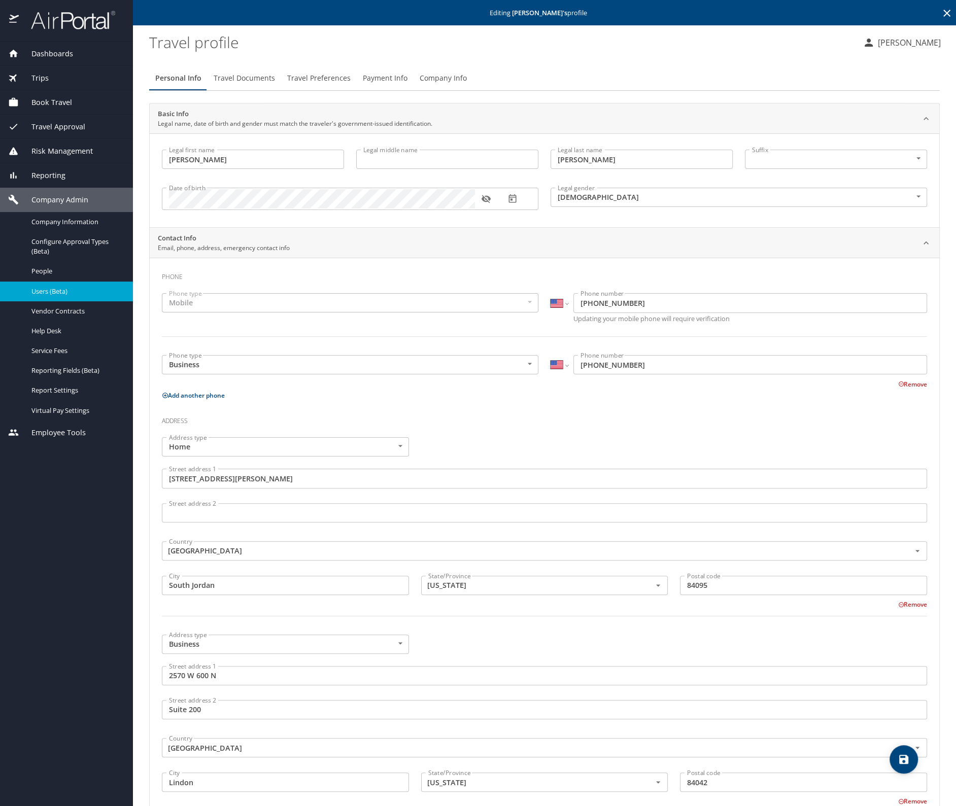
click at [448, 77] on span "Company Info" at bounding box center [443, 78] width 47 height 13
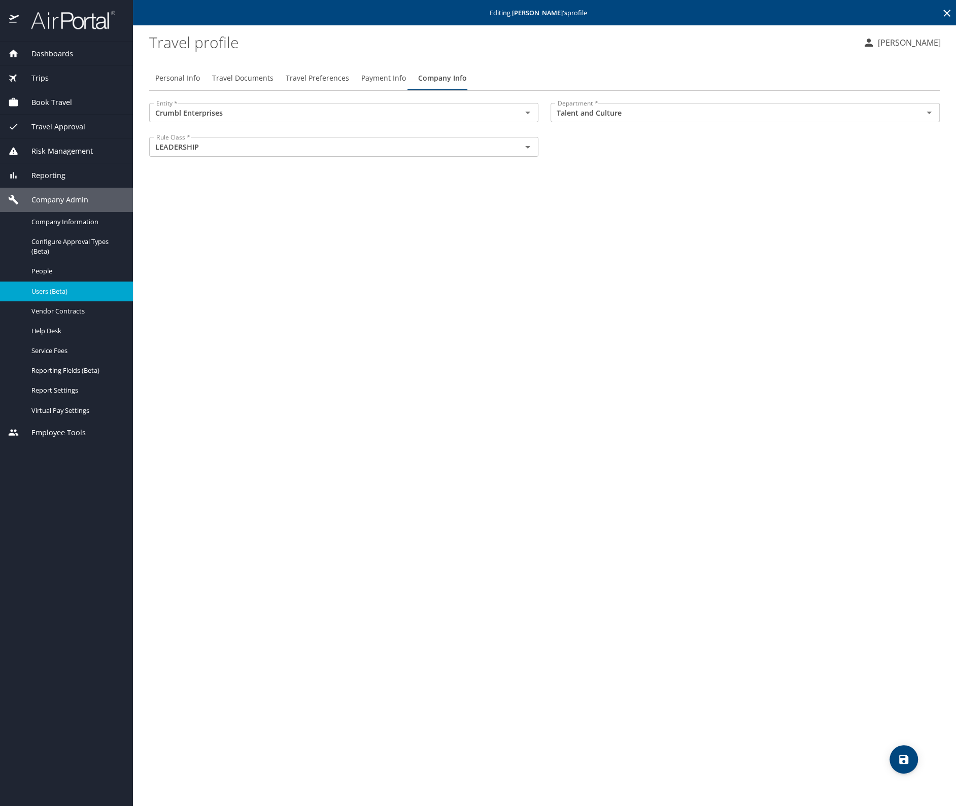
click at [945, 14] on icon at bounding box center [946, 13] width 7 height 7
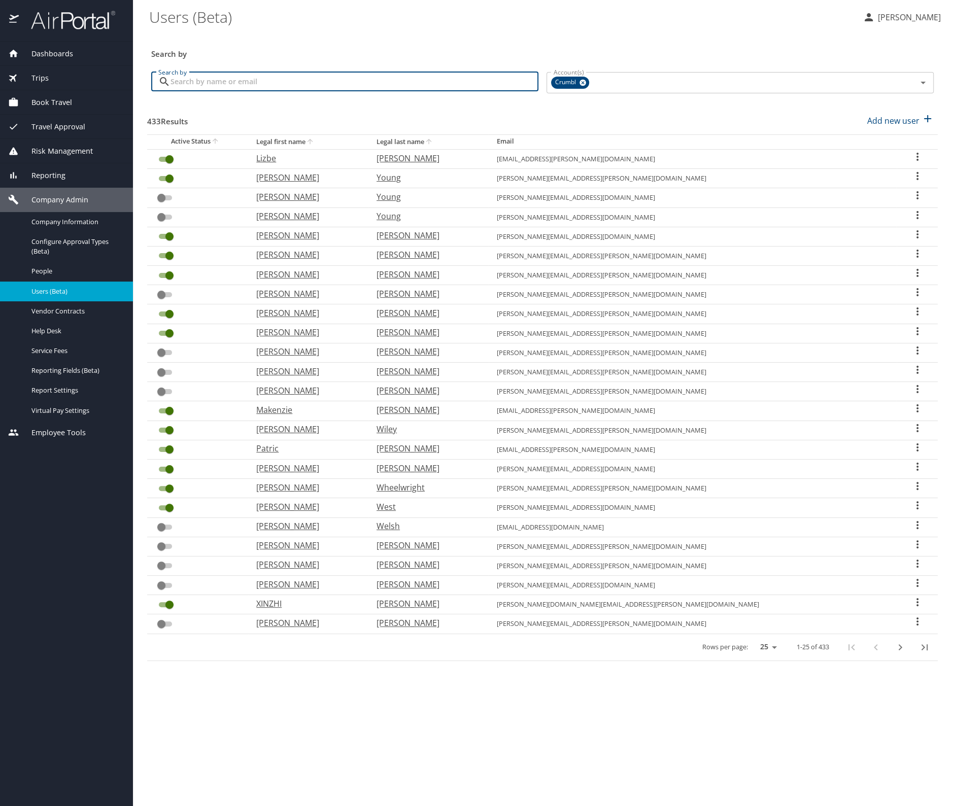
drag, startPoint x: 310, startPoint y: 79, endPoint x: 305, endPoint y: 81, distance: 5.3
click at [310, 80] on input "Search by" at bounding box center [354, 81] width 368 height 19
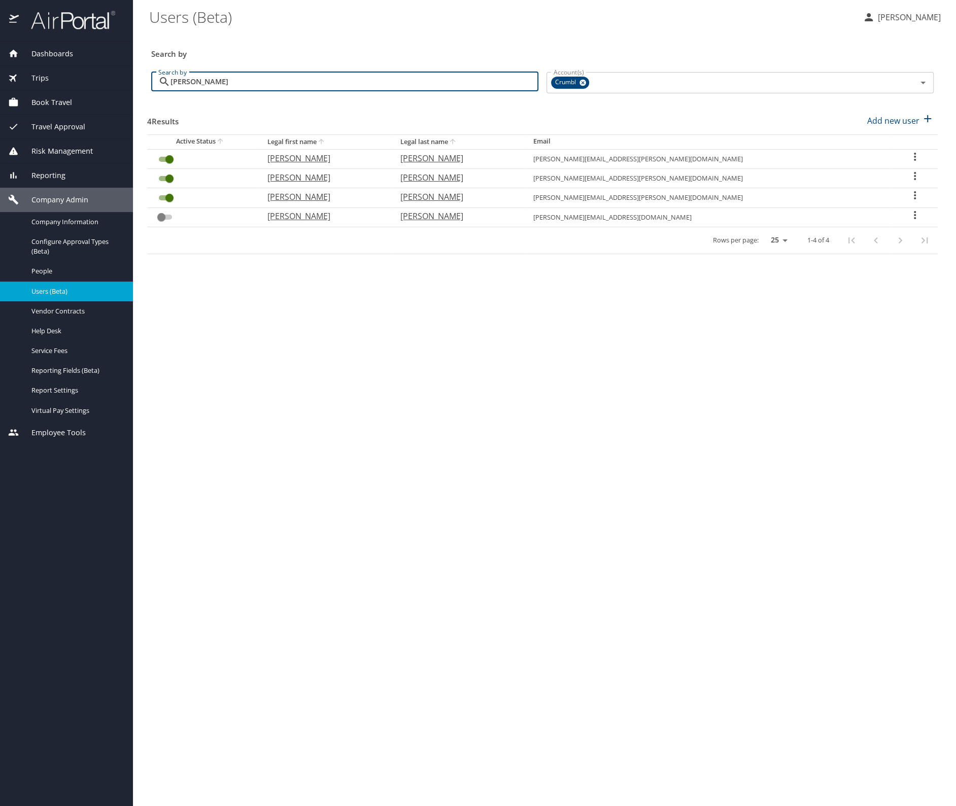
click at [910, 195] on icon "User Search Table" at bounding box center [915, 195] width 12 height 12
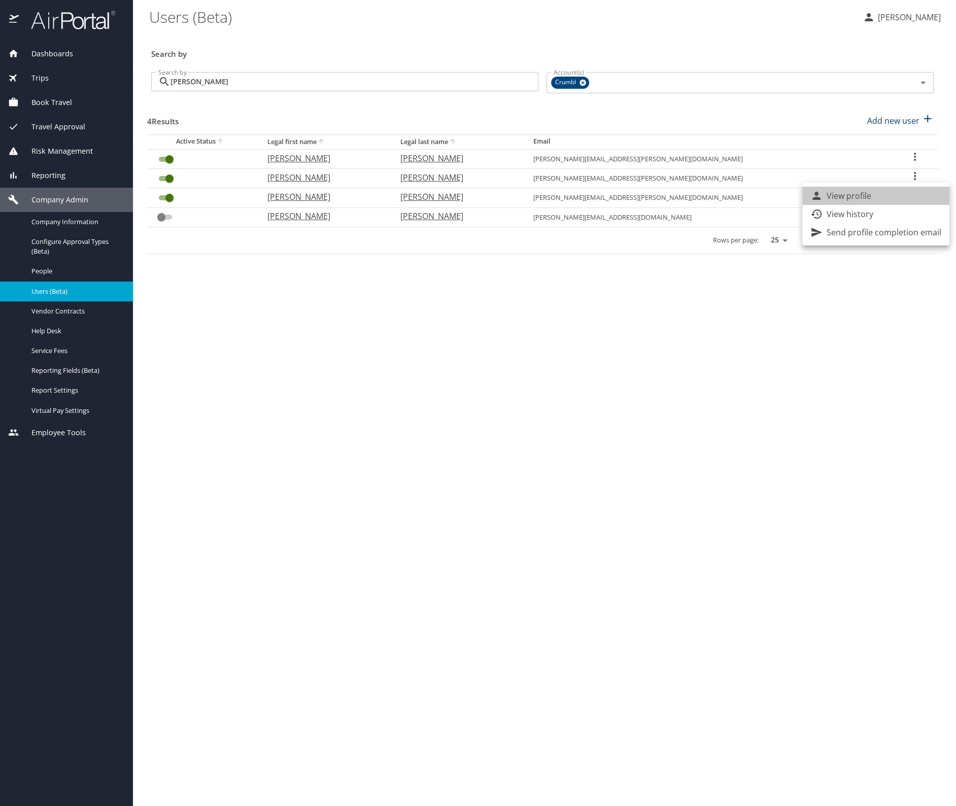
click at [886, 194] on li "View profile" at bounding box center [875, 196] width 147 height 18
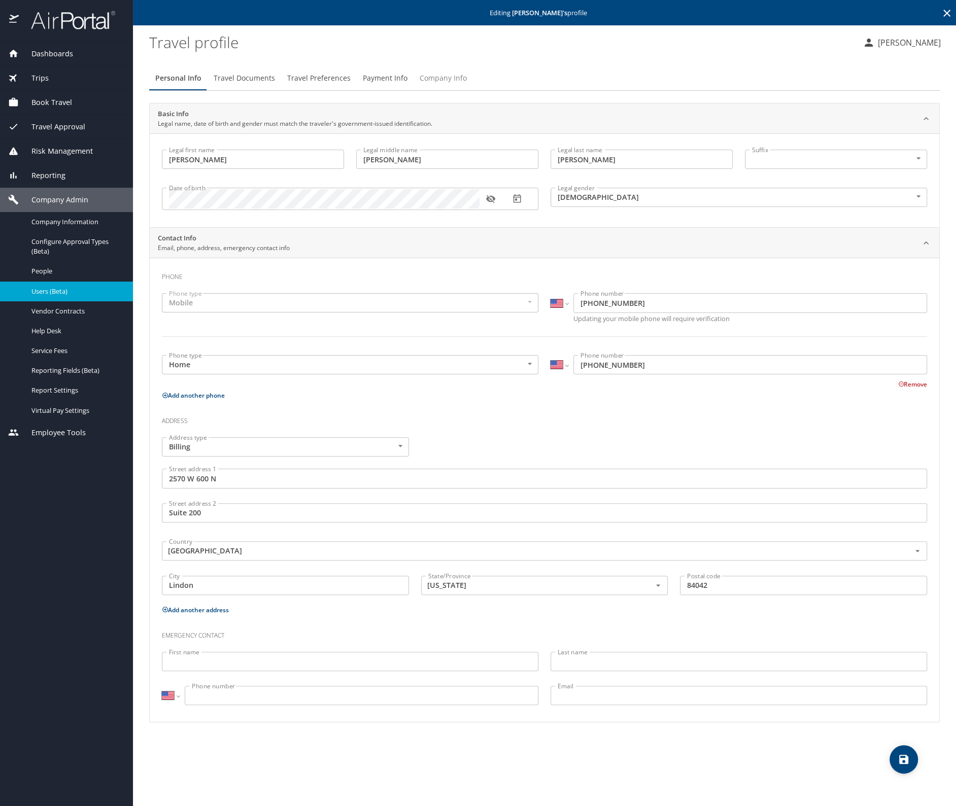
click at [435, 75] on span "Company Info" at bounding box center [443, 78] width 47 height 13
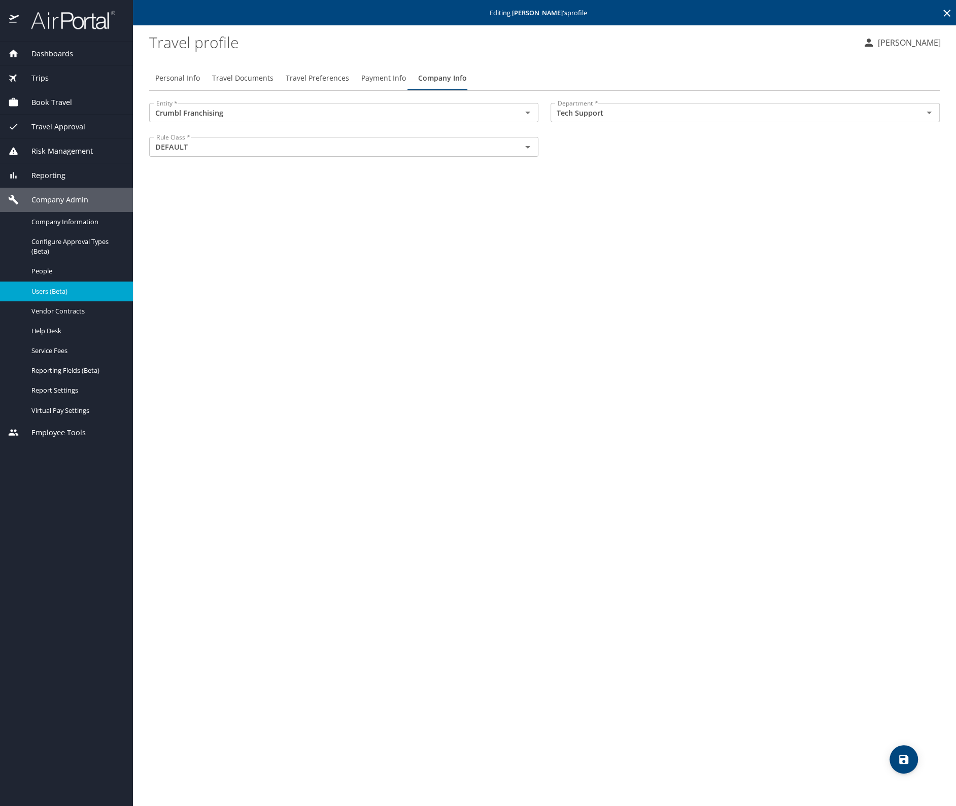
click at [945, 12] on icon at bounding box center [946, 13] width 7 height 7
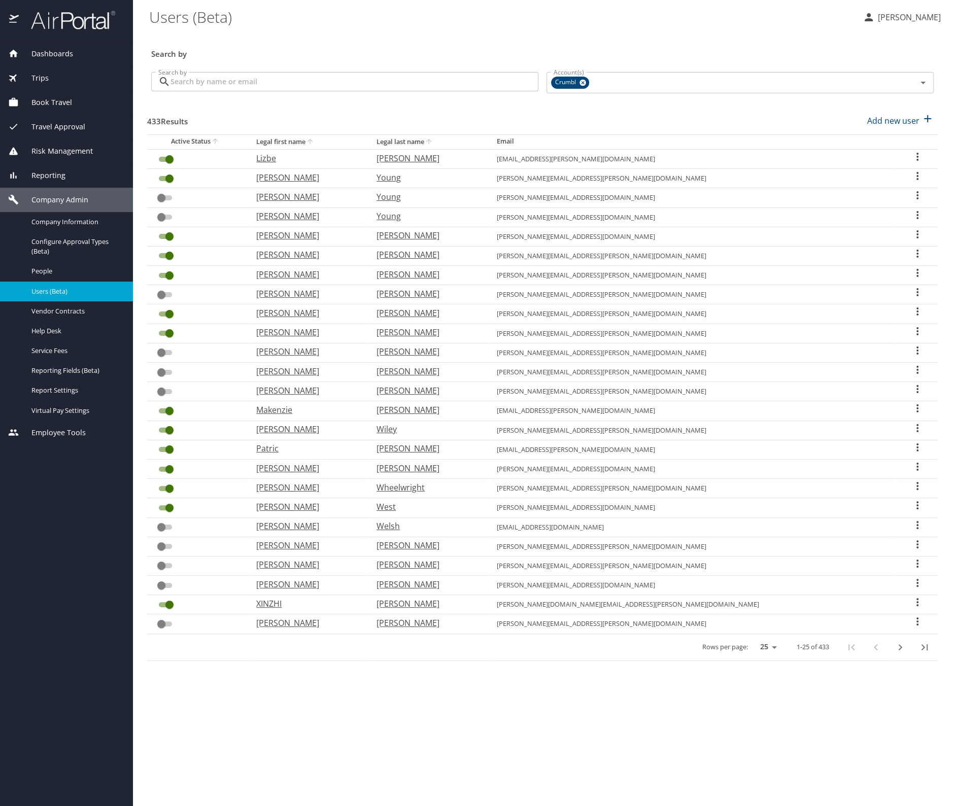
click at [263, 84] on input "Search by" at bounding box center [354, 81] width 368 height 19
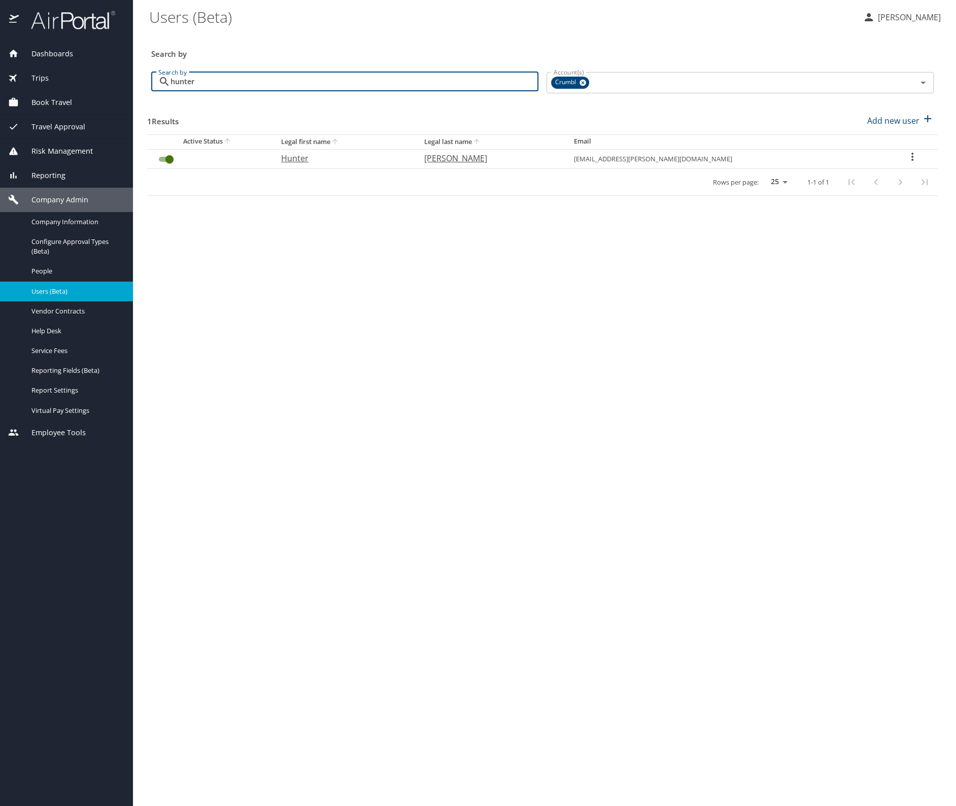
click at [909, 159] on icon "User Search Table" at bounding box center [912, 157] width 12 height 12
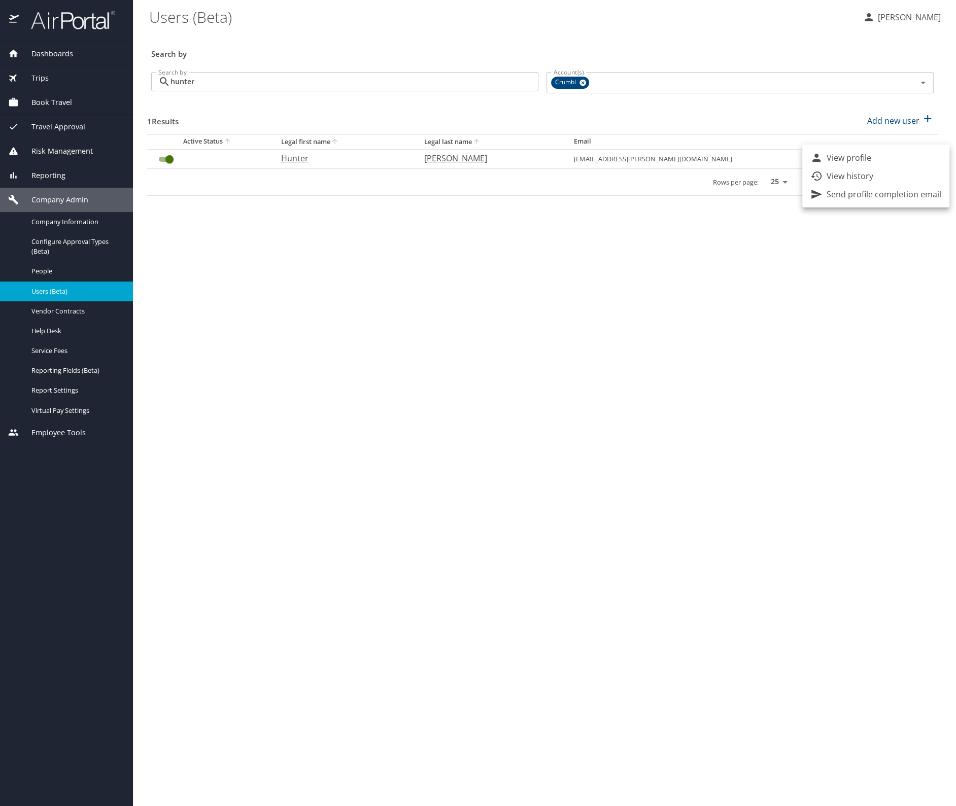
click at [875, 158] on li "View profile" at bounding box center [875, 158] width 147 height 18
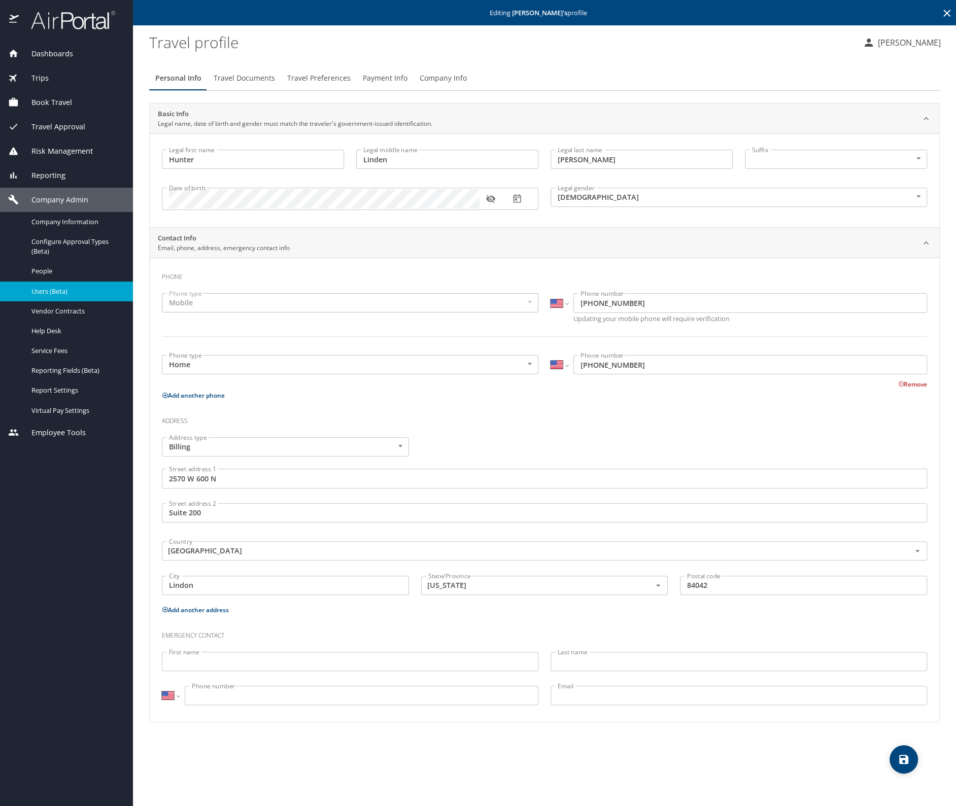
click at [432, 75] on span "Company Info" at bounding box center [443, 78] width 47 height 13
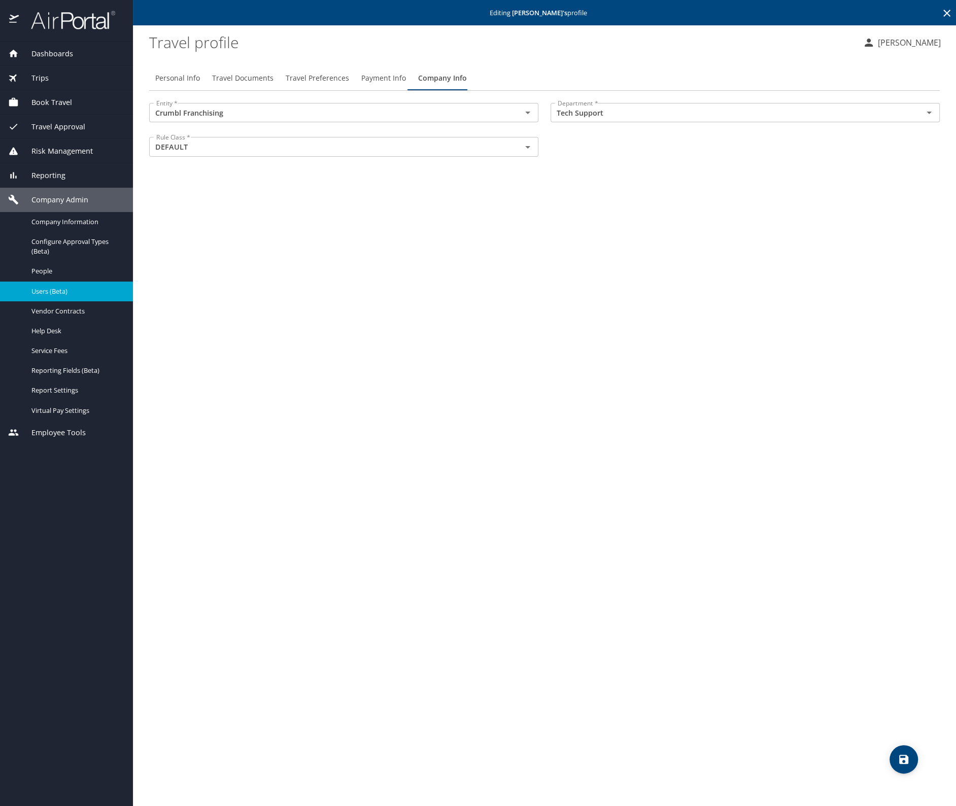
click at [945, 12] on icon at bounding box center [946, 13] width 7 height 7
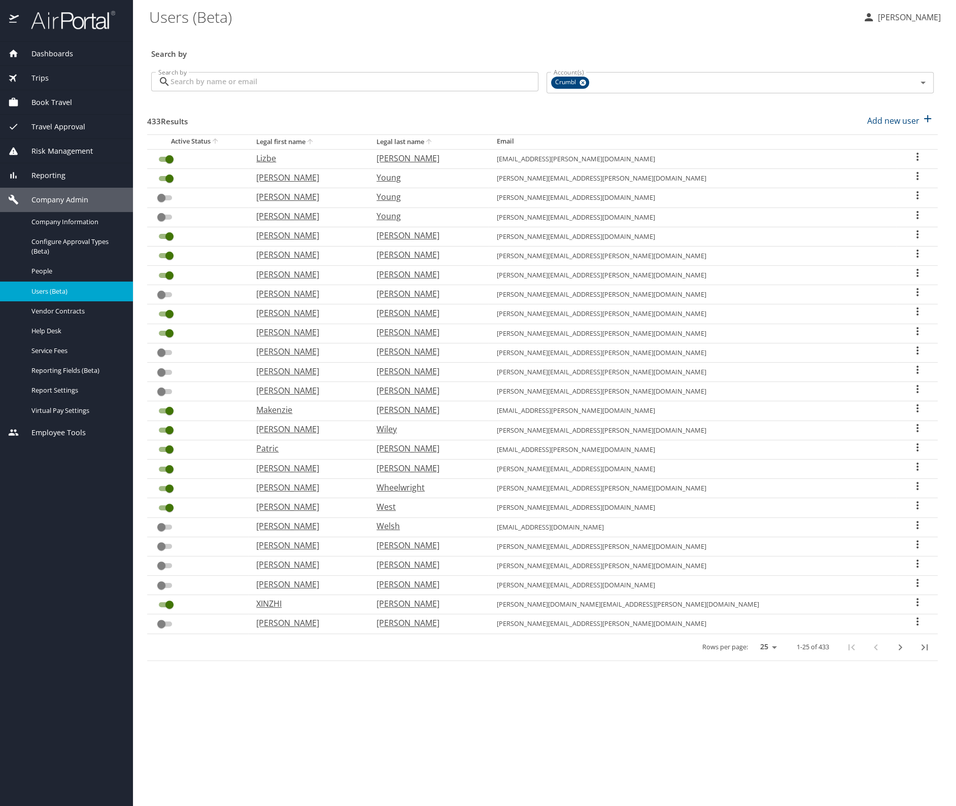
click at [182, 80] on input "Search by" at bounding box center [354, 81] width 368 height 19
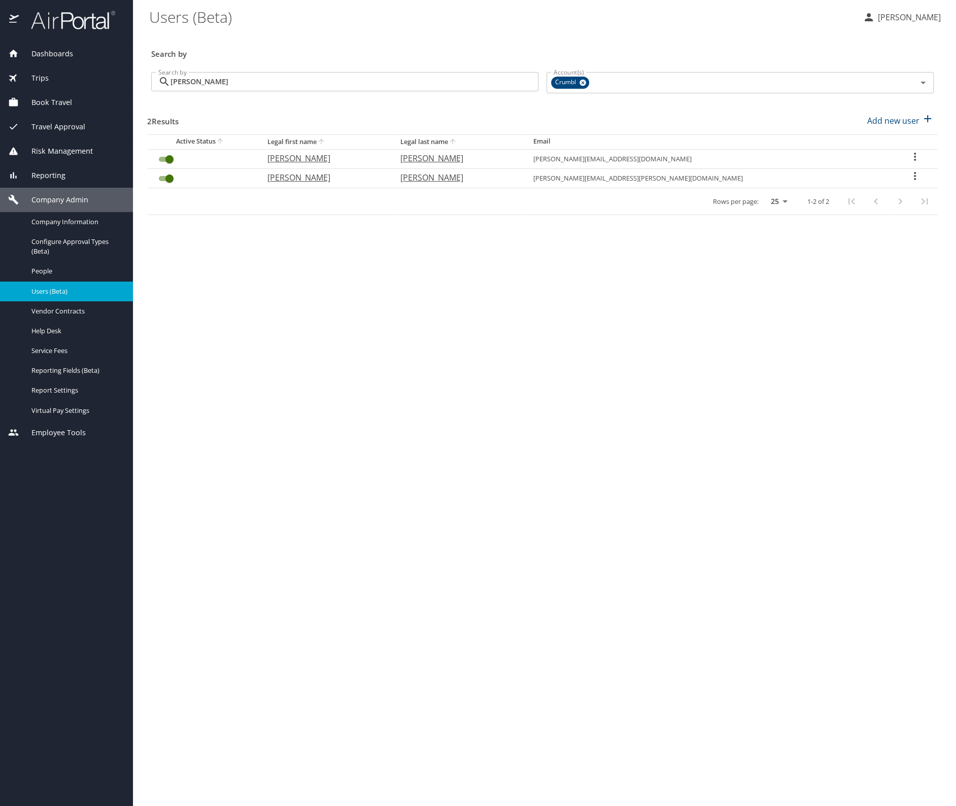
click at [914, 173] on icon "User Search Table" at bounding box center [915, 176] width 2 height 8
click at [862, 171] on p "View profile" at bounding box center [849, 176] width 45 height 12
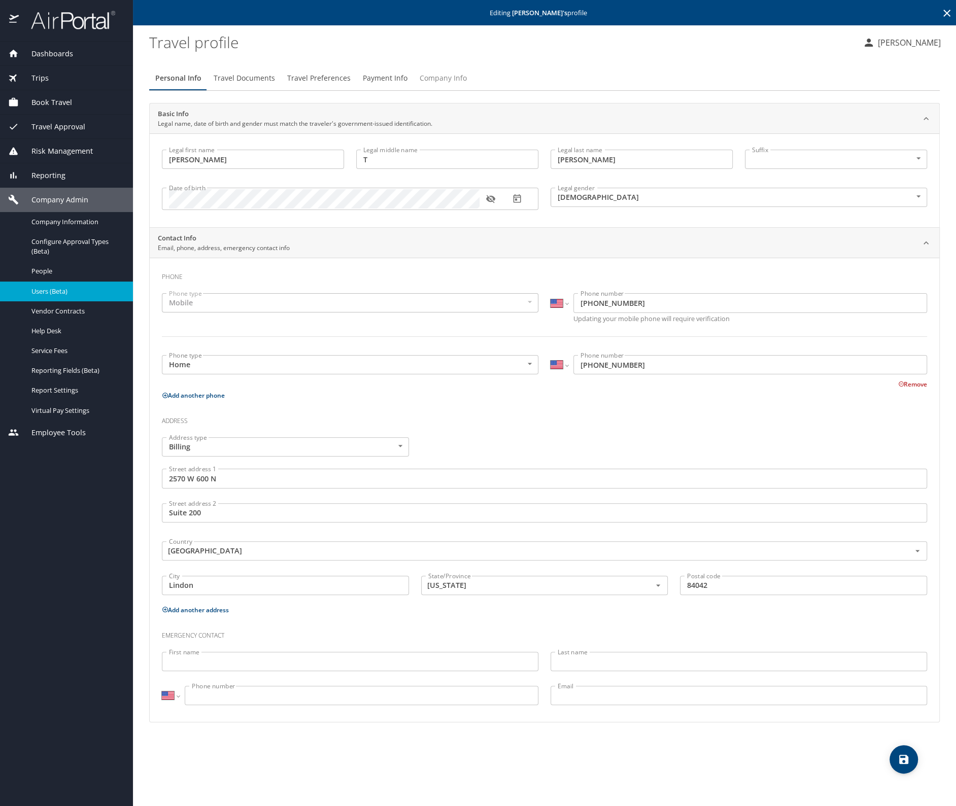
click at [458, 79] on span "Company Info" at bounding box center [443, 78] width 47 height 13
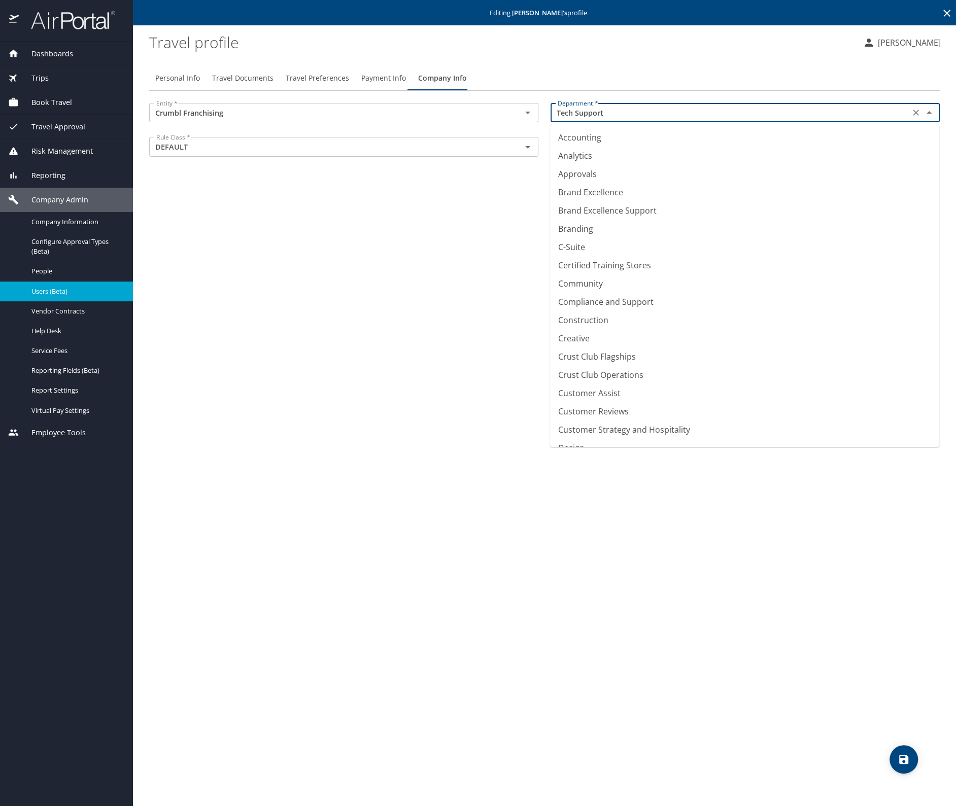
click at [600, 109] on input "Tech Support" at bounding box center [730, 112] width 353 height 13
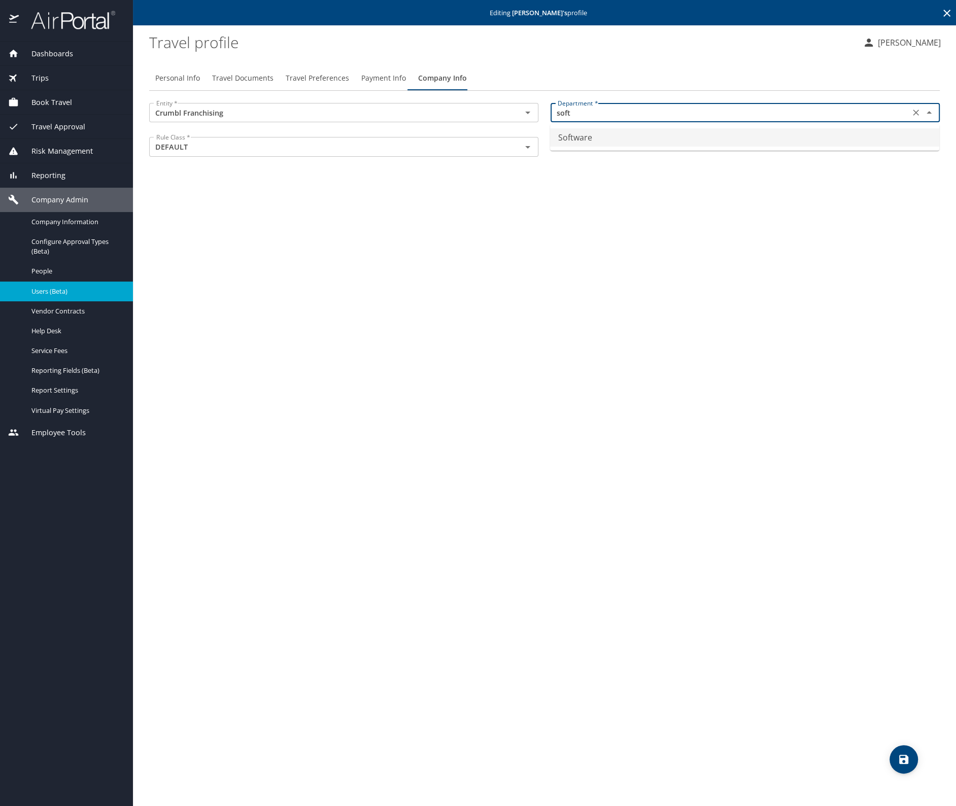
click at [596, 142] on li "Software" at bounding box center [744, 137] width 389 height 18
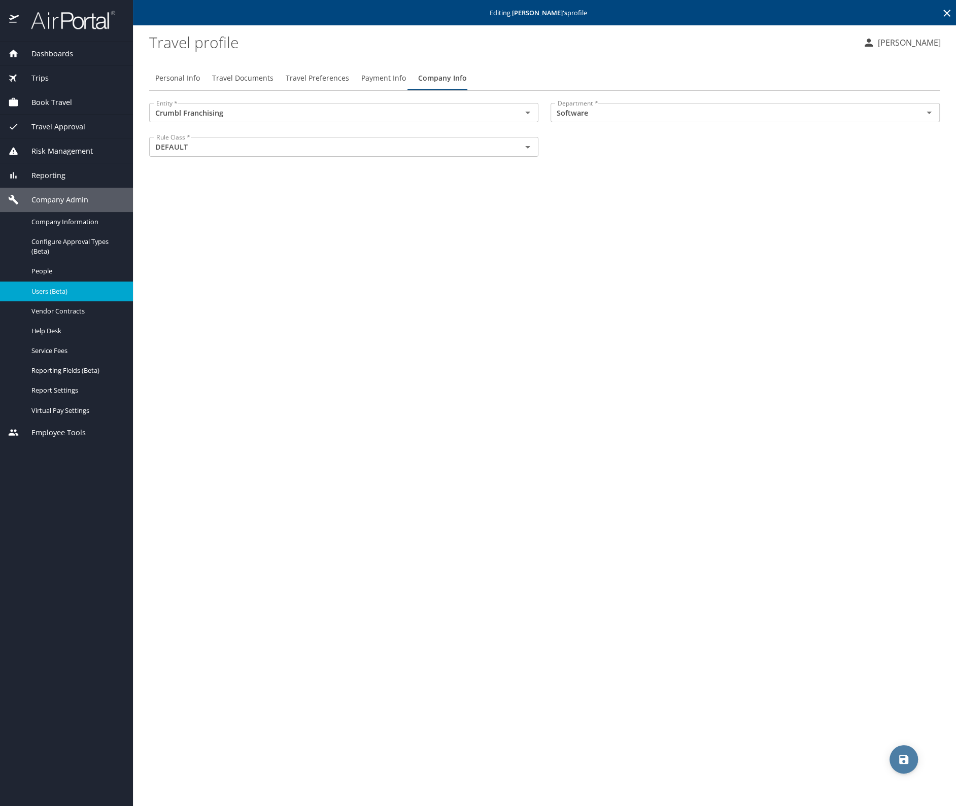
click at [901, 760] on icon "save" at bounding box center [903, 759] width 9 height 9
click at [898, 754] on icon "save" at bounding box center [904, 760] width 12 height 12
click at [945, 13] on icon at bounding box center [947, 13] width 12 height 12
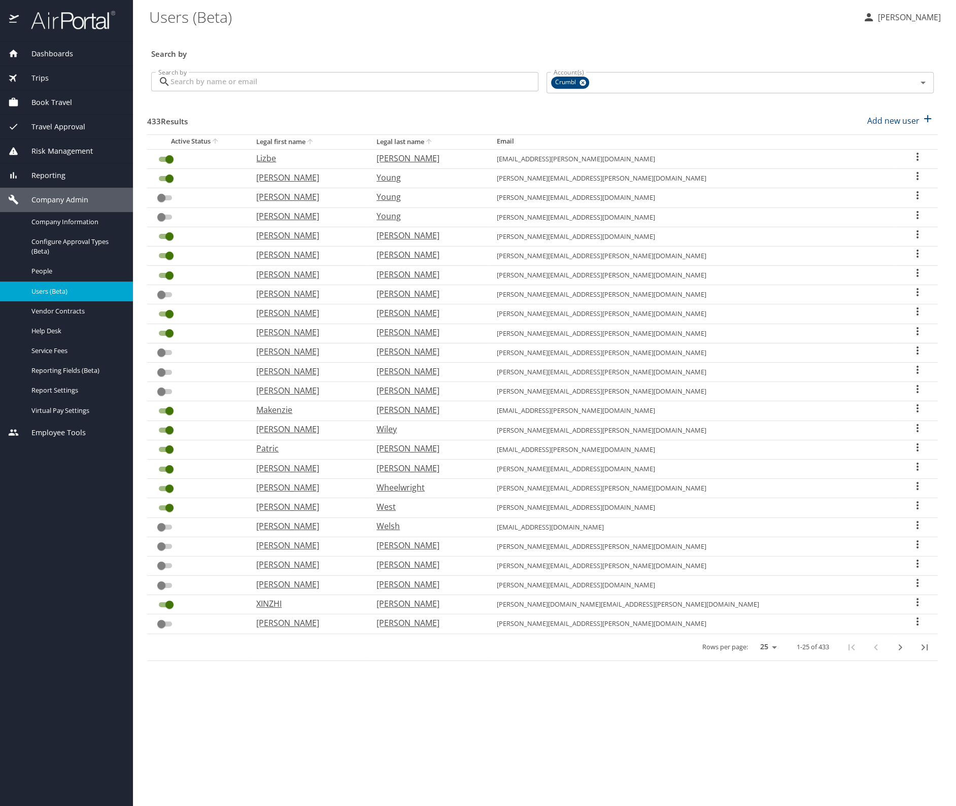
click at [247, 84] on input "Search by" at bounding box center [354, 81] width 368 height 19
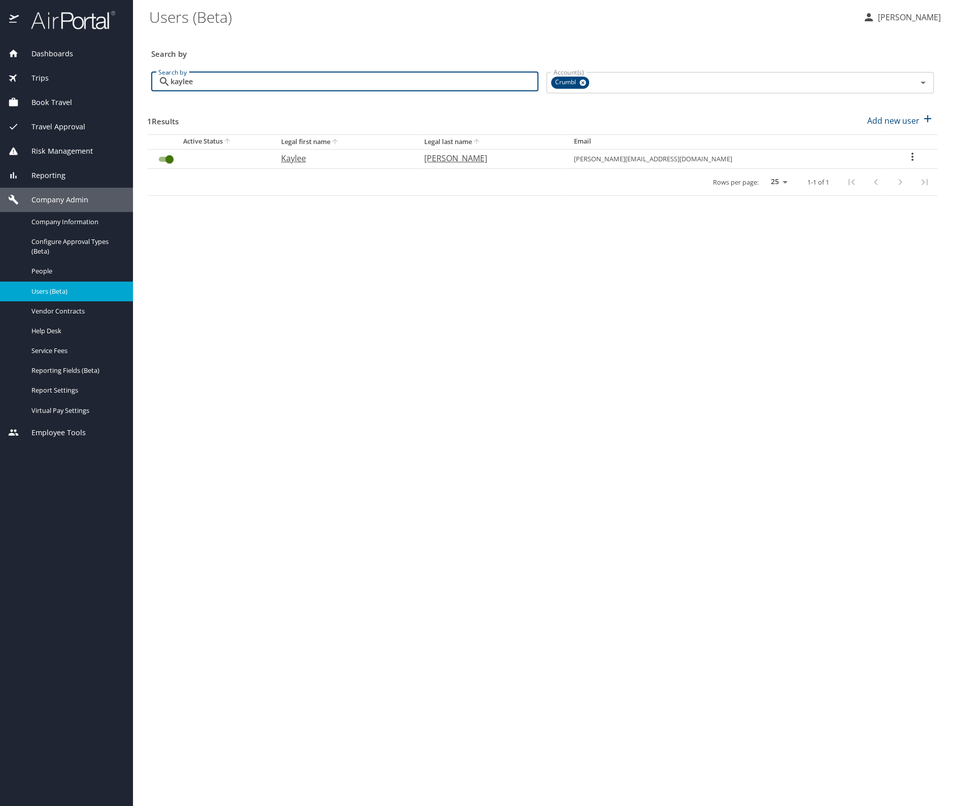
click at [911, 156] on icon "User Search Table" at bounding box center [912, 157] width 2 height 8
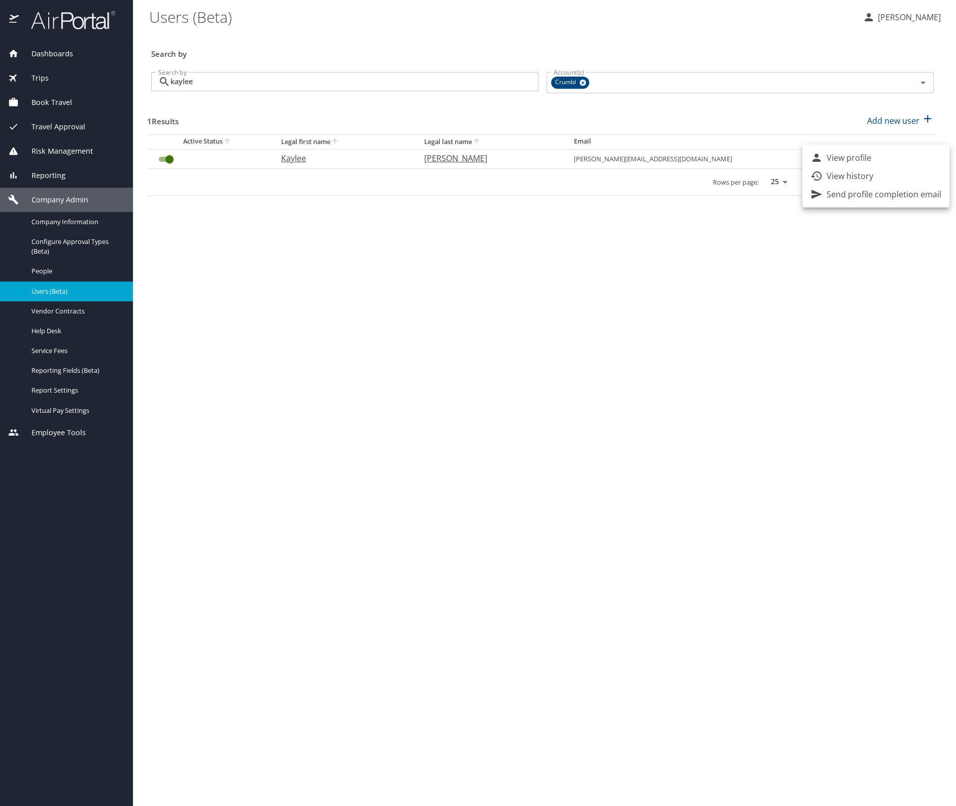
click at [849, 154] on p "View profile" at bounding box center [849, 158] width 45 height 12
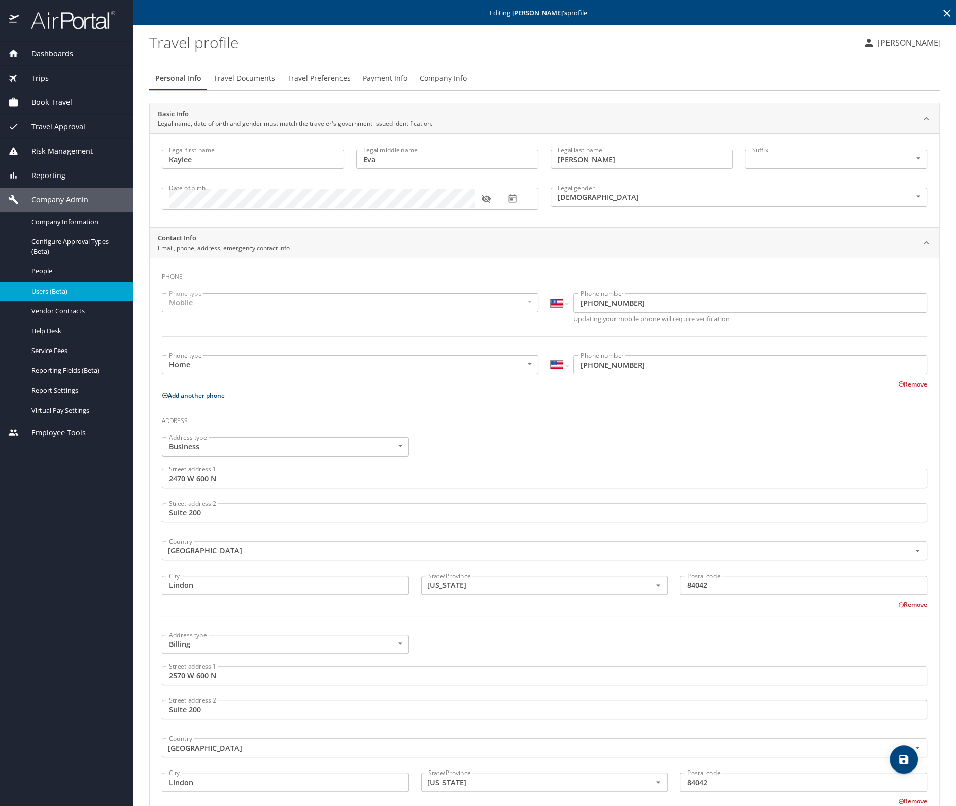
click at [433, 76] on span "Company Info" at bounding box center [443, 78] width 47 height 13
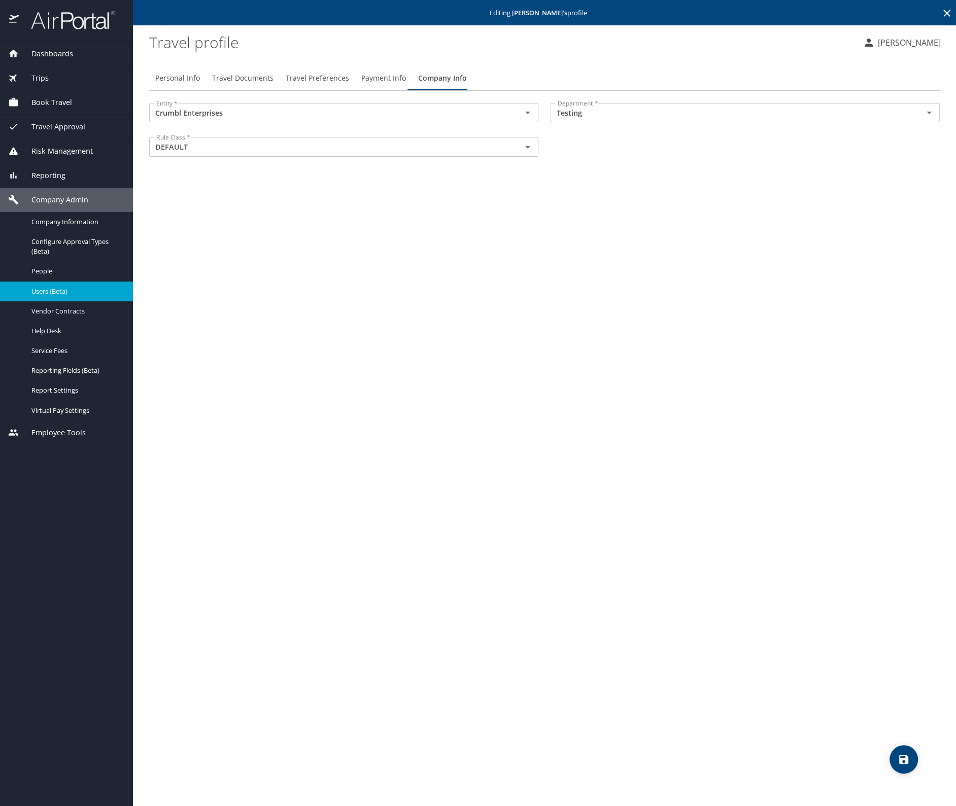
click at [949, 12] on icon at bounding box center [947, 13] width 12 height 12
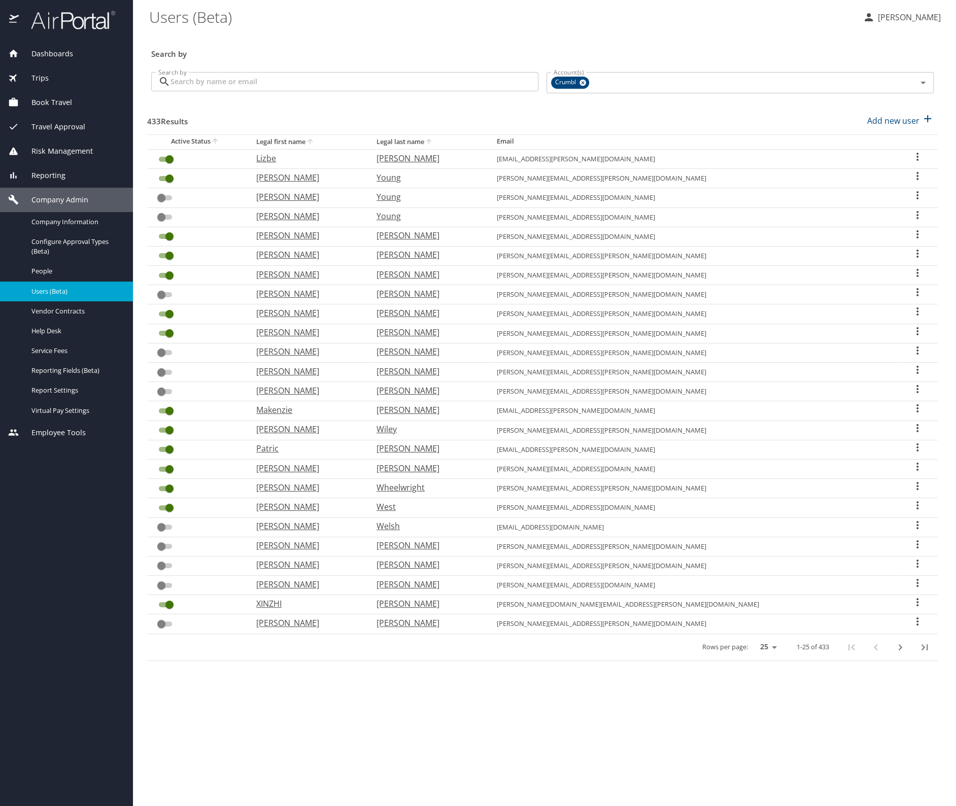
click at [240, 77] on input "Search by" at bounding box center [354, 81] width 368 height 19
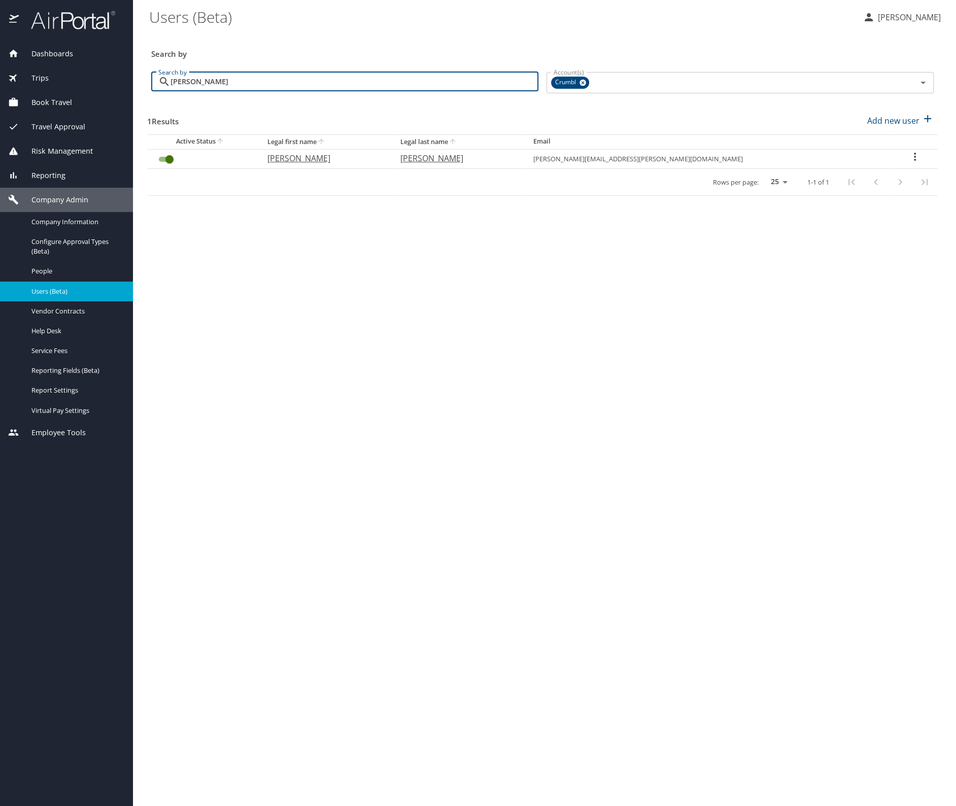
click at [909, 156] on icon "User Search Table" at bounding box center [915, 157] width 12 height 12
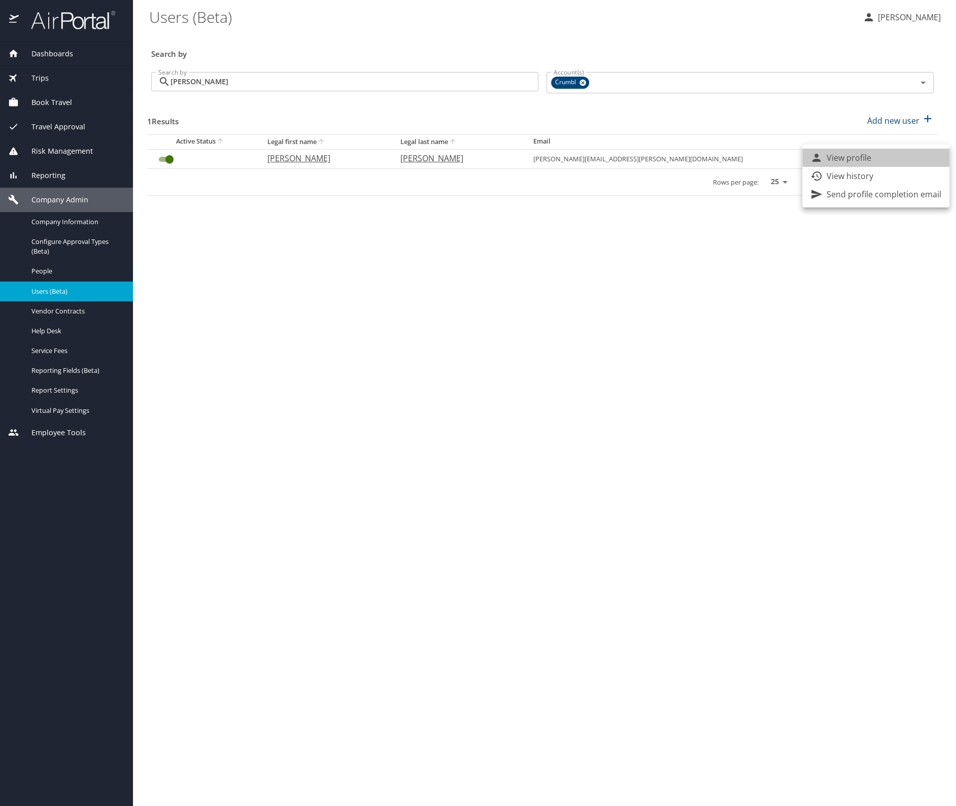
click at [879, 156] on li "View profile" at bounding box center [875, 158] width 147 height 18
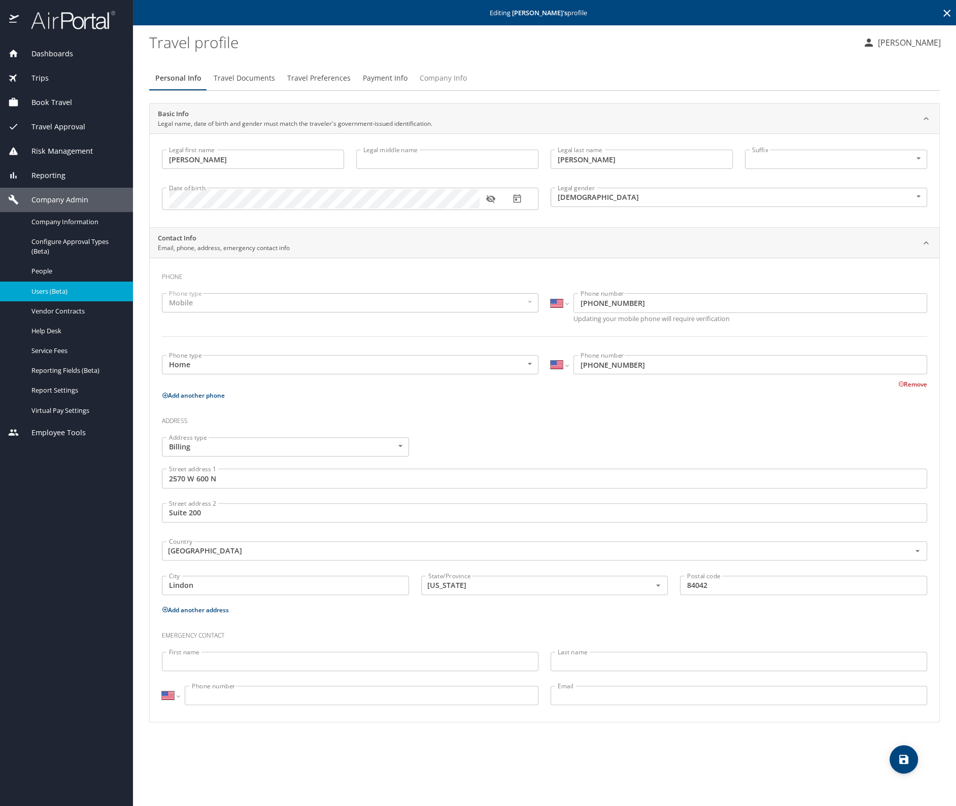
click at [453, 80] on span "Company Info" at bounding box center [443, 78] width 47 height 13
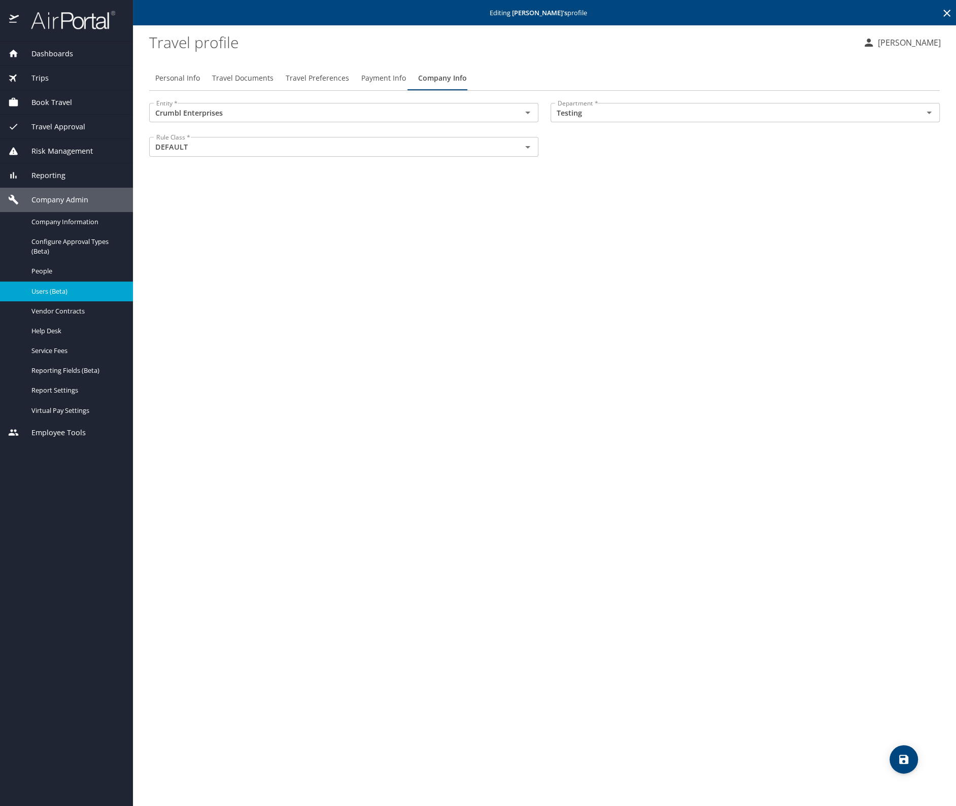
click at [949, 11] on icon at bounding box center [947, 13] width 12 height 12
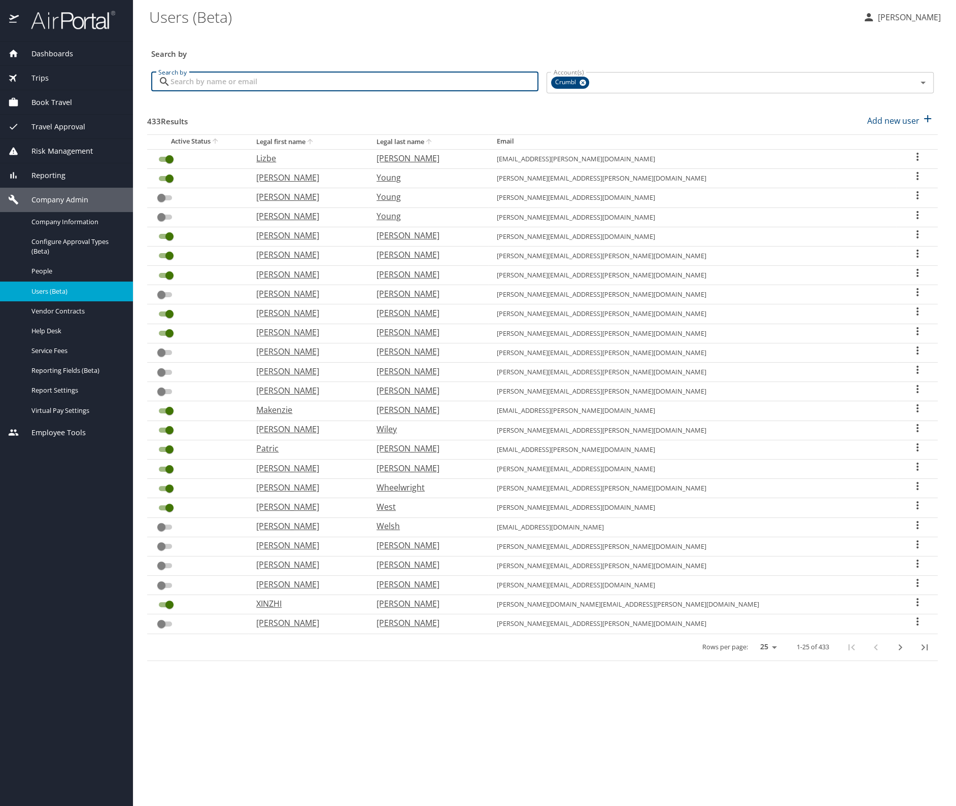
click at [196, 84] on input "Search by" at bounding box center [354, 81] width 368 height 19
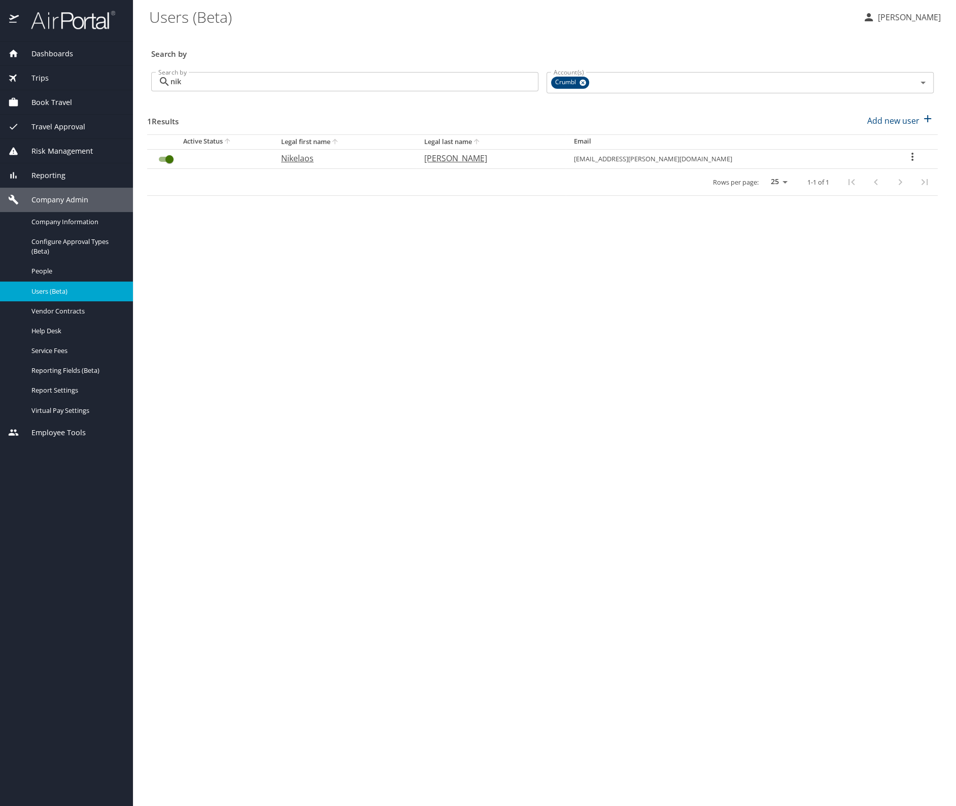
click at [910, 157] on icon "User Search Table" at bounding box center [912, 157] width 12 height 12
click at [858, 157] on p "View profile" at bounding box center [849, 158] width 45 height 12
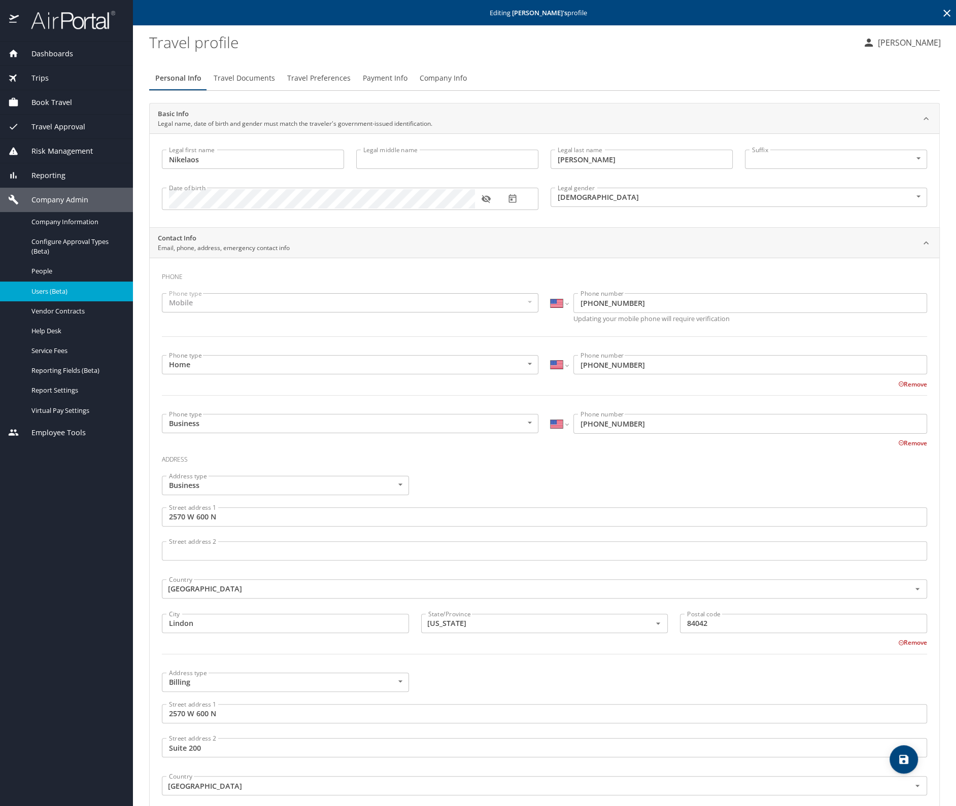
click at [444, 76] on span "Company Info" at bounding box center [443, 78] width 47 height 13
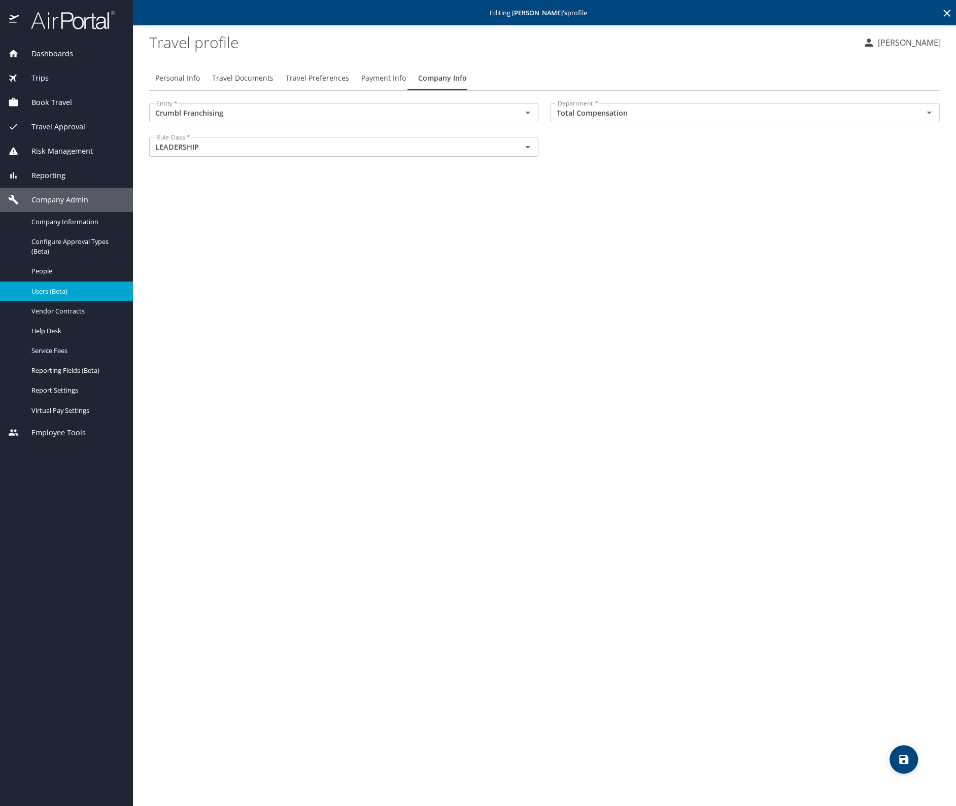
click at [946, 12] on icon at bounding box center [947, 13] width 12 height 12
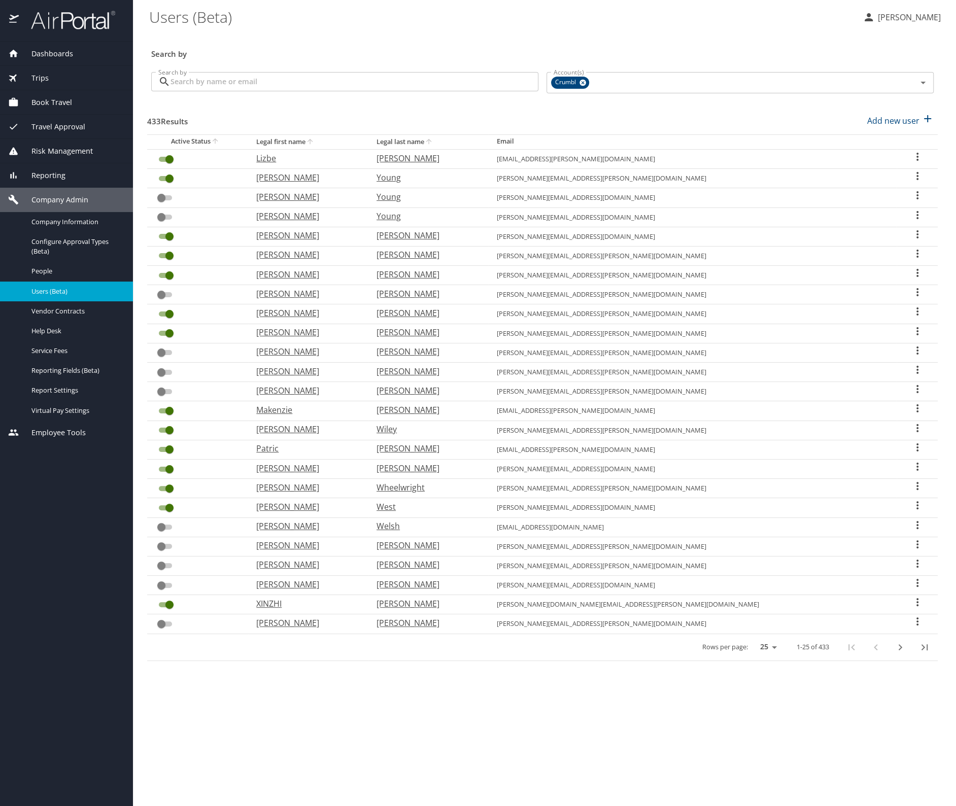
click at [239, 82] on input "Search by" at bounding box center [354, 81] width 368 height 19
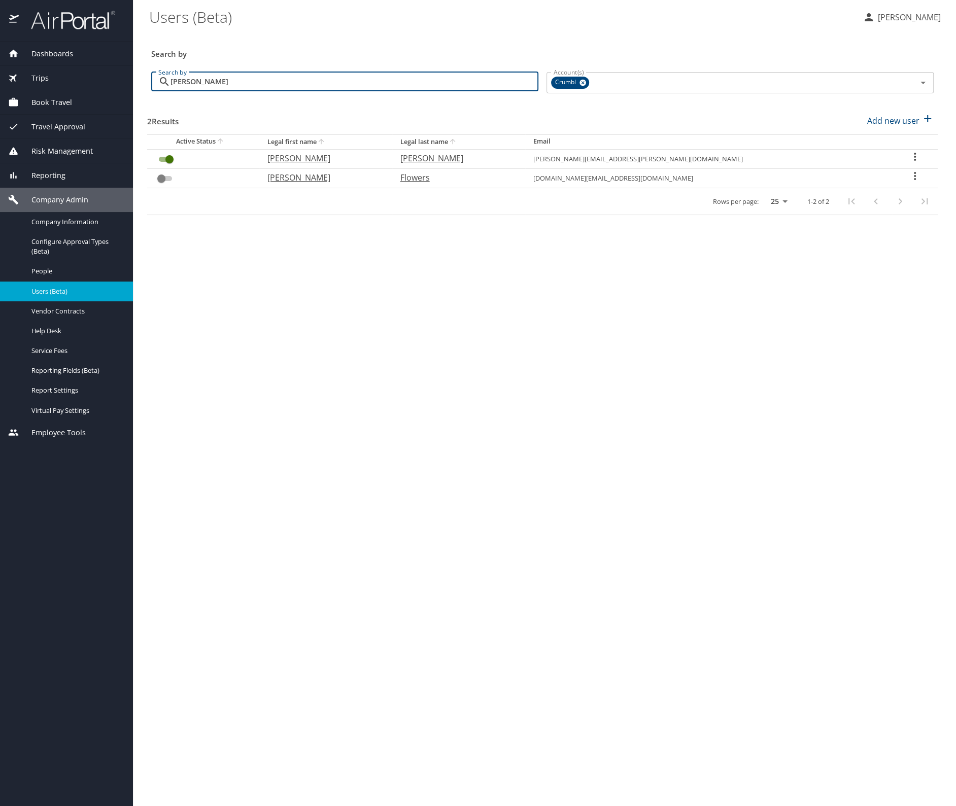
click at [914, 154] on icon "User Search Table" at bounding box center [915, 157] width 2 height 8
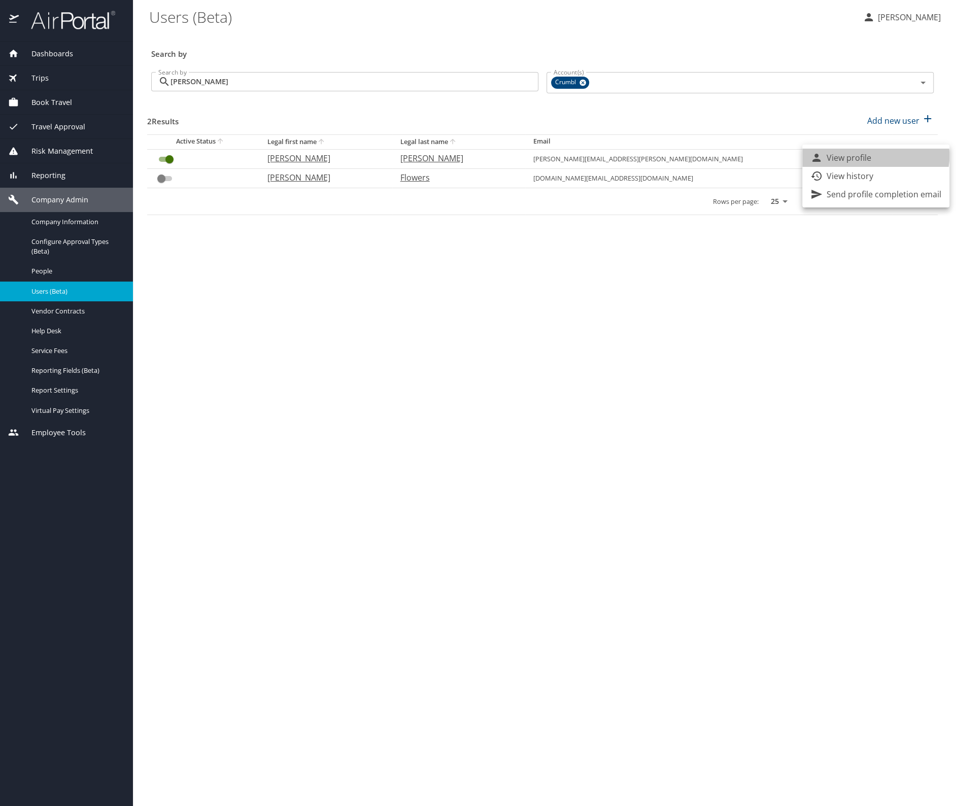
click at [874, 156] on li "View profile" at bounding box center [875, 158] width 147 height 18
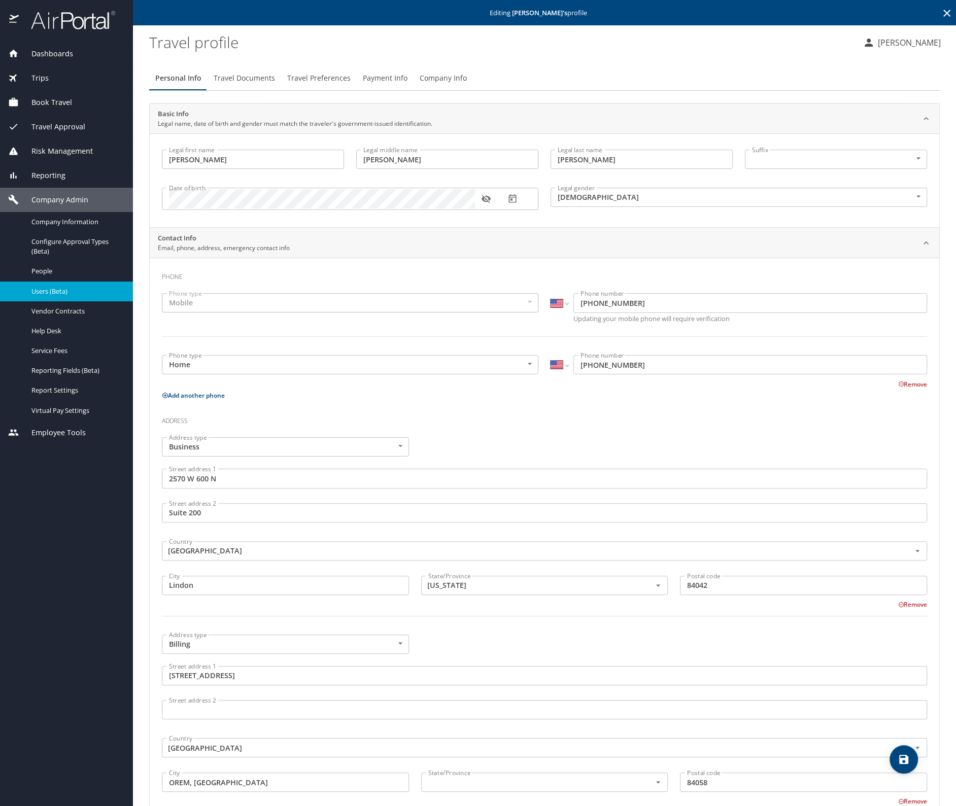
click at [464, 78] on button "Company Info" at bounding box center [443, 78] width 59 height 24
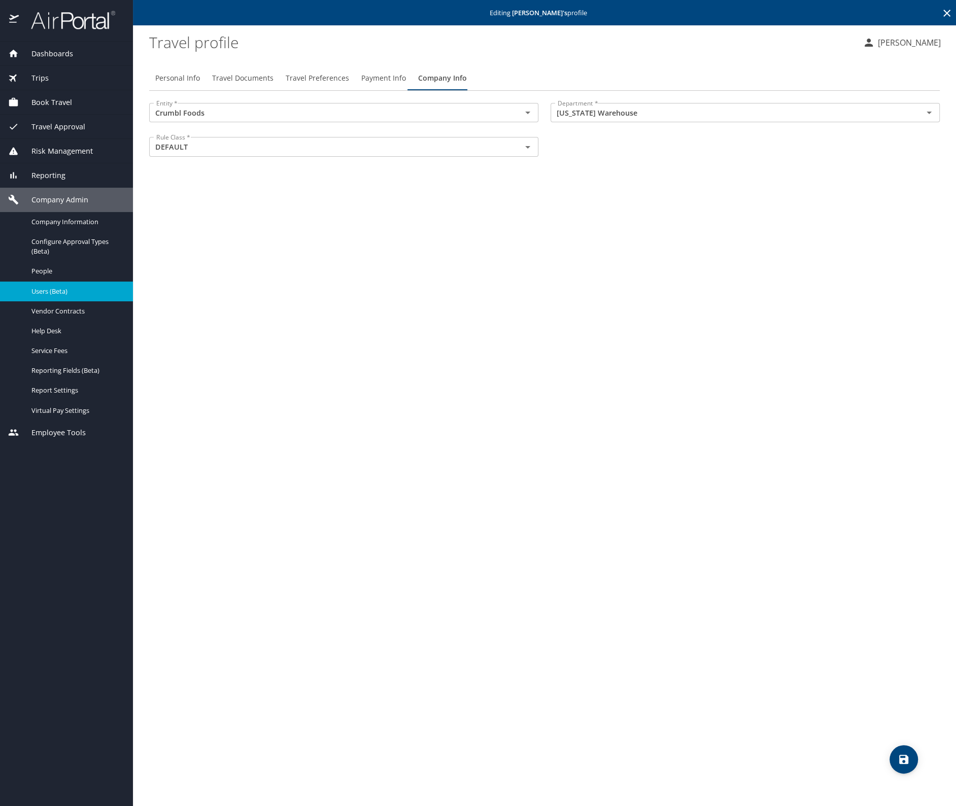
click at [946, 11] on icon at bounding box center [947, 13] width 12 height 12
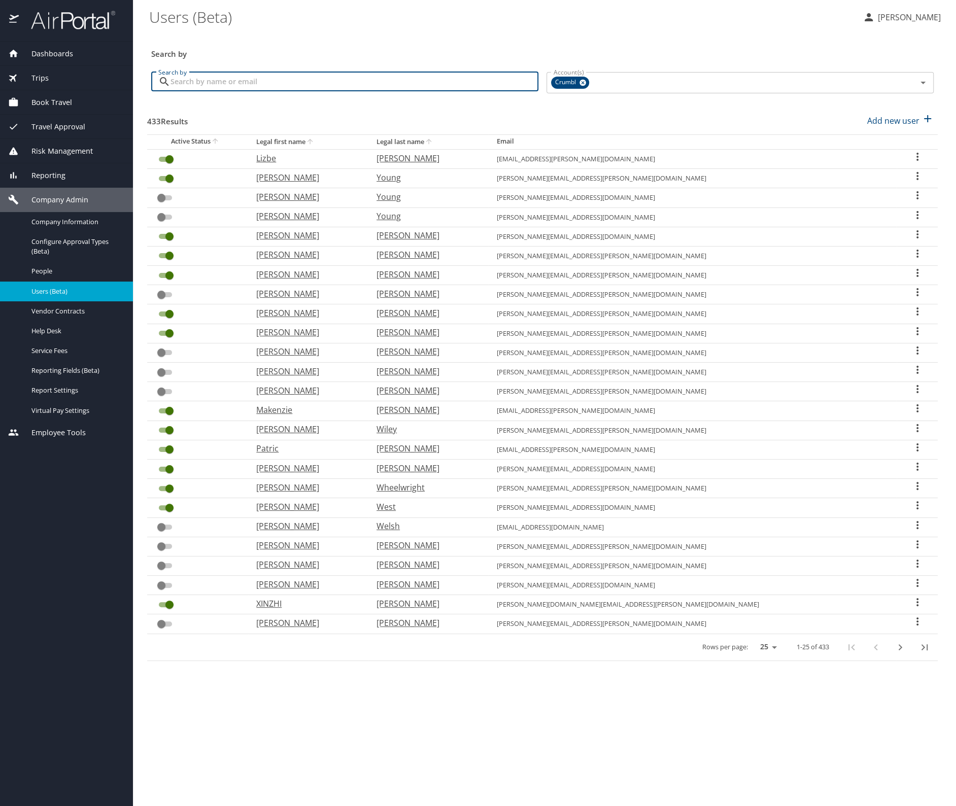
click at [180, 79] on input "Search by" at bounding box center [354, 81] width 368 height 19
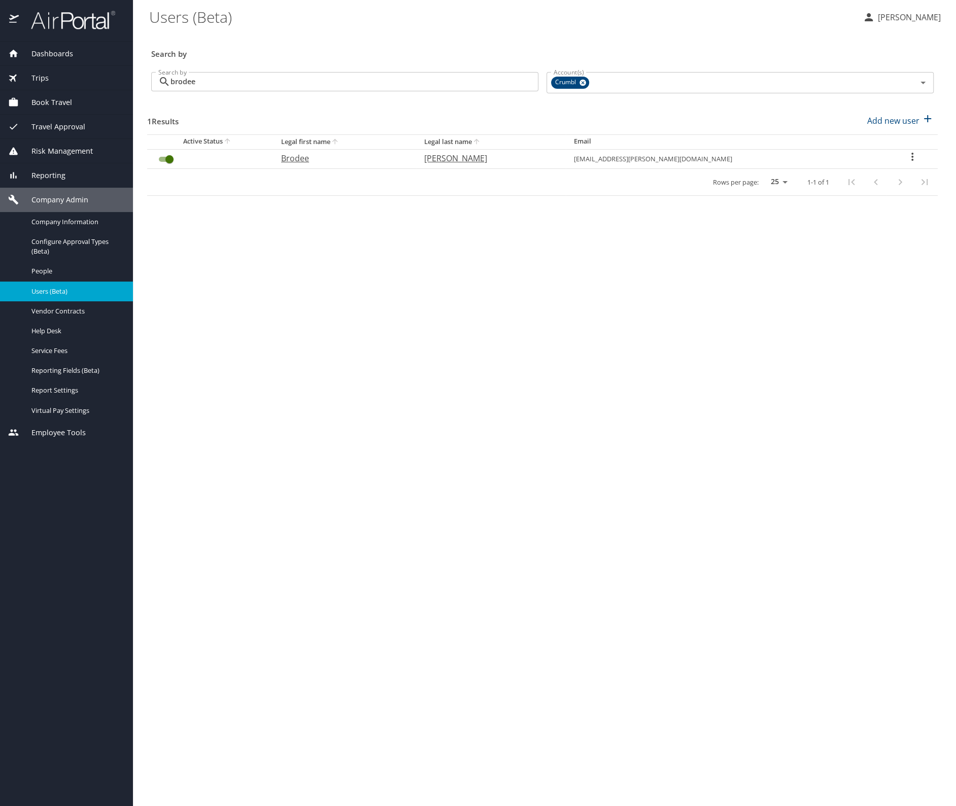
click at [910, 155] on icon "User Search Table" at bounding box center [912, 157] width 12 height 12
click at [849, 156] on p "View profile" at bounding box center [849, 158] width 45 height 12
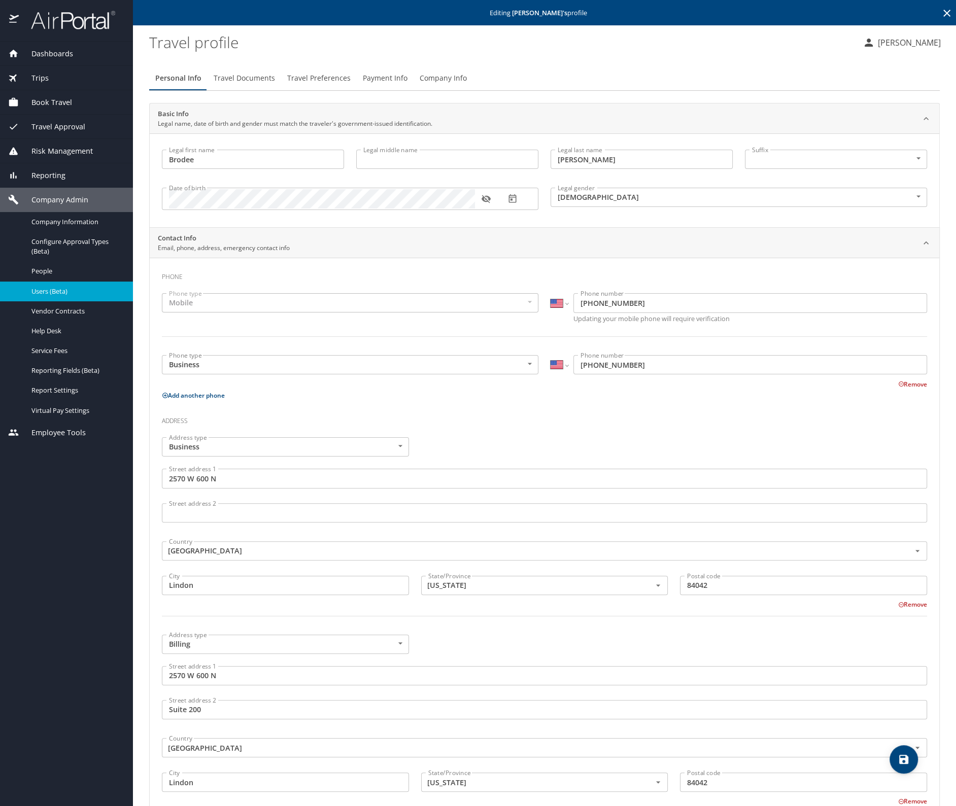
click at [432, 78] on span "Company Info" at bounding box center [443, 78] width 47 height 13
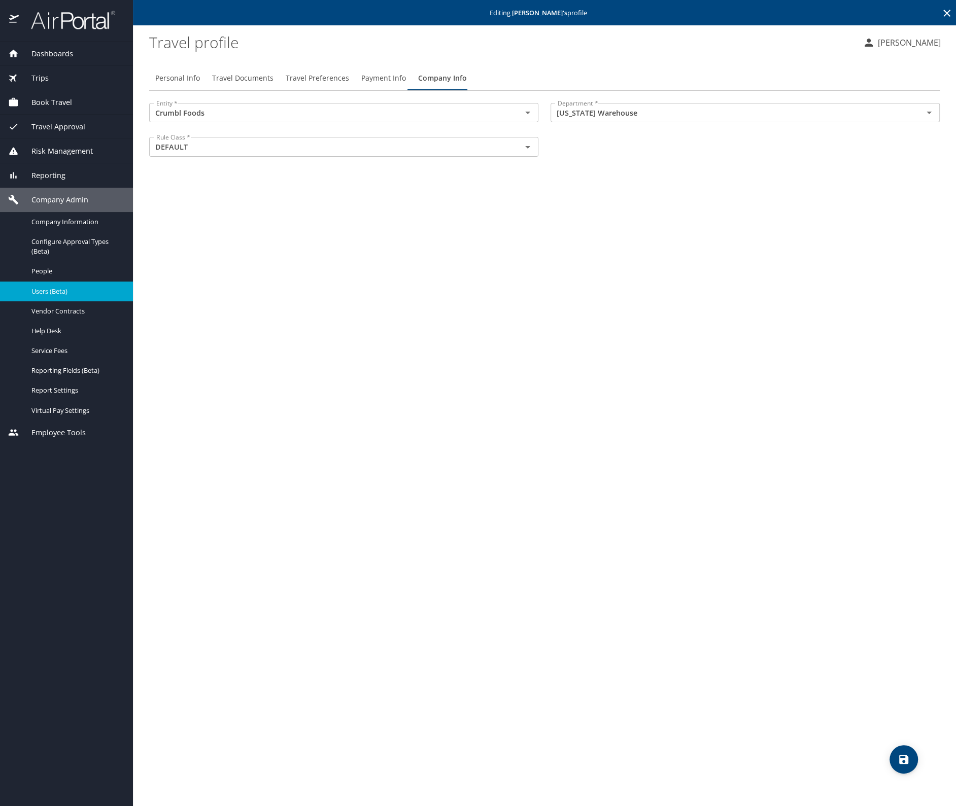
click at [944, 14] on icon at bounding box center [947, 13] width 12 height 12
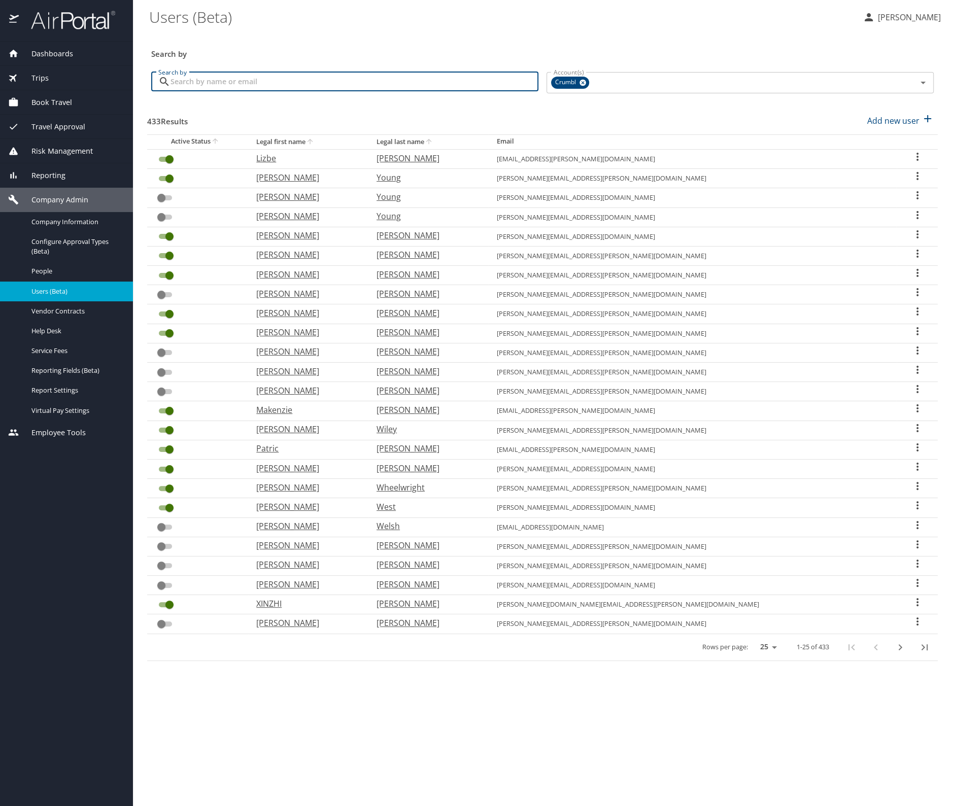
click at [299, 83] on input "Search by" at bounding box center [354, 81] width 368 height 19
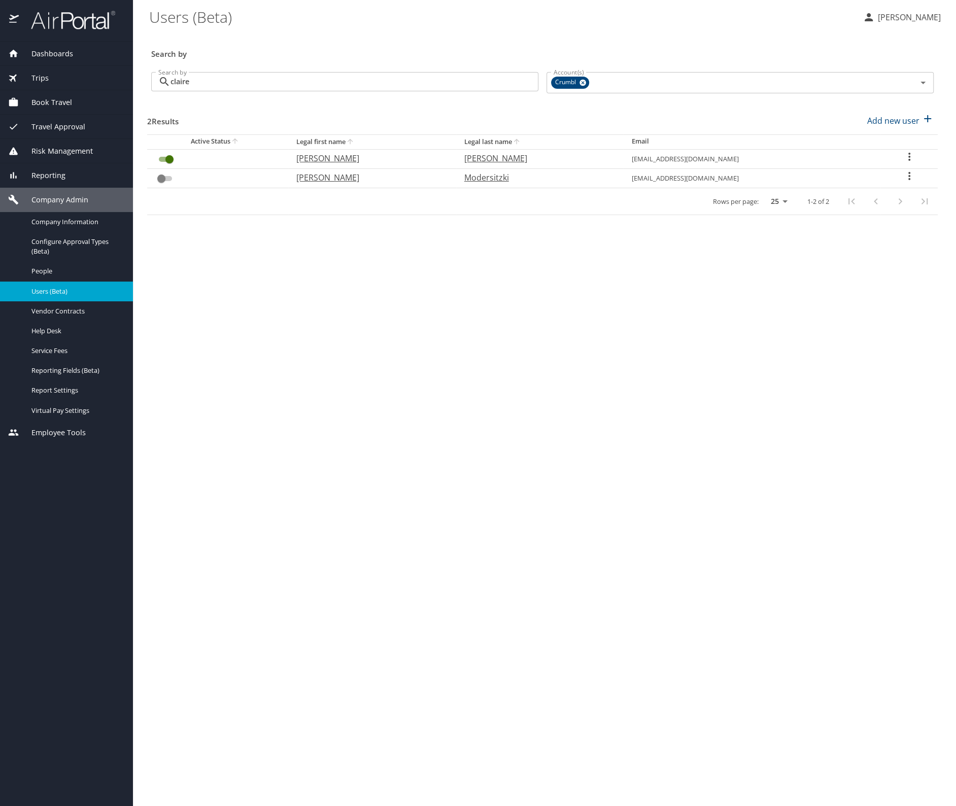
click at [907, 154] on icon "User Search Table" at bounding box center [909, 157] width 12 height 12
click at [832, 157] on p "View profile" at bounding box center [849, 158] width 45 height 12
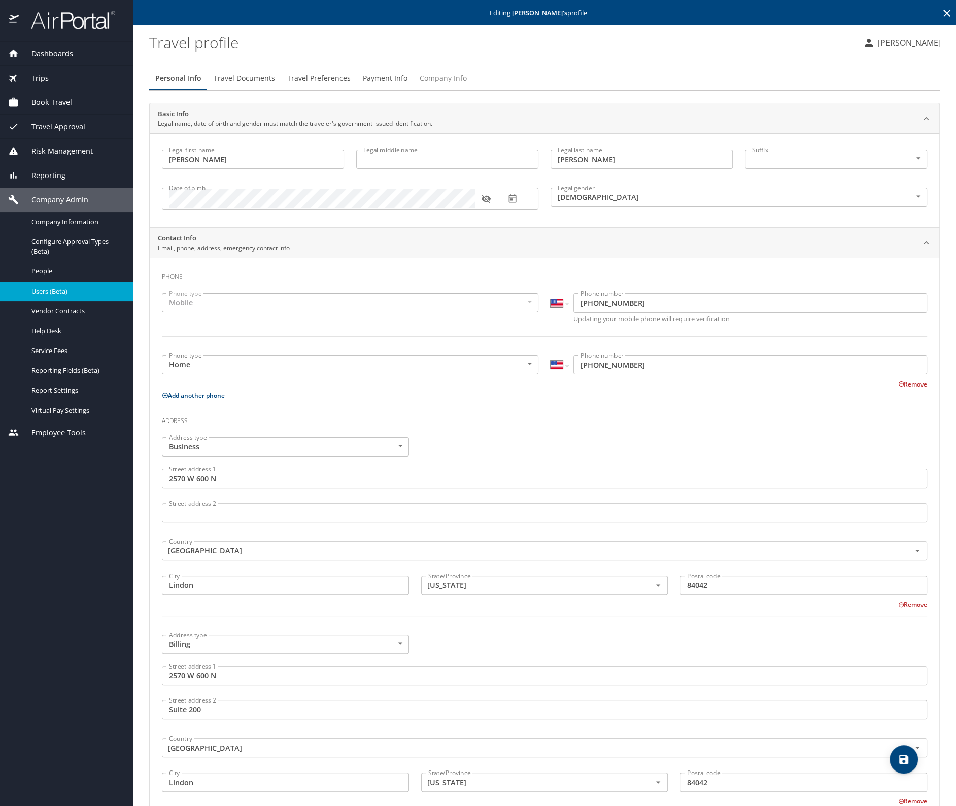
click at [438, 78] on span "Company Info" at bounding box center [443, 78] width 47 height 13
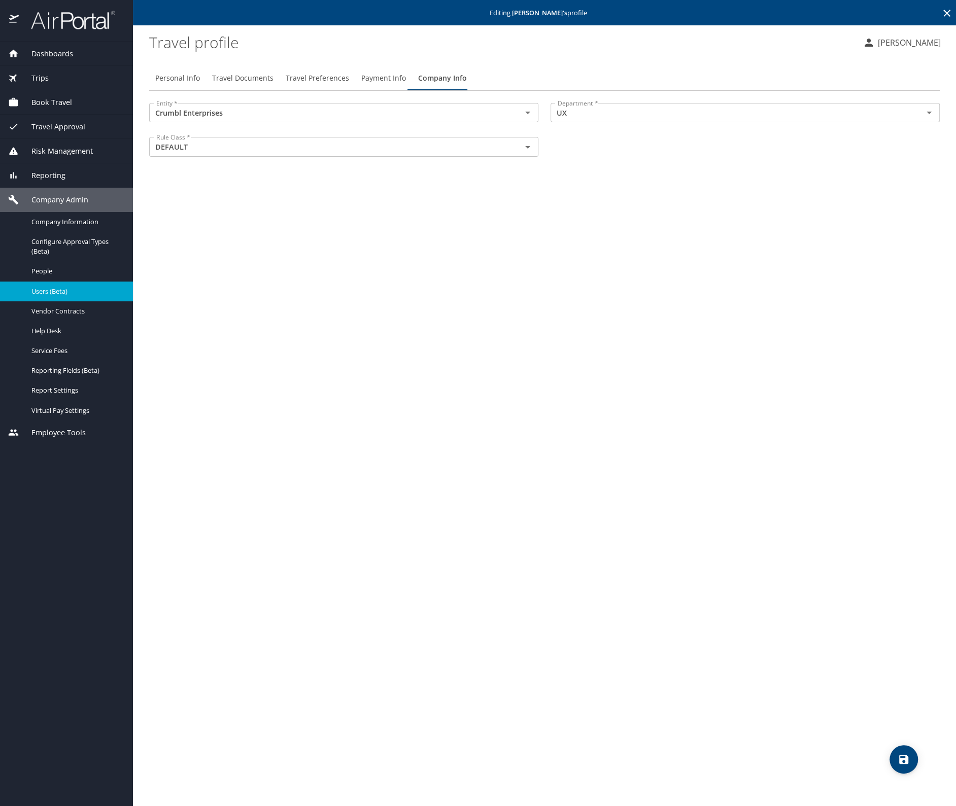
click at [947, 14] on icon at bounding box center [946, 13] width 7 height 7
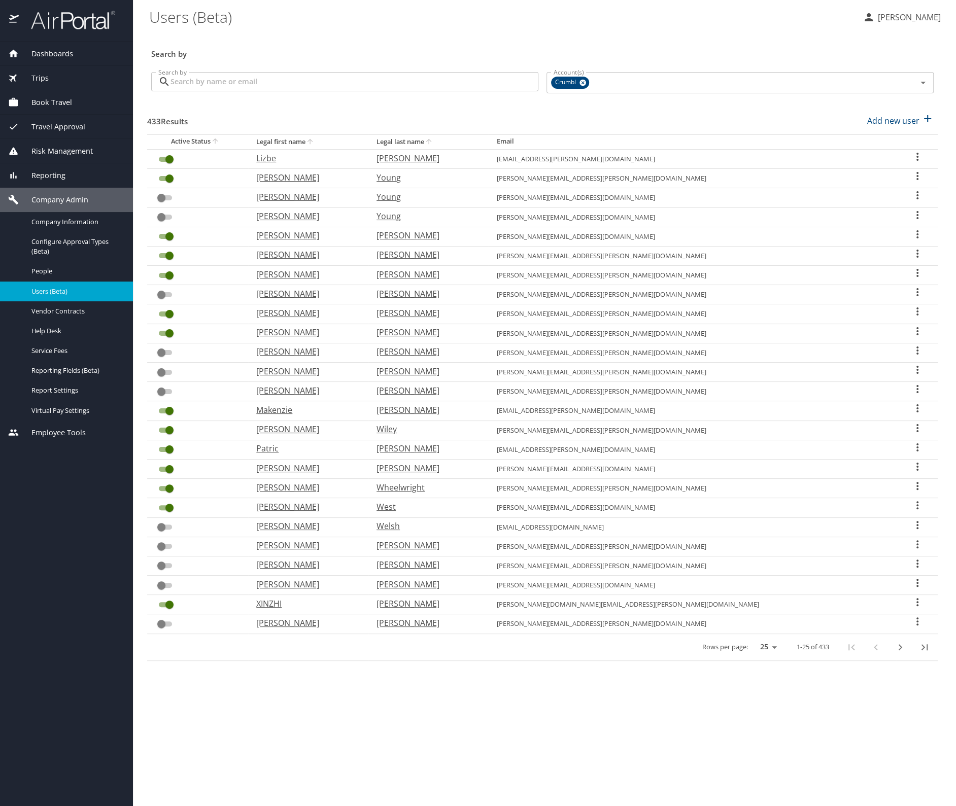
click at [283, 85] on input "Search by" at bounding box center [354, 81] width 368 height 19
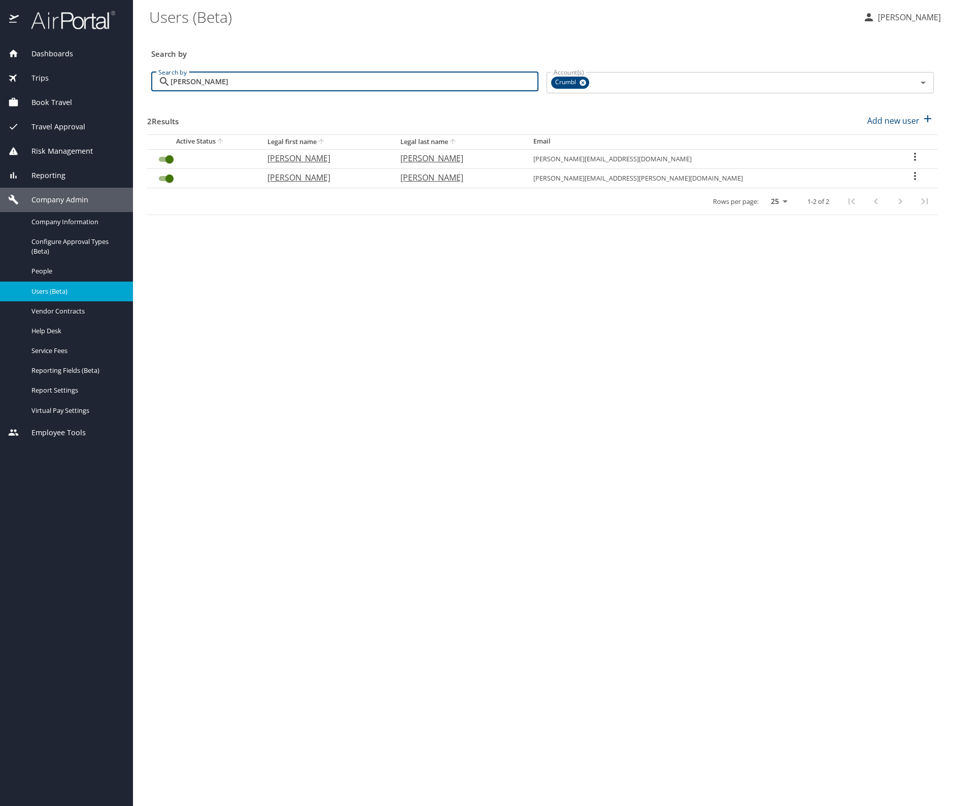
click at [909, 153] on icon "User Search Table" at bounding box center [915, 157] width 12 height 12
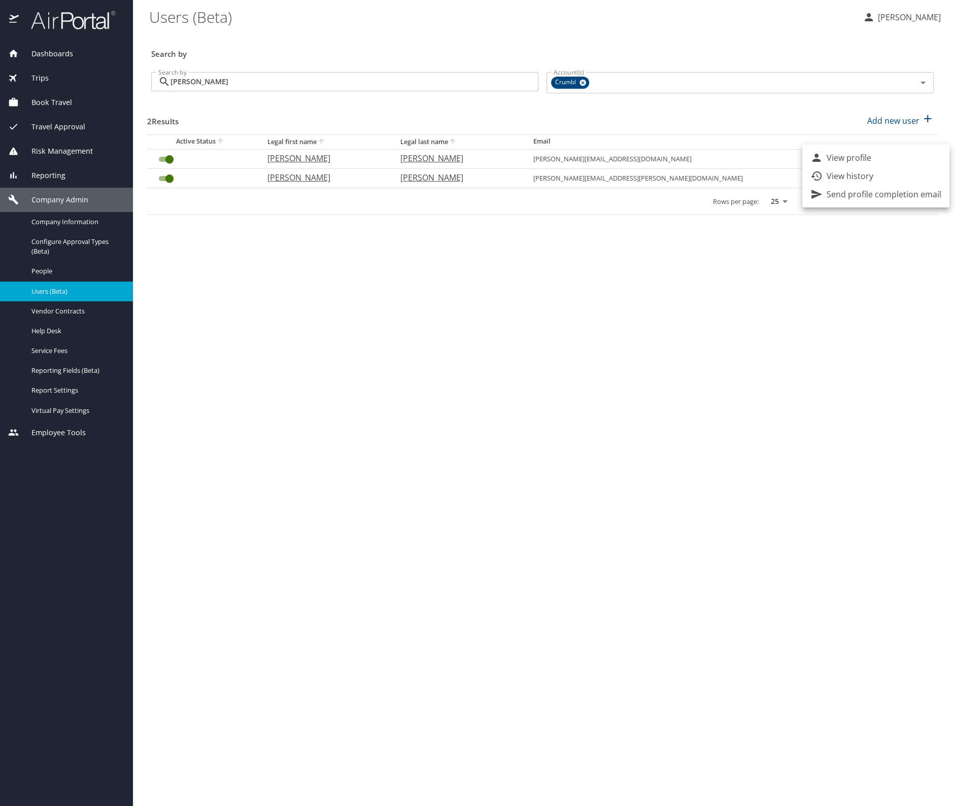
click at [859, 160] on p "View profile" at bounding box center [849, 158] width 45 height 12
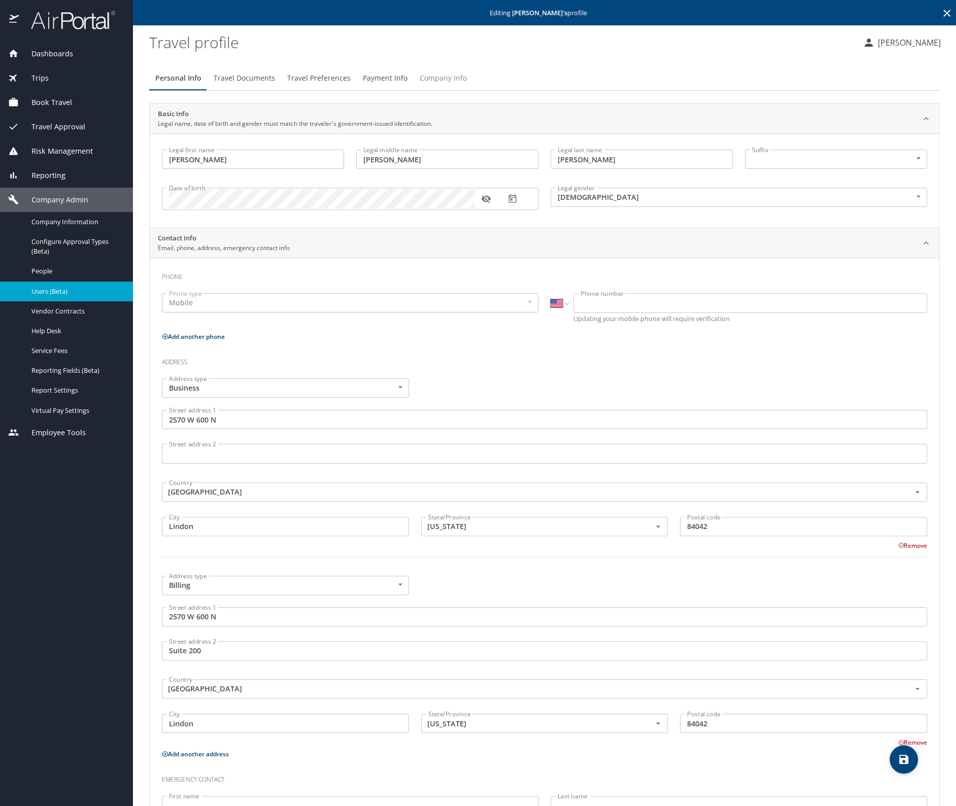
click at [430, 69] on button "Company Info" at bounding box center [443, 78] width 59 height 24
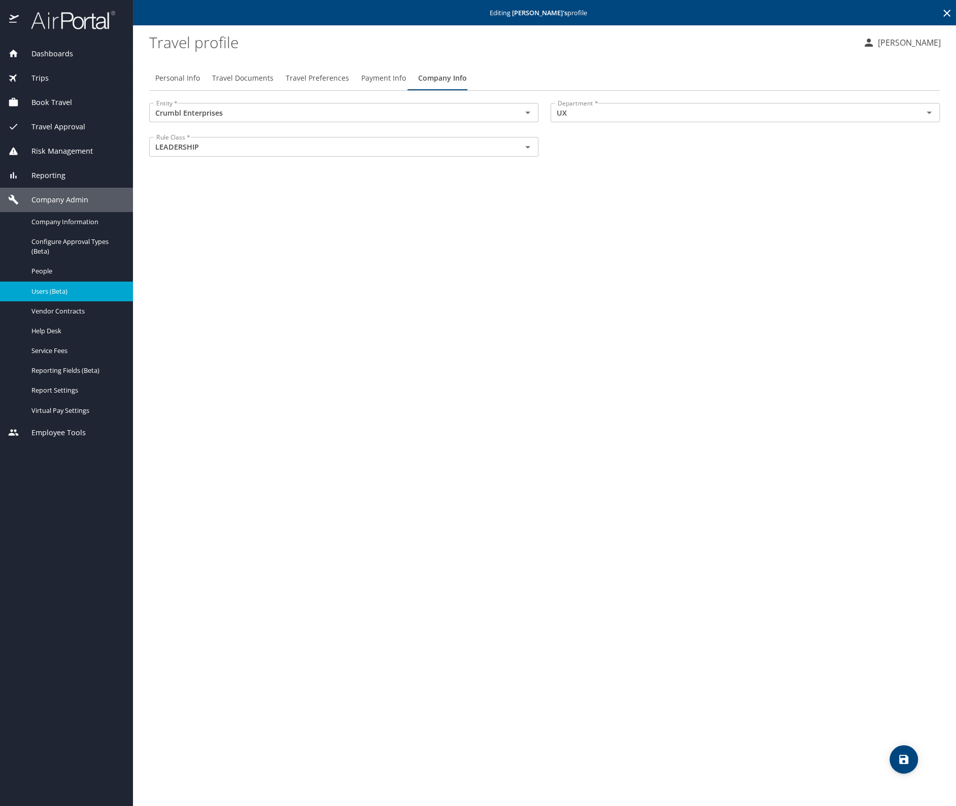
click at [947, 10] on icon at bounding box center [947, 13] width 12 height 12
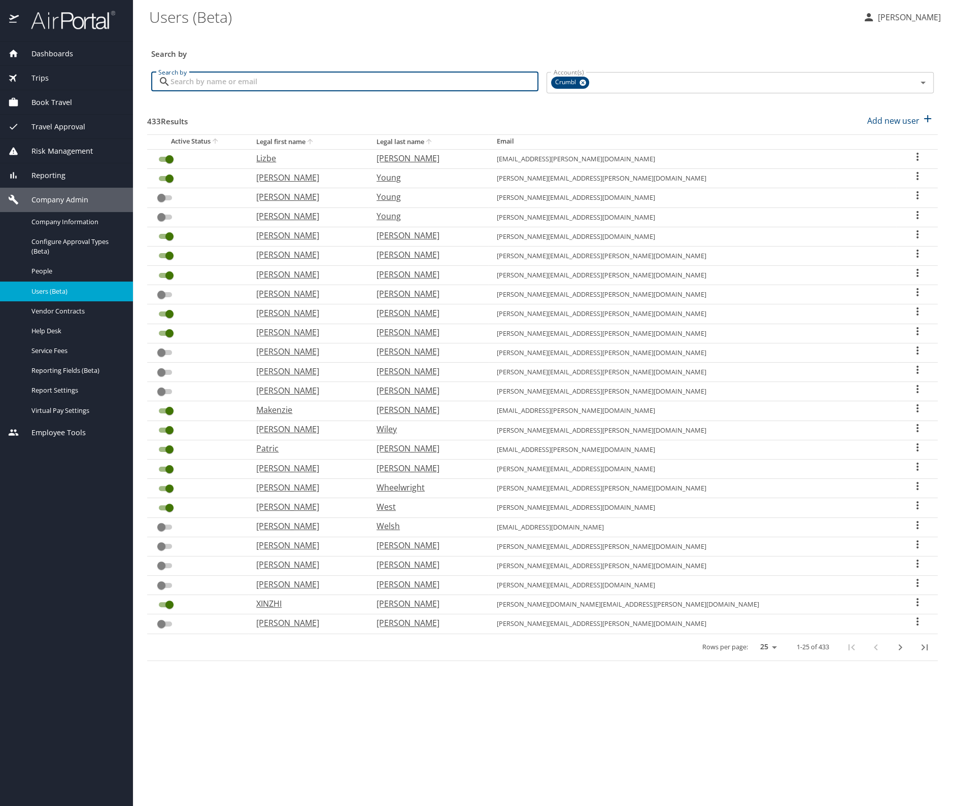
click at [213, 83] on input "Search by" at bounding box center [354, 81] width 368 height 19
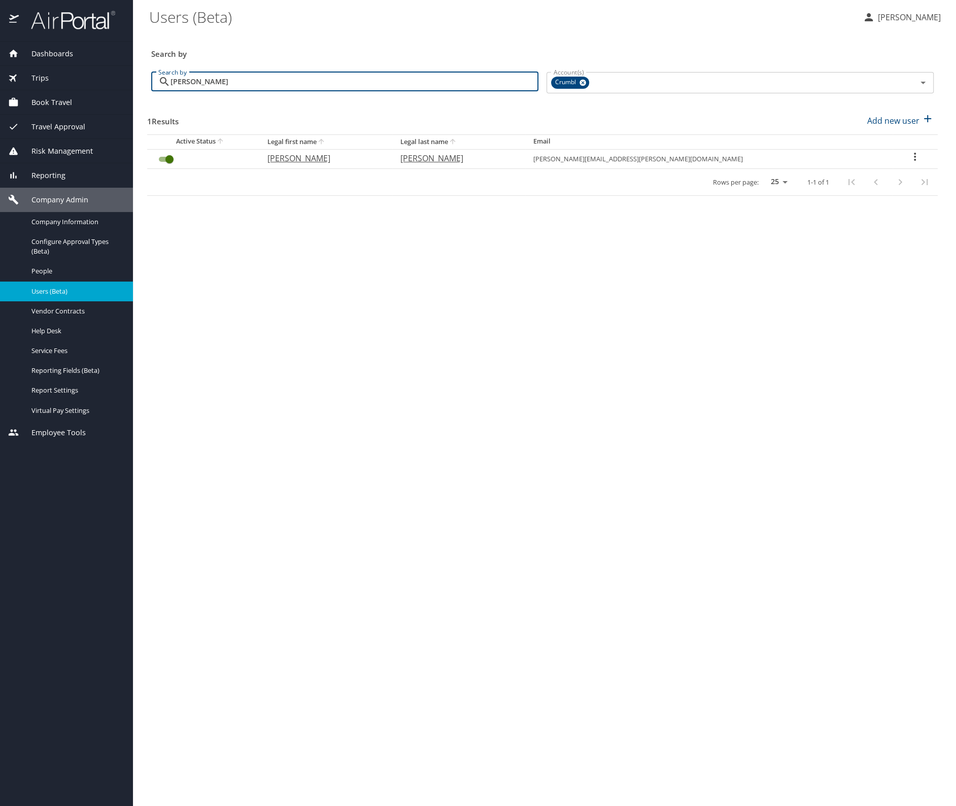
click at [910, 157] on icon "User Search Table" at bounding box center [915, 157] width 12 height 12
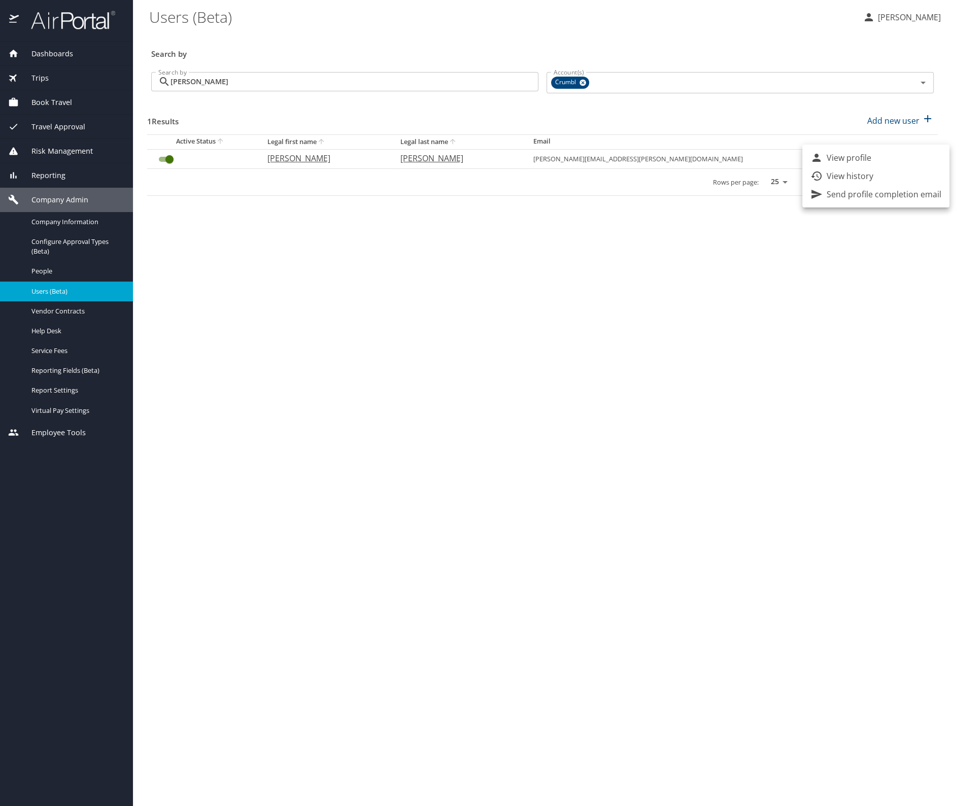
click at [861, 157] on p "View profile" at bounding box center [849, 158] width 45 height 12
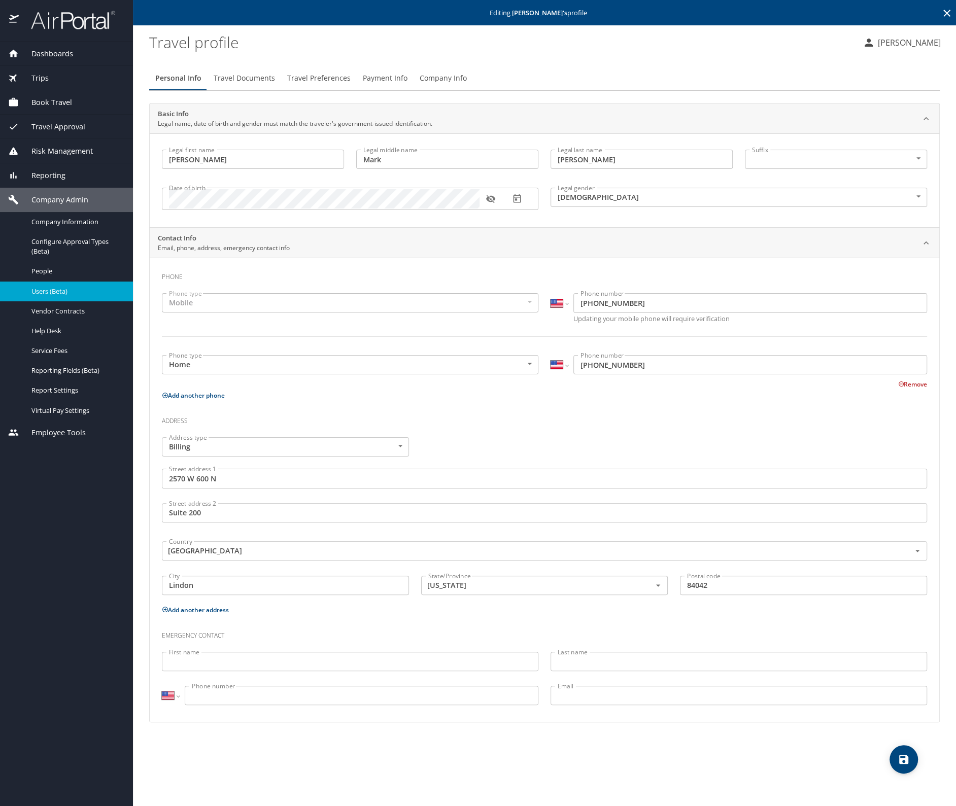
click at [425, 82] on span "Company Info" at bounding box center [443, 78] width 47 height 13
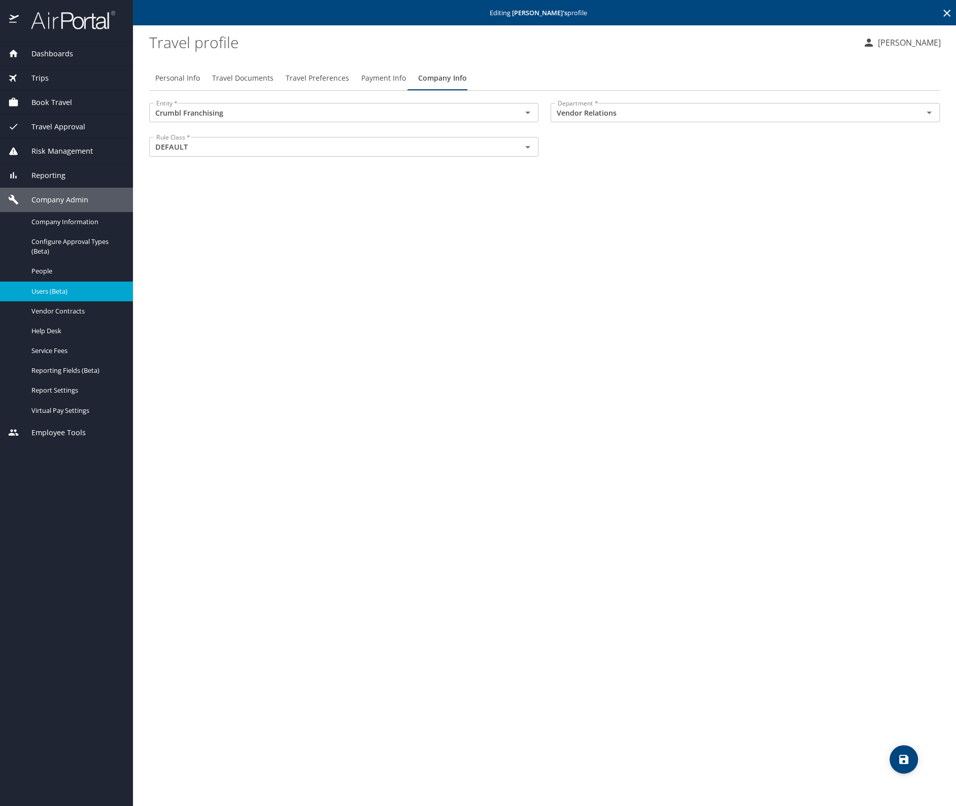
click at [945, 15] on icon at bounding box center [947, 13] width 12 height 12
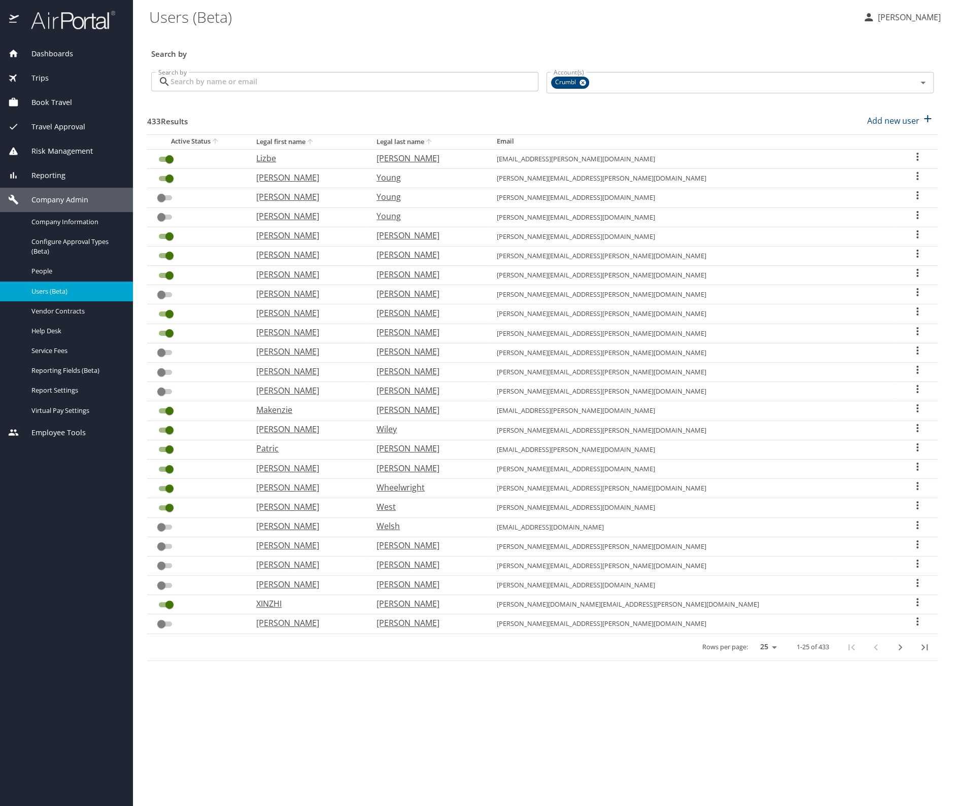
click at [201, 79] on input "Search by" at bounding box center [354, 81] width 368 height 19
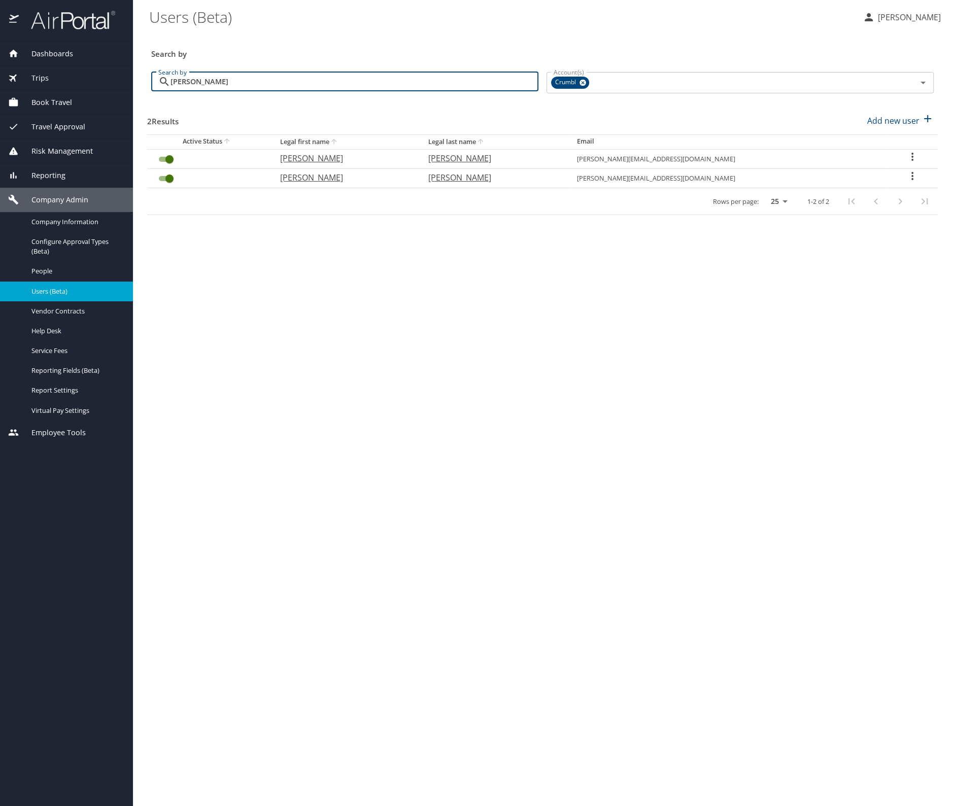
click at [908, 177] on icon "User Search Table" at bounding box center [912, 176] width 12 height 12
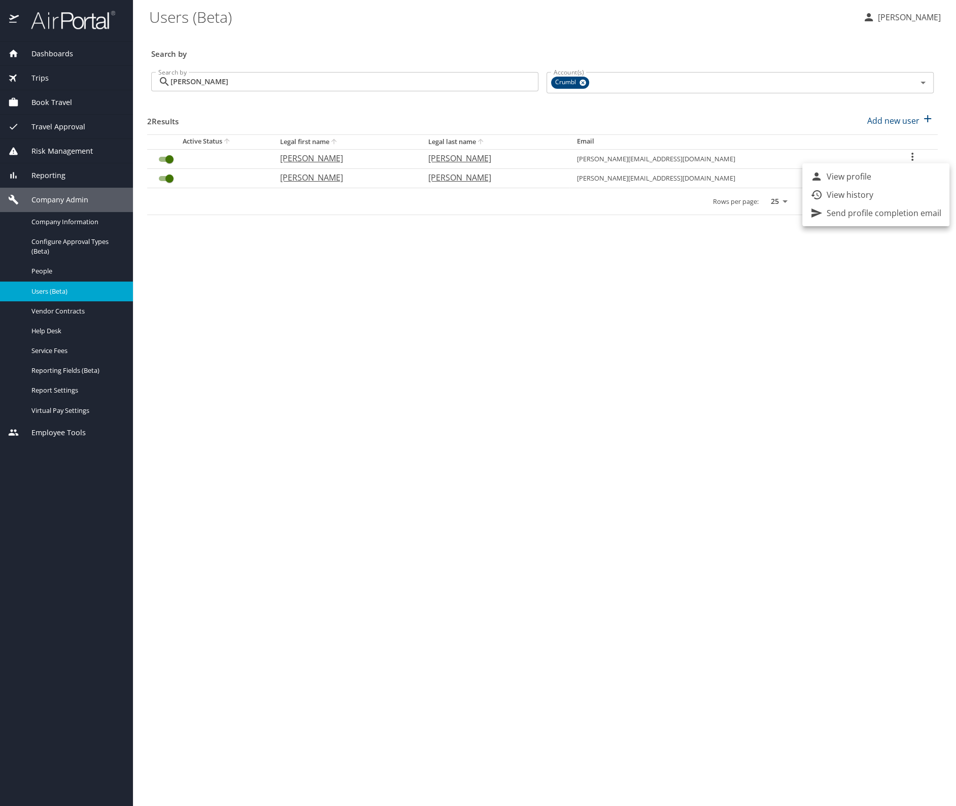
click at [837, 173] on p "View profile" at bounding box center [849, 176] width 45 height 12
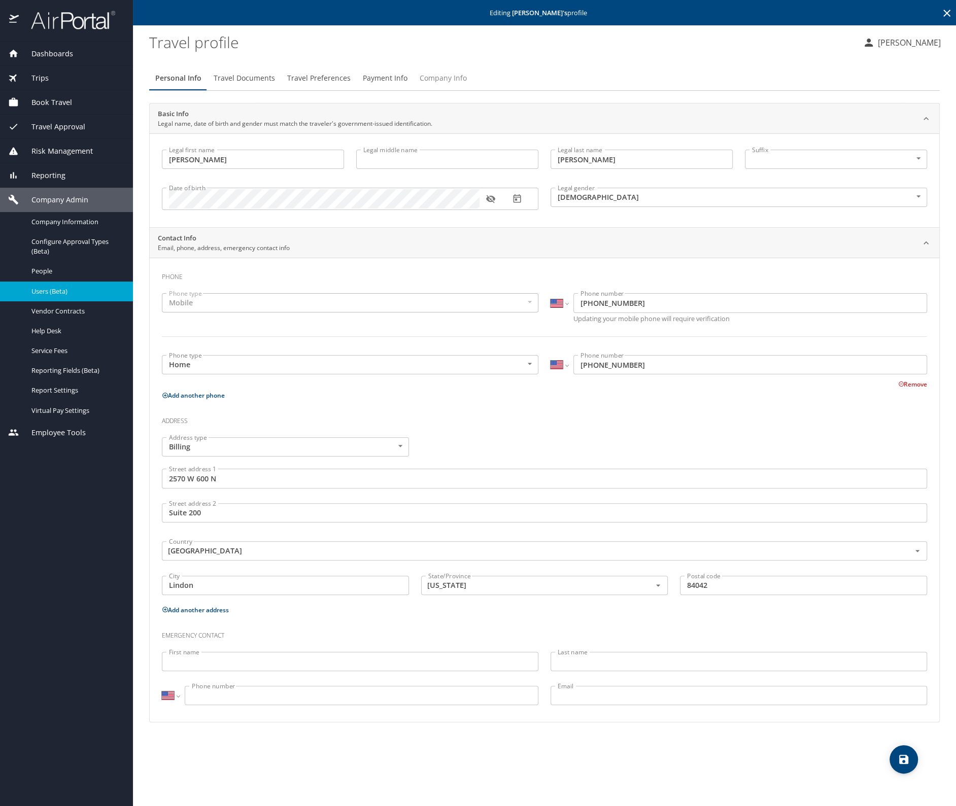
click at [438, 76] on span "Company Info" at bounding box center [443, 78] width 47 height 13
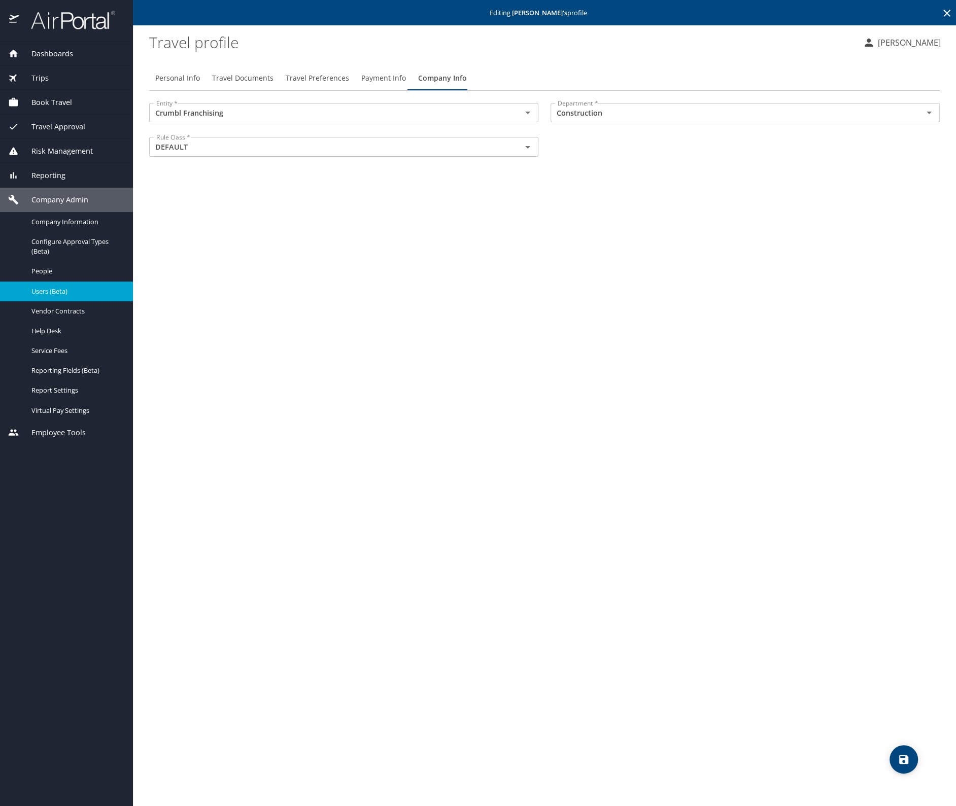
click at [899, 760] on icon "save" at bounding box center [903, 759] width 9 height 9
click at [944, 14] on icon at bounding box center [947, 13] width 12 height 12
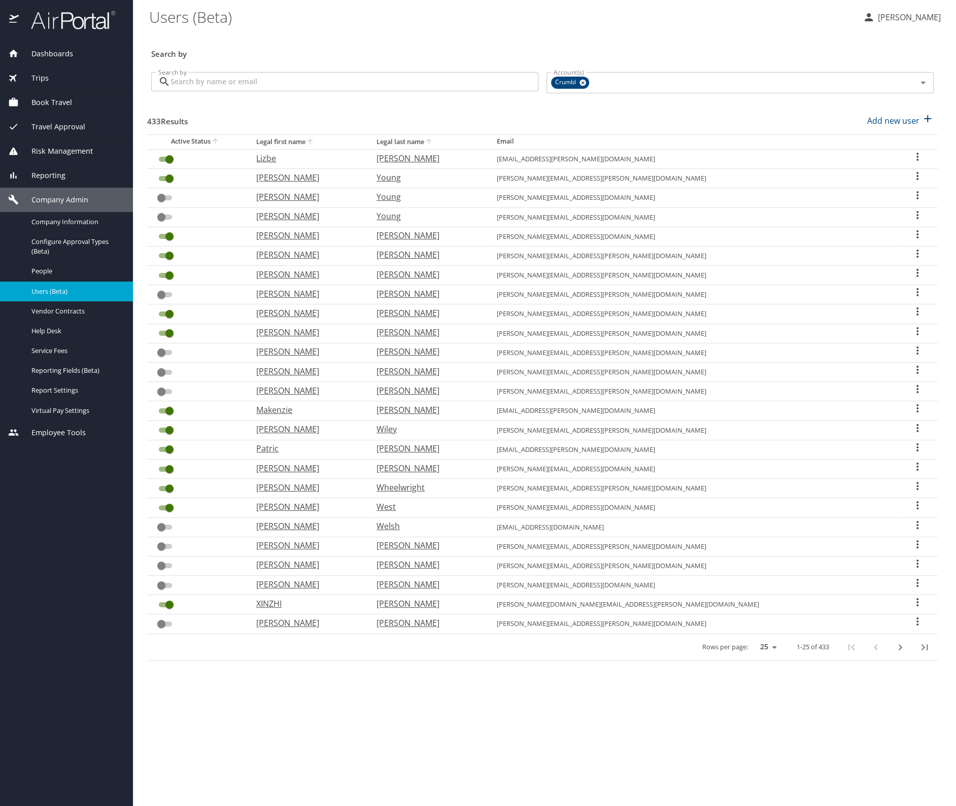
click at [312, 77] on input "Search by" at bounding box center [354, 81] width 368 height 19
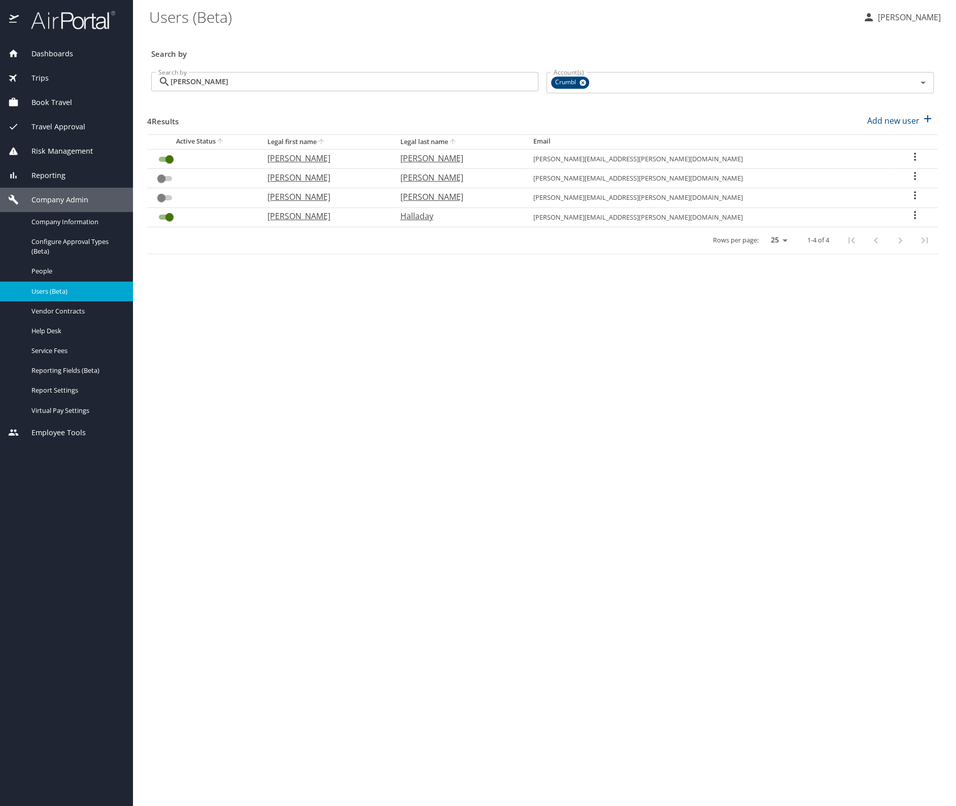
click at [909, 156] on icon "User Search Table" at bounding box center [915, 157] width 12 height 12
click at [866, 159] on p "View profile" at bounding box center [849, 158] width 45 height 12
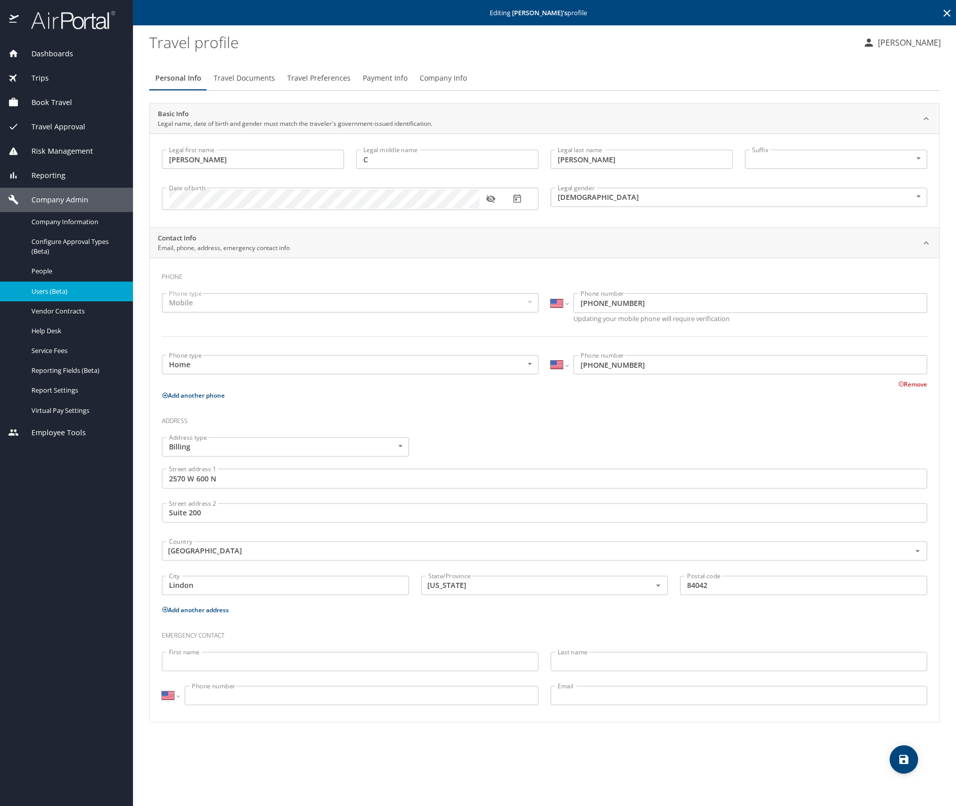
click at [426, 77] on span "Company Info" at bounding box center [443, 78] width 47 height 13
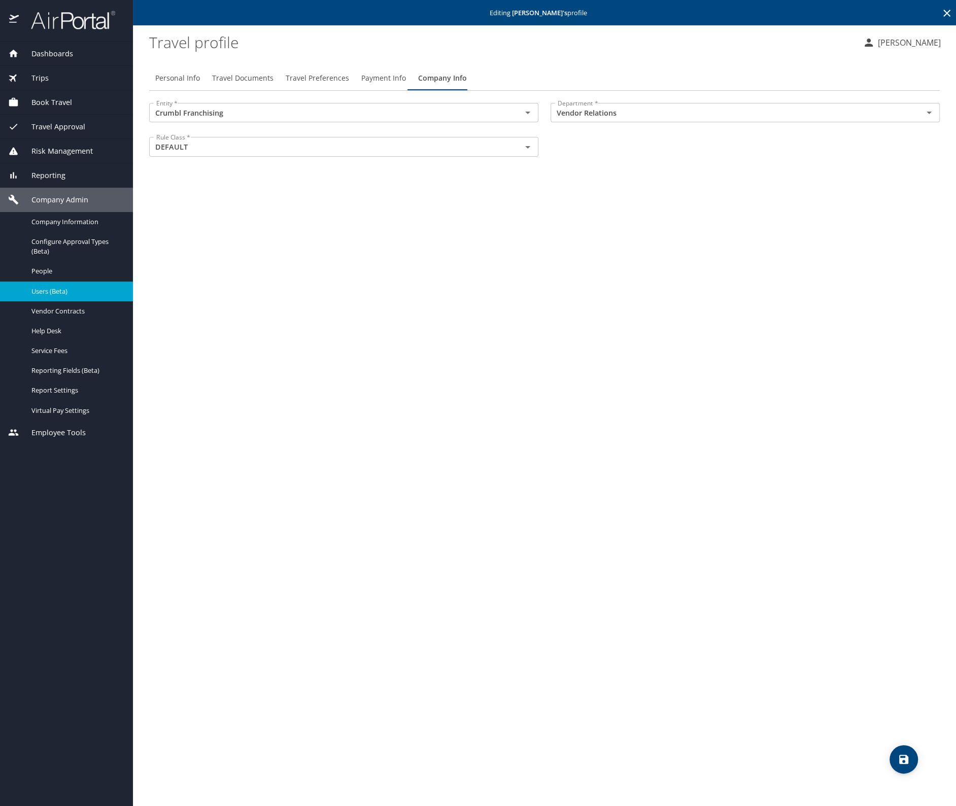
click at [947, 13] on icon at bounding box center [946, 13] width 7 height 7
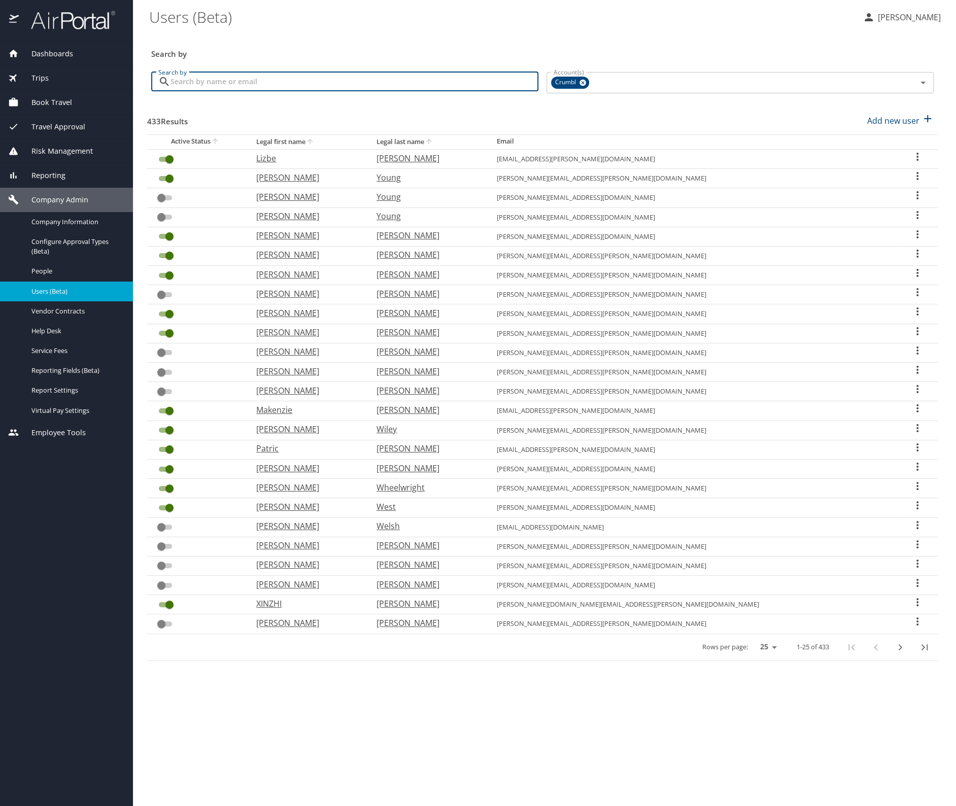
click at [323, 86] on input "Search by" at bounding box center [354, 81] width 368 height 19
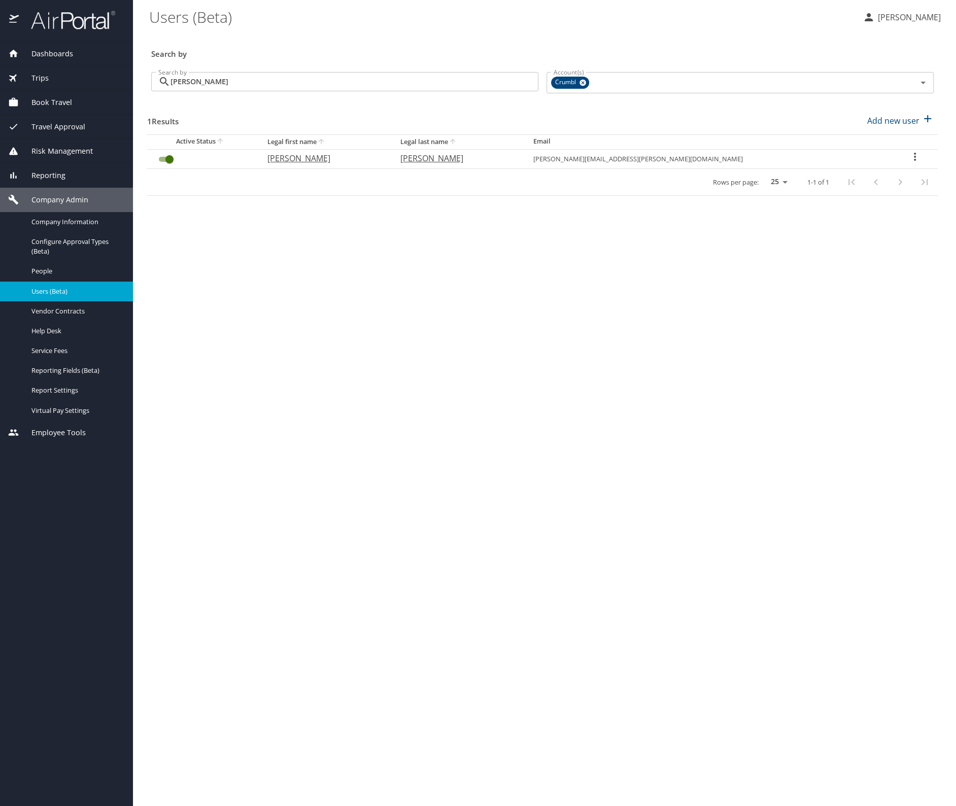
click at [909, 155] on icon "User Search Table" at bounding box center [915, 157] width 12 height 12
click at [882, 152] on li "View profile" at bounding box center [875, 158] width 147 height 18
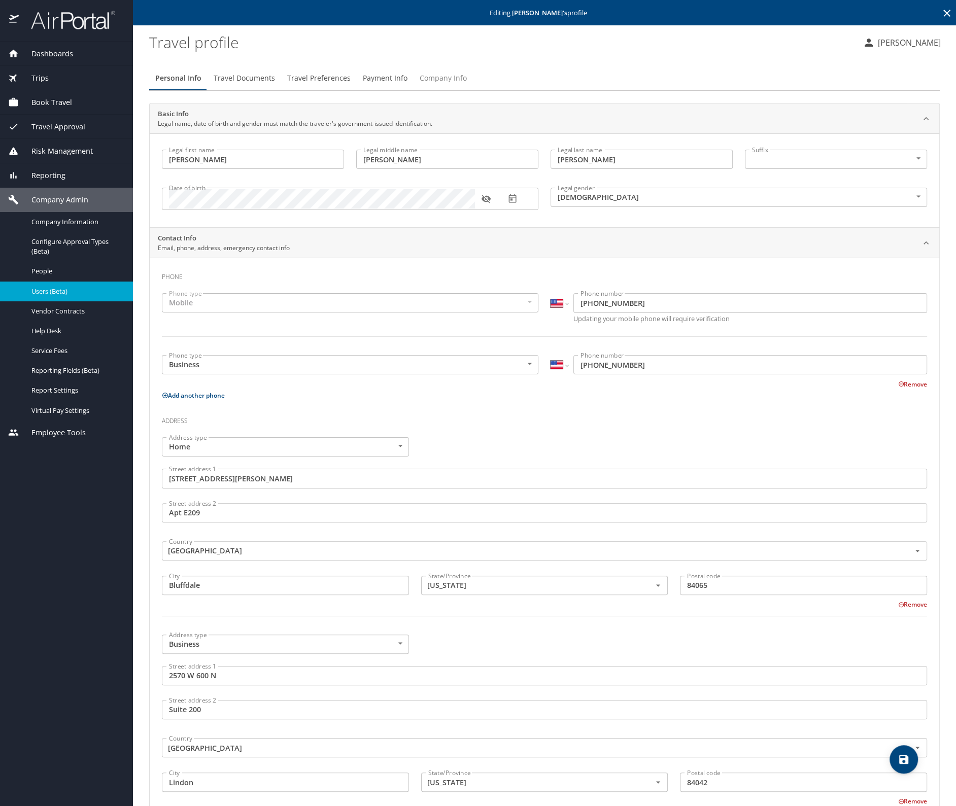
click at [439, 79] on span "Company Info" at bounding box center [443, 78] width 47 height 13
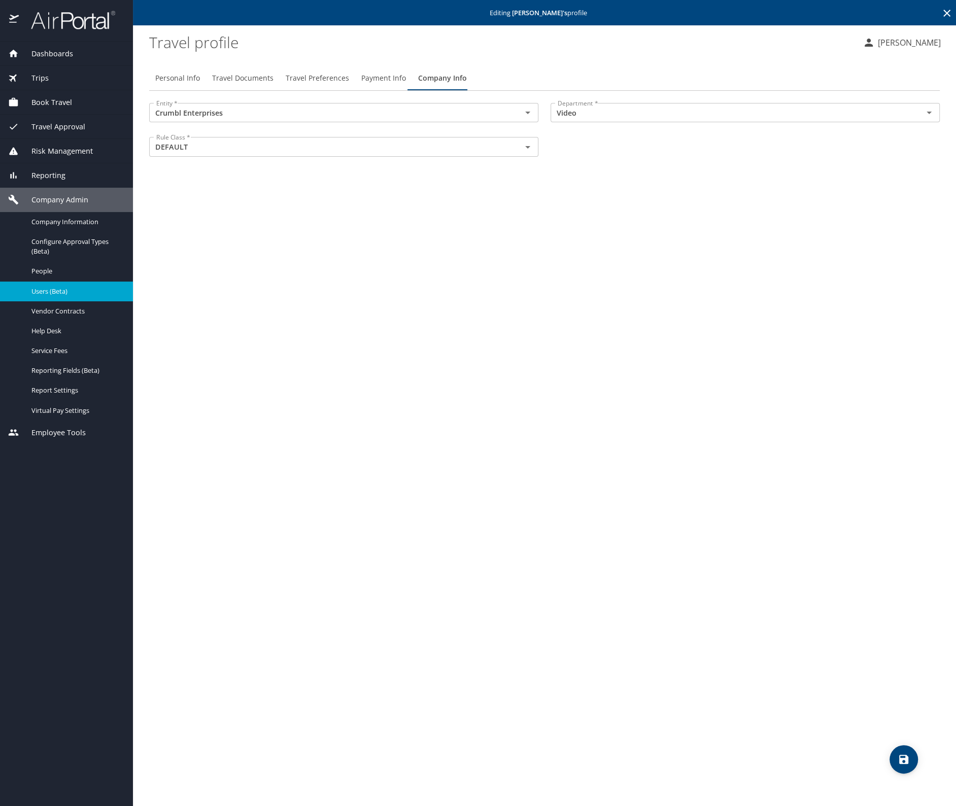
click at [944, 14] on icon at bounding box center [947, 13] width 12 height 12
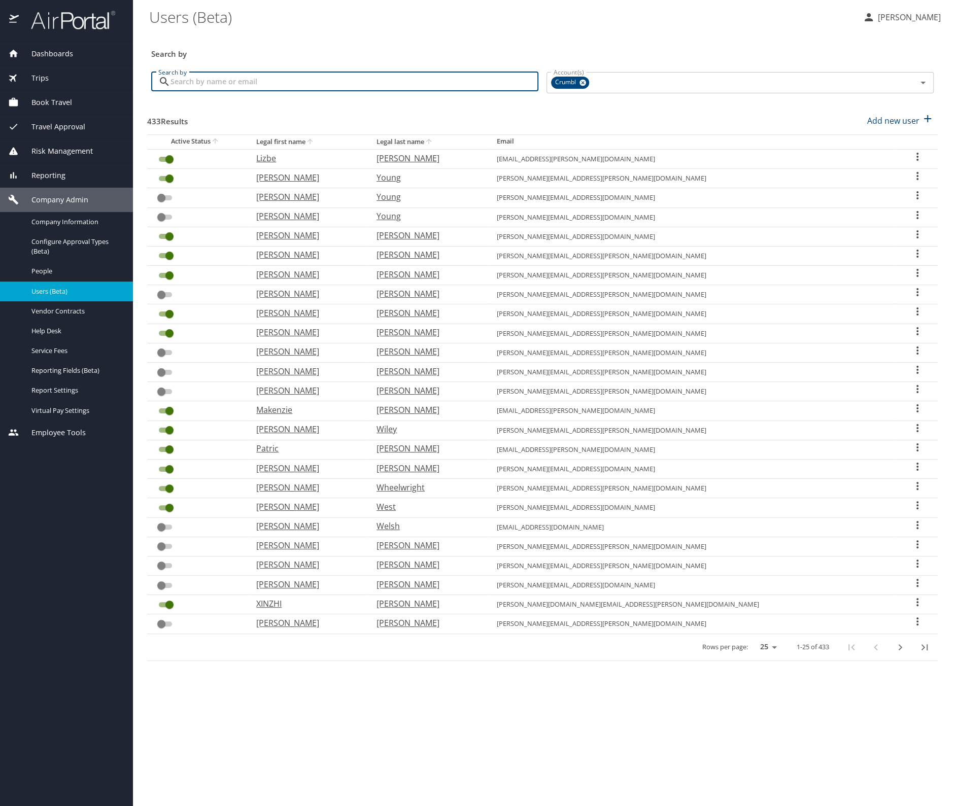
click at [407, 89] on input "Search by" at bounding box center [354, 81] width 368 height 19
click at [385, 81] on input "Search by" at bounding box center [354, 81] width 368 height 19
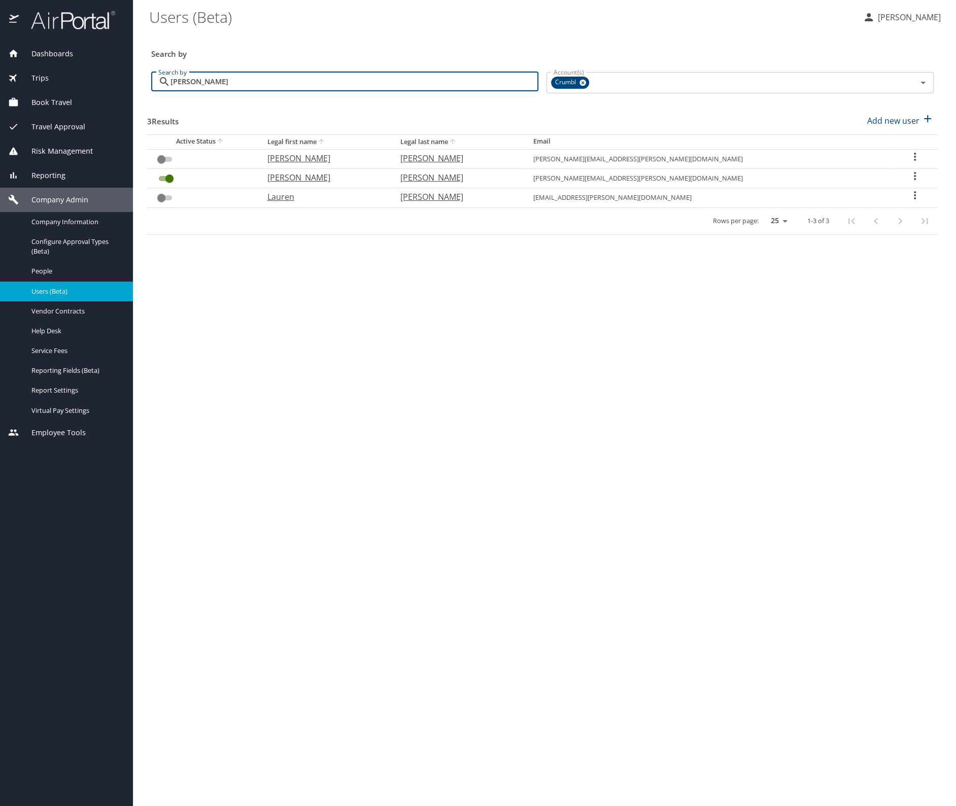
click at [909, 174] on icon "User Search Table" at bounding box center [915, 176] width 12 height 12
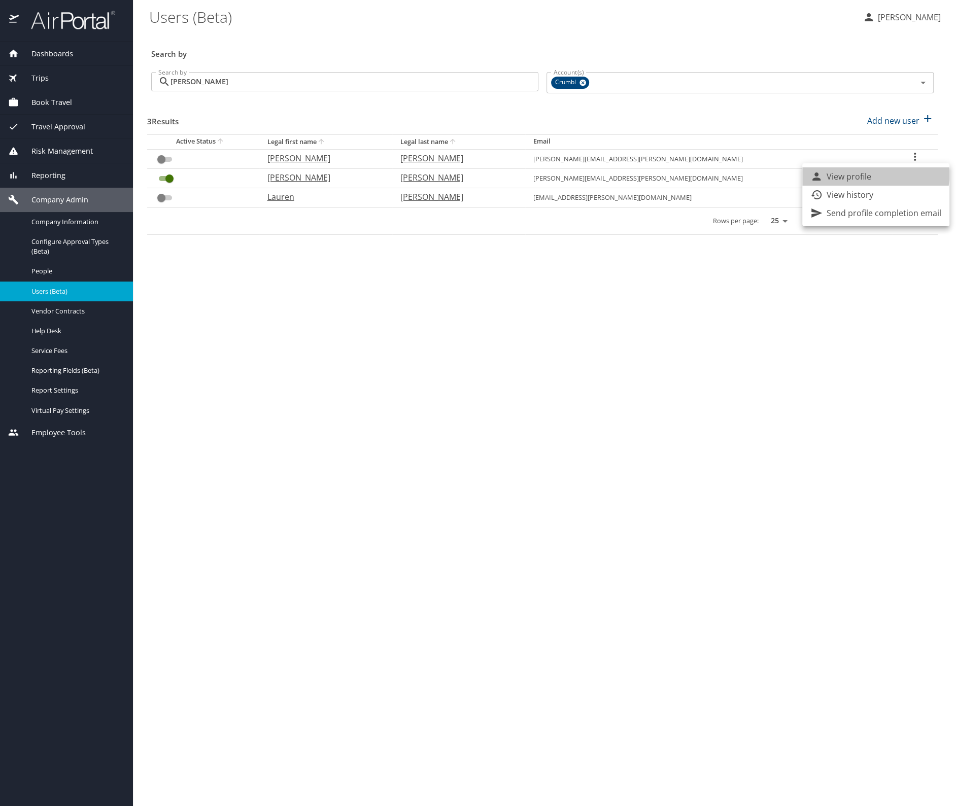
click at [872, 175] on li "View profile" at bounding box center [875, 176] width 147 height 18
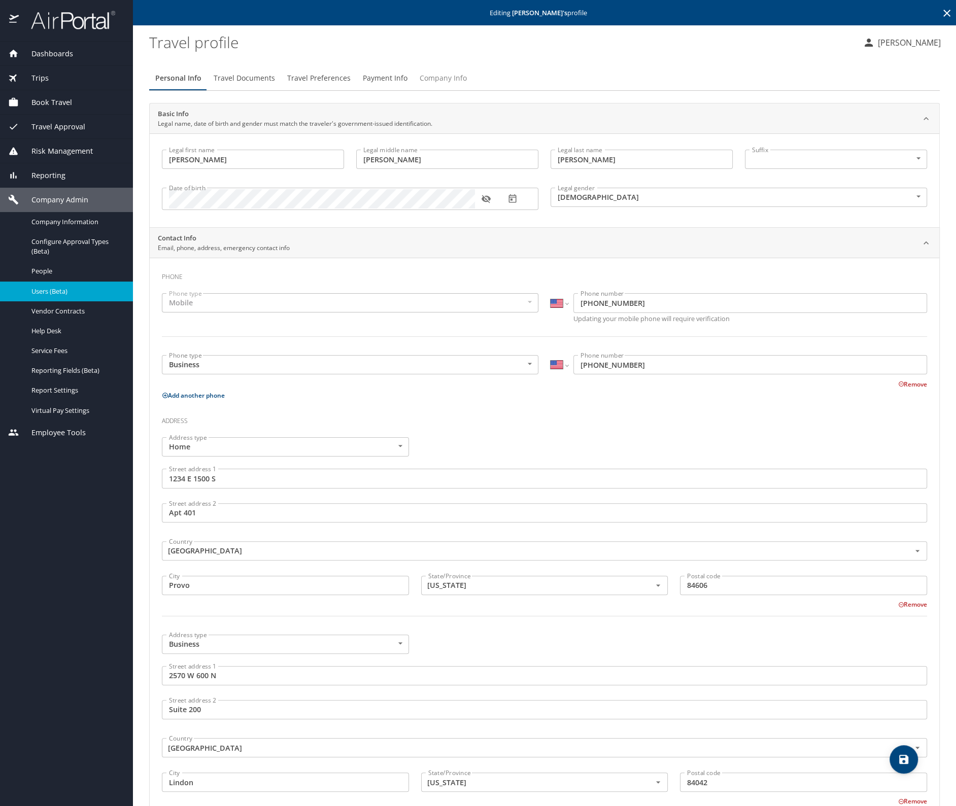
click at [452, 78] on span "Company Info" at bounding box center [443, 78] width 47 height 13
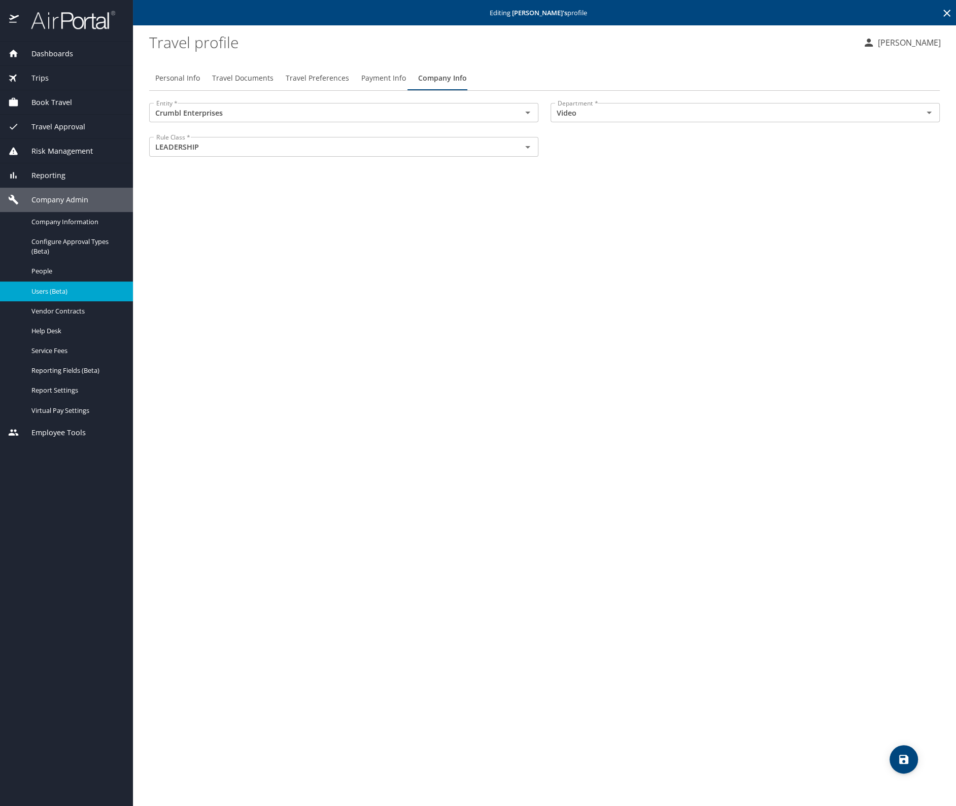
click at [946, 13] on icon at bounding box center [946, 13] width 7 height 7
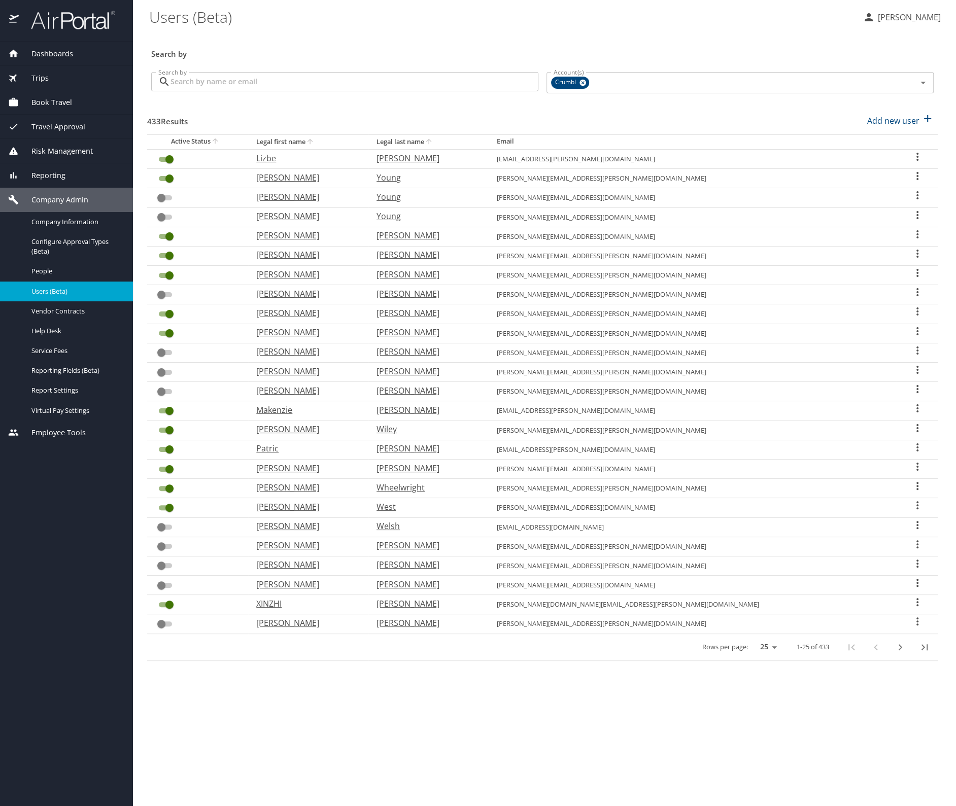
click at [182, 81] on input "Search by" at bounding box center [354, 81] width 368 height 19
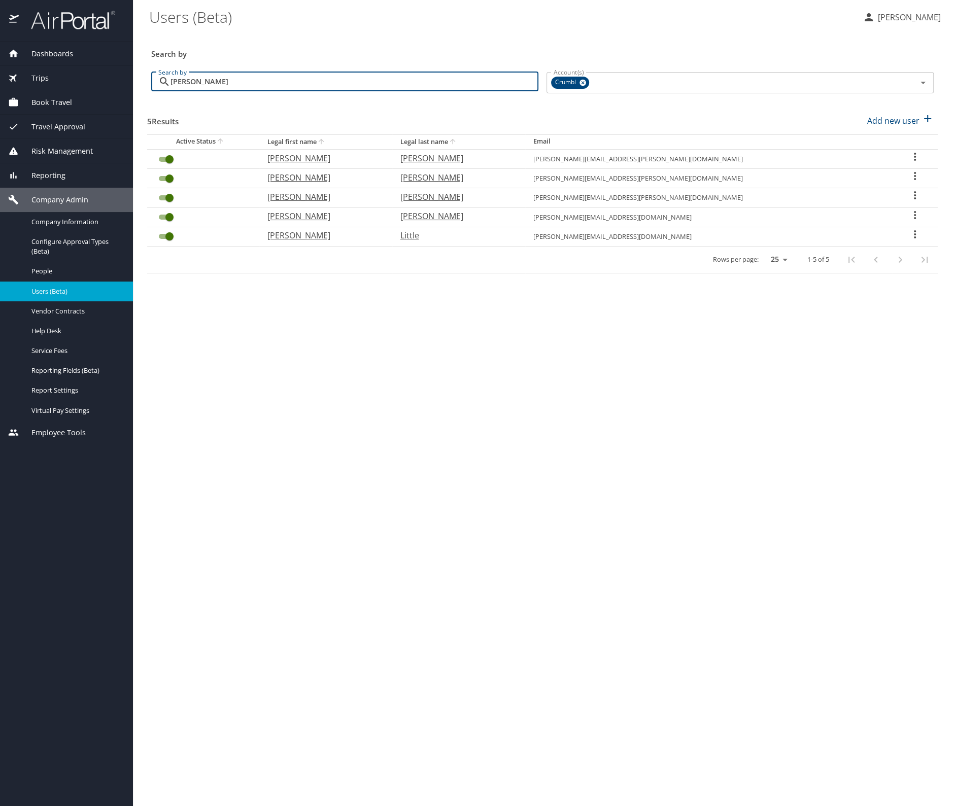
click at [909, 173] on icon "User Search Table" at bounding box center [915, 176] width 12 height 12
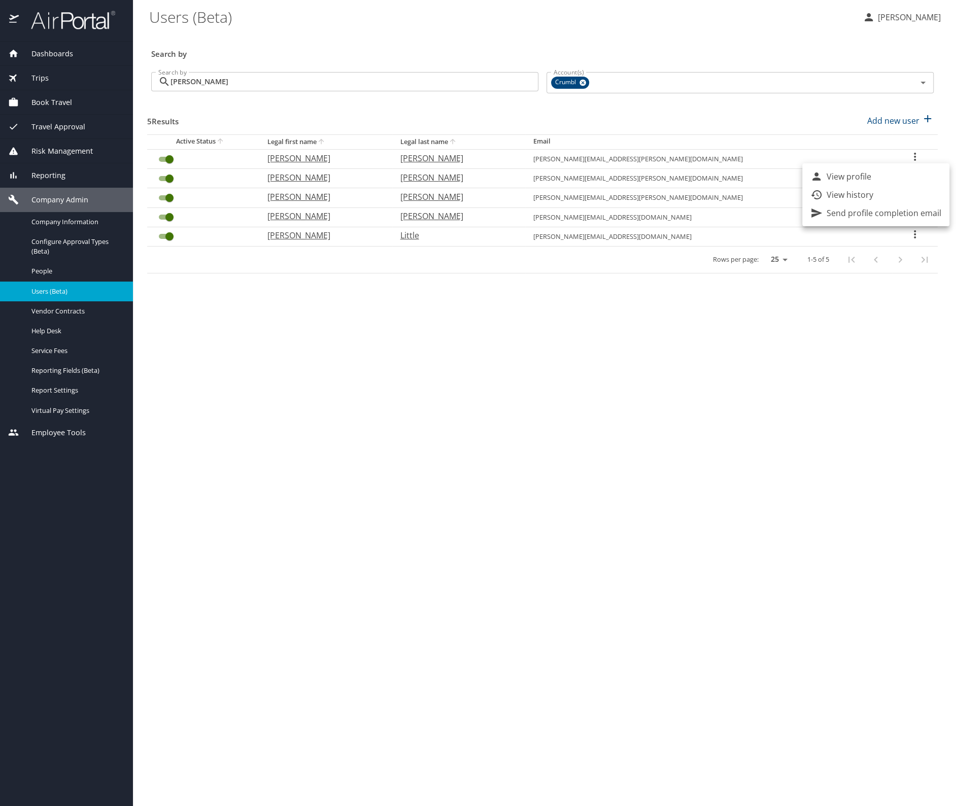
click at [862, 173] on p "View profile" at bounding box center [849, 176] width 45 height 12
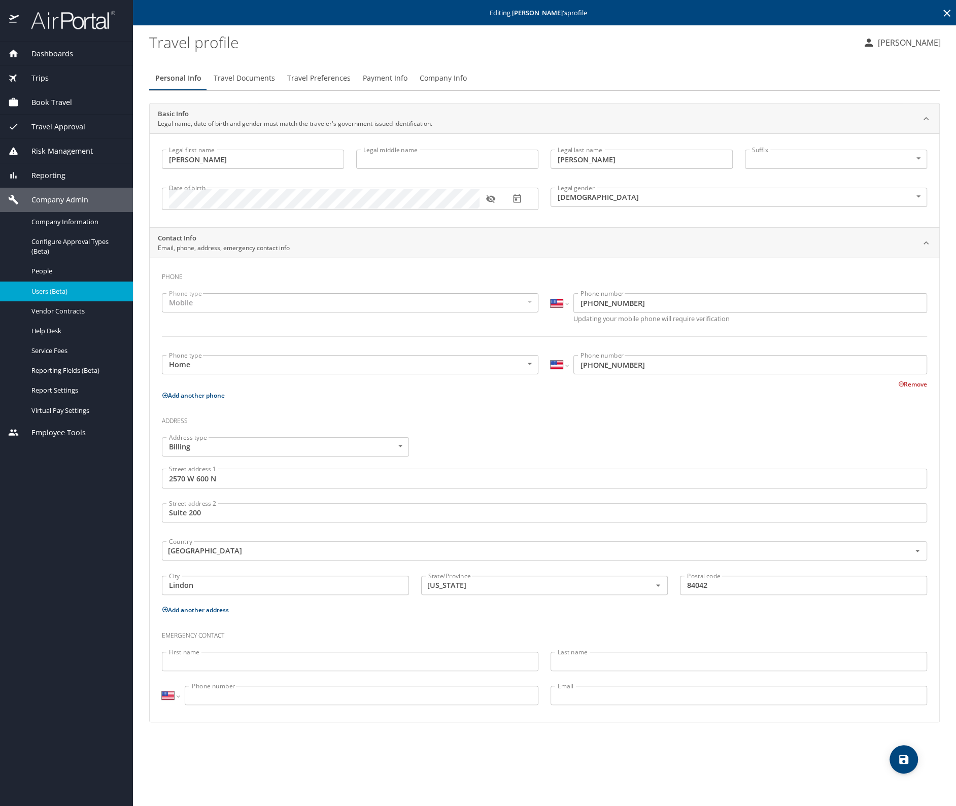
click at [438, 78] on span "Company Info" at bounding box center [443, 78] width 47 height 13
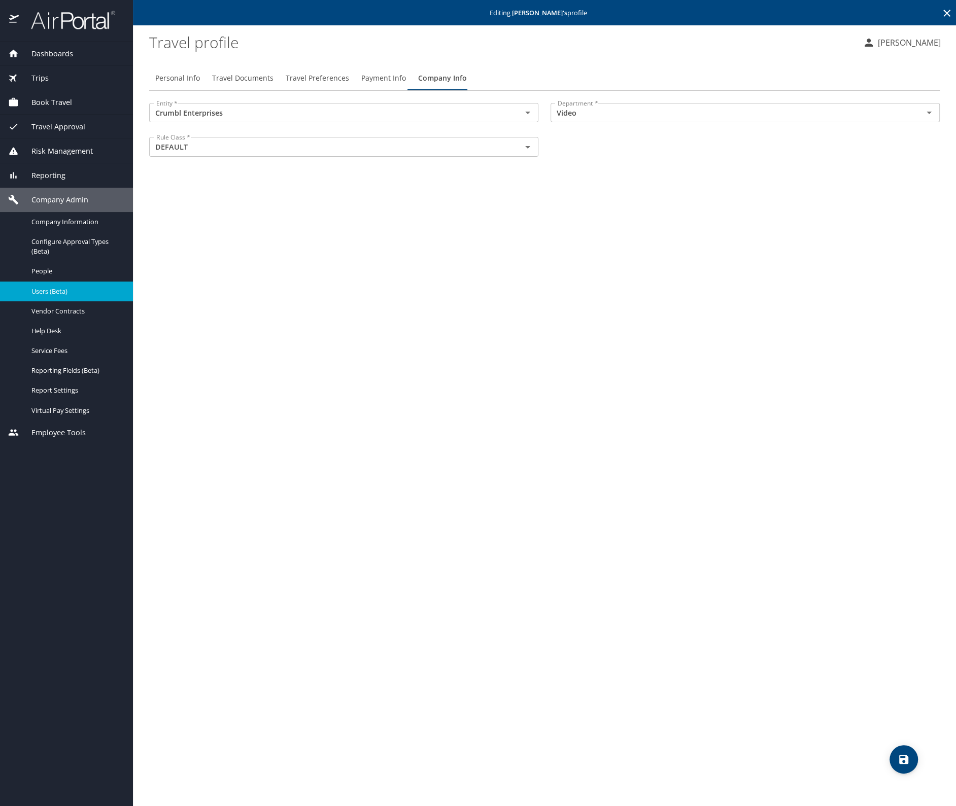
click at [952, 14] on icon at bounding box center [947, 13] width 12 height 12
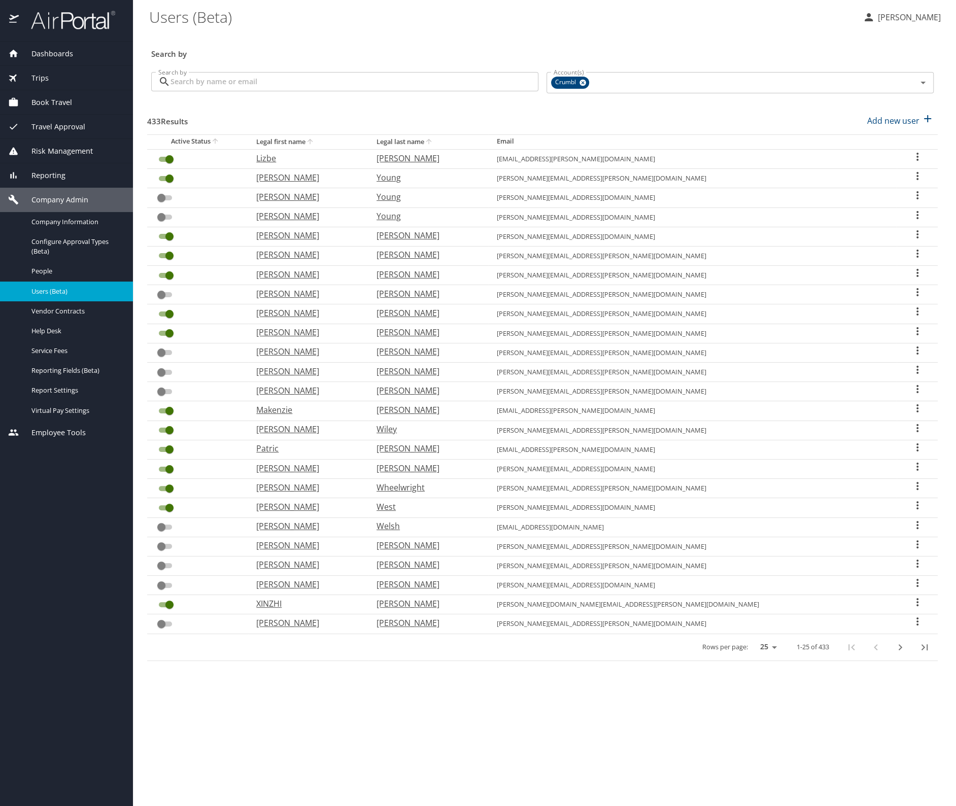
click at [203, 78] on input "Search by" at bounding box center [354, 81] width 368 height 19
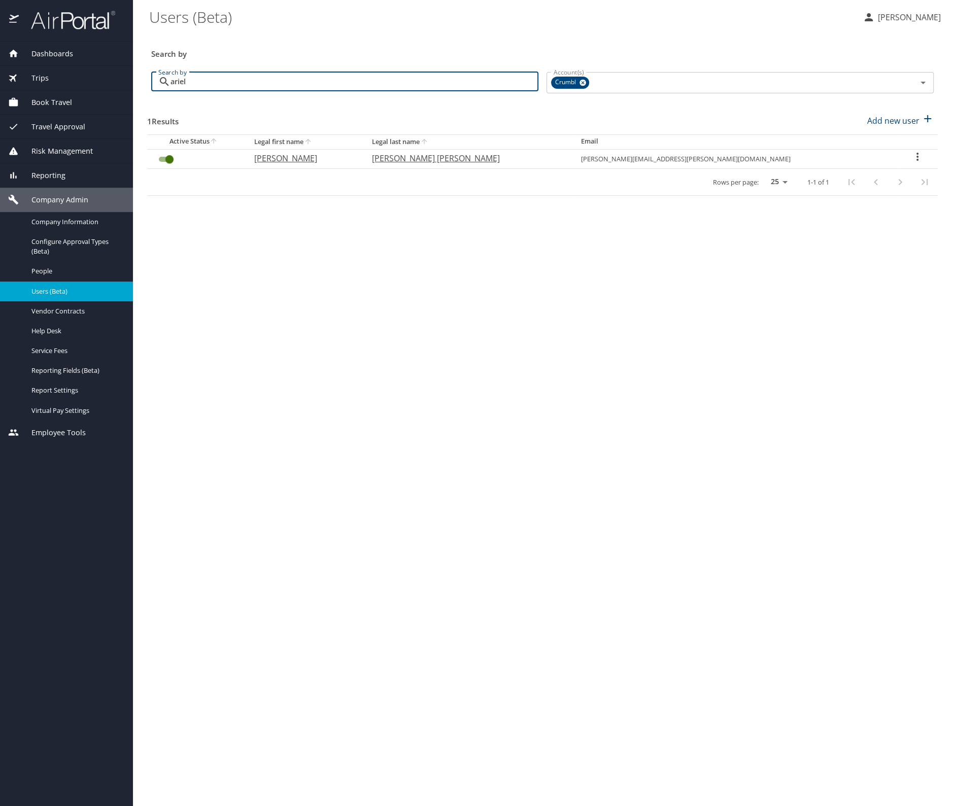
click at [911, 156] on icon "User Search Table" at bounding box center [917, 157] width 12 height 12
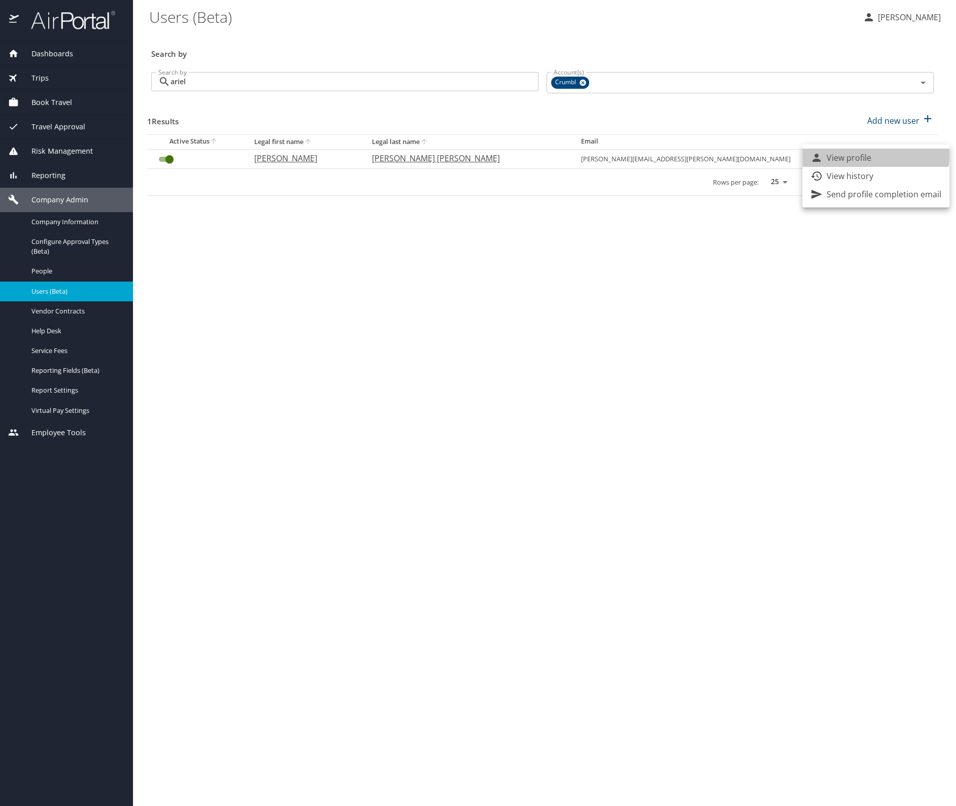
click at [844, 154] on p "View profile" at bounding box center [849, 158] width 45 height 12
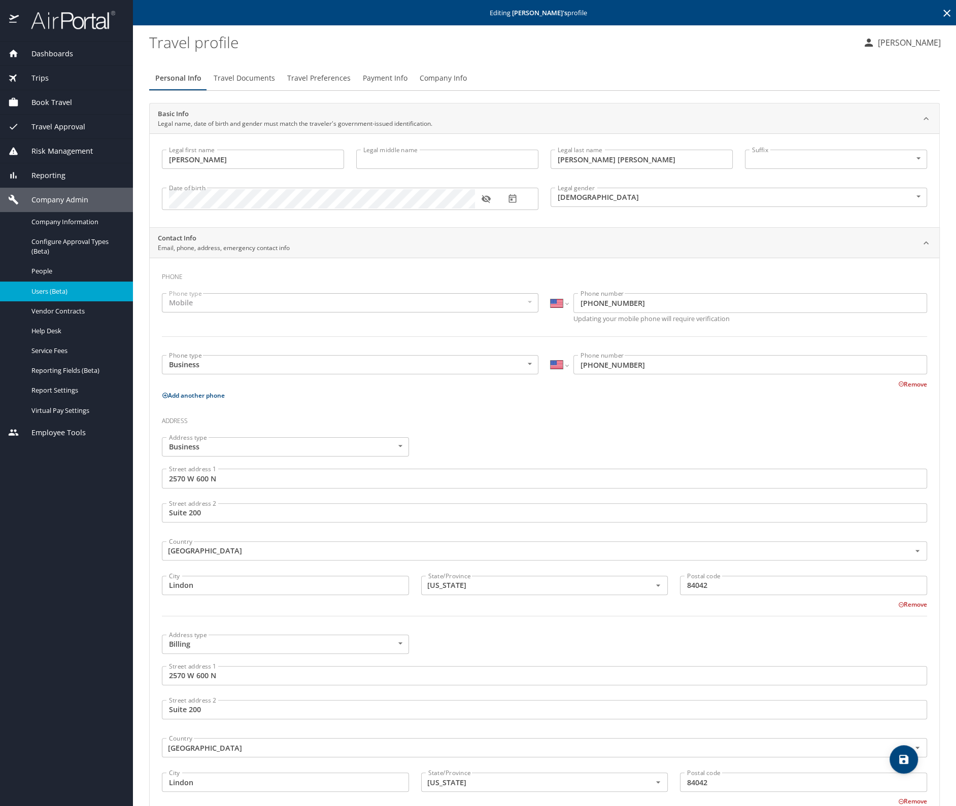
click at [444, 75] on span "Company Info" at bounding box center [443, 78] width 47 height 13
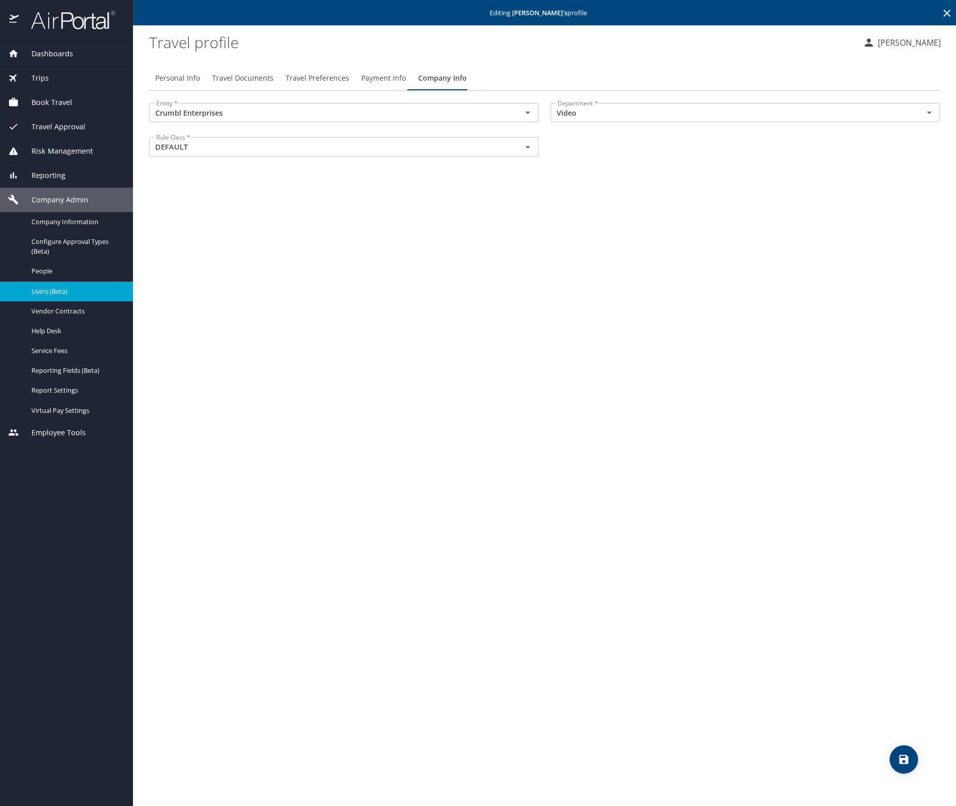
click at [943, 11] on icon at bounding box center [947, 13] width 12 height 12
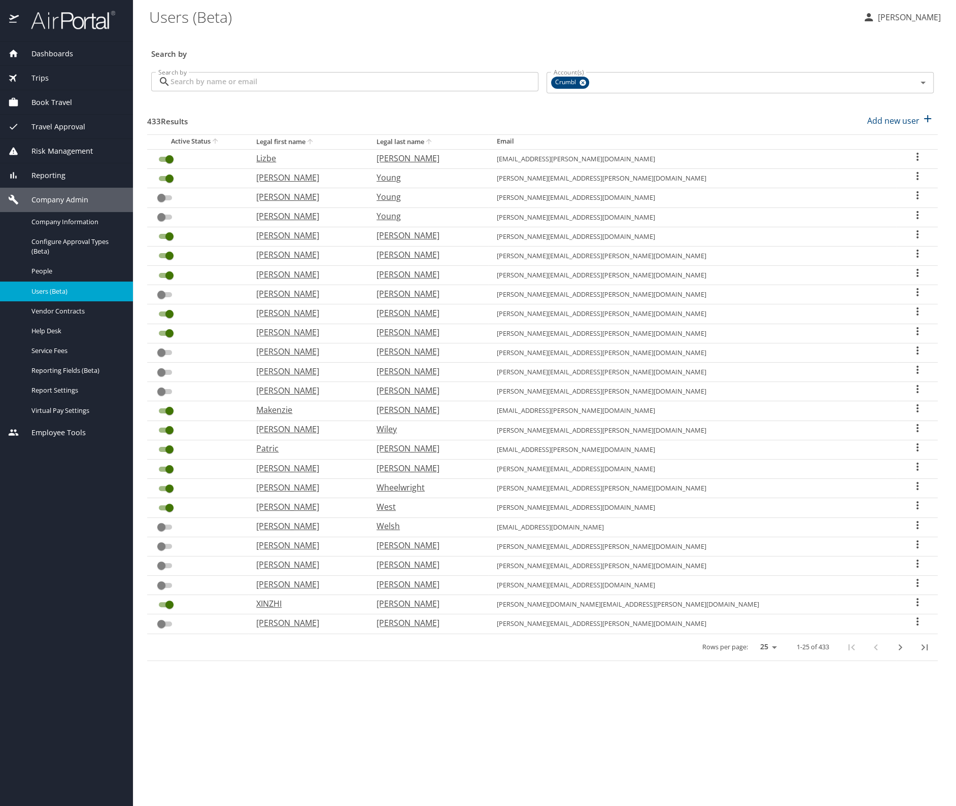
click at [242, 81] on input "Search by" at bounding box center [354, 81] width 368 height 19
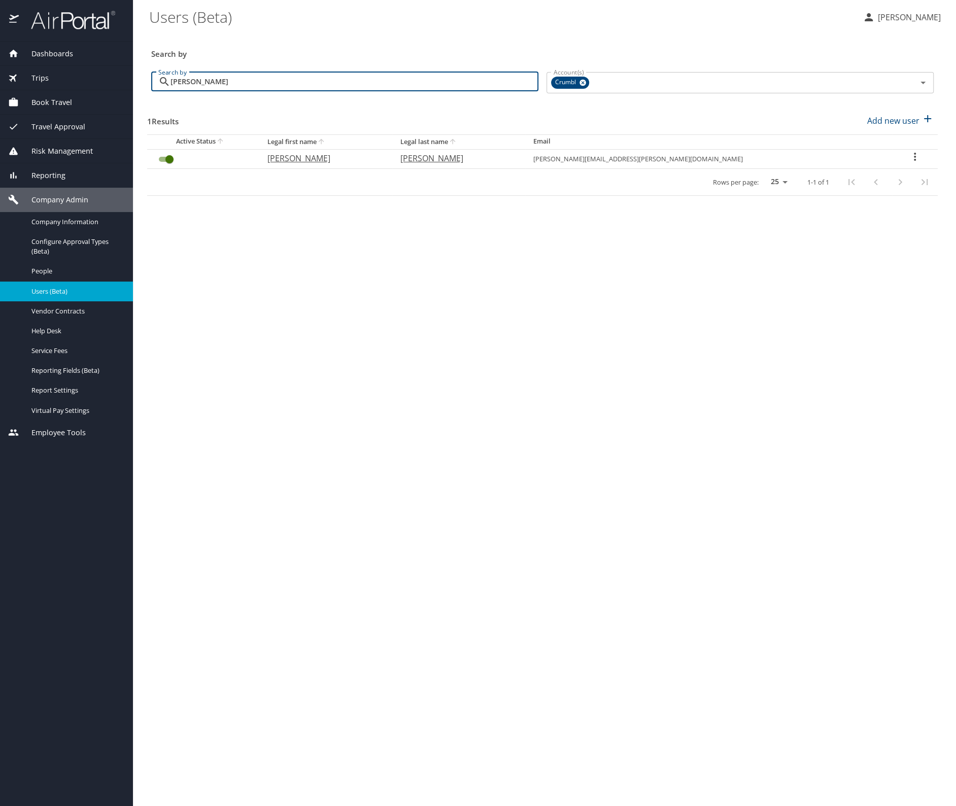
click at [910, 155] on icon "User Search Table" at bounding box center [915, 157] width 12 height 12
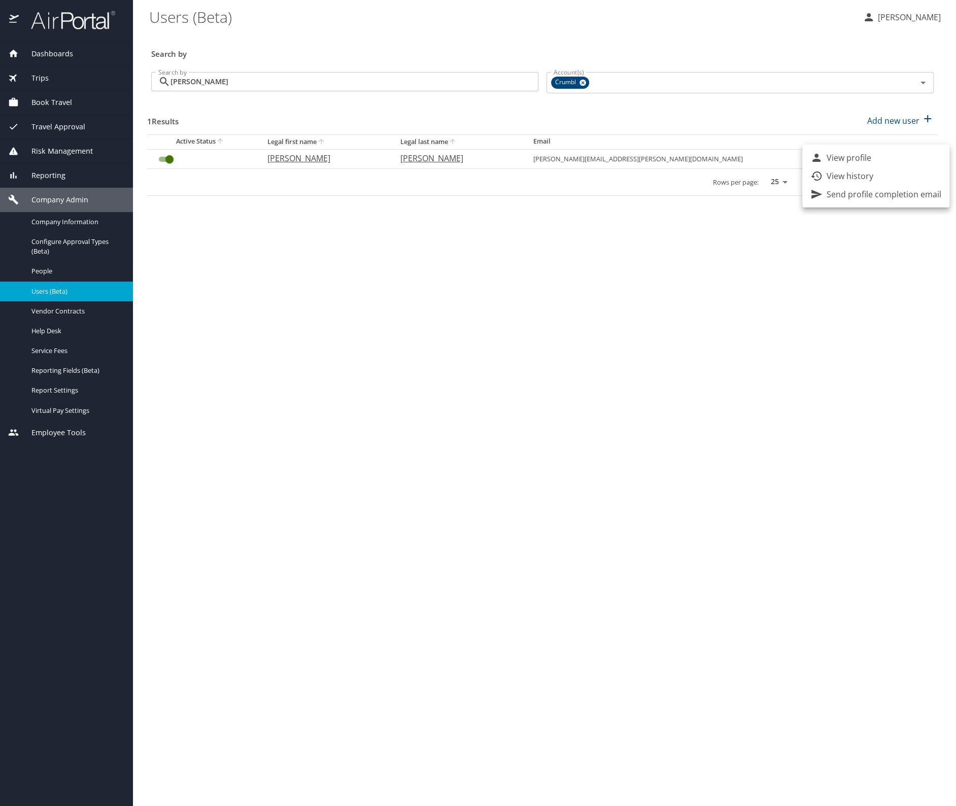
click at [875, 153] on li "View profile" at bounding box center [875, 158] width 147 height 18
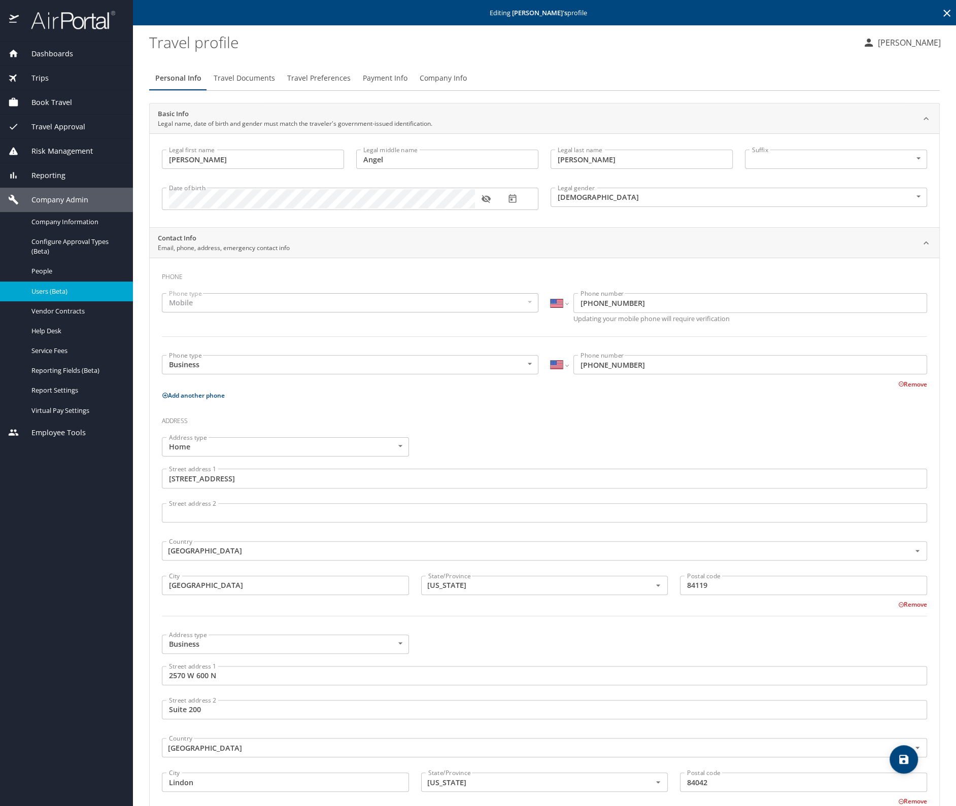
click at [446, 78] on span "Company Info" at bounding box center [443, 78] width 47 height 13
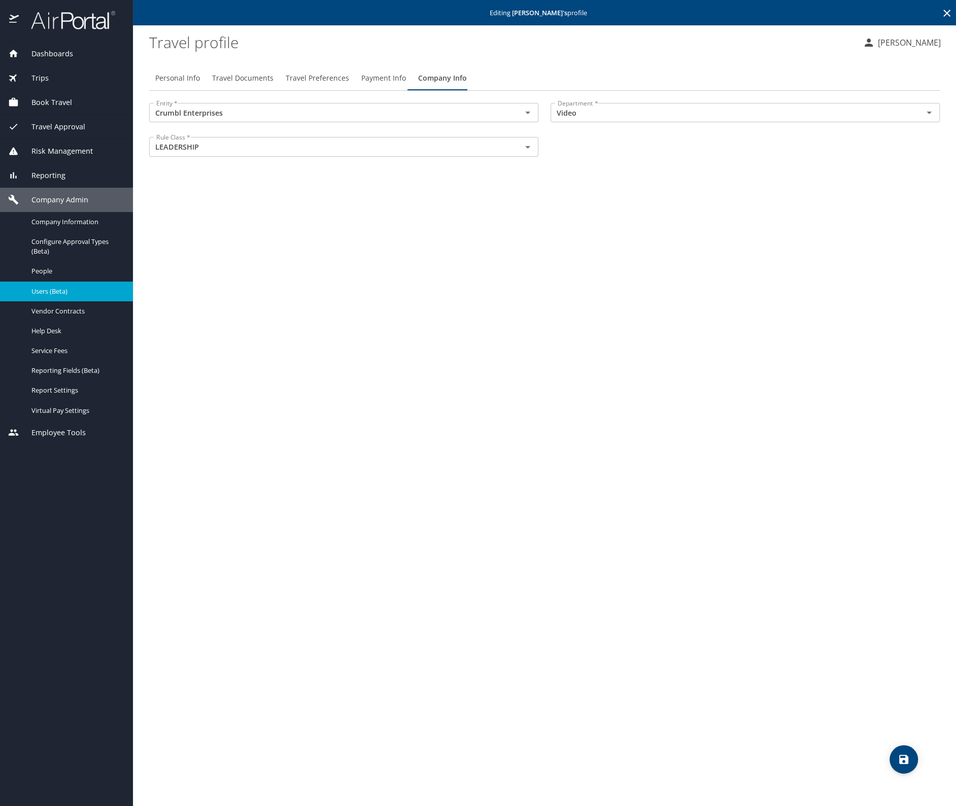
click at [948, 13] on icon at bounding box center [947, 13] width 12 height 12
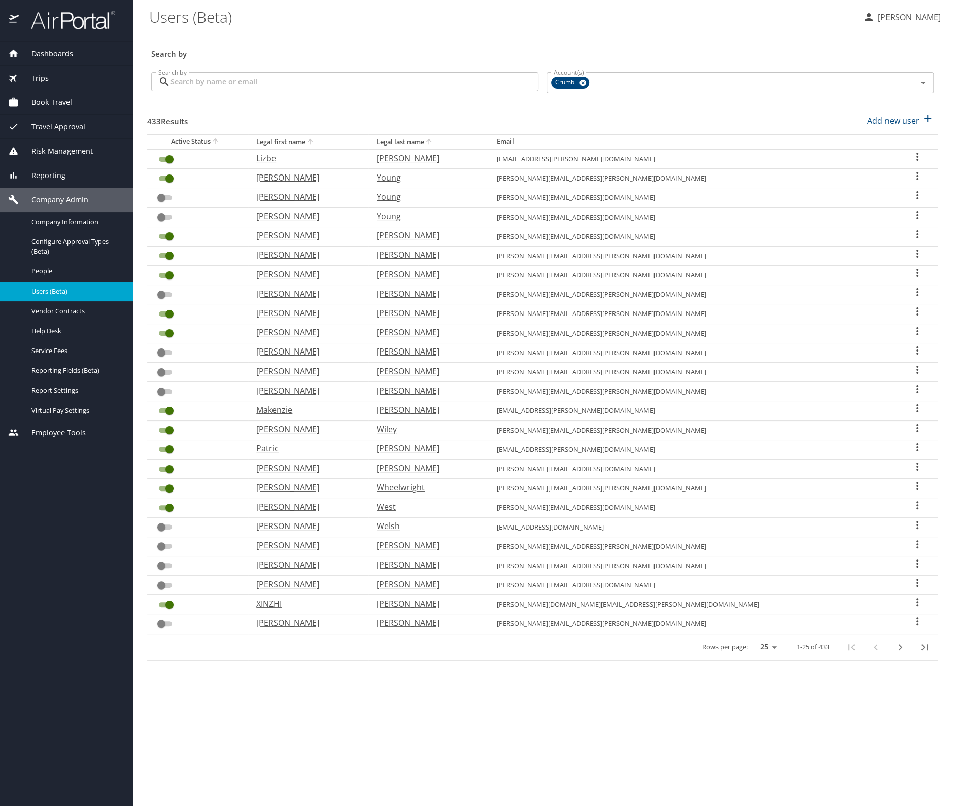
click at [250, 81] on input "Search by" at bounding box center [354, 81] width 368 height 19
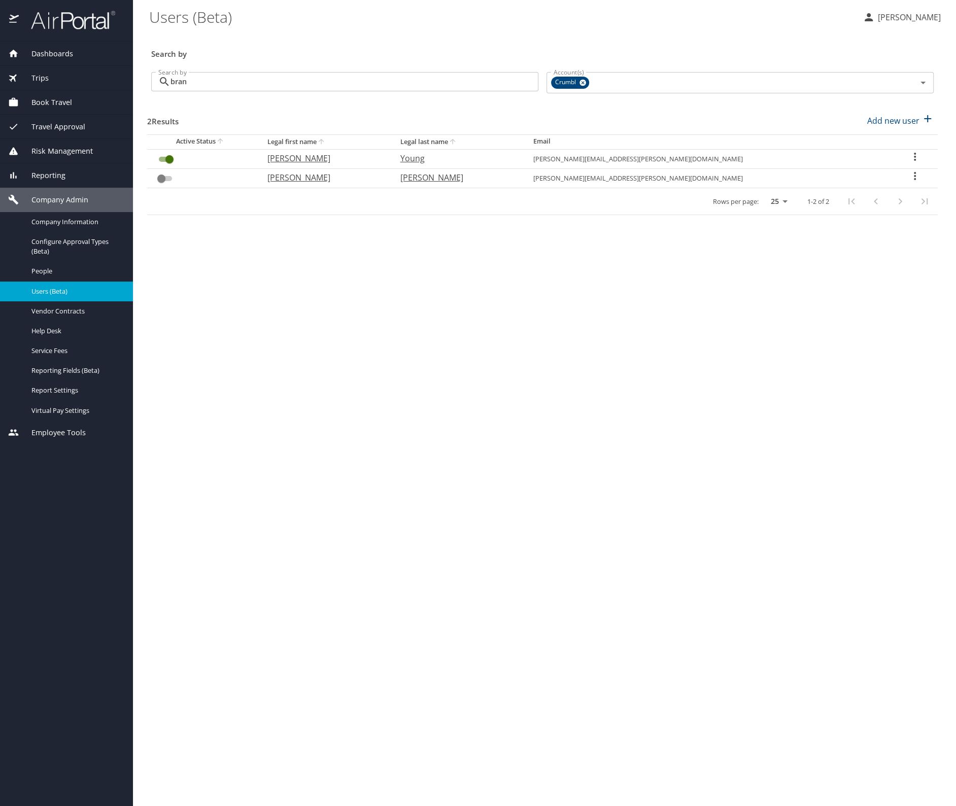
click at [909, 152] on icon "User Search Table" at bounding box center [915, 157] width 12 height 12
click at [852, 150] on li "View profile" at bounding box center [875, 158] width 147 height 18
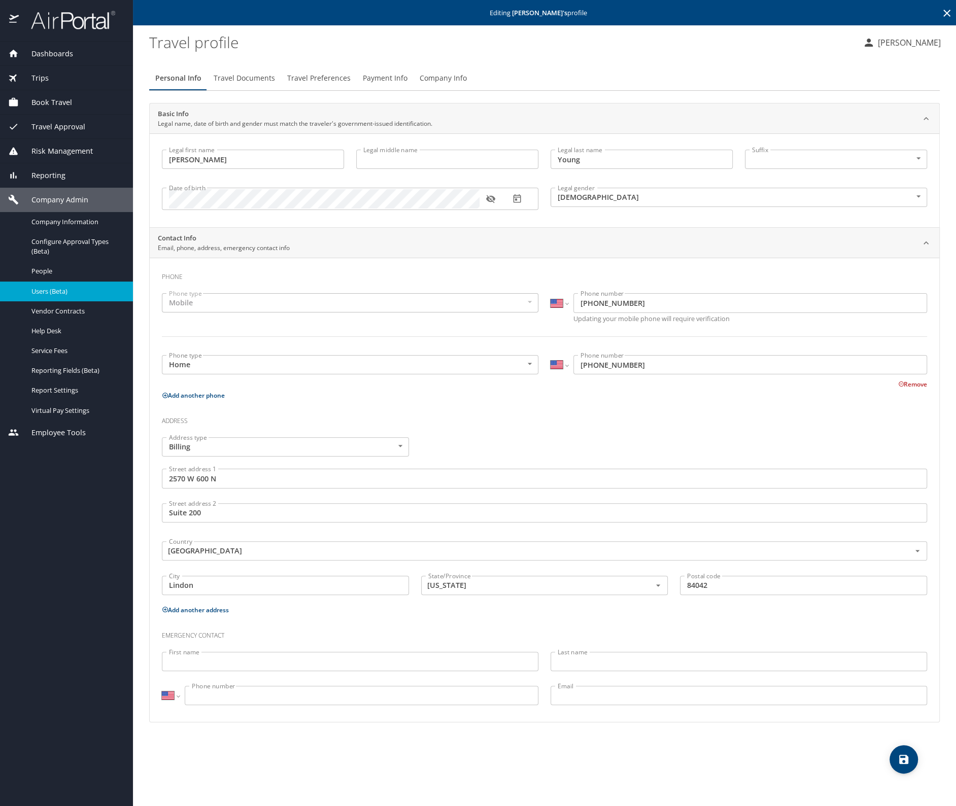
click at [446, 78] on span "Company Info" at bounding box center [443, 78] width 47 height 13
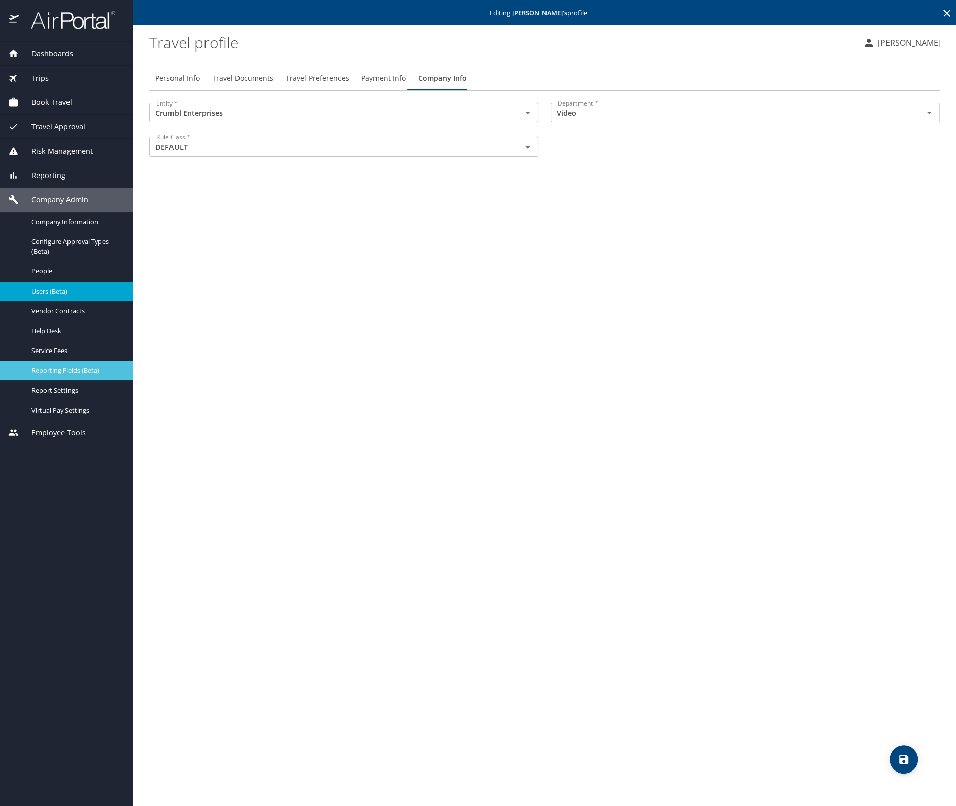
click at [70, 363] on link "Reporting Fields (Beta)" at bounding box center [66, 371] width 133 height 20
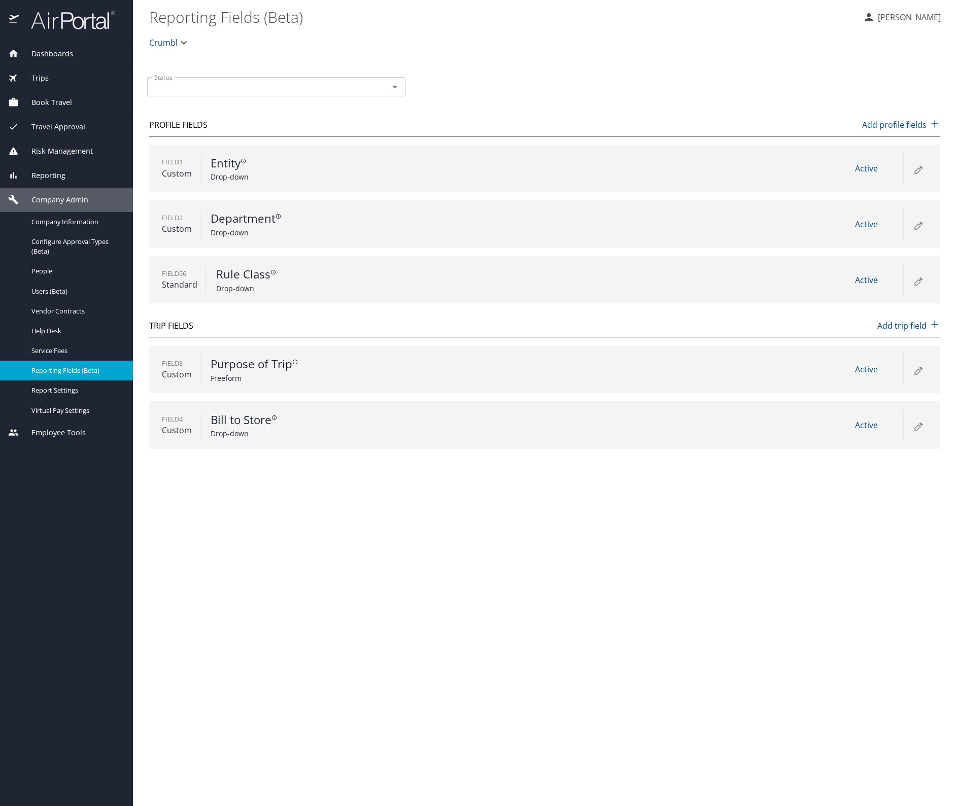
click at [915, 227] on icon at bounding box center [918, 227] width 6 height 6
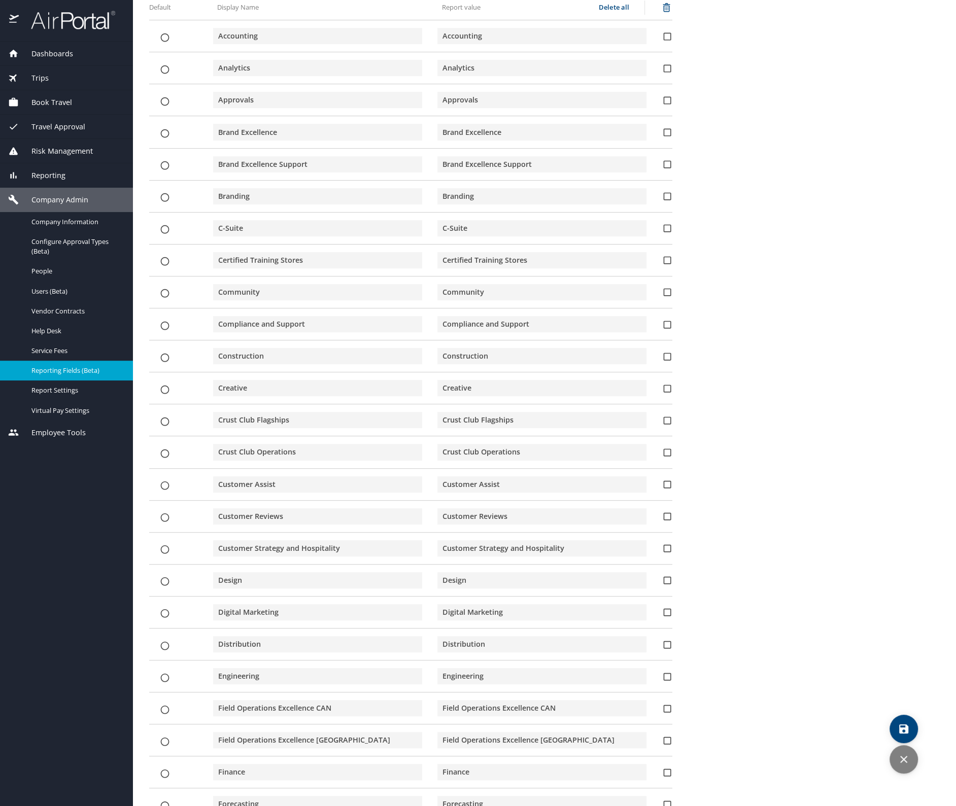
scroll to position [412, 0]
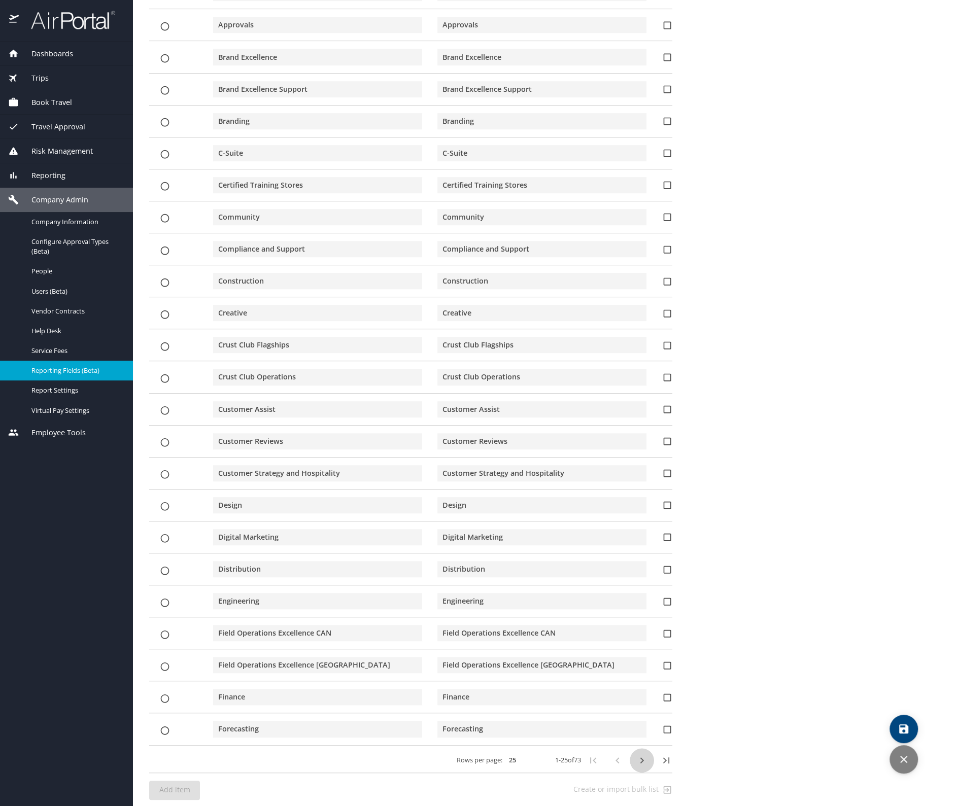
click at [640, 758] on icon "button" at bounding box center [642, 761] width 4 height 6
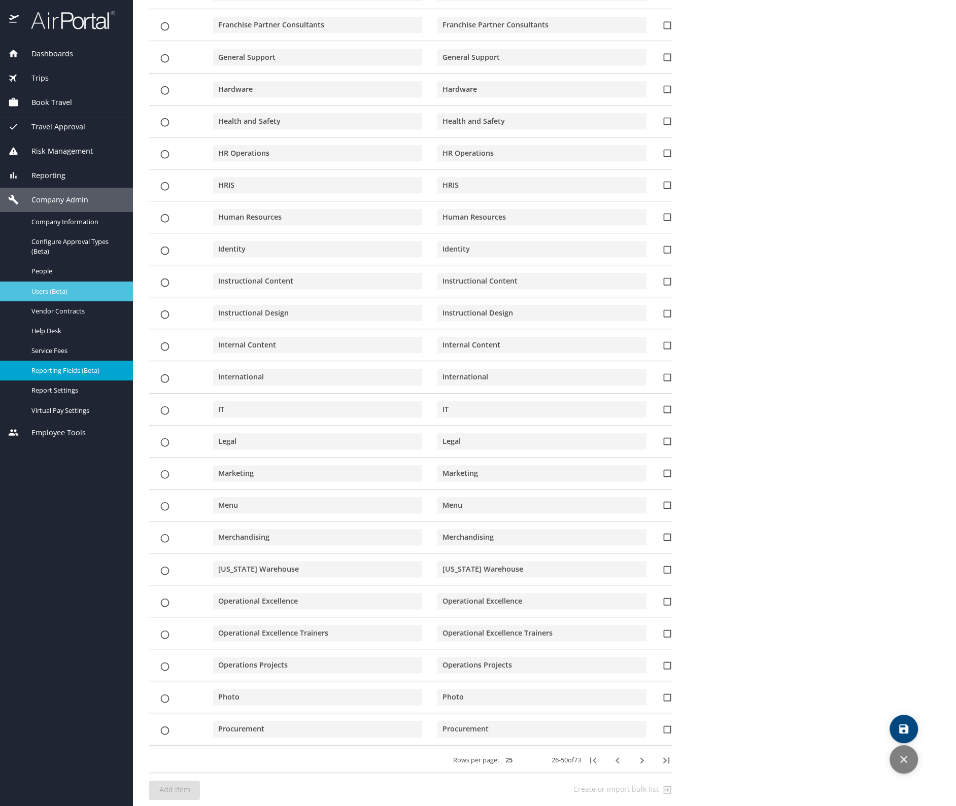
click at [45, 290] on span "Users (Beta)" at bounding box center [75, 292] width 89 height 10
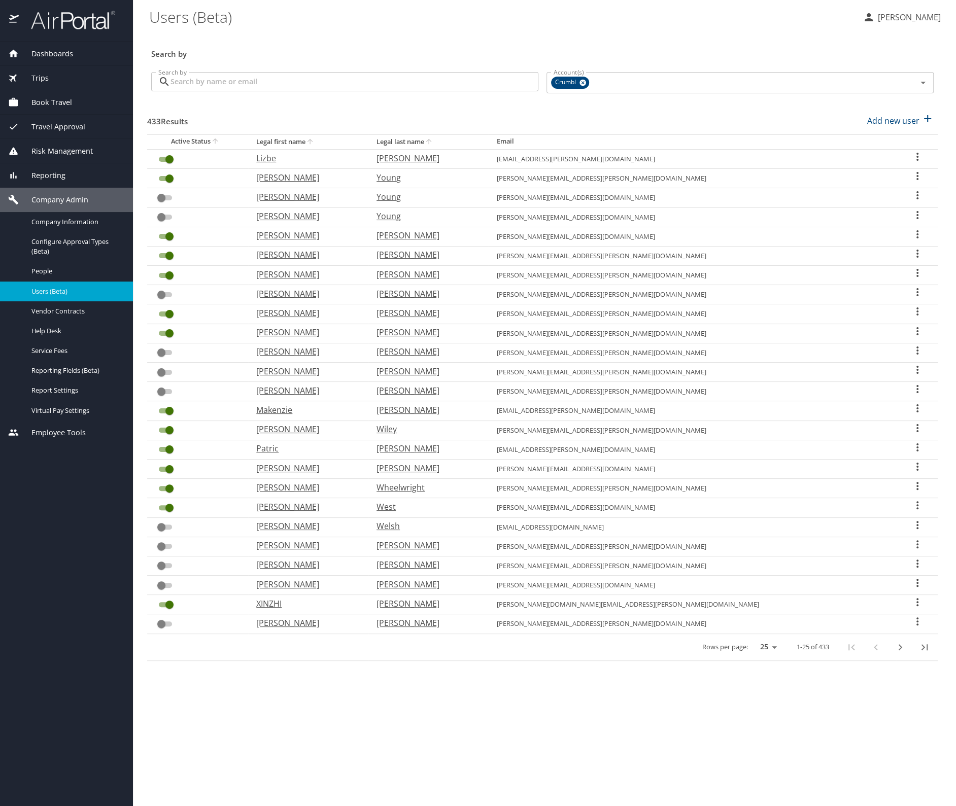
click at [287, 86] on input "Search by" at bounding box center [354, 81] width 368 height 19
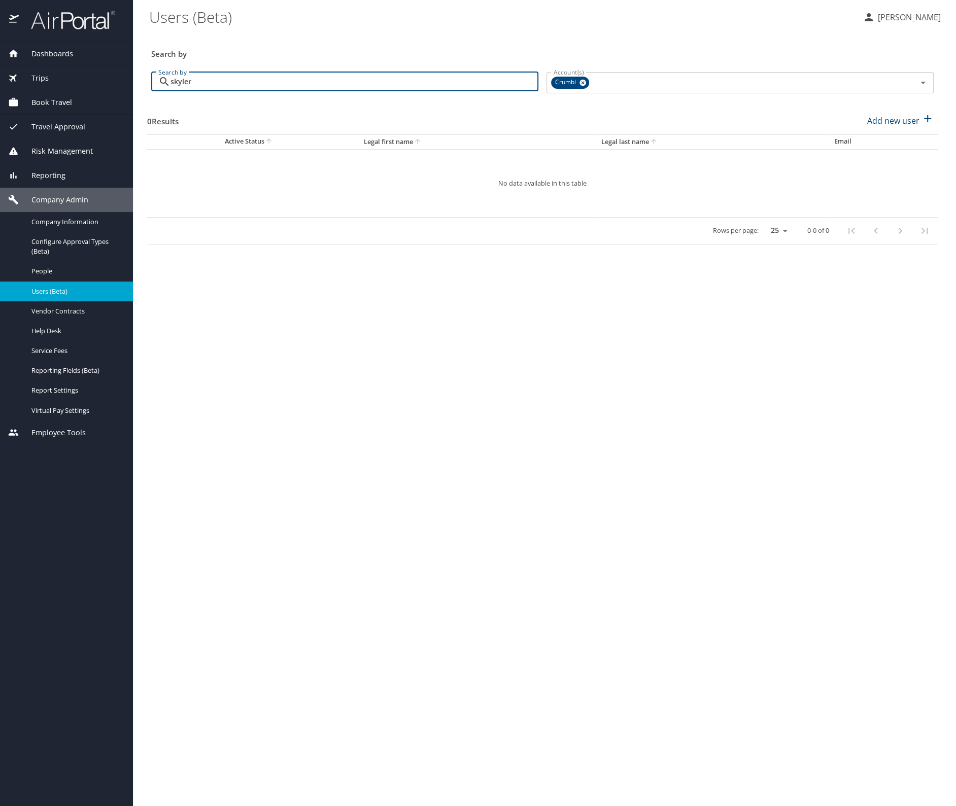
click at [202, 81] on input "skyler" at bounding box center [354, 81] width 368 height 19
drag, startPoint x: 184, startPoint y: 80, endPoint x: 115, endPoint y: 75, distance: 68.7
click at [115, 75] on div "Dashboards AirPortal 360™ Manager My Travel Dashboard Trips Airtinerary® Lookup…" at bounding box center [478, 403] width 956 height 806
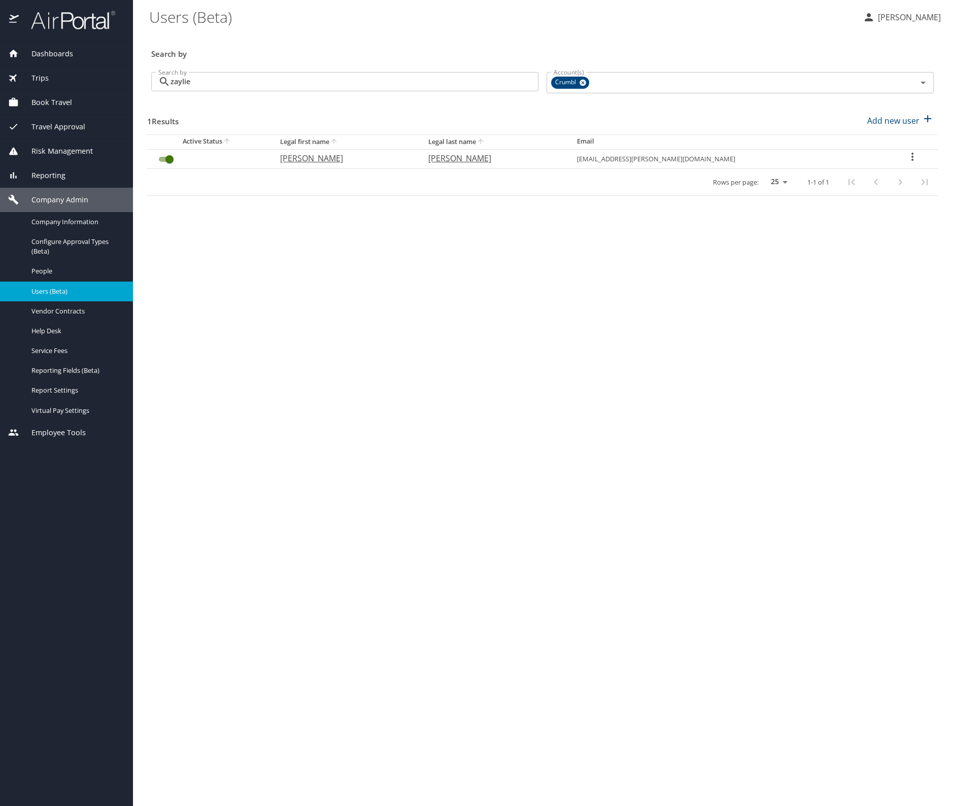
click at [906, 157] on icon "User Search Table" at bounding box center [912, 157] width 12 height 12
click at [833, 156] on p "View profile" at bounding box center [849, 158] width 45 height 12
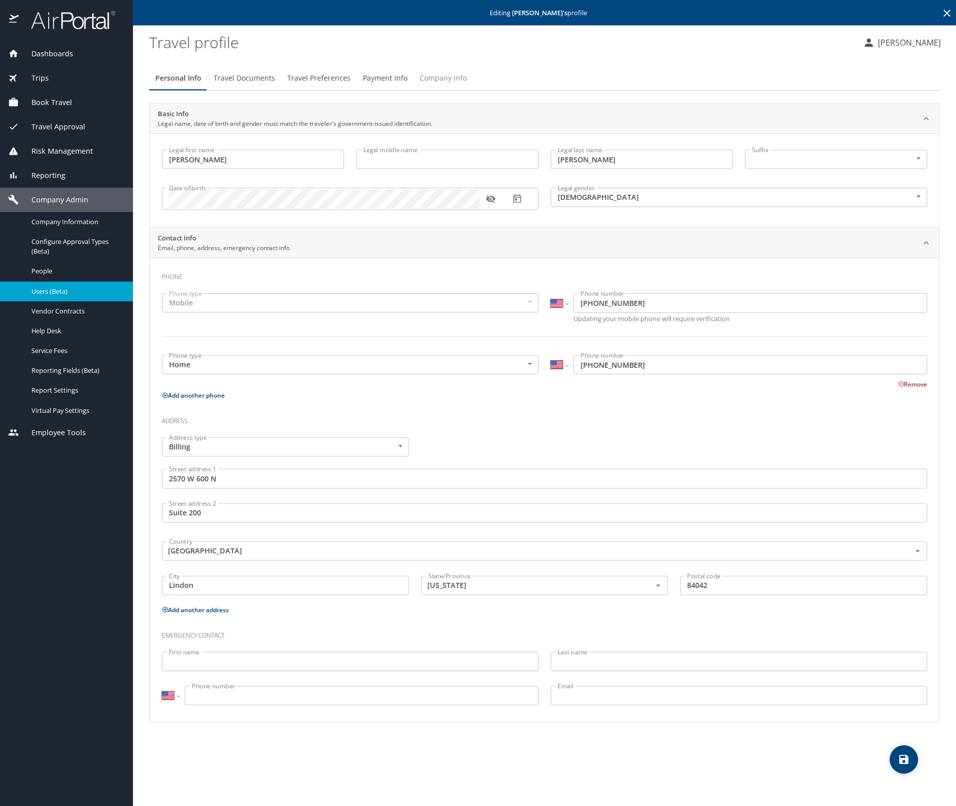
click at [453, 76] on span "Company Info" at bounding box center [443, 78] width 47 height 13
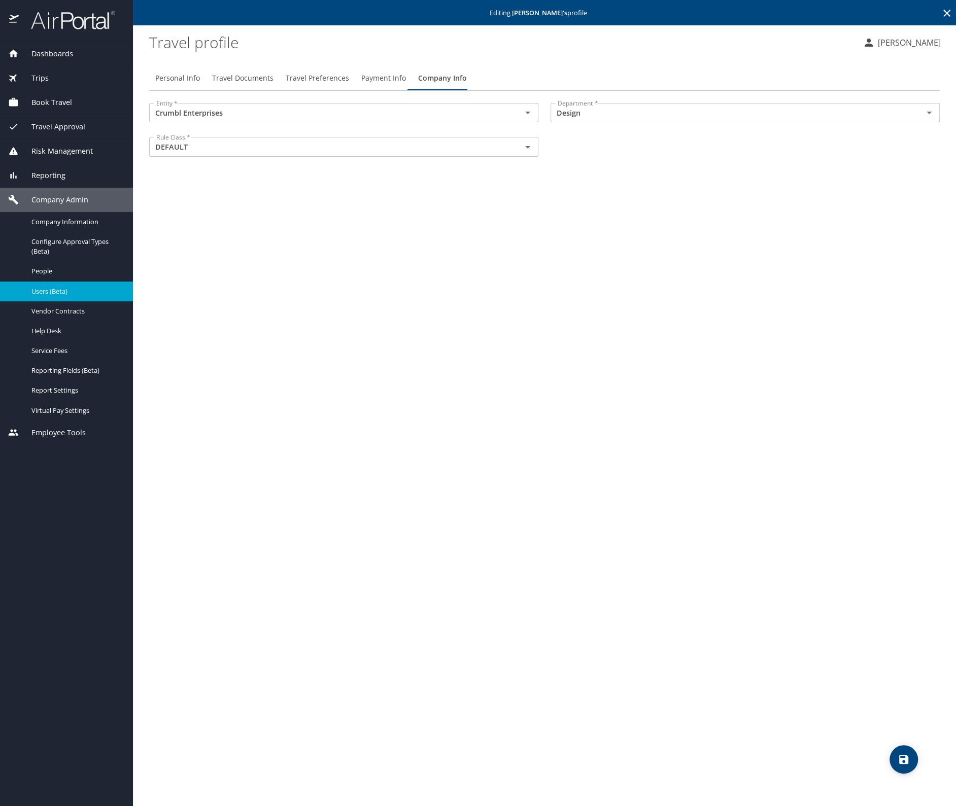
click at [946, 13] on icon at bounding box center [946, 13] width 7 height 7
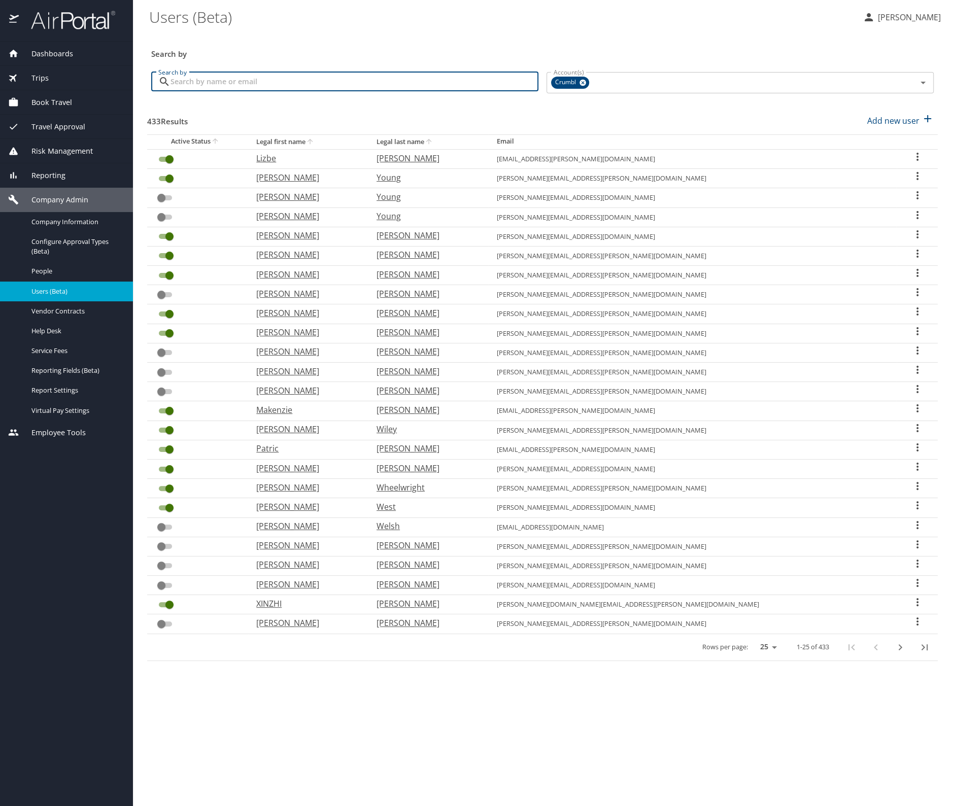
click at [248, 83] on input "Search by" at bounding box center [354, 81] width 368 height 19
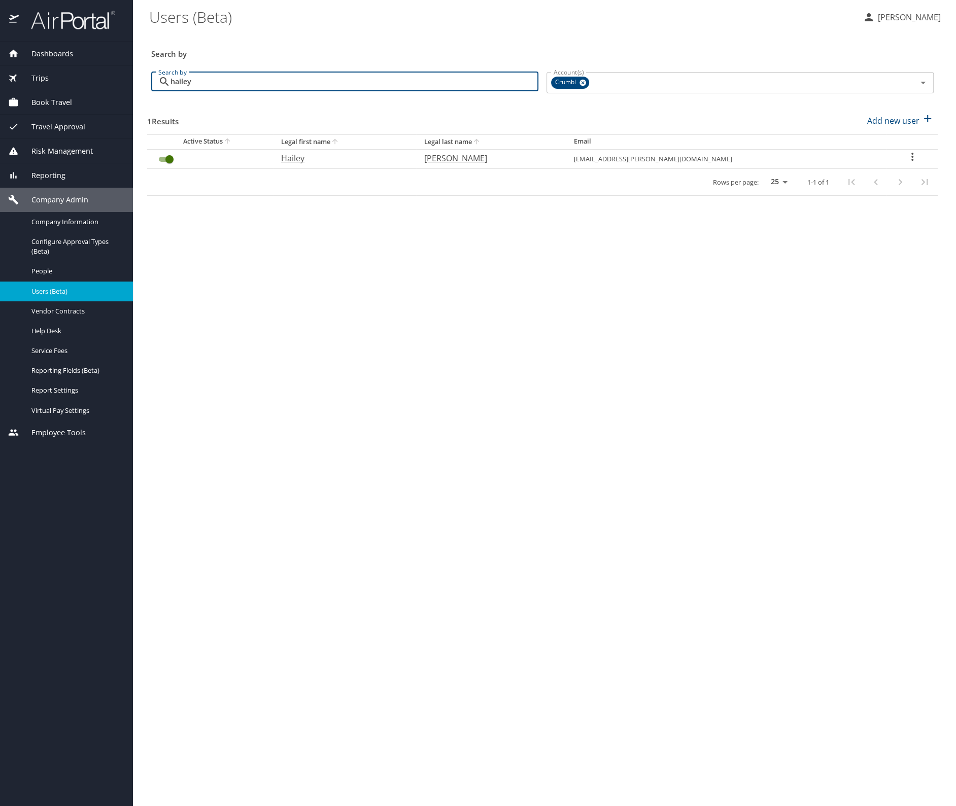
click at [912, 157] on icon "User Search Table" at bounding box center [912, 157] width 12 height 12
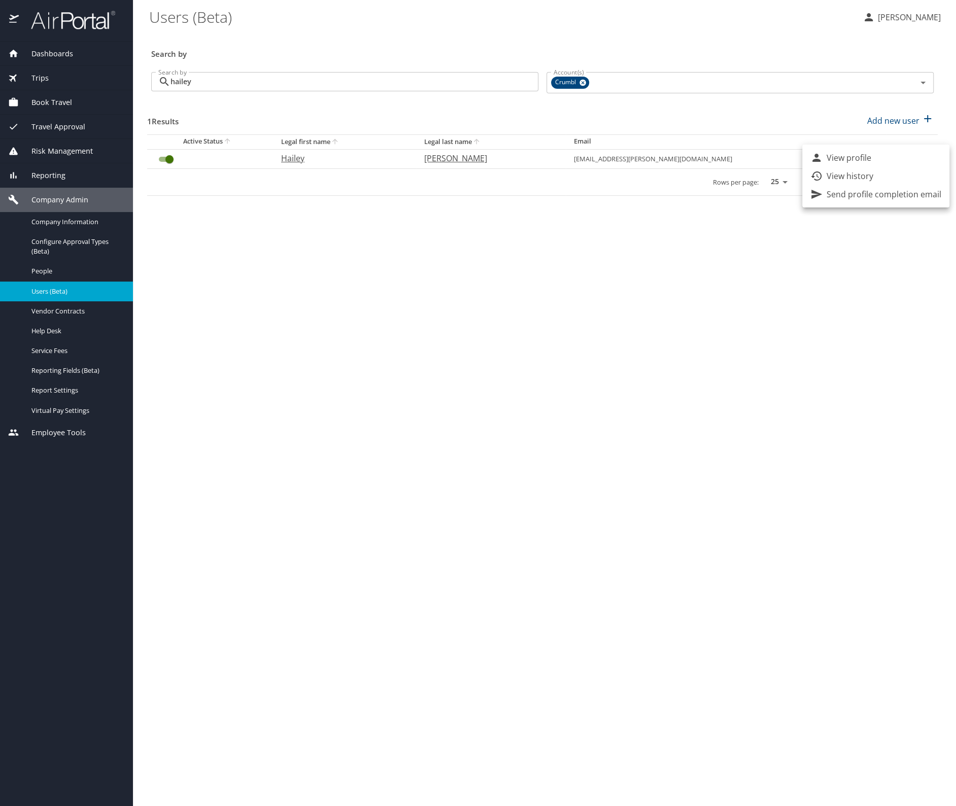
click at [873, 158] on li "View profile" at bounding box center [875, 158] width 147 height 18
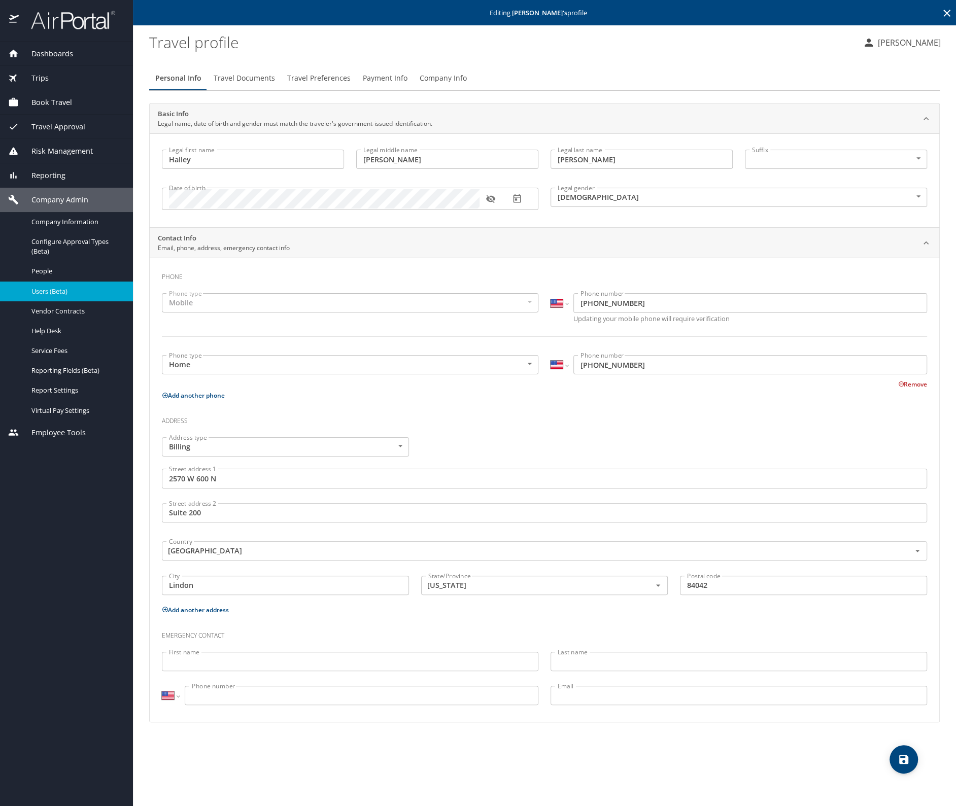
click at [427, 81] on span "Company Info" at bounding box center [443, 78] width 47 height 13
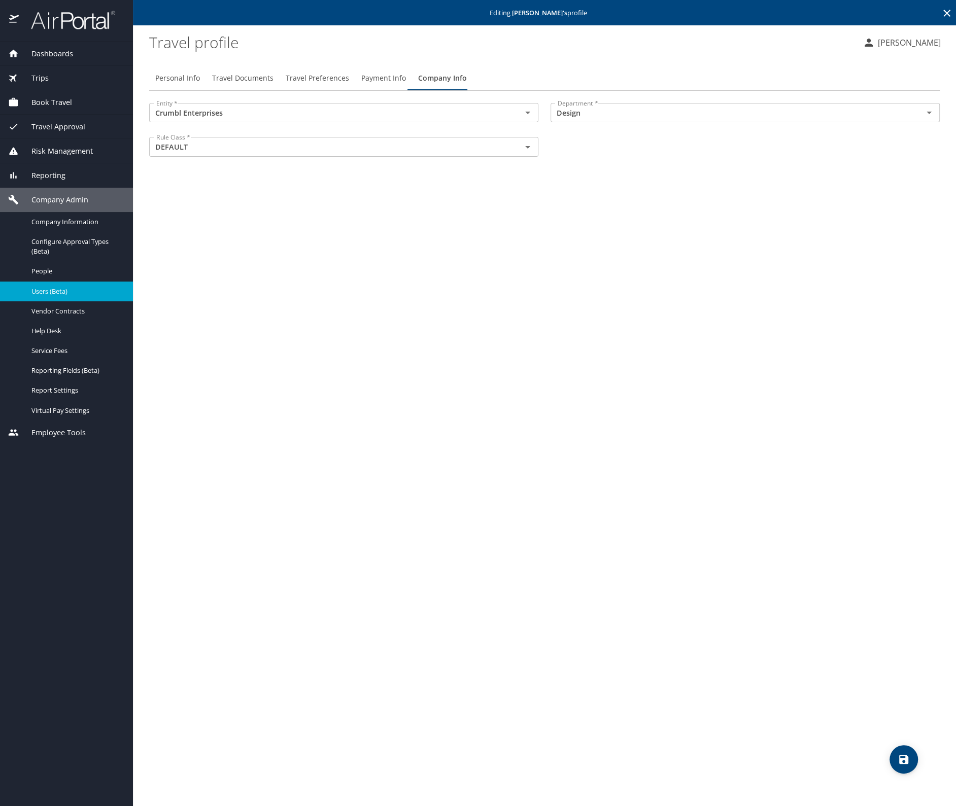
click at [948, 11] on icon at bounding box center [946, 13] width 7 height 7
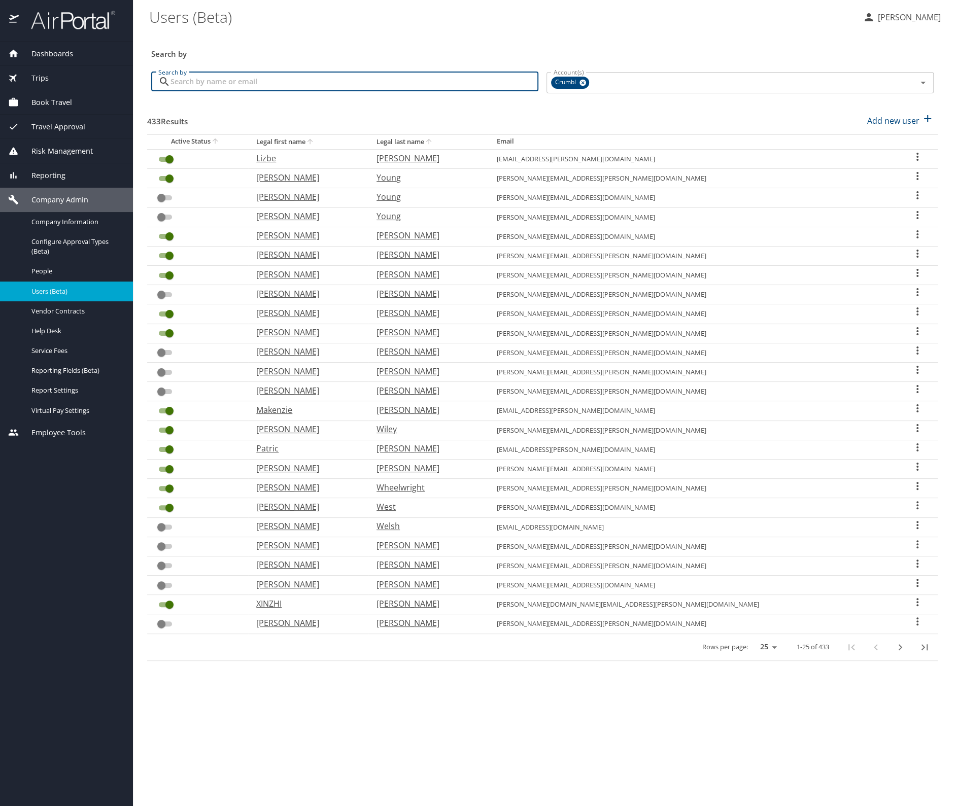
click at [191, 83] on input "Search by" at bounding box center [354, 81] width 368 height 19
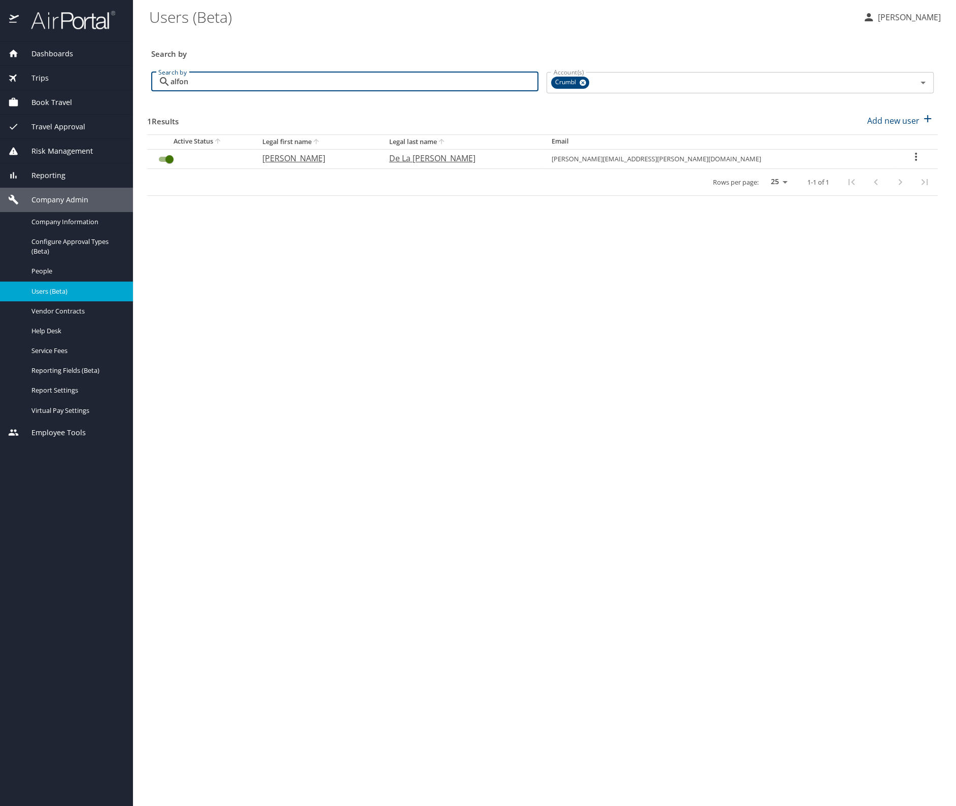
click at [911, 156] on icon "User Search Table" at bounding box center [916, 157] width 12 height 12
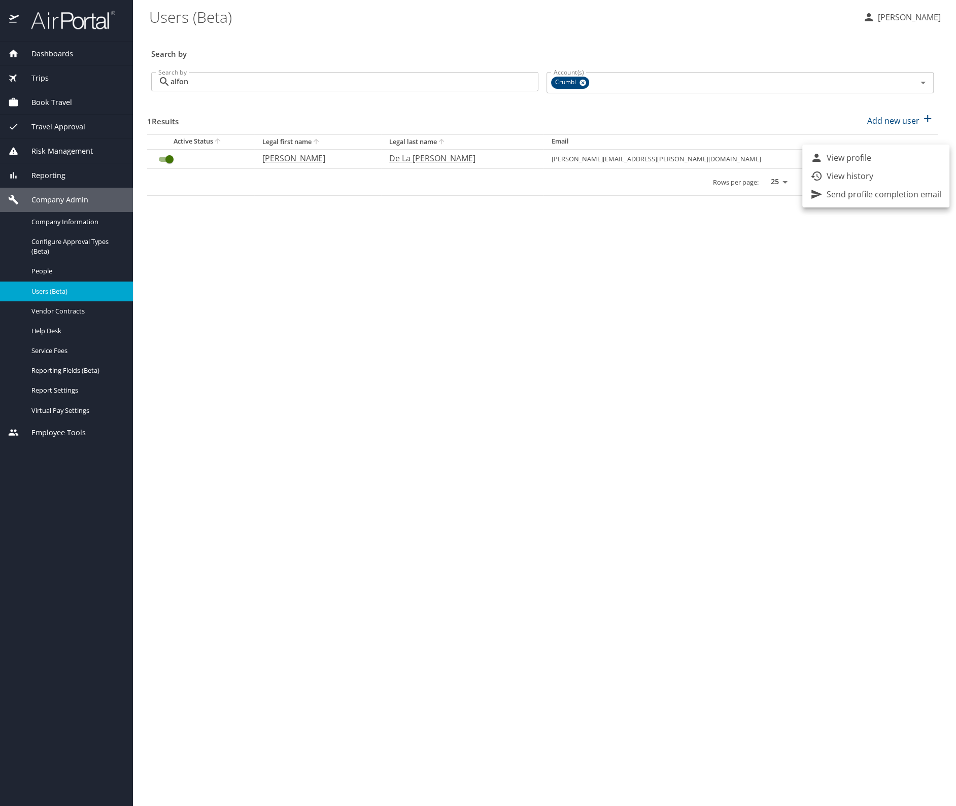
click at [864, 155] on p "View profile" at bounding box center [849, 158] width 45 height 12
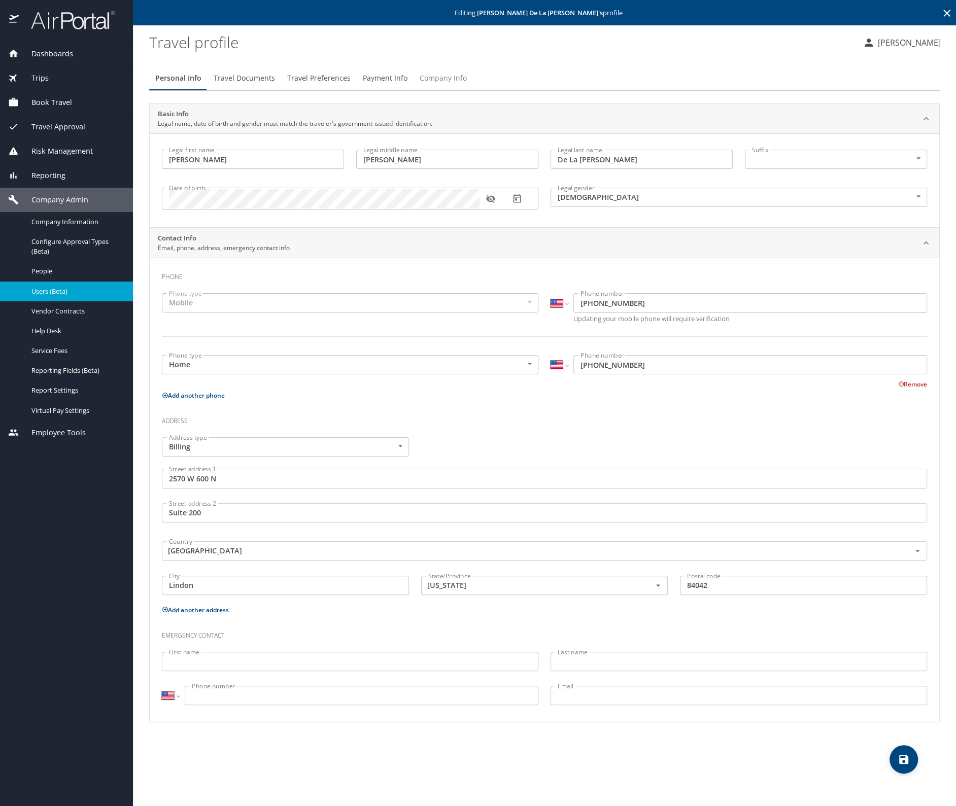
click at [445, 78] on span "Company Info" at bounding box center [443, 78] width 47 height 13
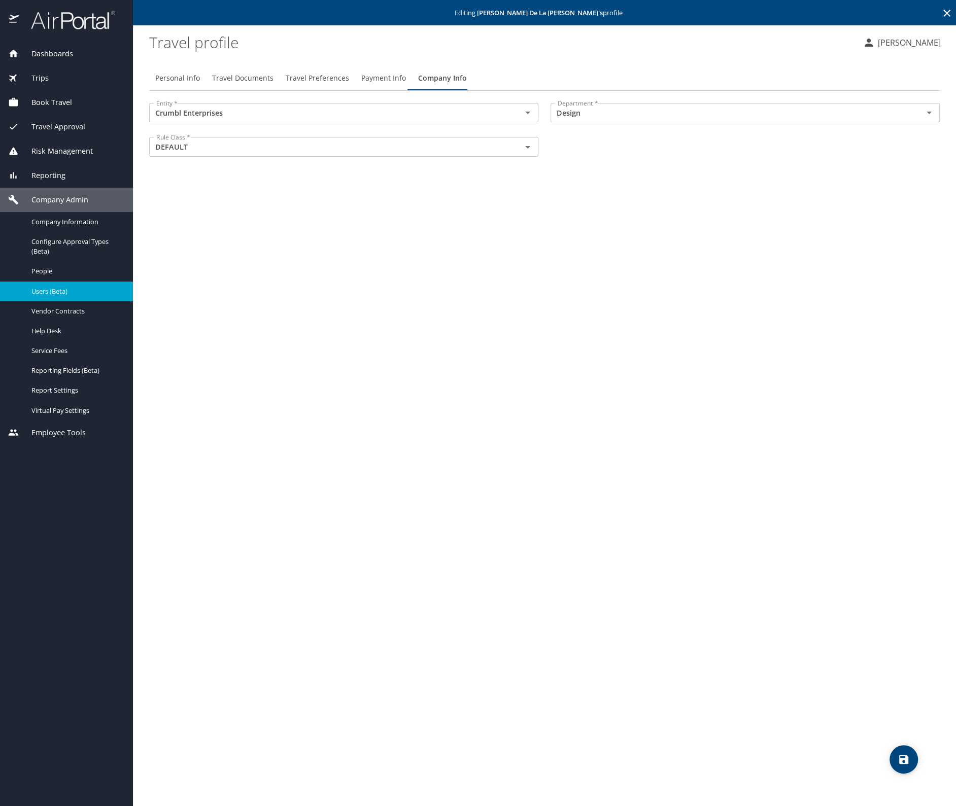
click at [944, 9] on icon at bounding box center [947, 13] width 12 height 12
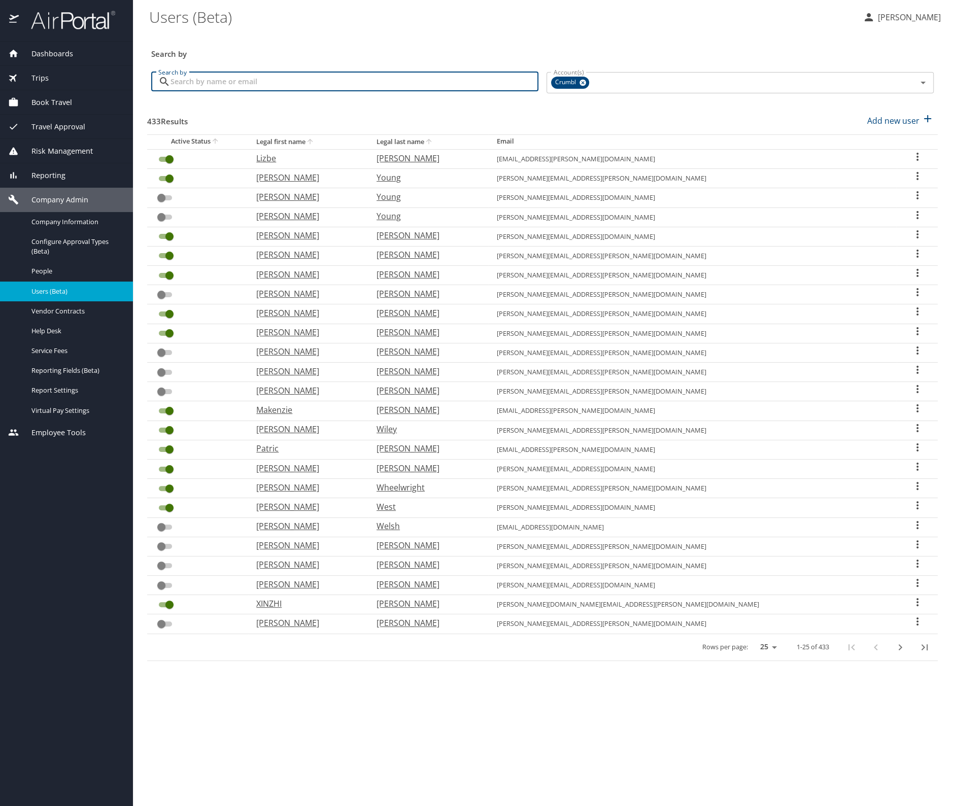
click at [270, 81] on input "Search by" at bounding box center [354, 81] width 368 height 19
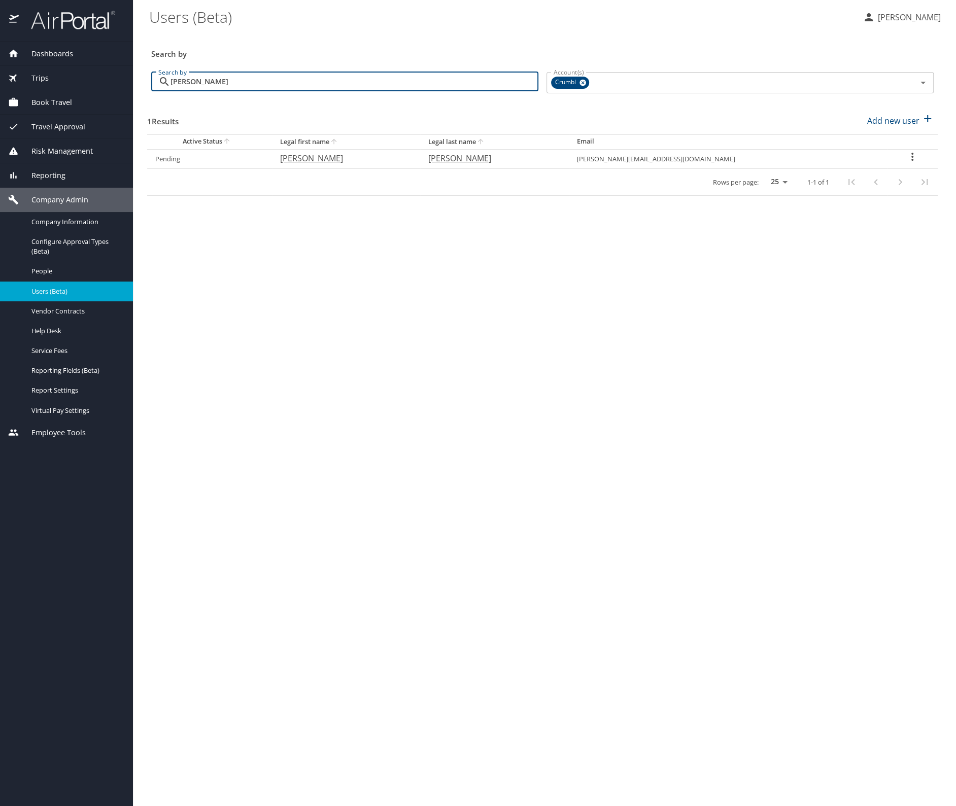
drag, startPoint x: 222, startPoint y: 86, endPoint x: 131, endPoint y: 77, distance: 90.8
click at [131, 77] on div "Dashboards AirPortal 360™ Manager My Travel Dashboard Trips Airtinerary® Lookup…" at bounding box center [478, 403] width 956 height 806
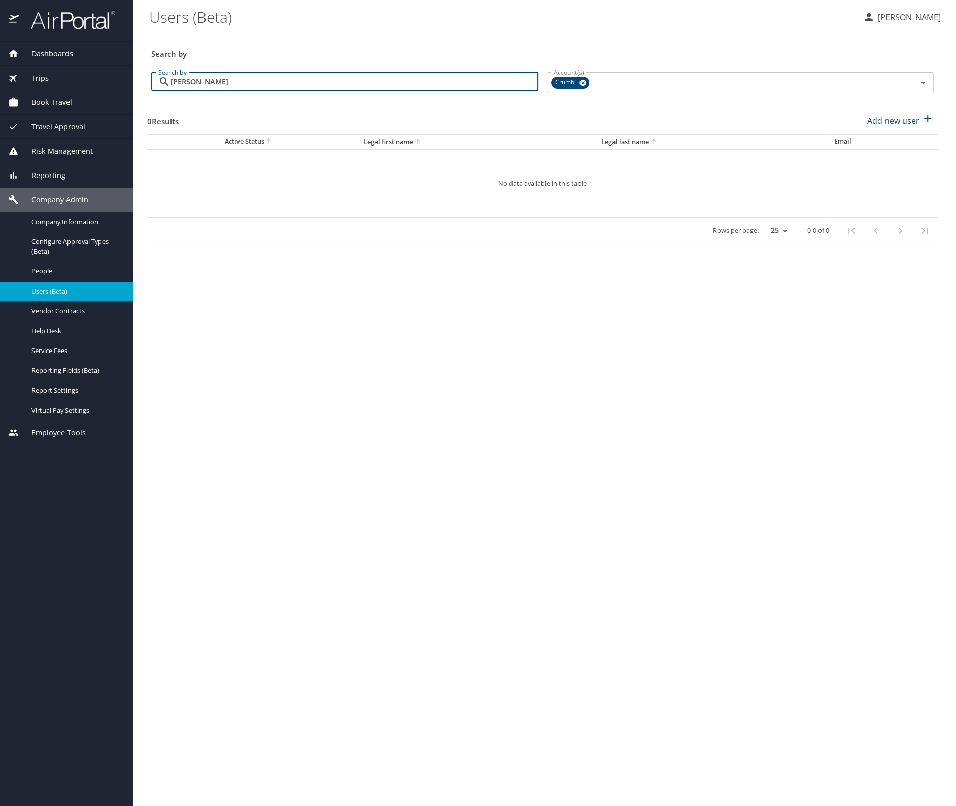
drag, startPoint x: 259, startPoint y: 86, endPoint x: 133, endPoint y: 78, distance: 125.6
click at [133, 78] on main "Users (Beta) [PERSON_NAME] Search by Search by [PERSON_NAME] Search by Account(…" at bounding box center [544, 403] width 823 height 806
drag, startPoint x: 195, startPoint y: 86, endPoint x: 121, endPoint y: 78, distance: 74.0
click at [121, 78] on div "Dashboards AirPortal 360™ Manager My Travel Dashboard Trips Airtinerary® Lookup…" at bounding box center [478, 403] width 956 height 806
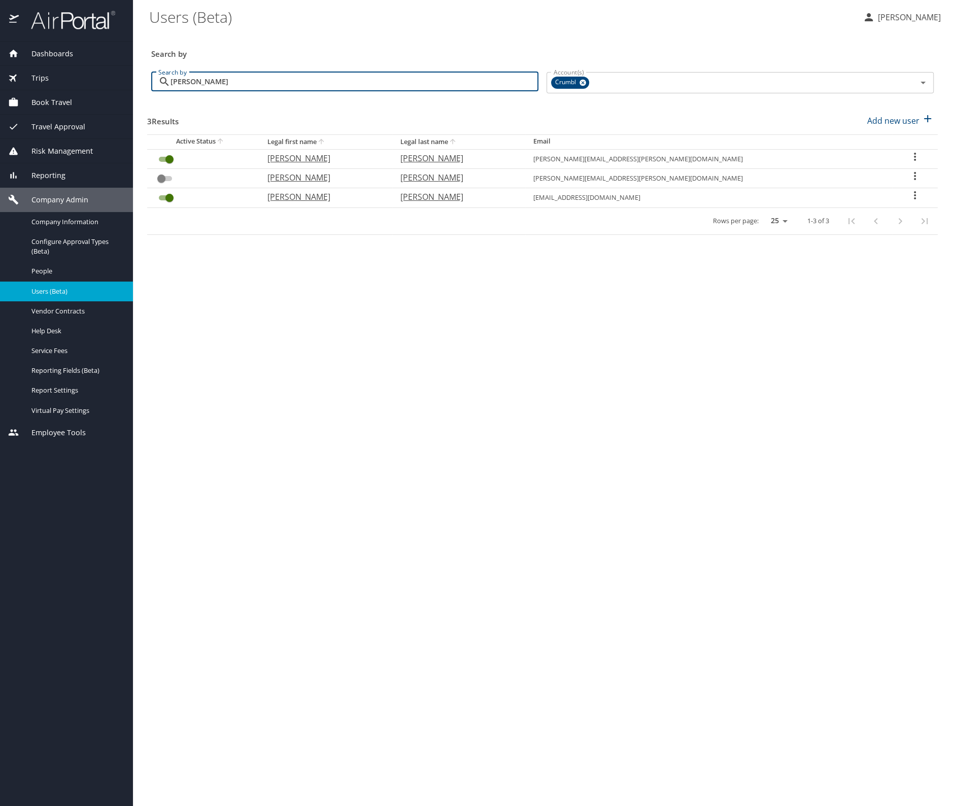
drag, startPoint x: 200, startPoint y: 80, endPoint x: 124, endPoint y: 74, distance: 76.9
click at [124, 74] on div "Dashboards AirPortal 360™ Manager My Travel Dashboard Trips Airtinerary® Lookup…" at bounding box center [478, 403] width 956 height 806
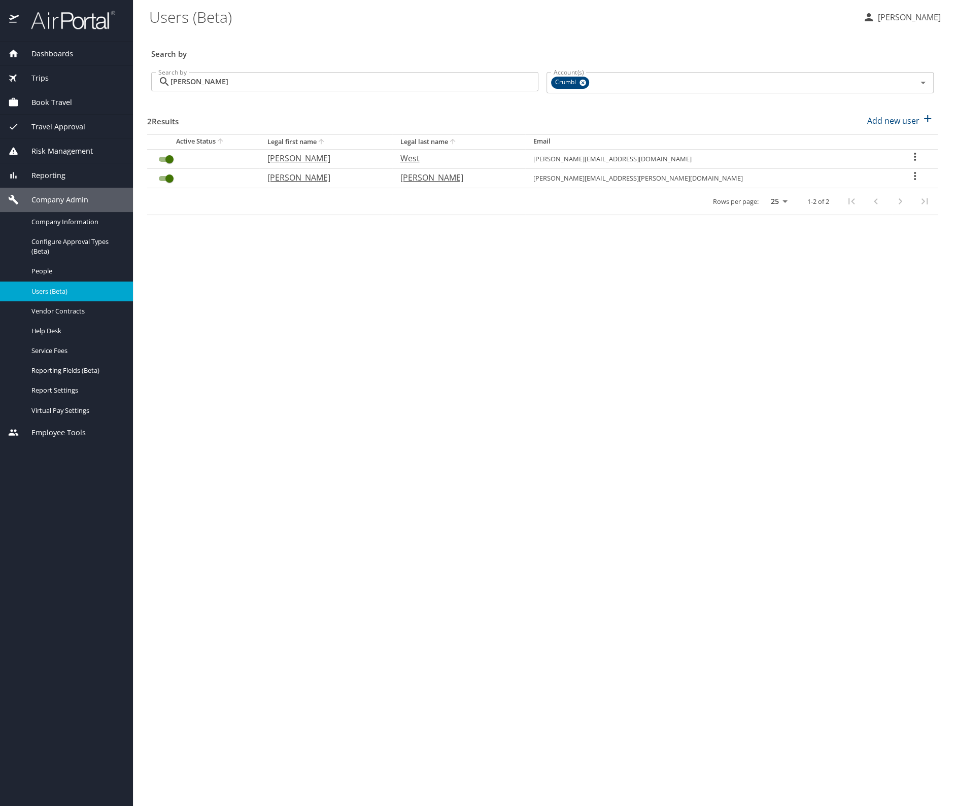
click at [911, 174] on icon "User Search Table" at bounding box center [915, 176] width 12 height 12
click at [841, 172] on p "View profile" at bounding box center [849, 176] width 45 height 12
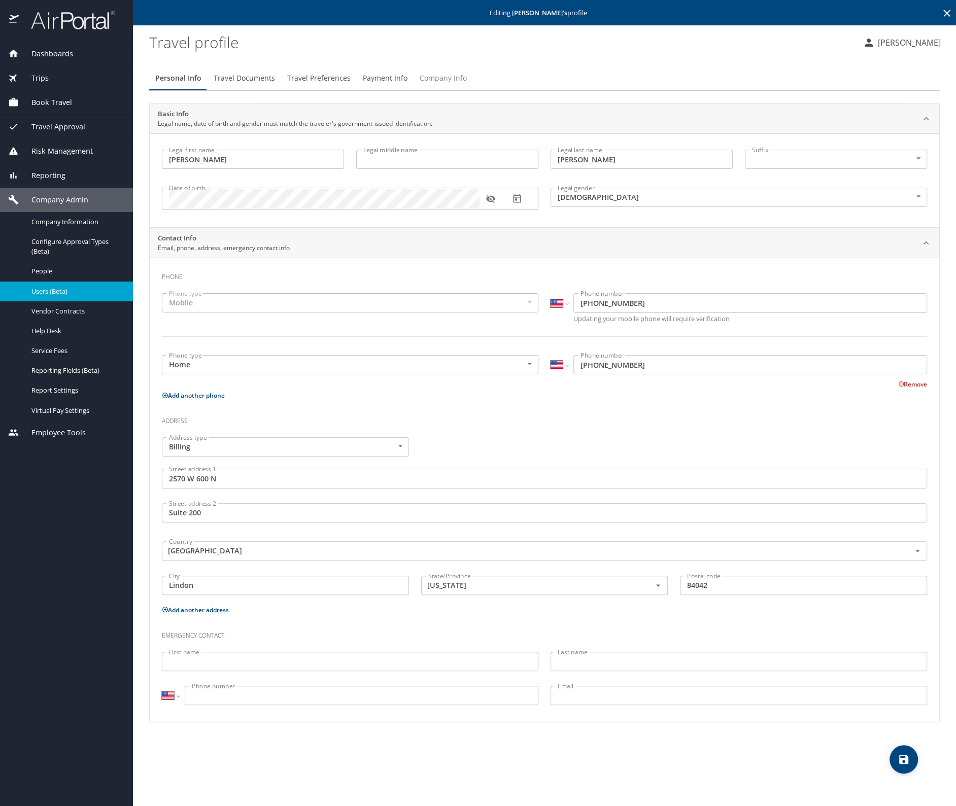
click at [459, 79] on span "Company Info" at bounding box center [443, 78] width 47 height 13
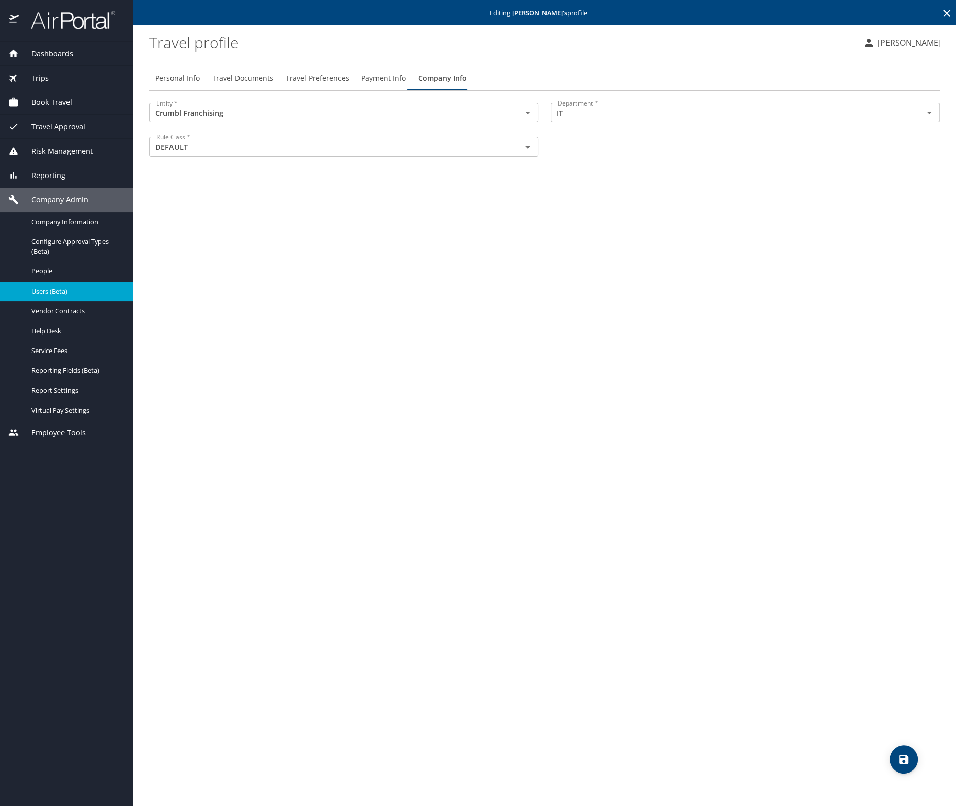
click at [943, 11] on icon at bounding box center [947, 13] width 12 height 12
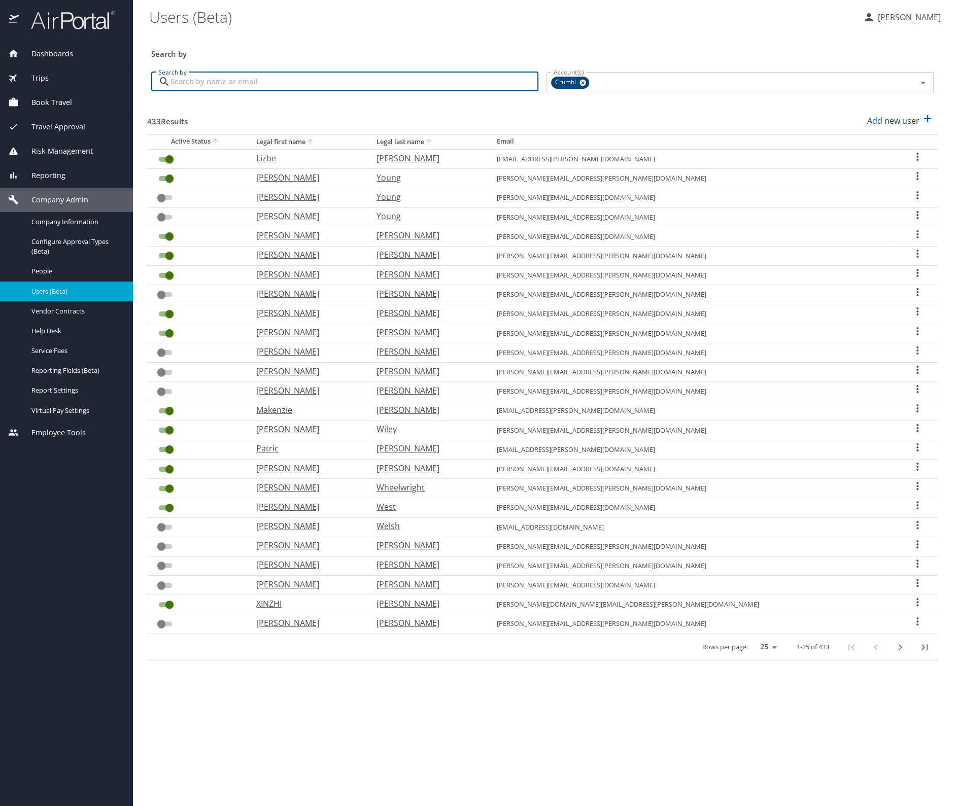
click at [346, 81] on input "Search by" at bounding box center [354, 81] width 368 height 19
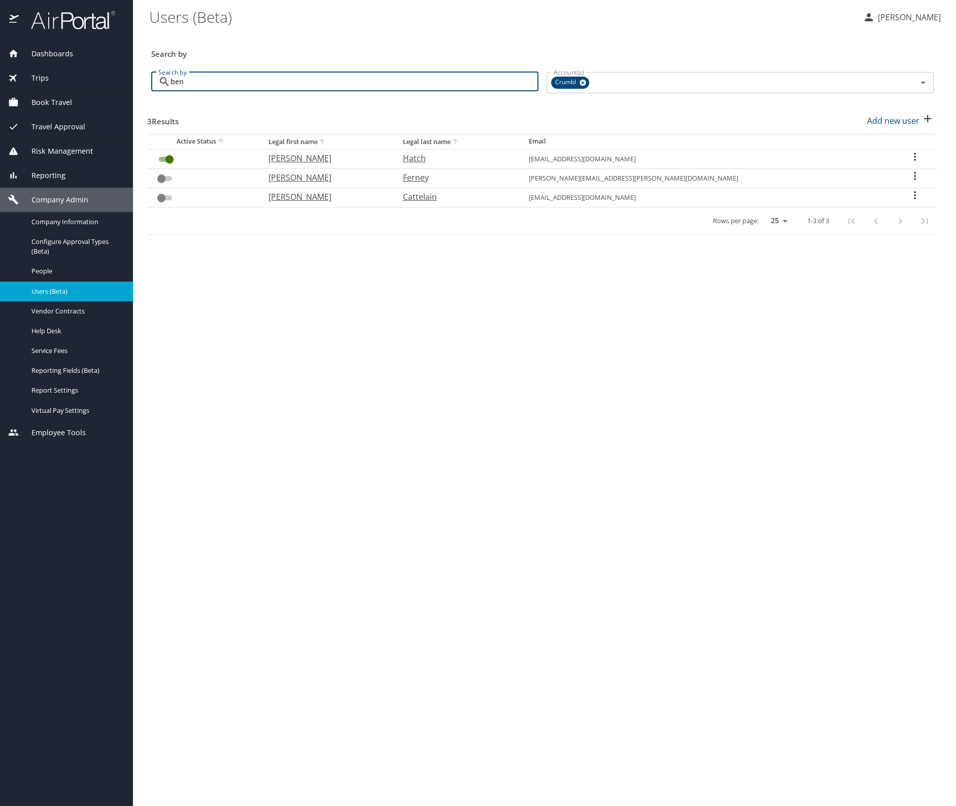
drag, startPoint x: 285, startPoint y: 80, endPoint x: 84, endPoint y: 58, distance: 202.1
click at [84, 58] on div "Dashboards AirPortal 360™ Manager My Travel Dashboard Trips Airtinerary® Lookup…" at bounding box center [478, 403] width 956 height 806
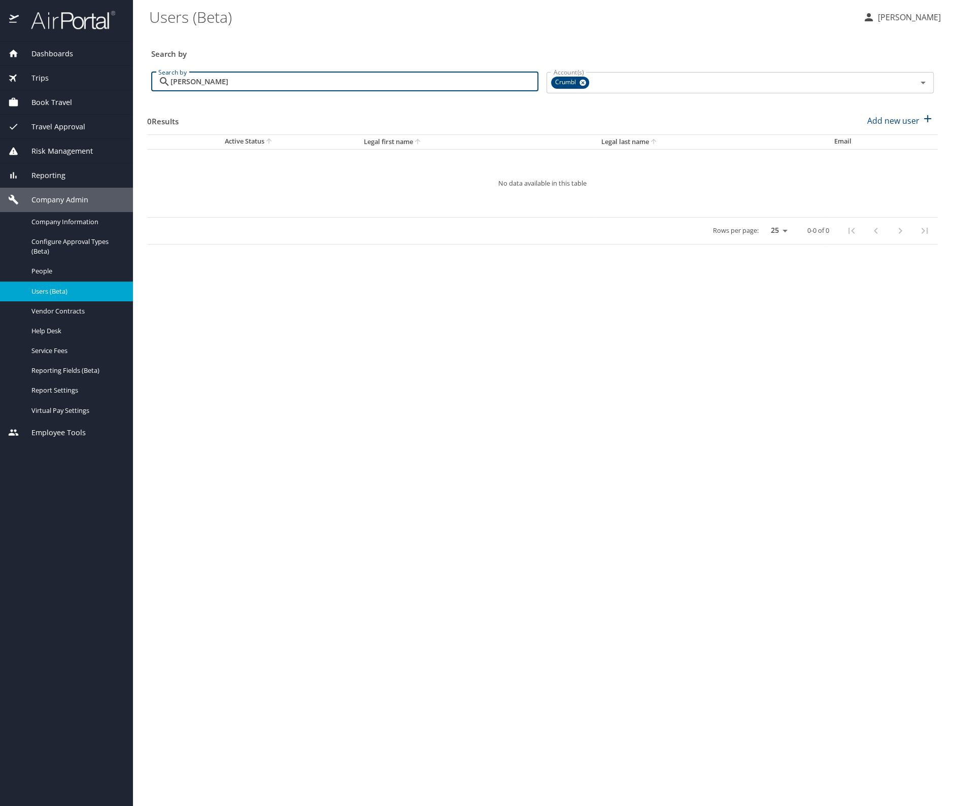
drag, startPoint x: 206, startPoint y: 84, endPoint x: 83, endPoint y: 75, distance: 123.7
click at [83, 75] on div "Dashboards AirPortal 360™ Manager My Travel Dashboard Trips Airtinerary® Lookup…" at bounding box center [478, 403] width 956 height 806
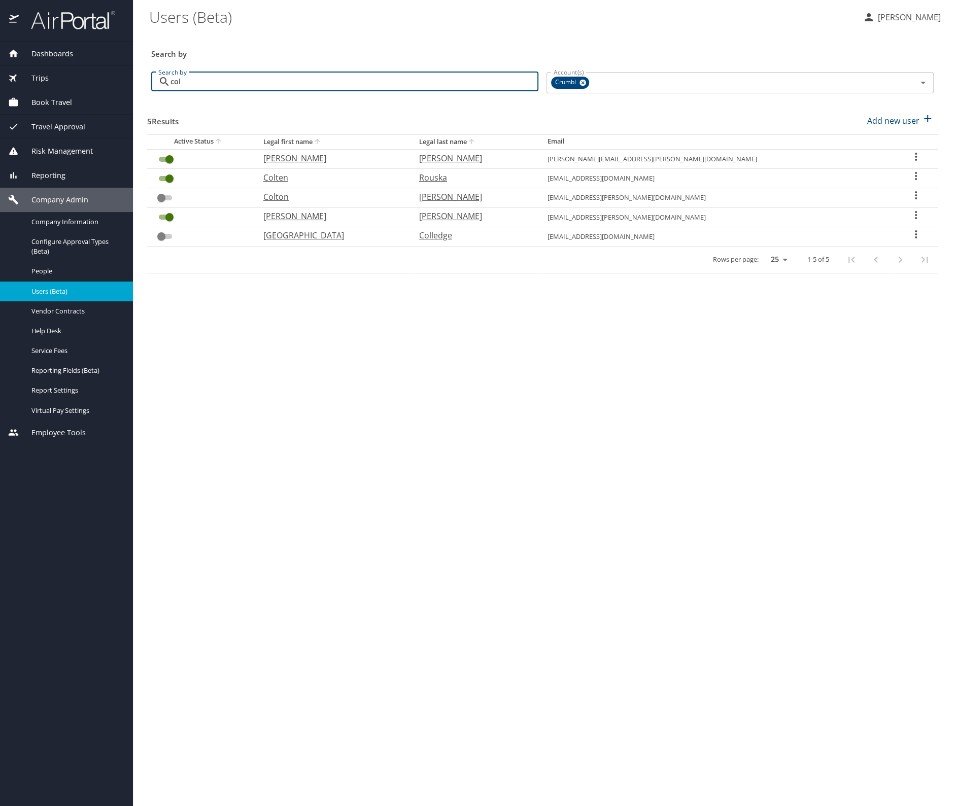
click at [915, 176] on icon "User Search Table" at bounding box center [916, 176] width 2 height 8
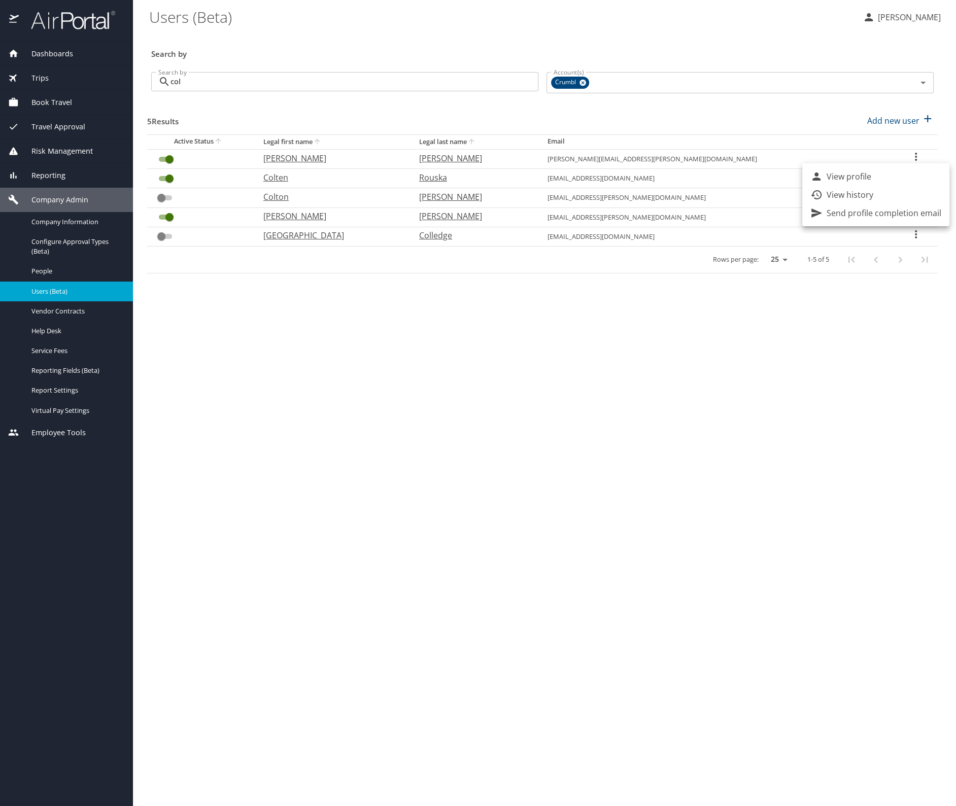
click at [867, 175] on p "View profile" at bounding box center [849, 176] width 45 height 12
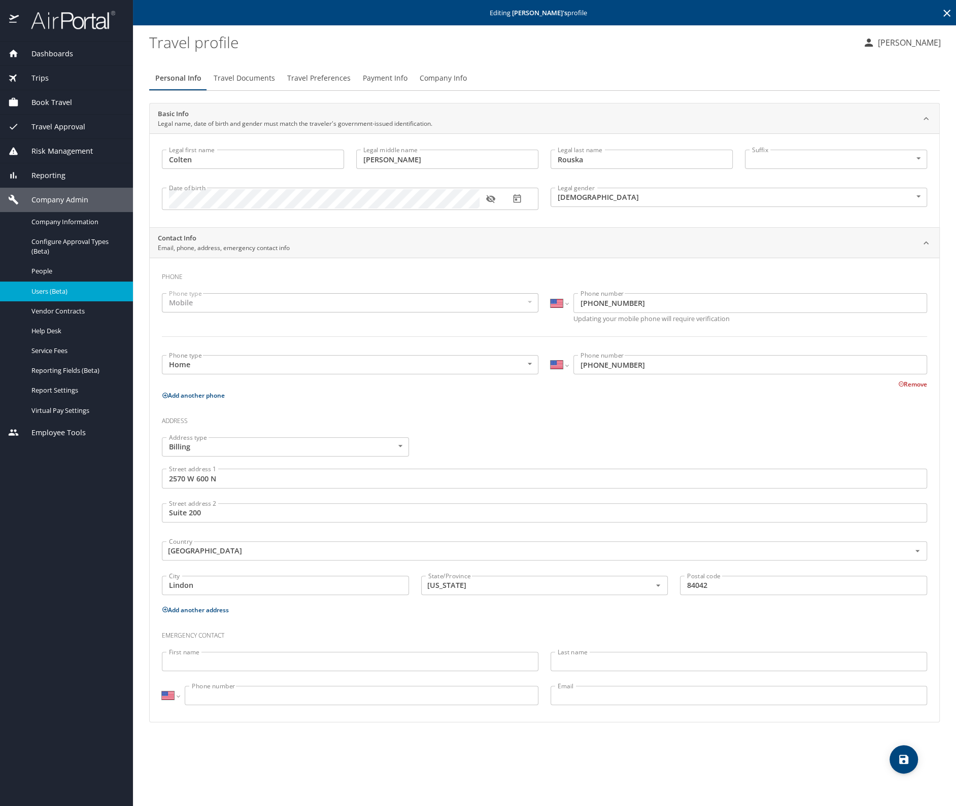
click at [447, 76] on span "Company Info" at bounding box center [443, 78] width 47 height 13
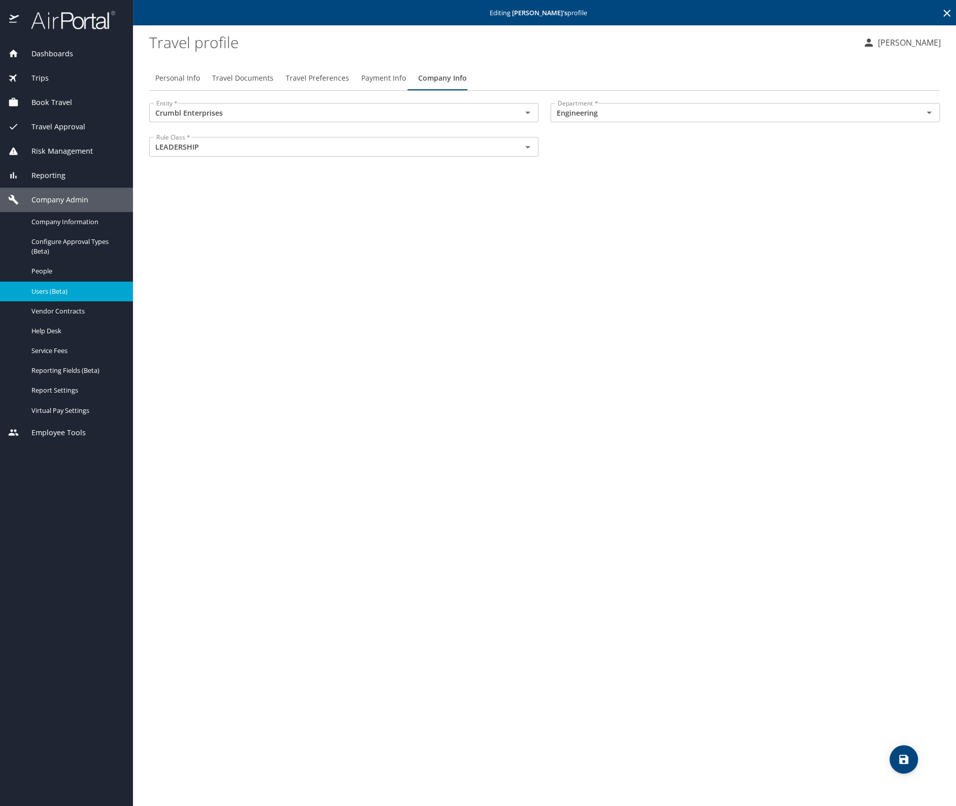
click at [949, 12] on icon at bounding box center [947, 13] width 12 height 12
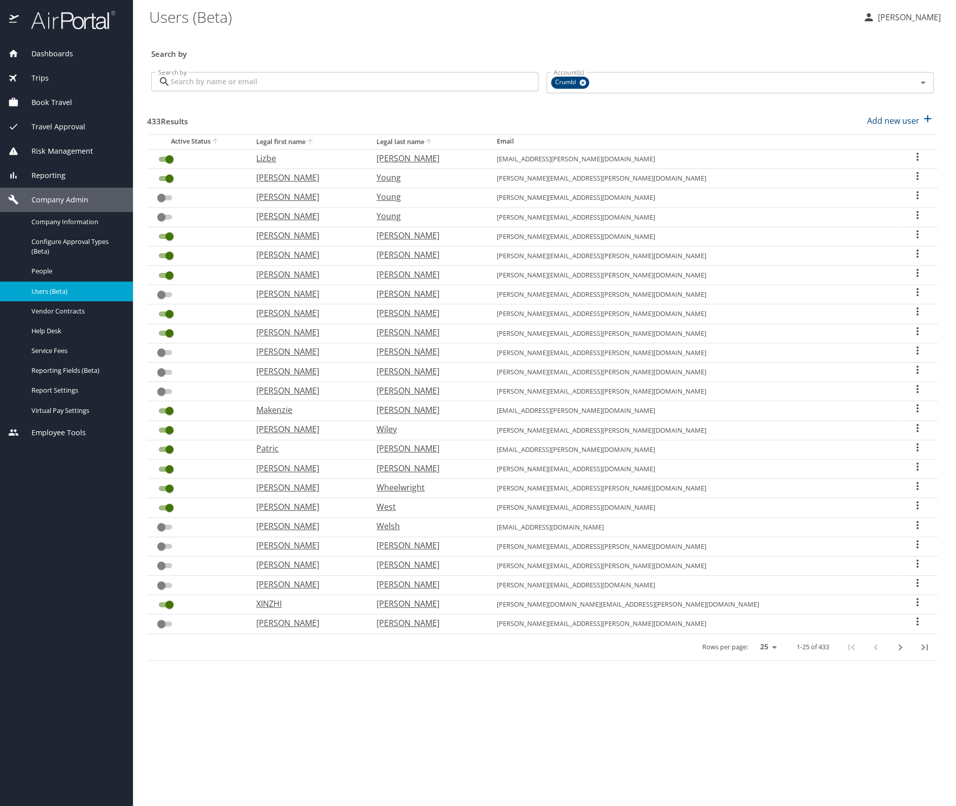
click at [337, 74] on input "Search by" at bounding box center [354, 81] width 368 height 19
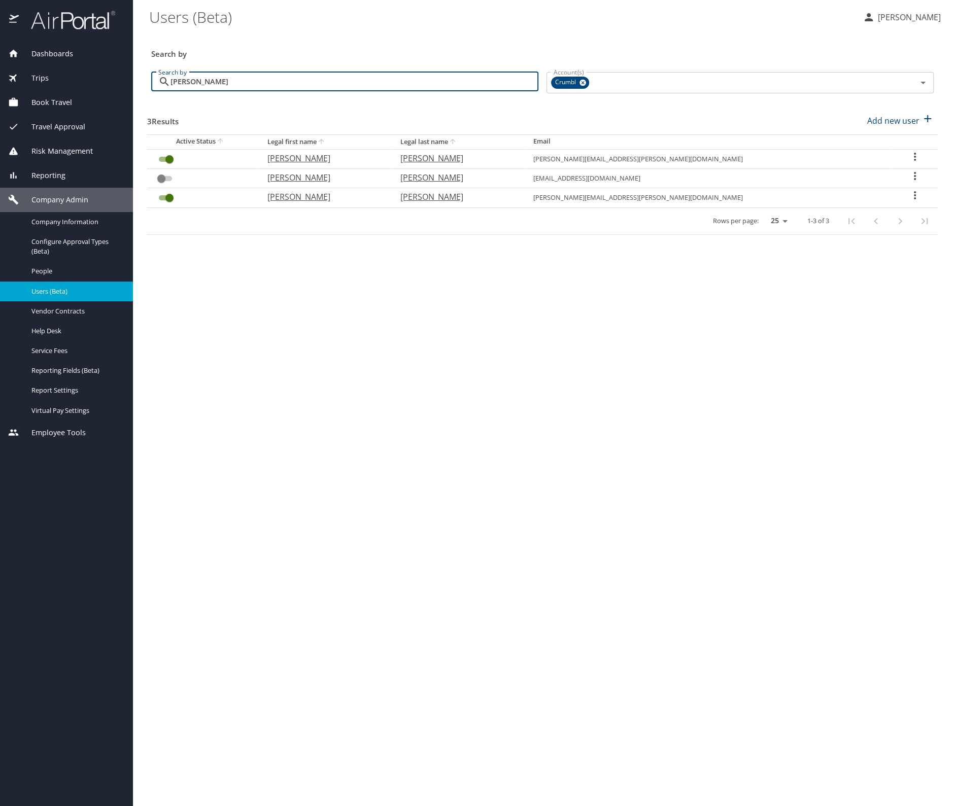
click at [909, 157] on icon "User Search Table" at bounding box center [915, 157] width 12 height 12
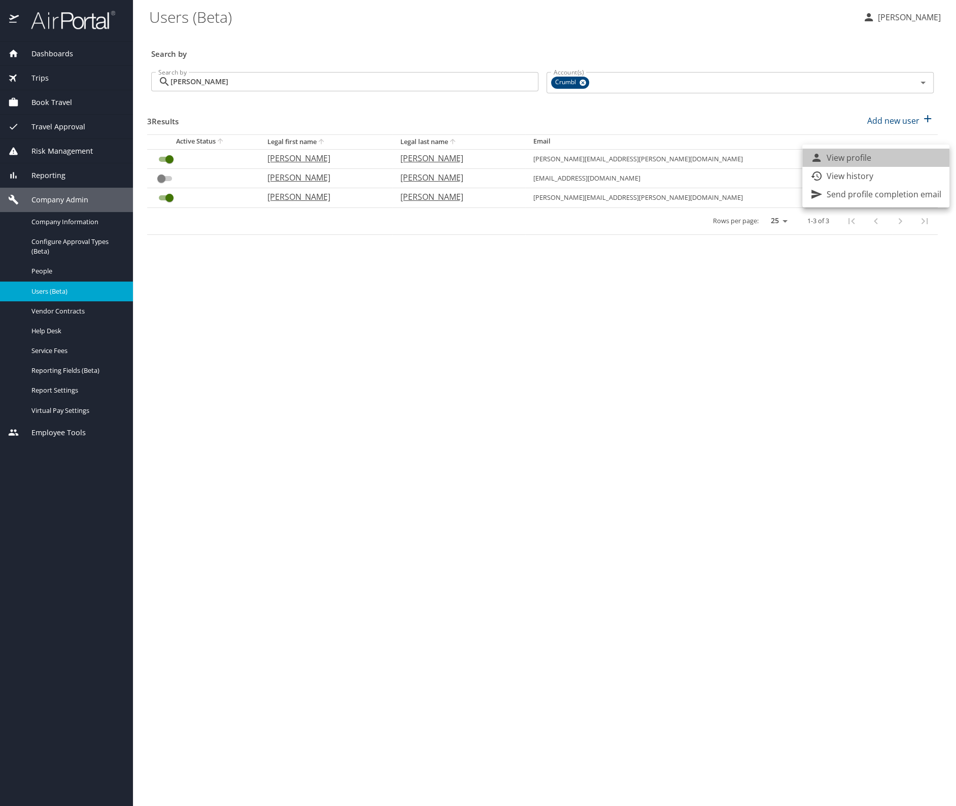
click at [882, 157] on li "View profile" at bounding box center [875, 158] width 147 height 18
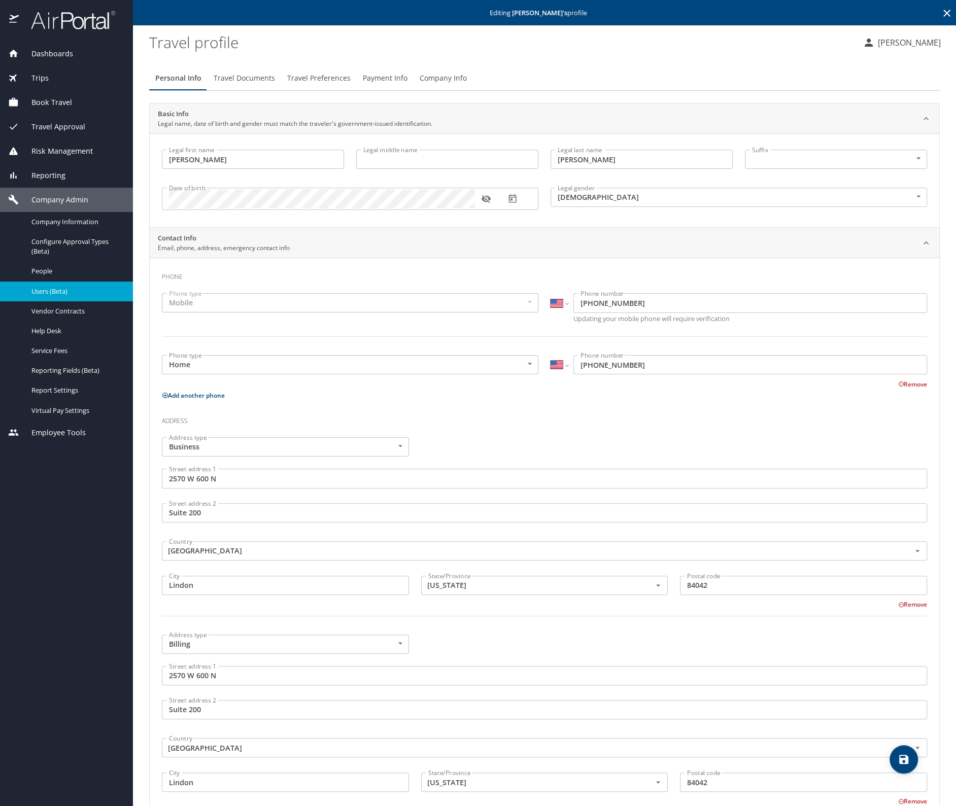
click at [443, 76] on span "Company Info" at bounding box center [443, 78] width 47 height 13
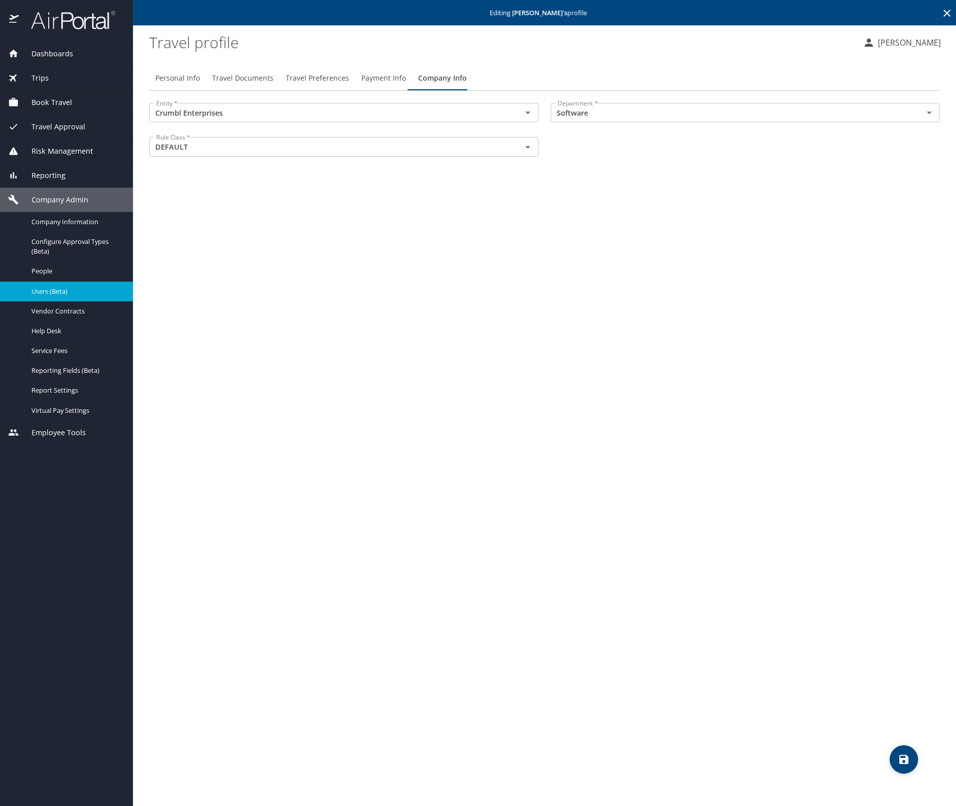
click at [949, 12] on icon at bounding box center [947, 13] width 12 height 12
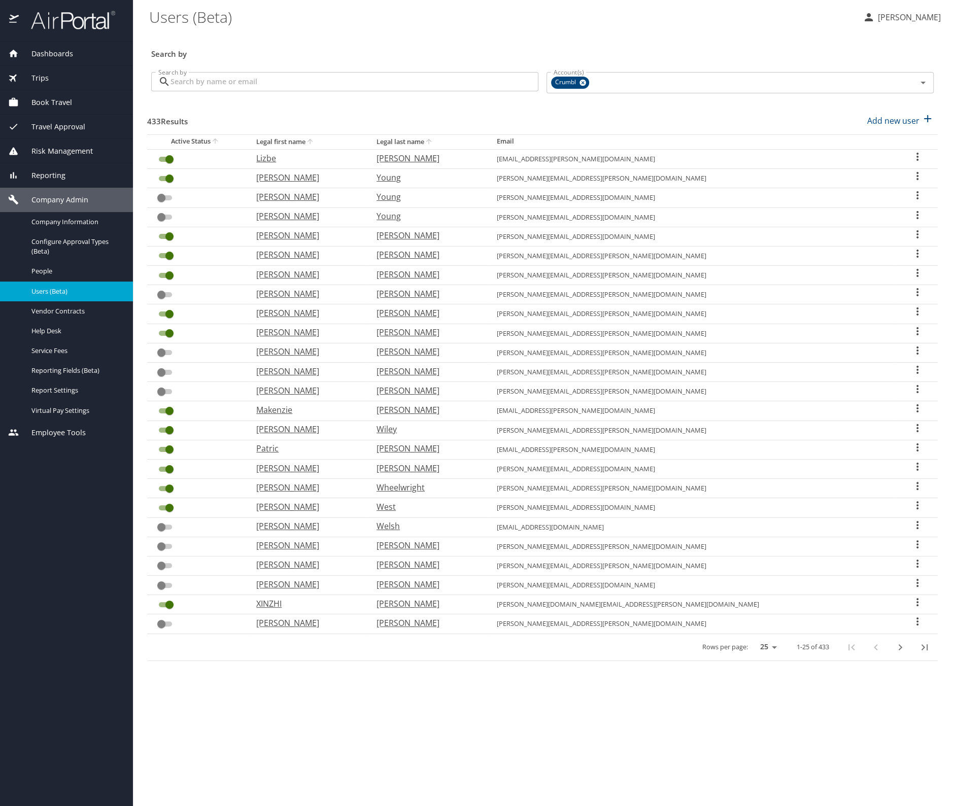
click at [233, 83] on input "Search by" at bounding box center [354, 81] width 368 height 19
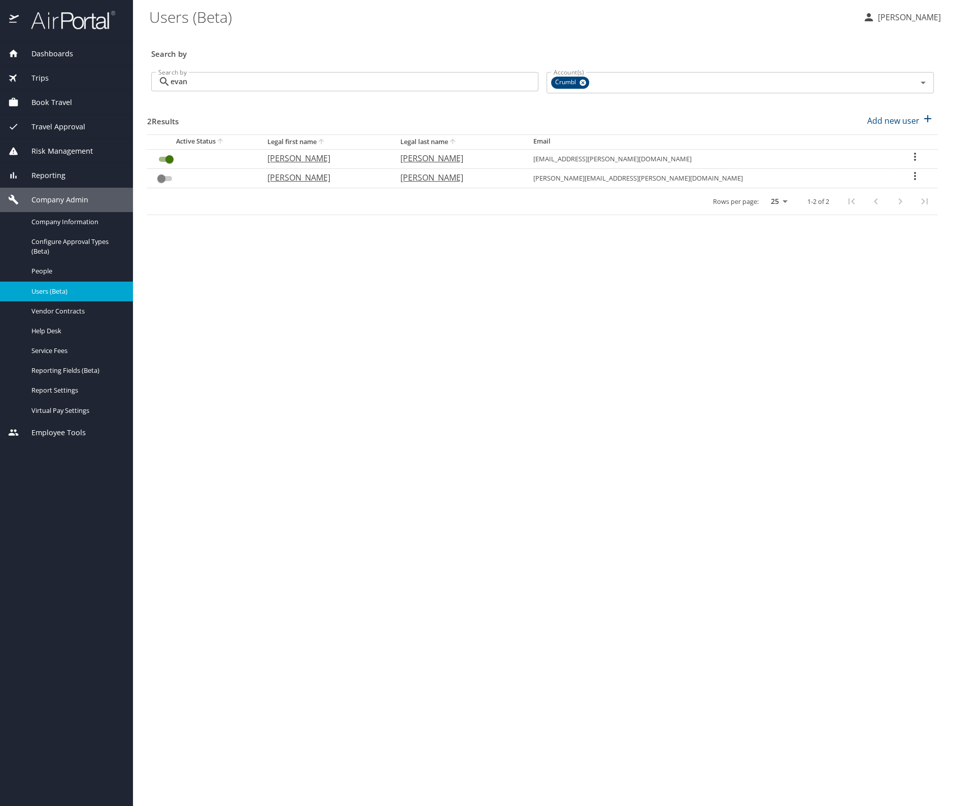
click at [914, 153] on icon "User Search Table" at bounding box center [915, 157] width 2 height 8
click at [865, 154] on p "View profile" at bounding box center [849, 158] width 45 height 12
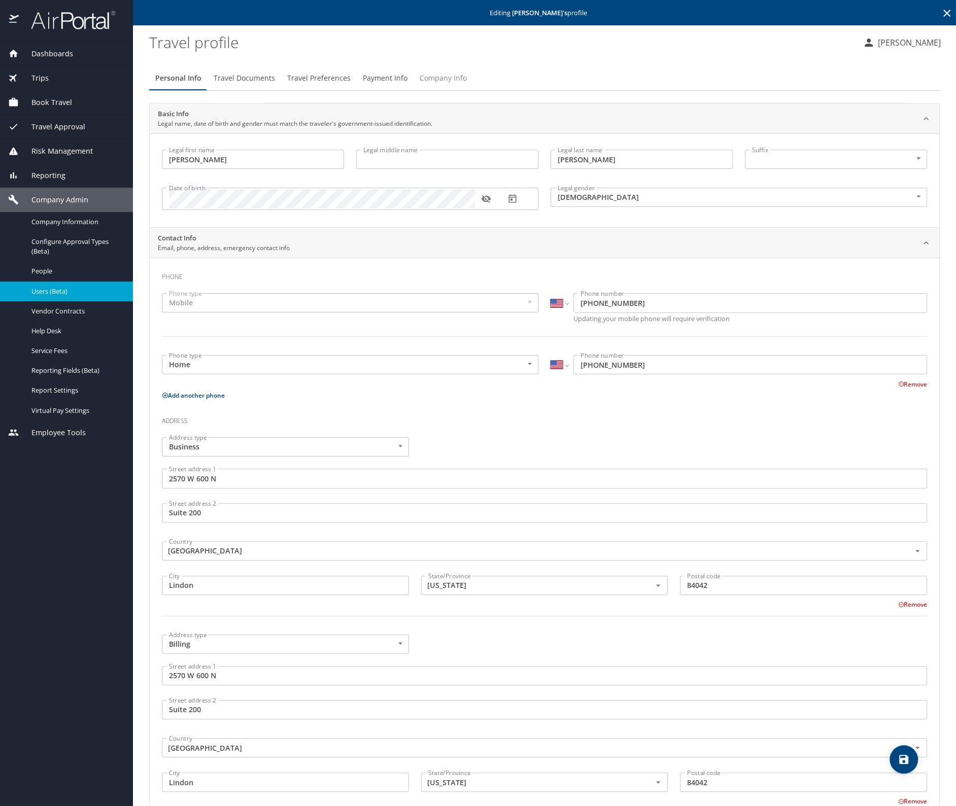
click at [425, 74] on span "Company Info" at bounding box center [443, 78] width 47 height 13
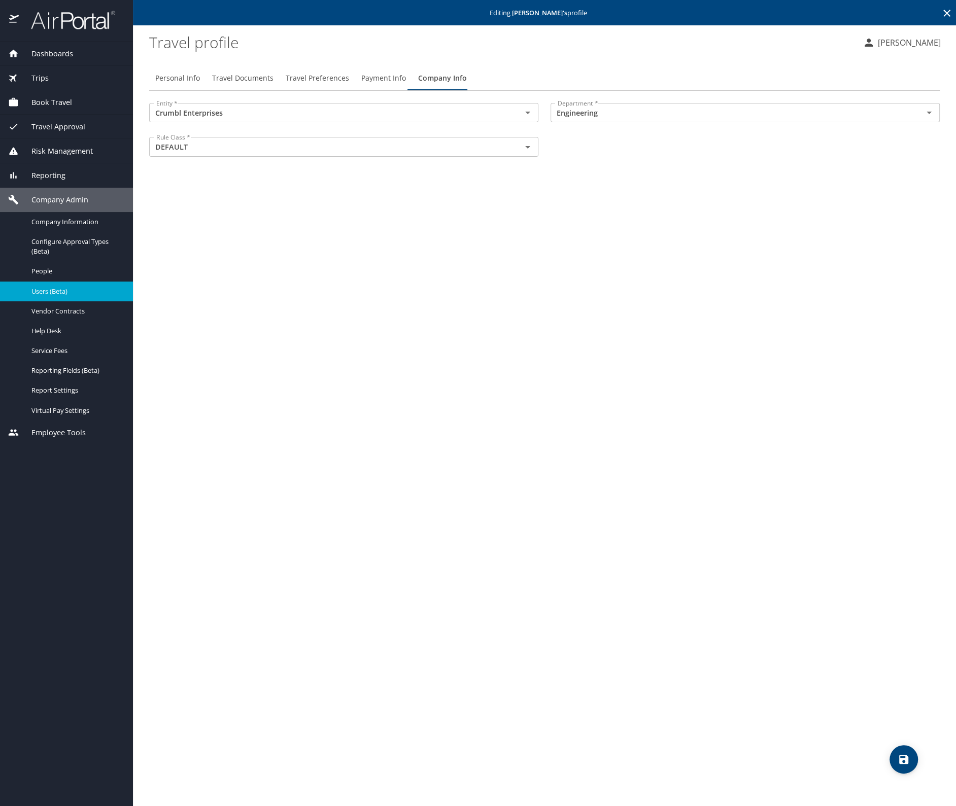
click at [942, 12] on icon at bounding box center [947, 13] width 12 height 12
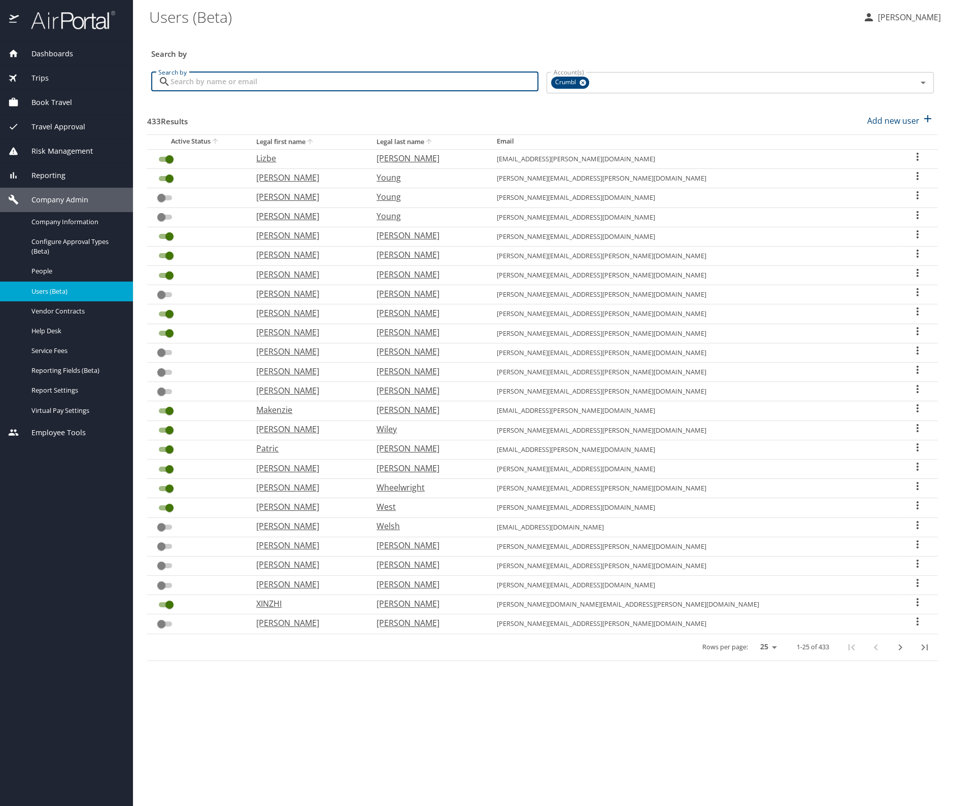
click at [323, 79] on input "Search by" at bounding box center [354, 81] width 368 height 19
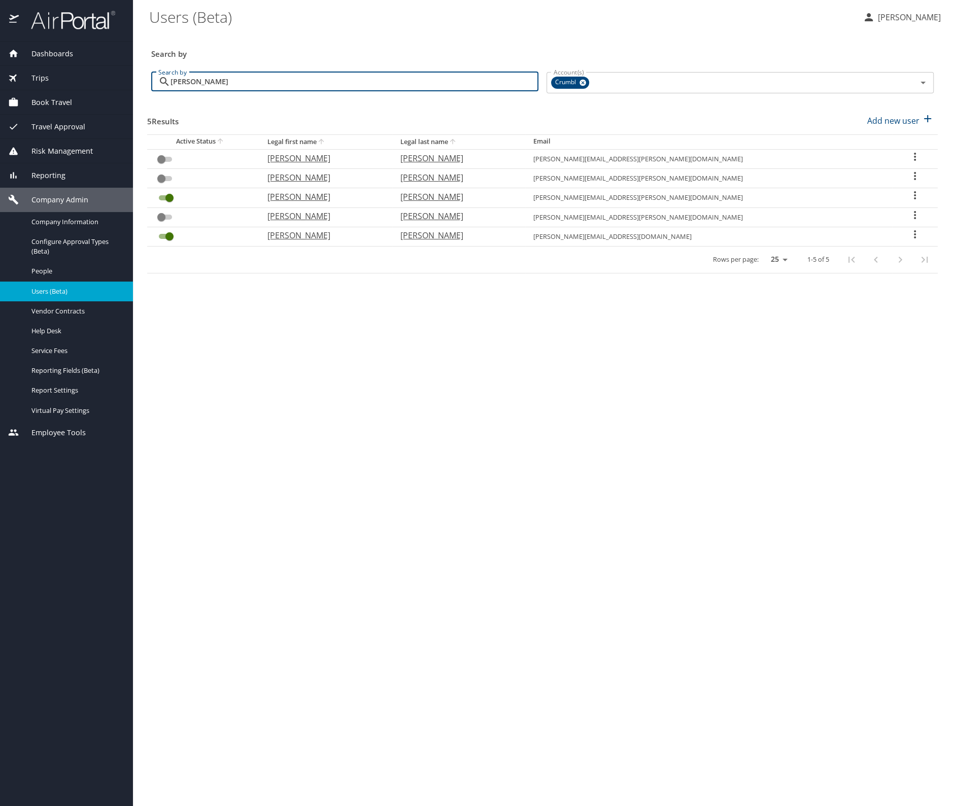
click at [909, 230] on icon "User Search Table" at bounding box center [915, 234] width 12 height 12
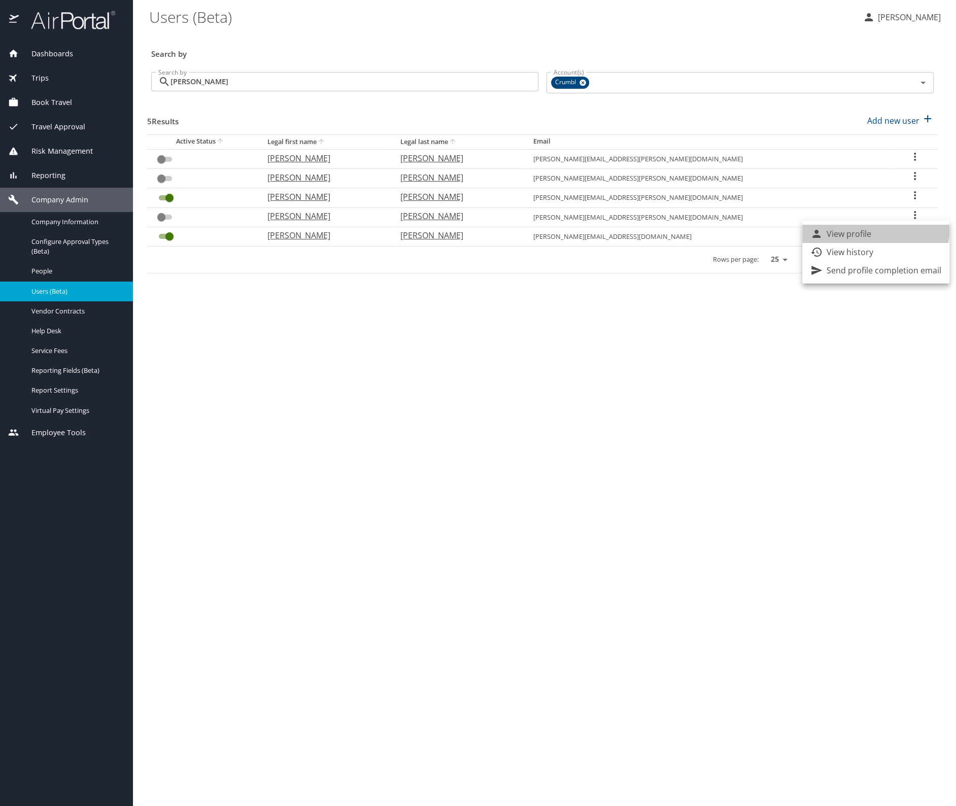
click at [874, 230] on li "View profile" at bounding box center [875, 234] width 147 height 18
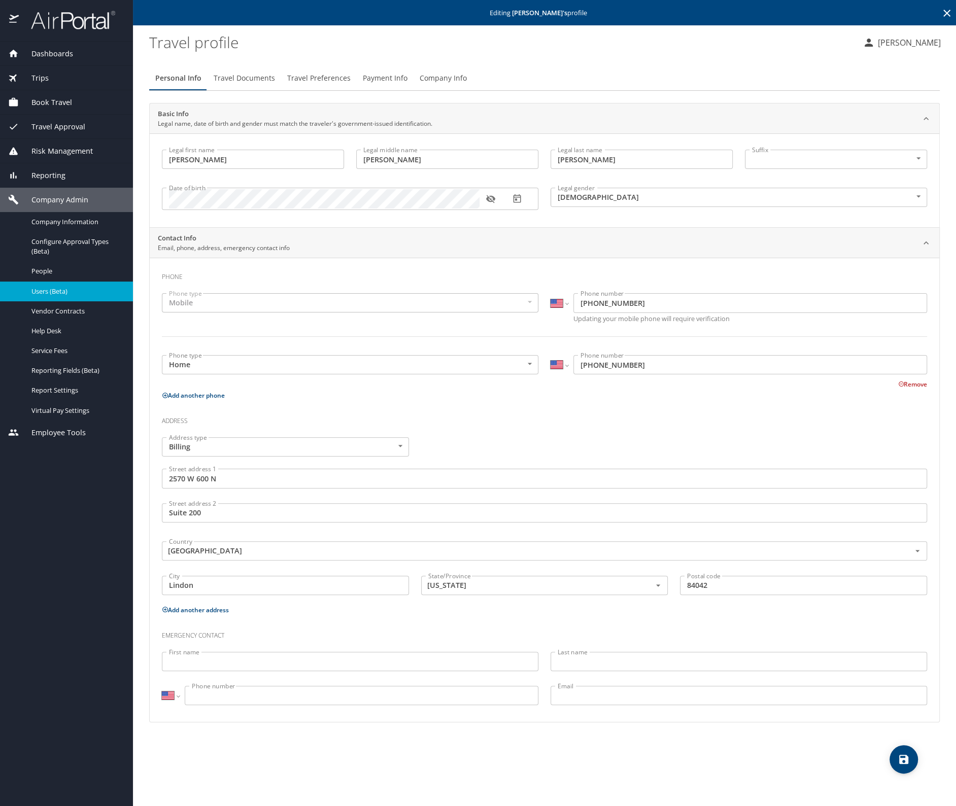
click at [442, 80] on span "Company Info" at bounding box center [443, 78] width 47 height 13
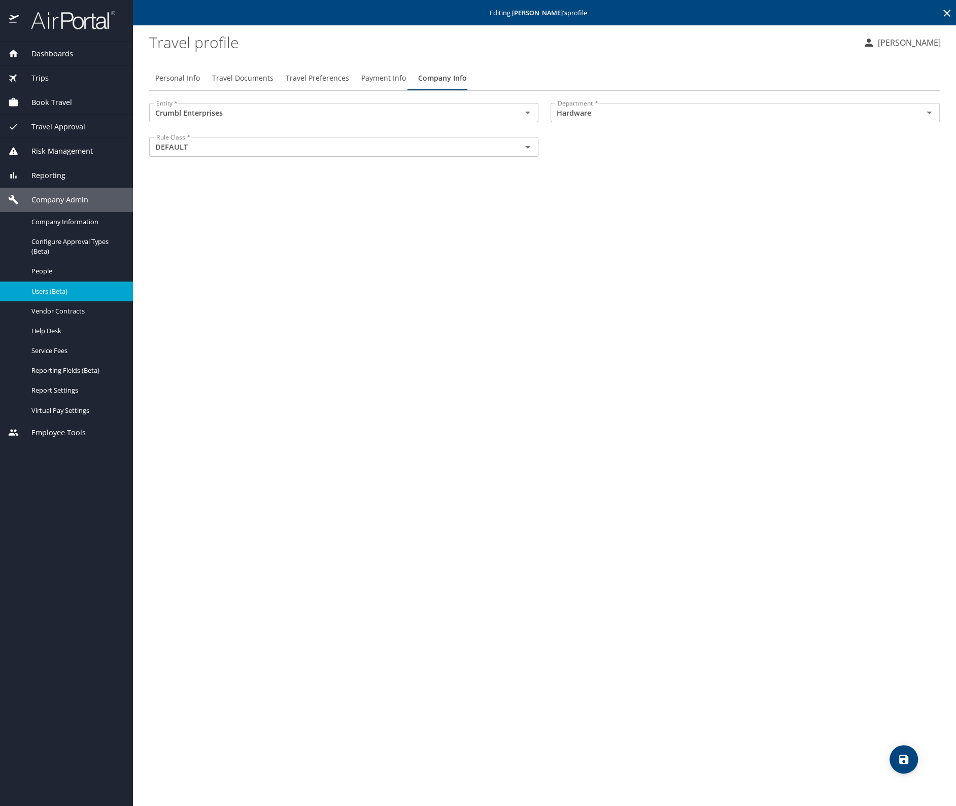
click at [943, 11] on icon at bounding box center [947, 13] width 12 height 12
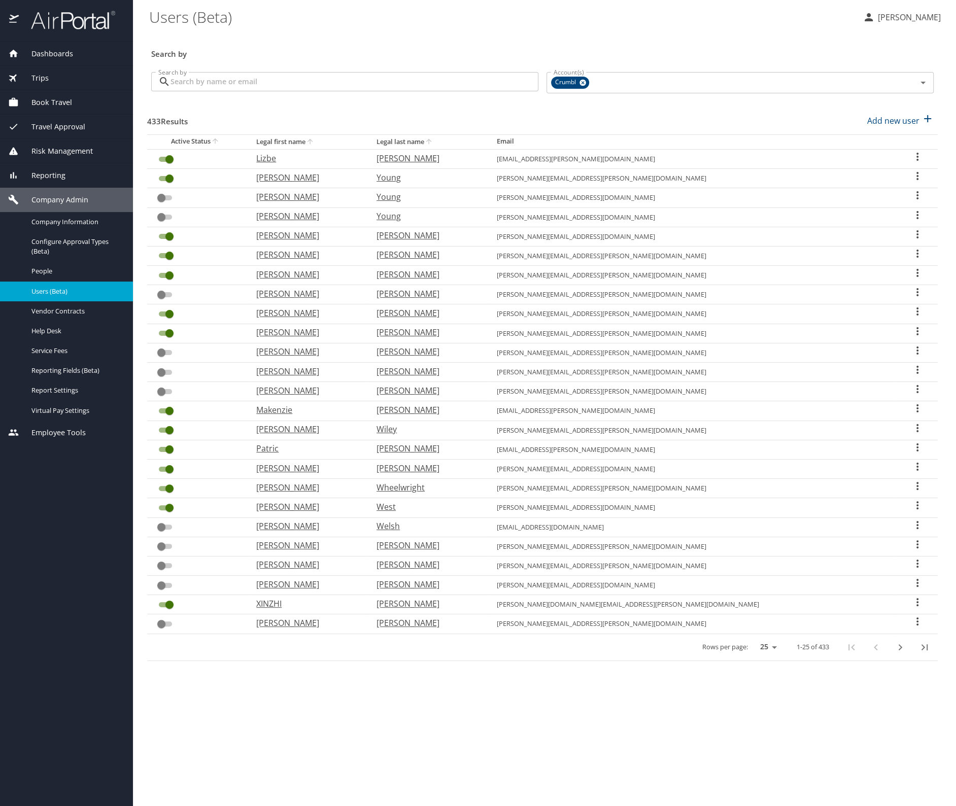
click at [242, 83] on input "Search by" at bounding box center [354, 81] width 368 height 19
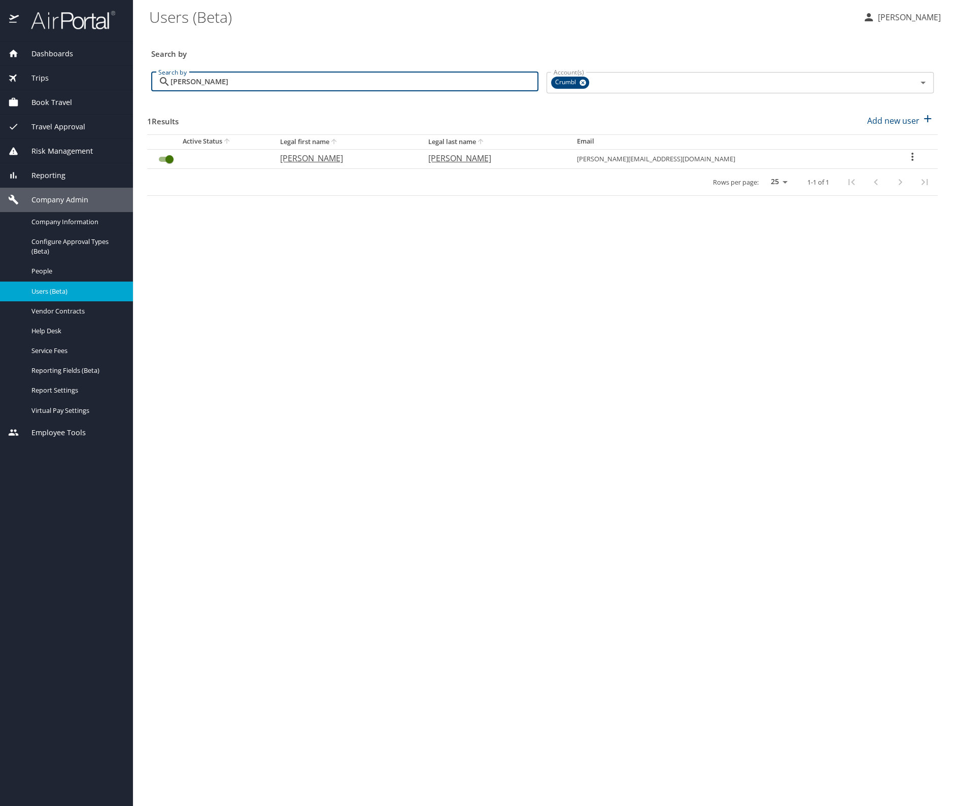
click at [906, 160] on icon "User Search Table" at bounding box center [912, 157] width 12 height 12
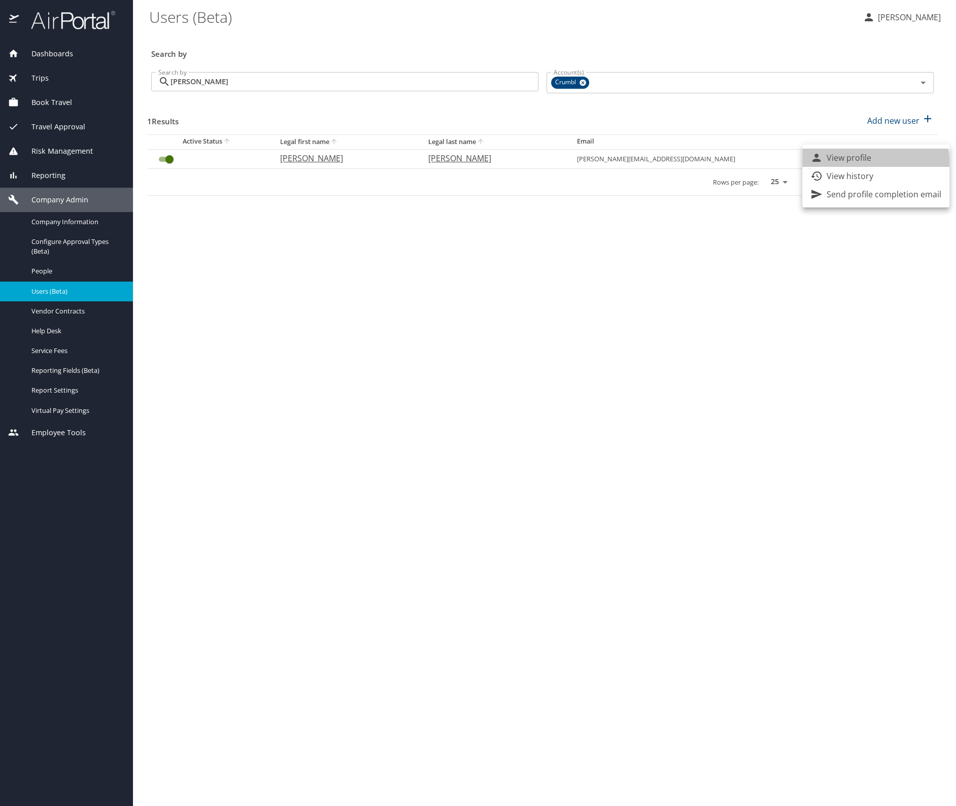
click at [844, 162] on p "View profile" at bounding box center [849, 158] width 45 height 12
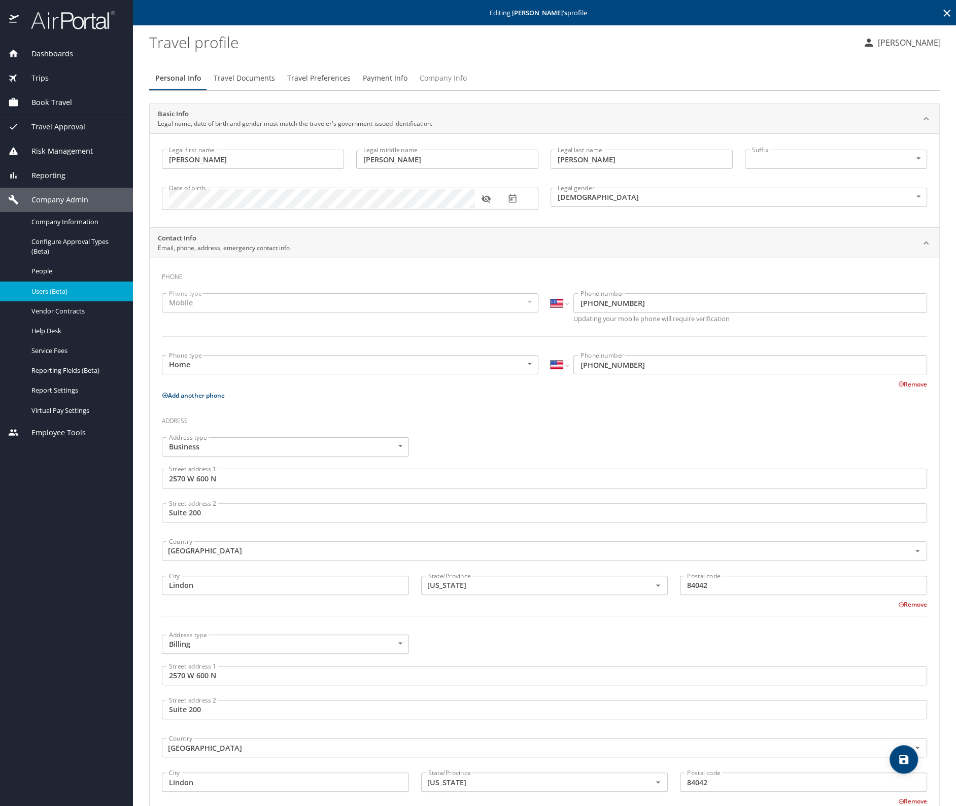
click at [440, 79] on span "Company Info" at bounding box center [443, 78] width 47 height 13
